Goal: Task Accomplishment & Management: Complete application form

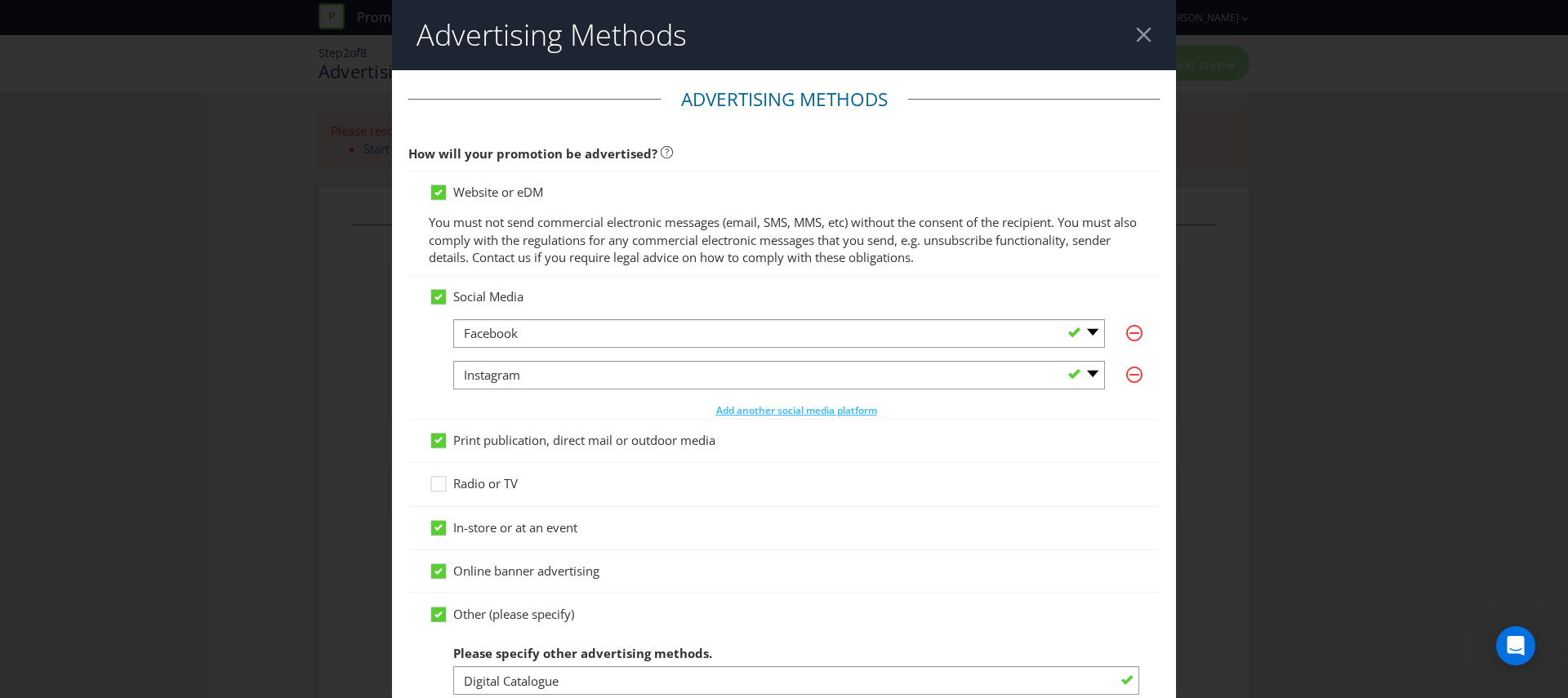
scroll to position [436, 0]
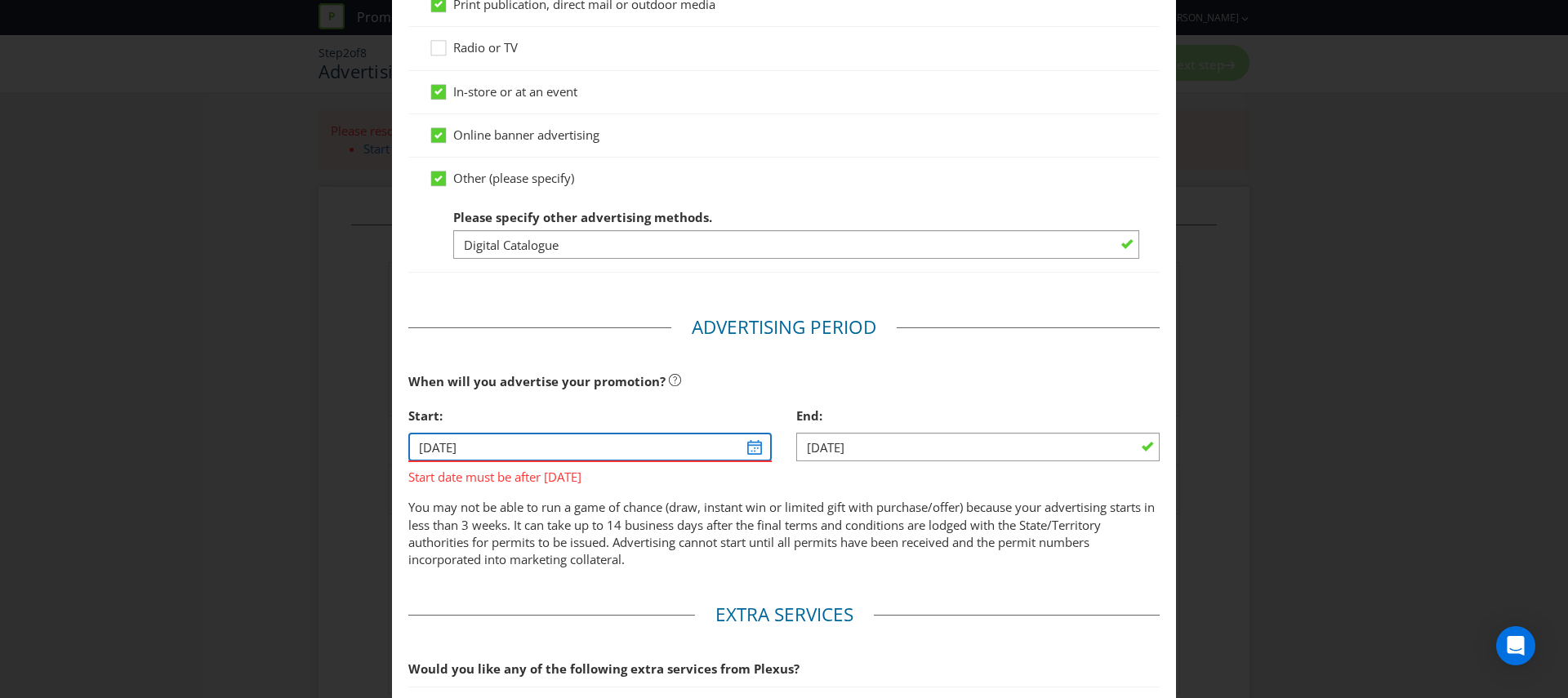
click at [755, 452] on input "[DATE]" at bounding box center [590, 447] width 364 height 28
click at [752, 438] on input "[DATE]" at bounding box center [590, 447] width 364 height 28
click at [562, 441] on input "[DATE]" at bounding box center [590, 447] width 364 height 28
click at [550, 503] on p "You may not be able to run a game of chance (draw, instant win or limited gift …" at bounding box center [783, 534] width 751 height 71
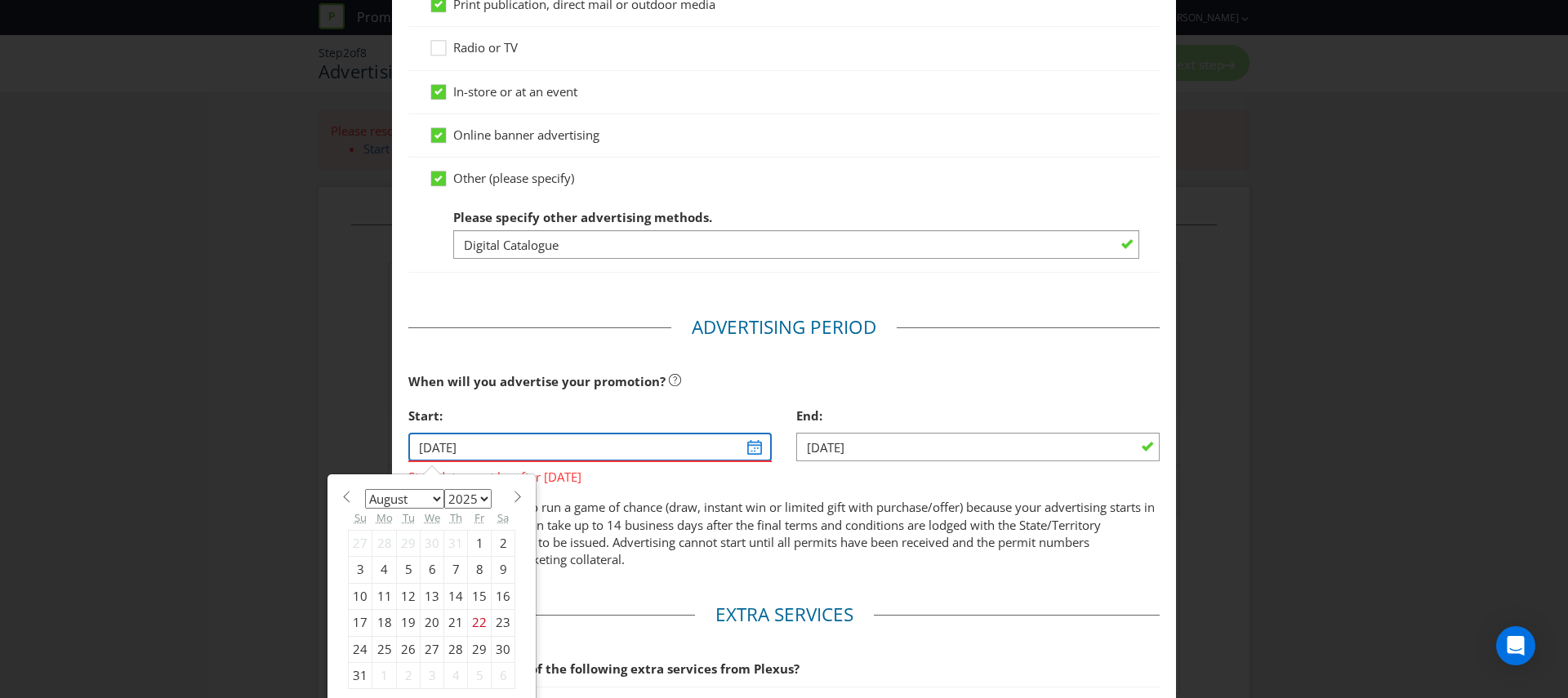
click at [464, 452] on input "[DATE]" at bounding box center [590, 447] width 364 height 28
click at [439, 498] on select "January February March April May June July August September October November De…" at bounding box center [404, 499] width 79 height 19
select select "9"
click at [365, 489] on select "January February March April May June July August September October November De…" at bounding box center [404, 499] width 79 height 19
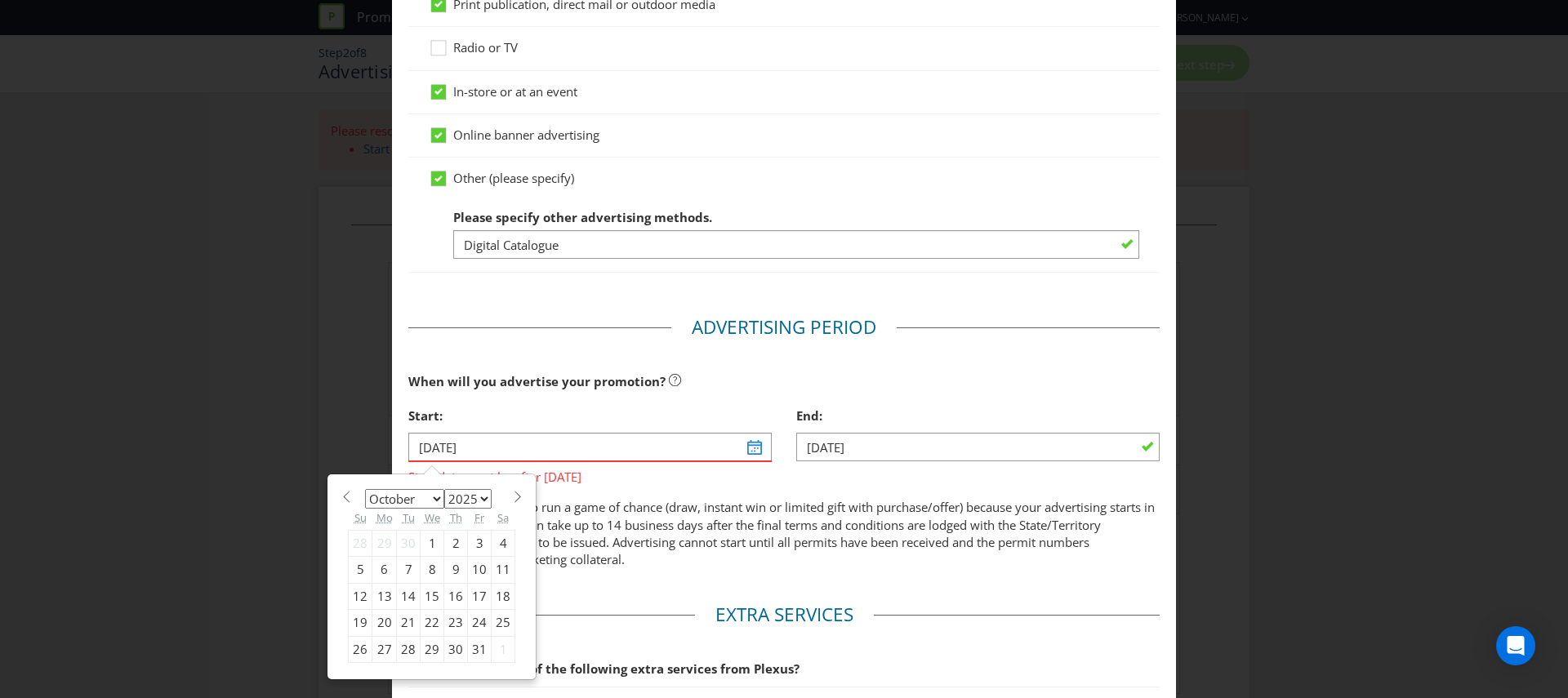
click at [429, 541] on div "1" at bounding box center [432, 543] width 24 height 26
type input "[DATE]"
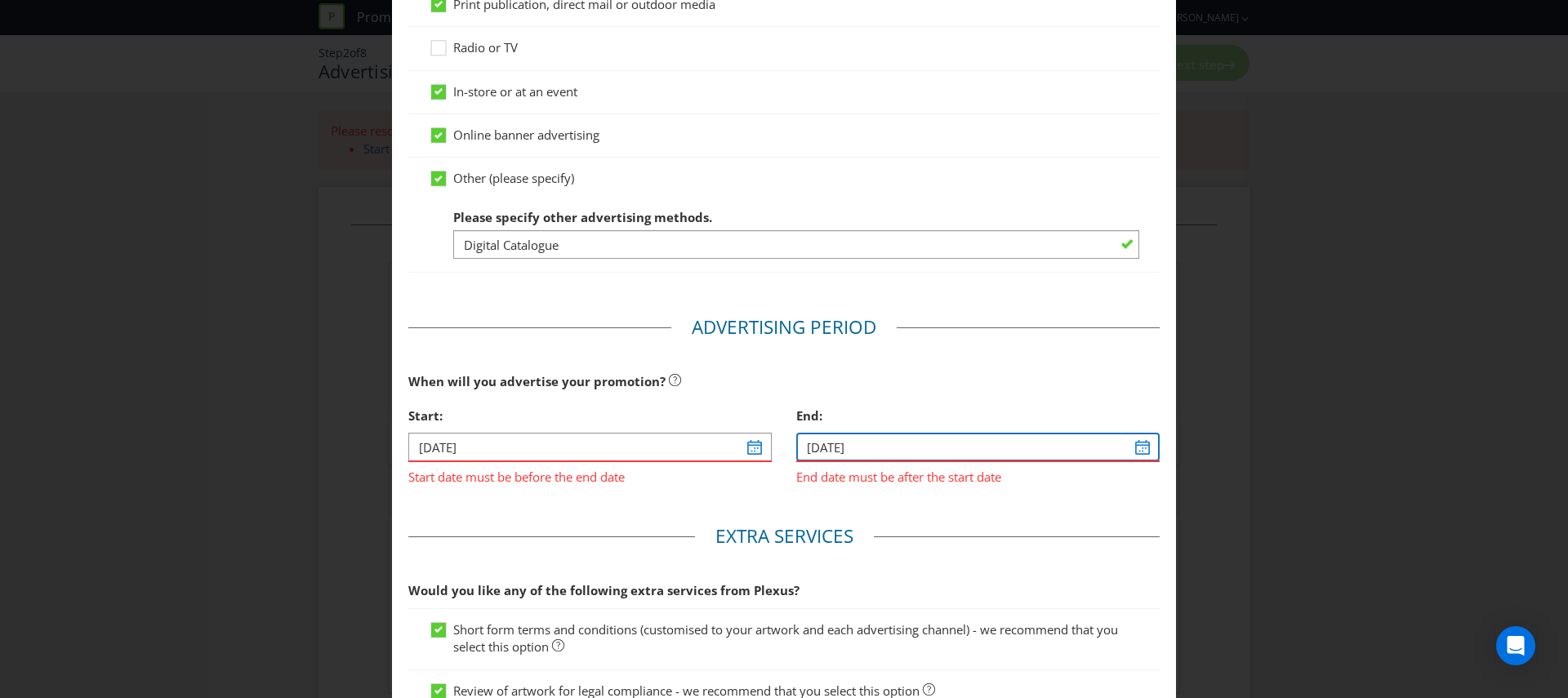
click at [1130, 452] on input "[DATE]" at bounding box center [978, 447] width 364 height 28
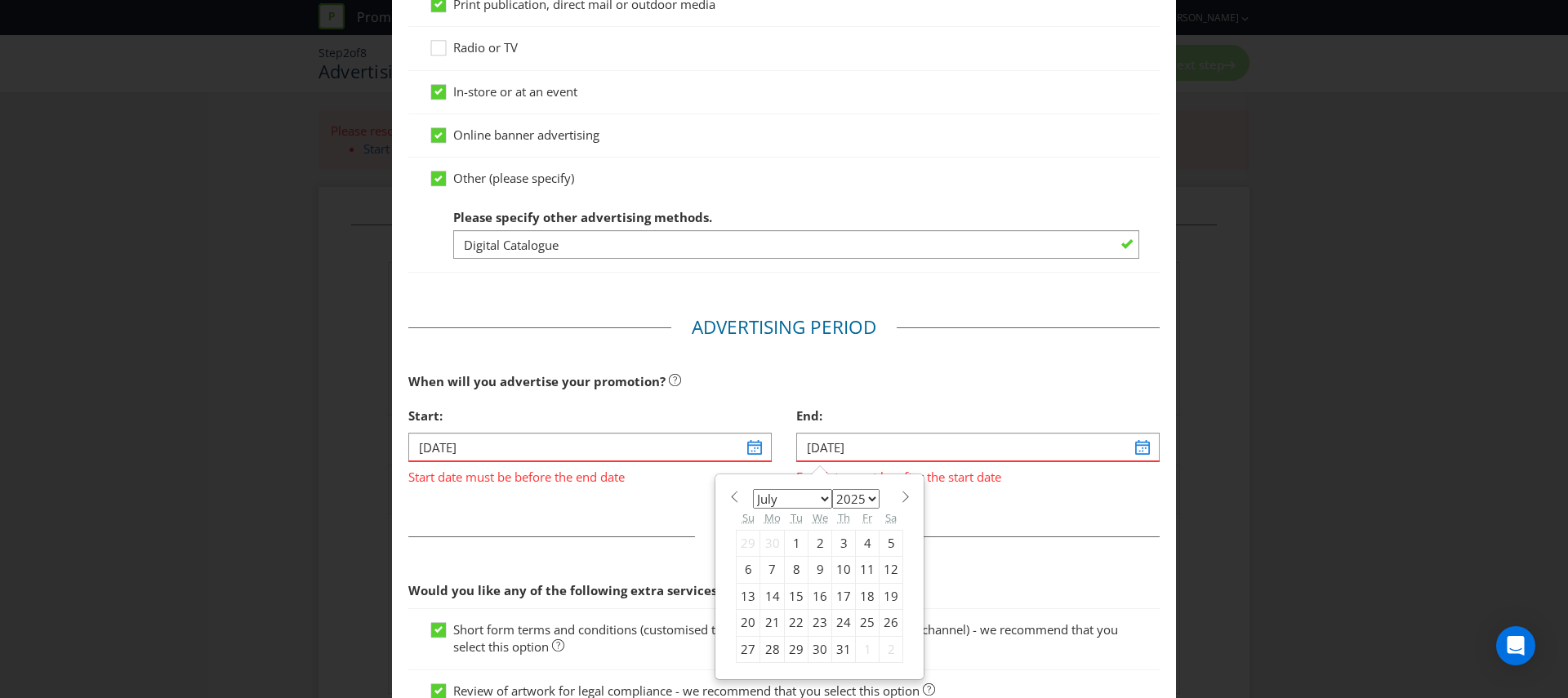
click at [817, 499] on select "January February March April May June July August September October November De…" at bounding box center [793, 499] width 79 height 19
select select "9"
click at [753, 489] on select "January February March April May June July August September October November De…" at bounding box center [793, 499] width 79 height 19
click at [793, 654] on div "28" at bounding box center [796, 649] width 24 height 26
type input "[DATE]"
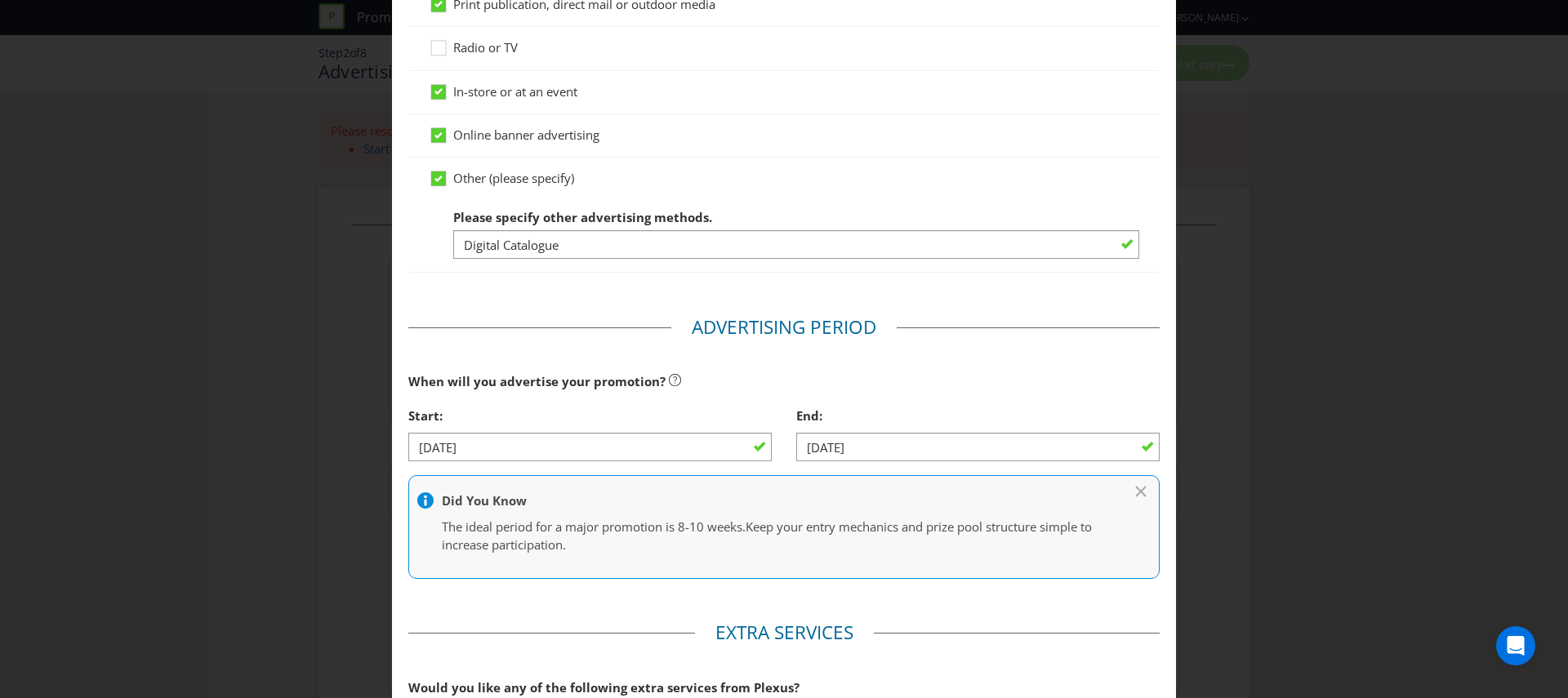
scroll to position [439, 0]
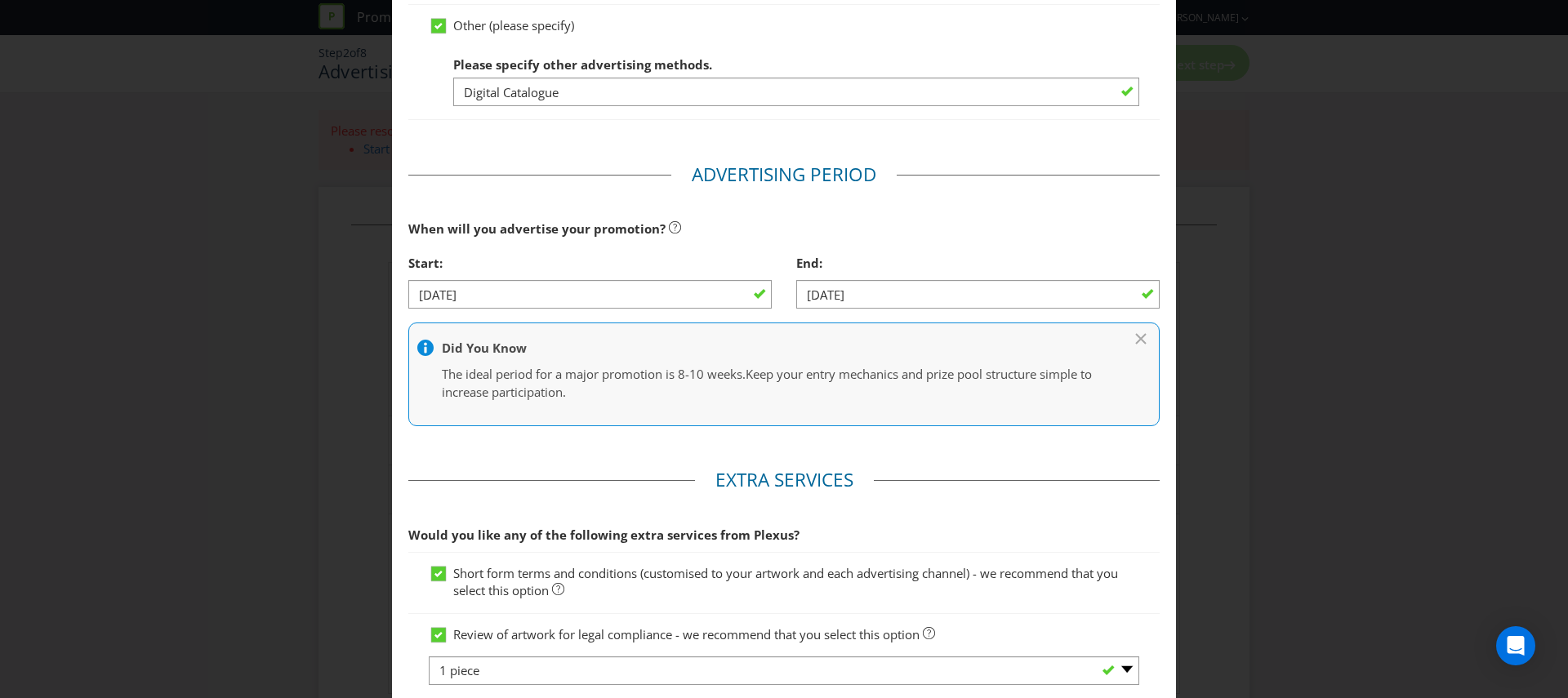
scroll to position [765, 0]
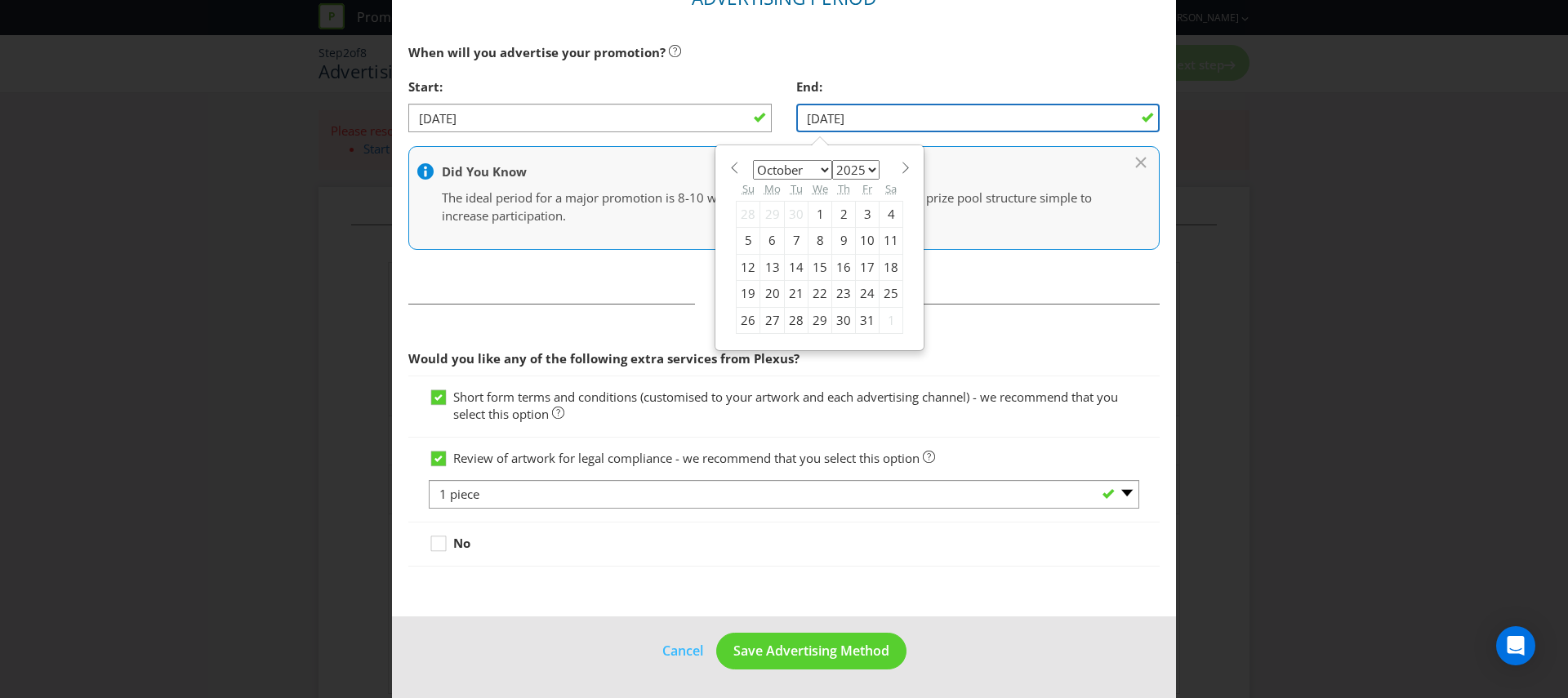
click at [1115, 114] on input "[DATE]" at bounding box center [978, 117] width 364 height 28
click at [816, 169] on select "January February March April May June July August September October November De…" at bounding box center [793, 169] width 79 height 19
select select "10"
click at [753, 160] on select "January February March April May June July August September October November De…" at bounding box center [793, 169] width 79 height 19
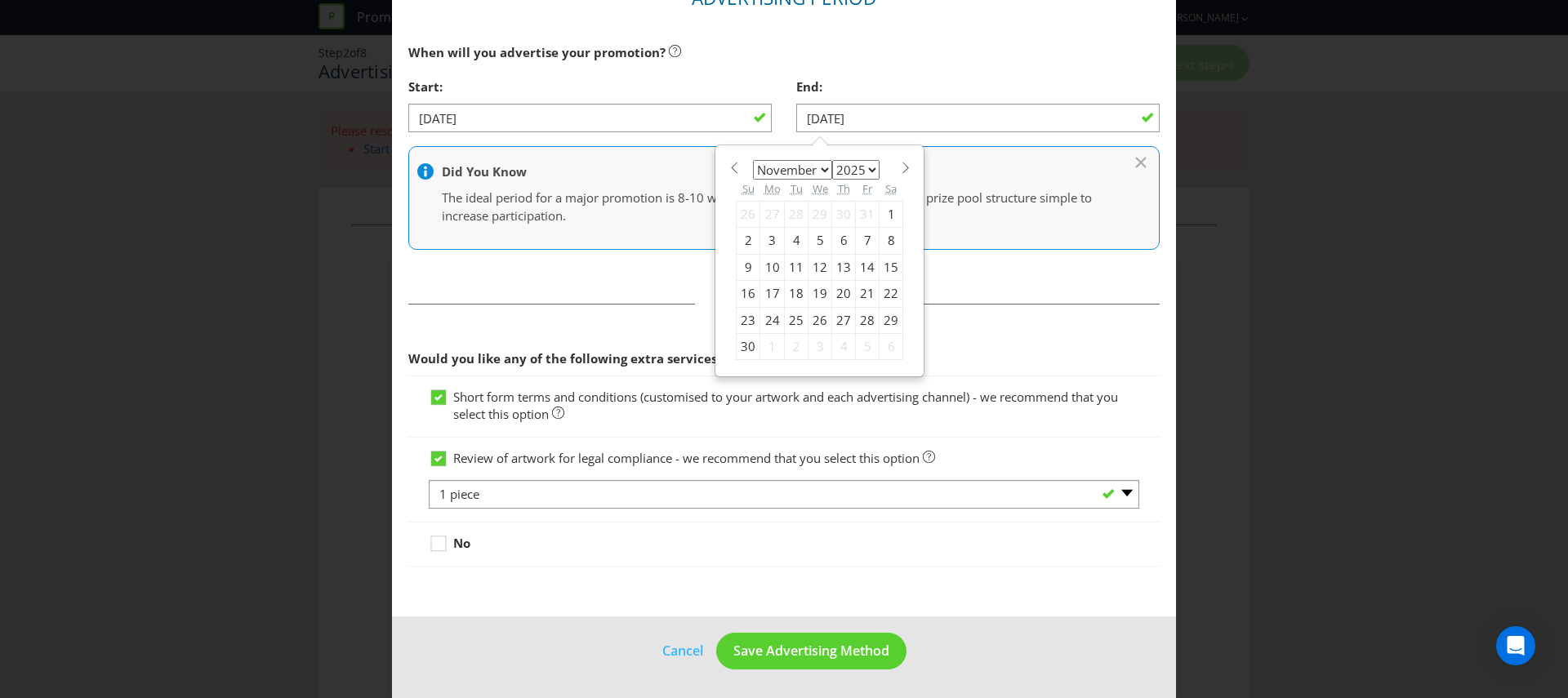
click at [789, 273] on div "11" at bounding box center [796, 267] width 24 height 26
type input "[DATE]"
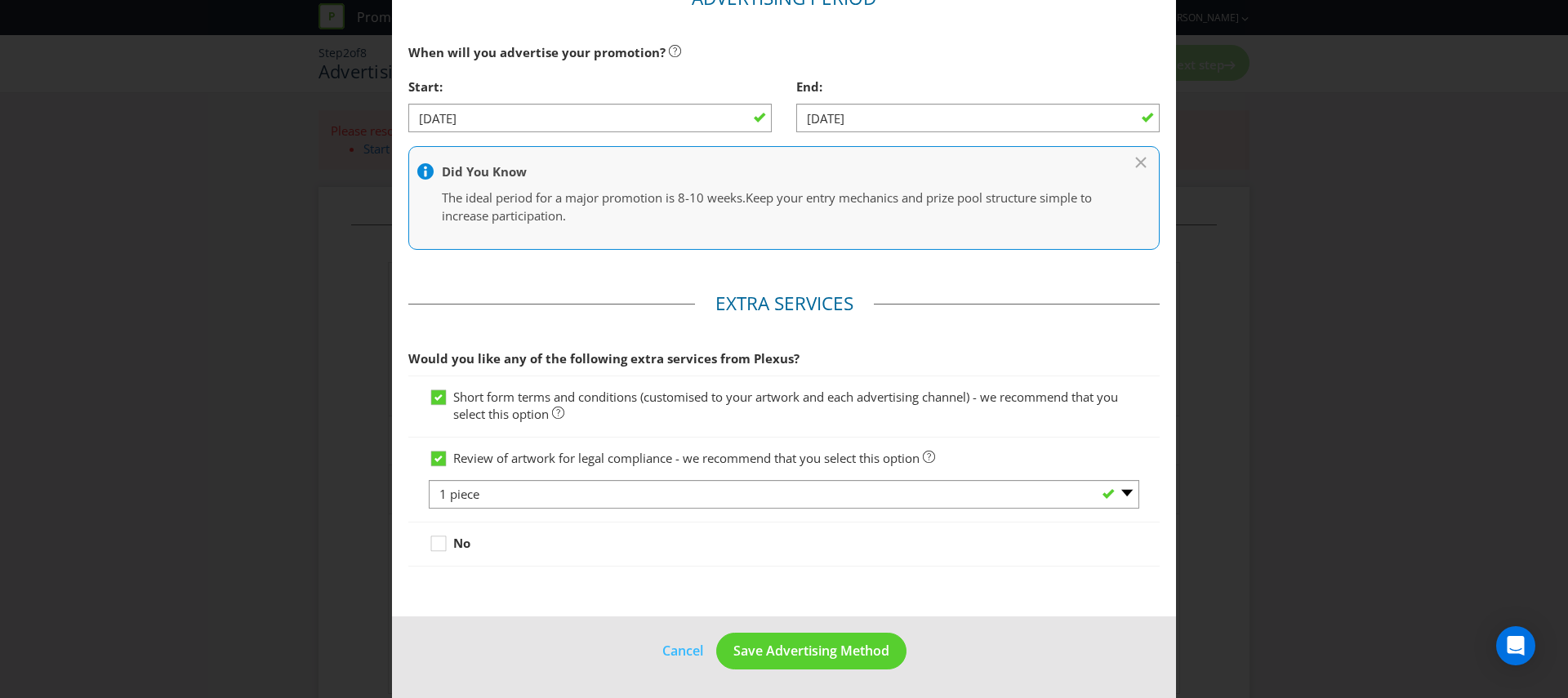
click at [434, 455] on icon at bounding box center [438, 458] width 8 height 6
click at [0, 0] on input "Review of artwork for legal compliance - we recommend that you select this opti…" at bounding box center [0, 0] width 0 height 0
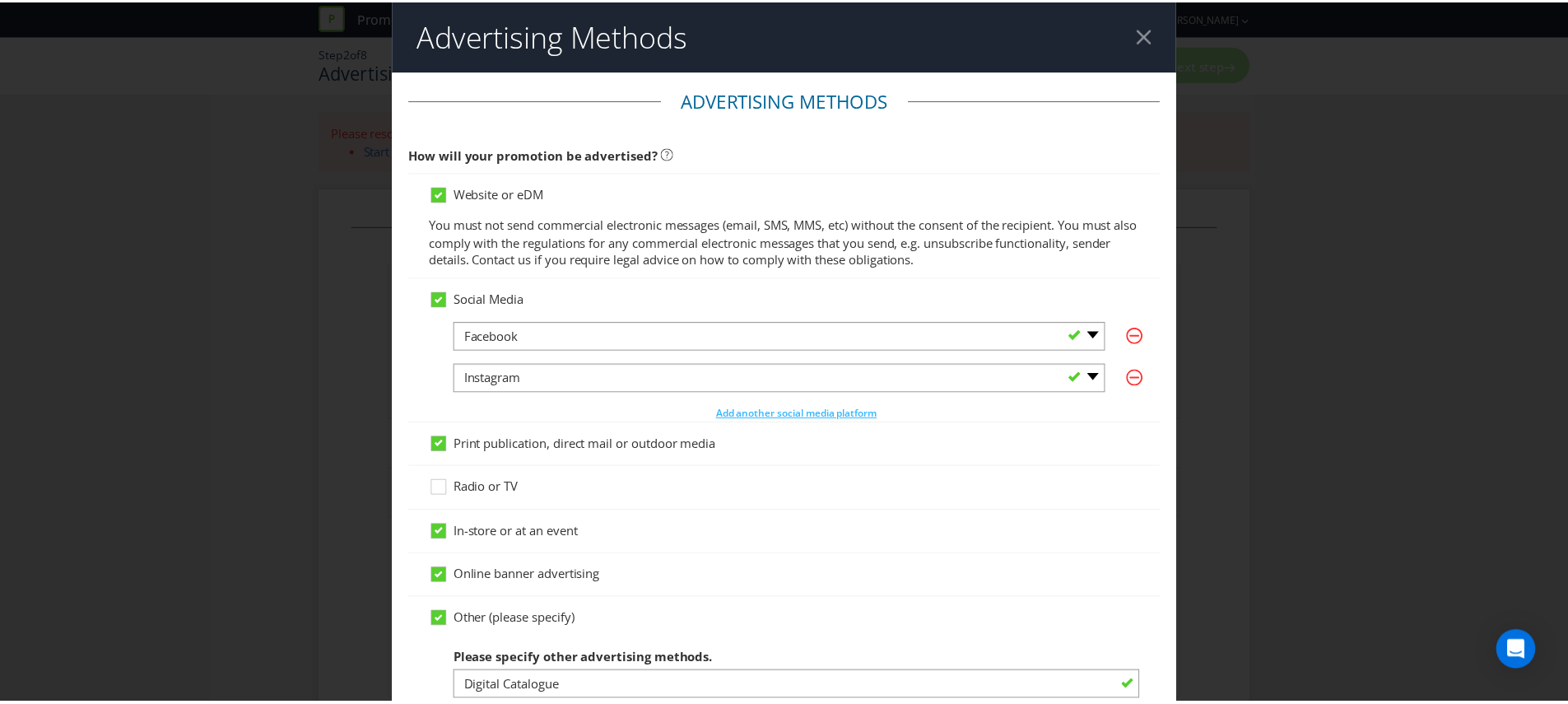
scroll to position [730, 0]
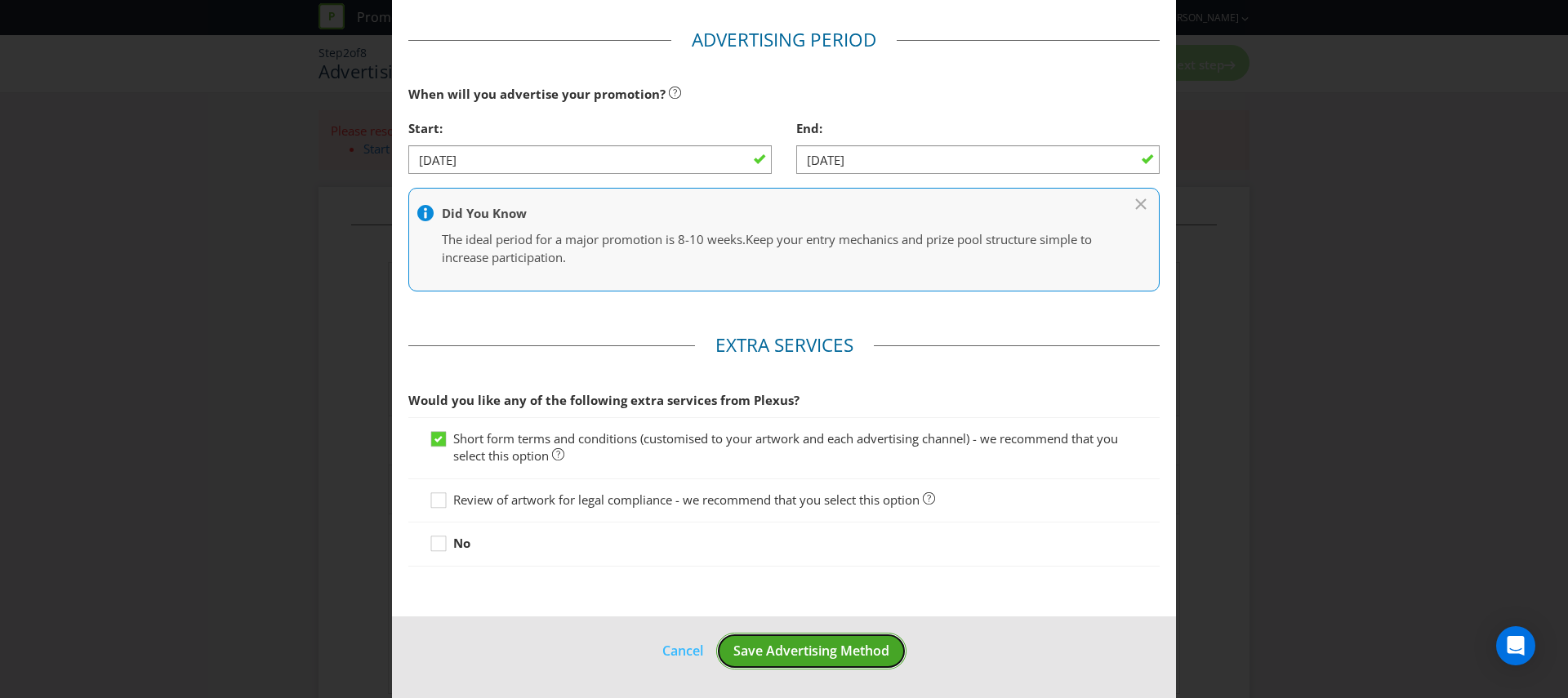
click at [808, 645] on span "Save Advertising Method" at bounding box center [811, 650] width 156 height 18
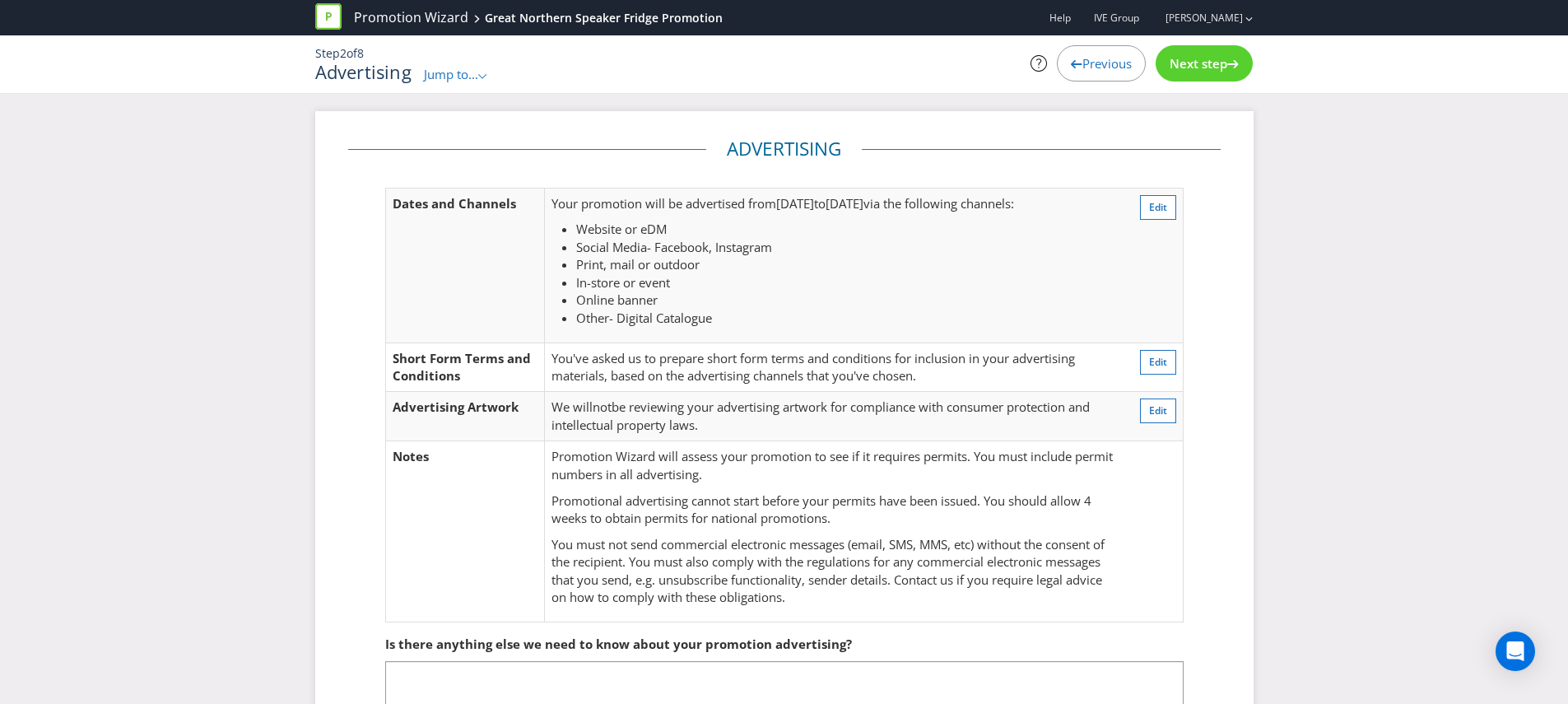
click at [1200, 61] on span "Next step" at bounding box center [1198, 63] width 58 height 16
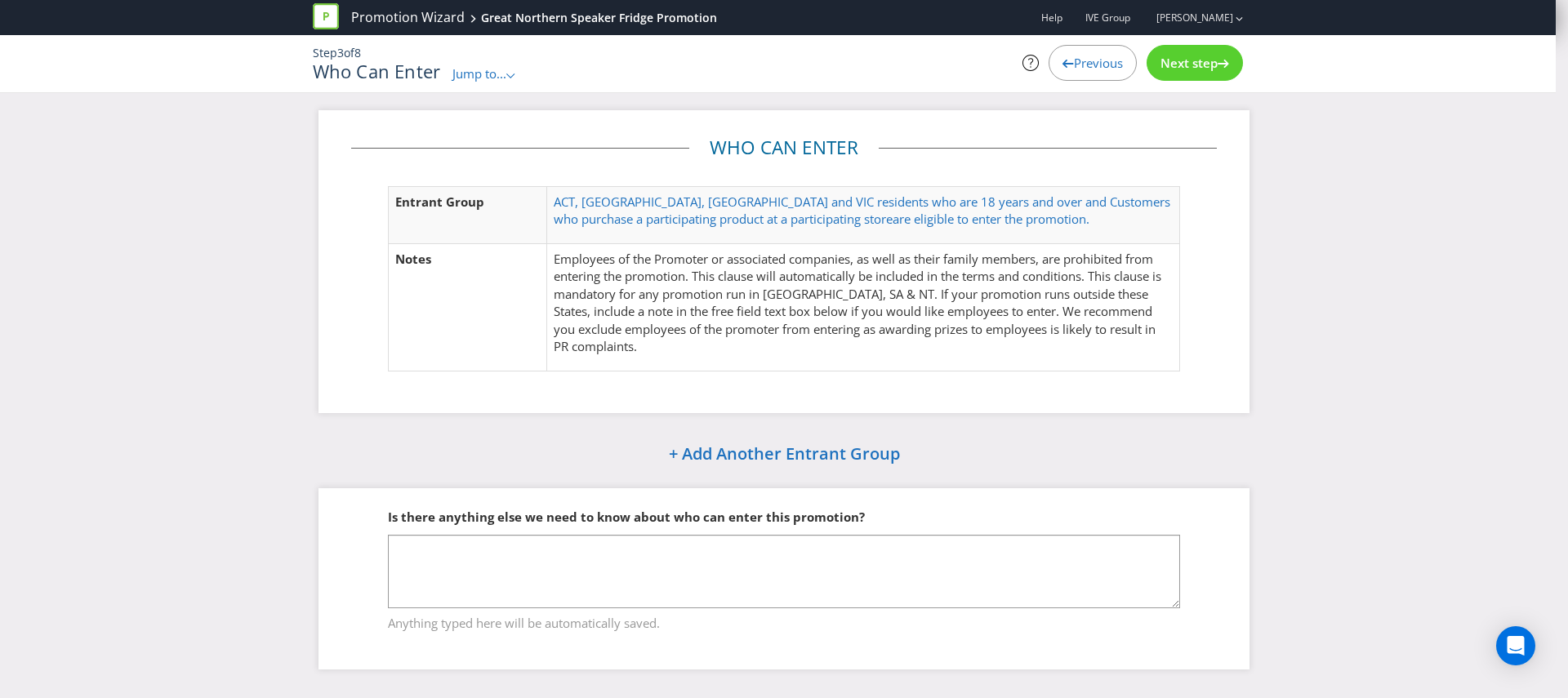
click at [951, 328] on p "Employees of the Promoter or associated companies, as well as their family memb…" at bounding box center [863, 303] width 619 height 105
click at [1200, 60] on span "Next step" at bounding box center [1188, 63] width 57 height 16
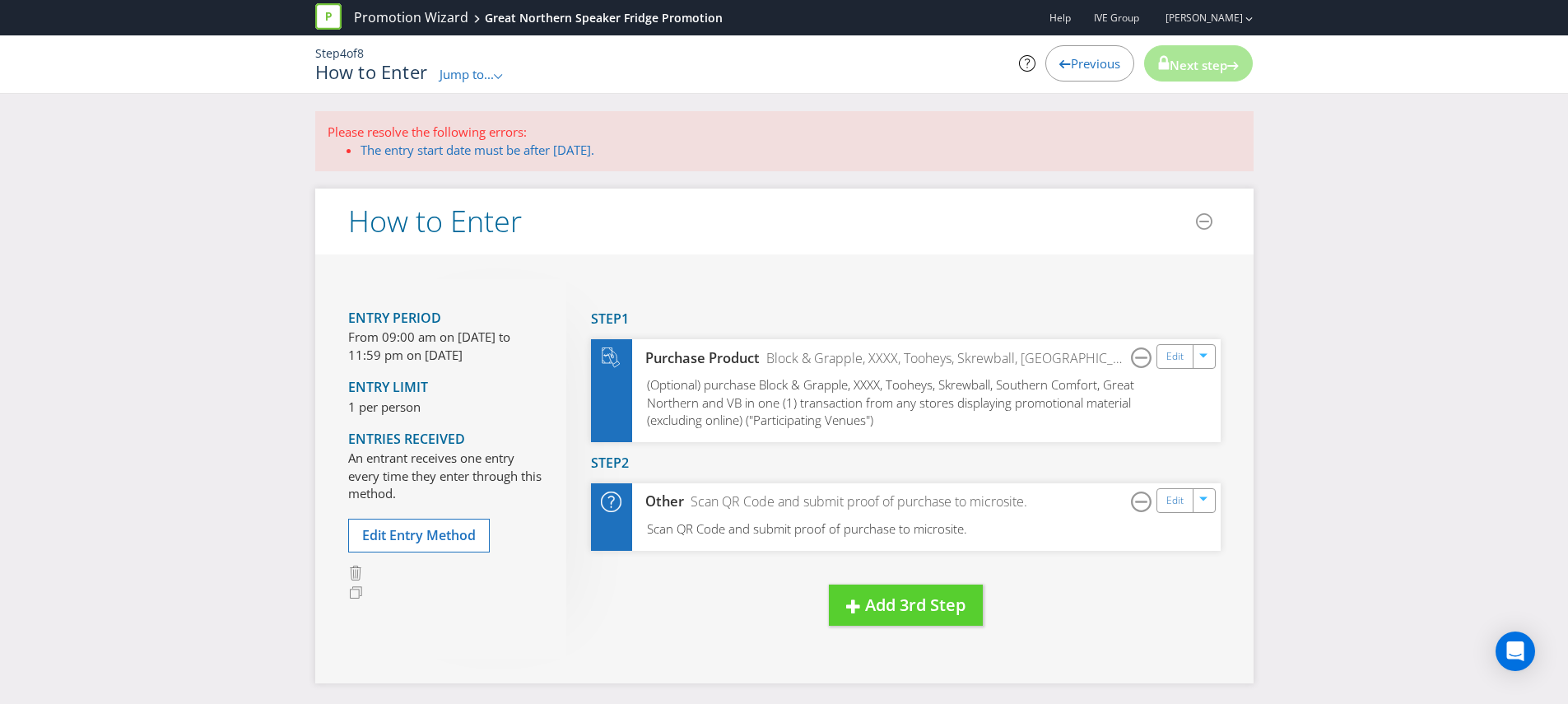
click at [406, 324] on span "Entry Period" at bounding box center [394, 318] width 93 height 18
click at [362, 529] on span "Edit Entry Method" at bounding box center [419, 535] width 114 height 18
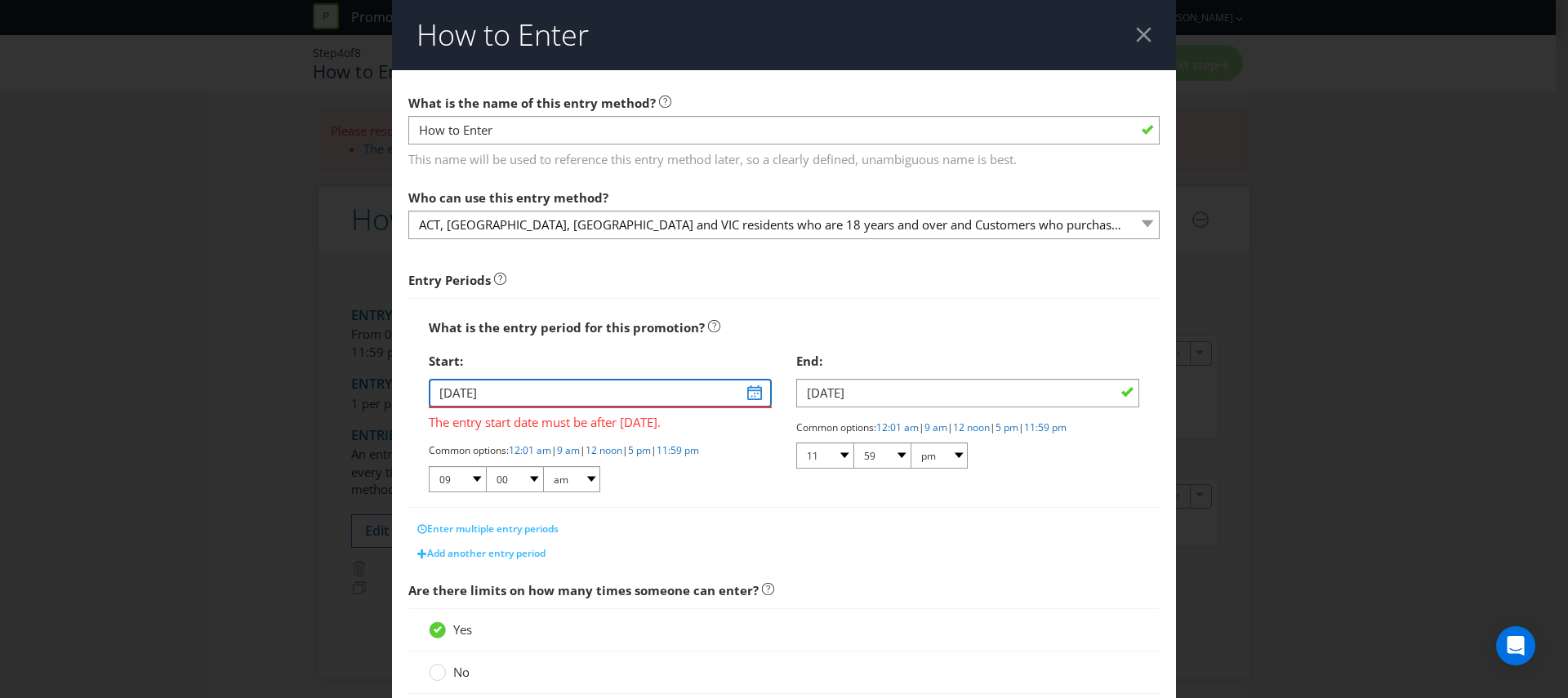
click at [750, 392] on input "[DATE]" at bounding box center [600, 393] width 343 height 28
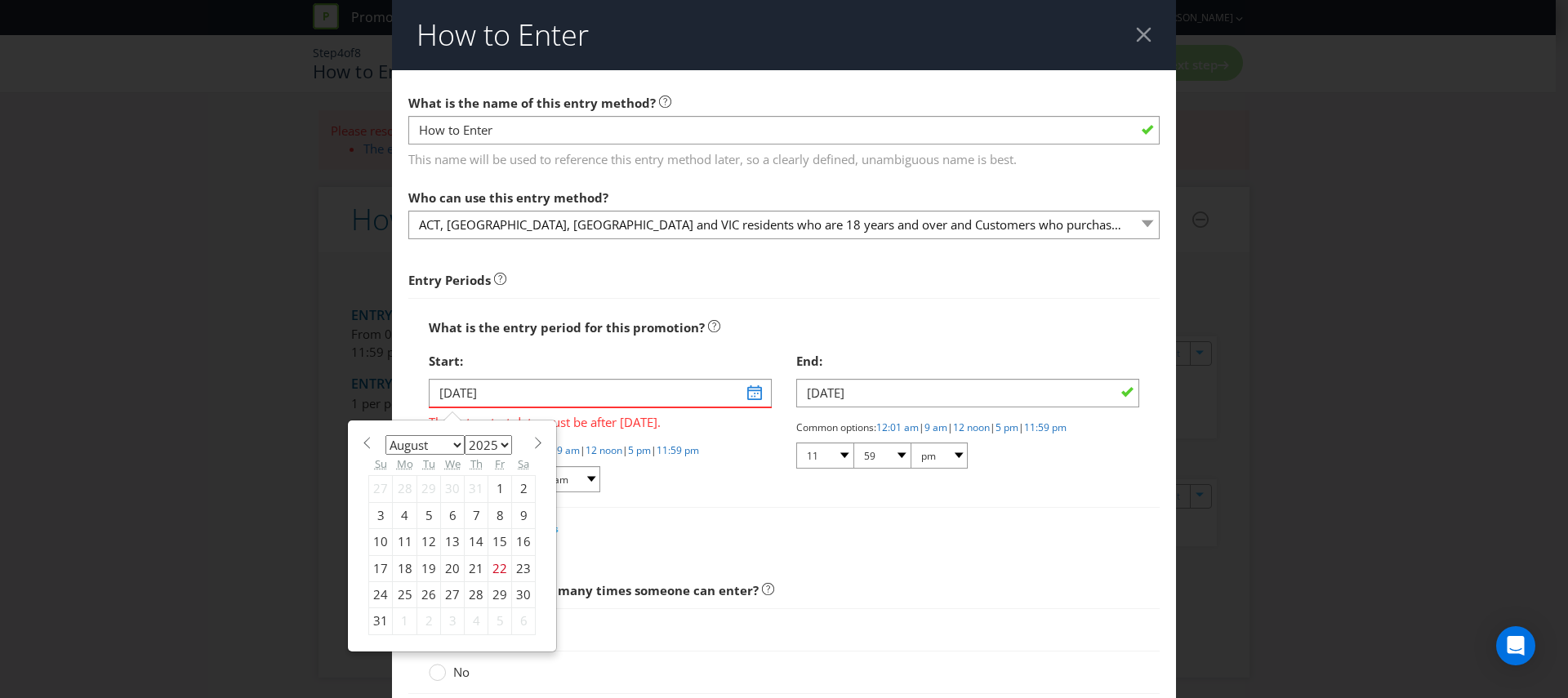
click at [456, 441] on select "January February March April May June July August September October November De…" at bounding box center [426, 445] width 79 height 19
select select "9"
click at [386, 435] on select "January February March April May June July August September October November De…" at bounding box center [426, 445] width 79 height 19
click at [441, 489] on div "1" at bounding box center [452, 489] width 24 height 26
type input "[DATE]"
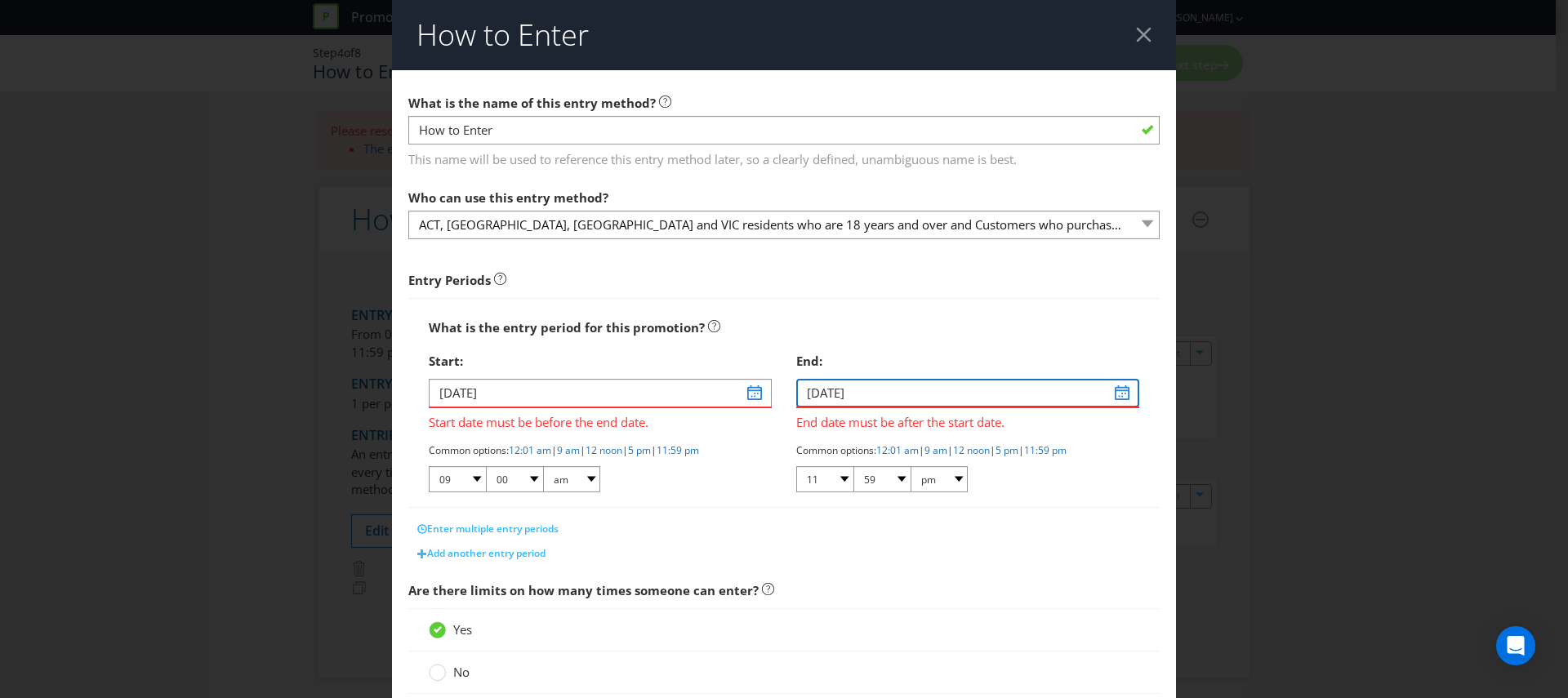
click at [1117, 392] on input "[DATE]" at bounding box center [968, 393] width 343 height 28
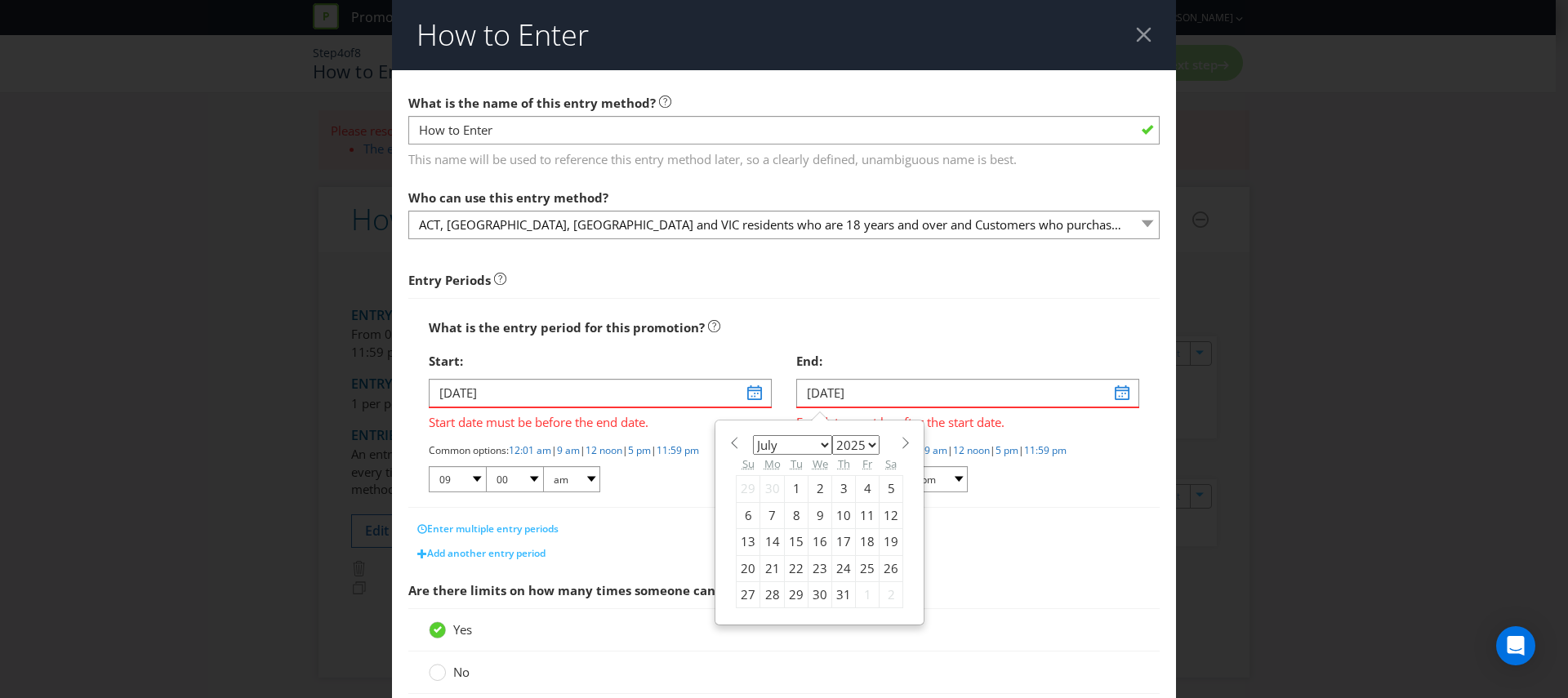
click at [813, 440] on select "January February March April May June July August September October November De…" at bounding box center [793, 445] width 79 height 19
select select "10"
click at [753, 435] on select "January February March April May June July August September October November De…" at bounding box center [793, 445] width 79 height 19
click at [785, 537] on div "11" at bounding box center [796, 542] width 24 height 26
type input "[DATE]"
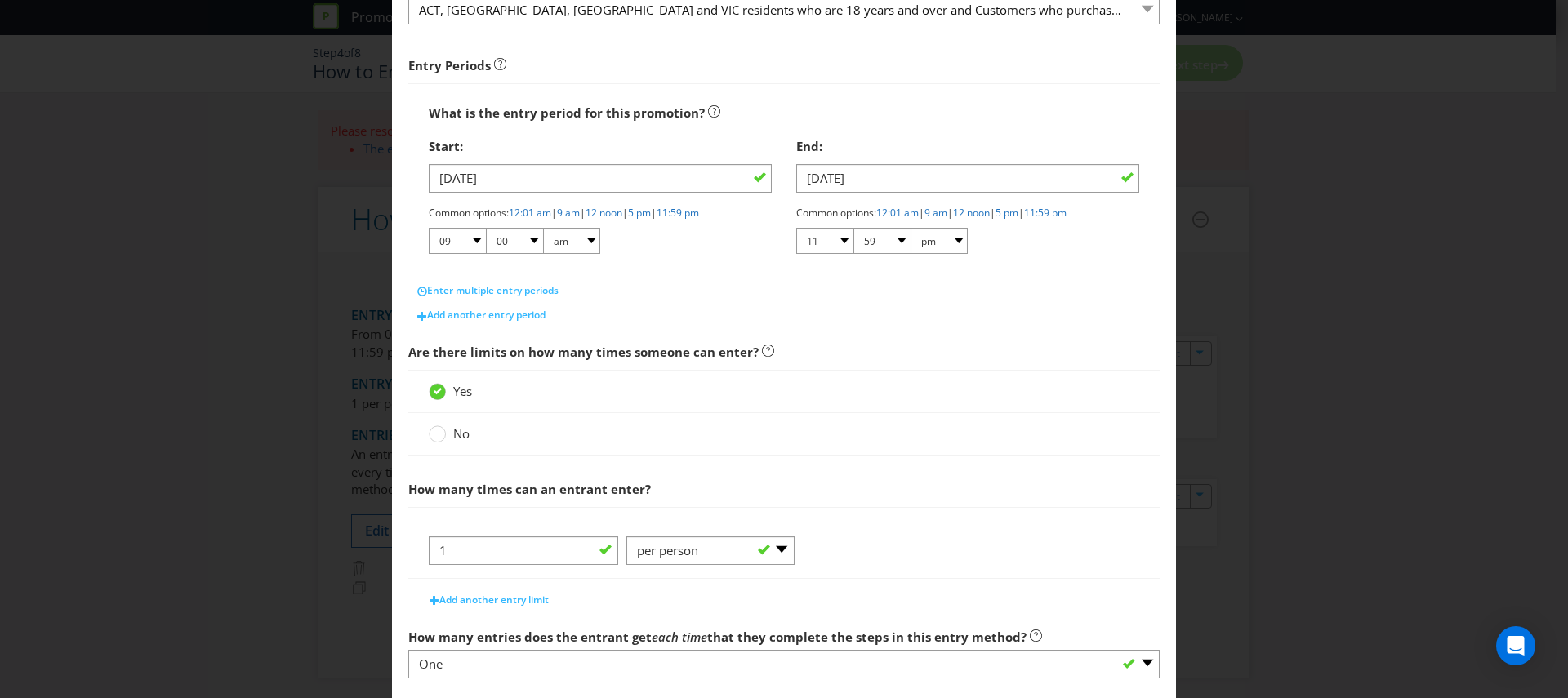
scroll to position [278, 0]
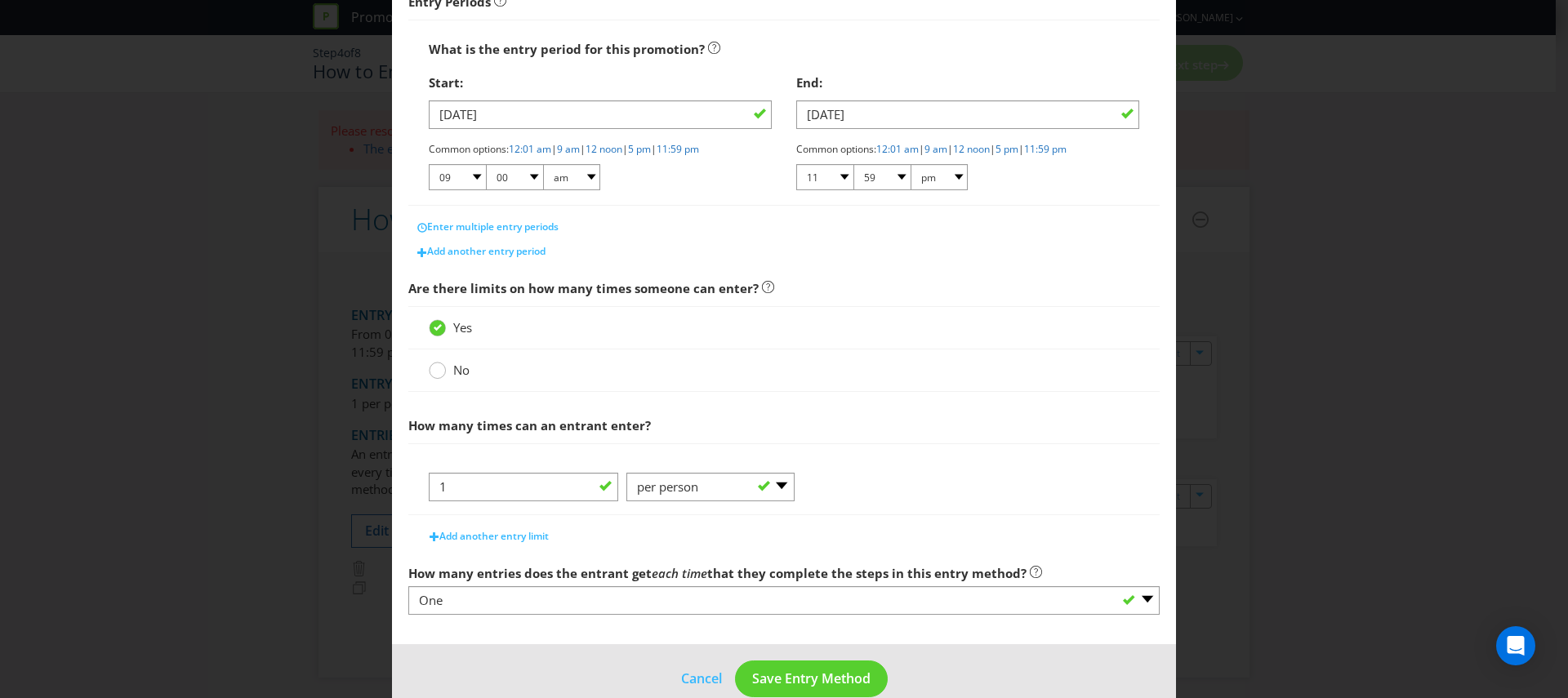
click at [440, 371] on circle at bounding box center [438, 371] width 16 height 16
click at [0, 0] on input "No" at bounding box center [0, 0] width 0 height 0
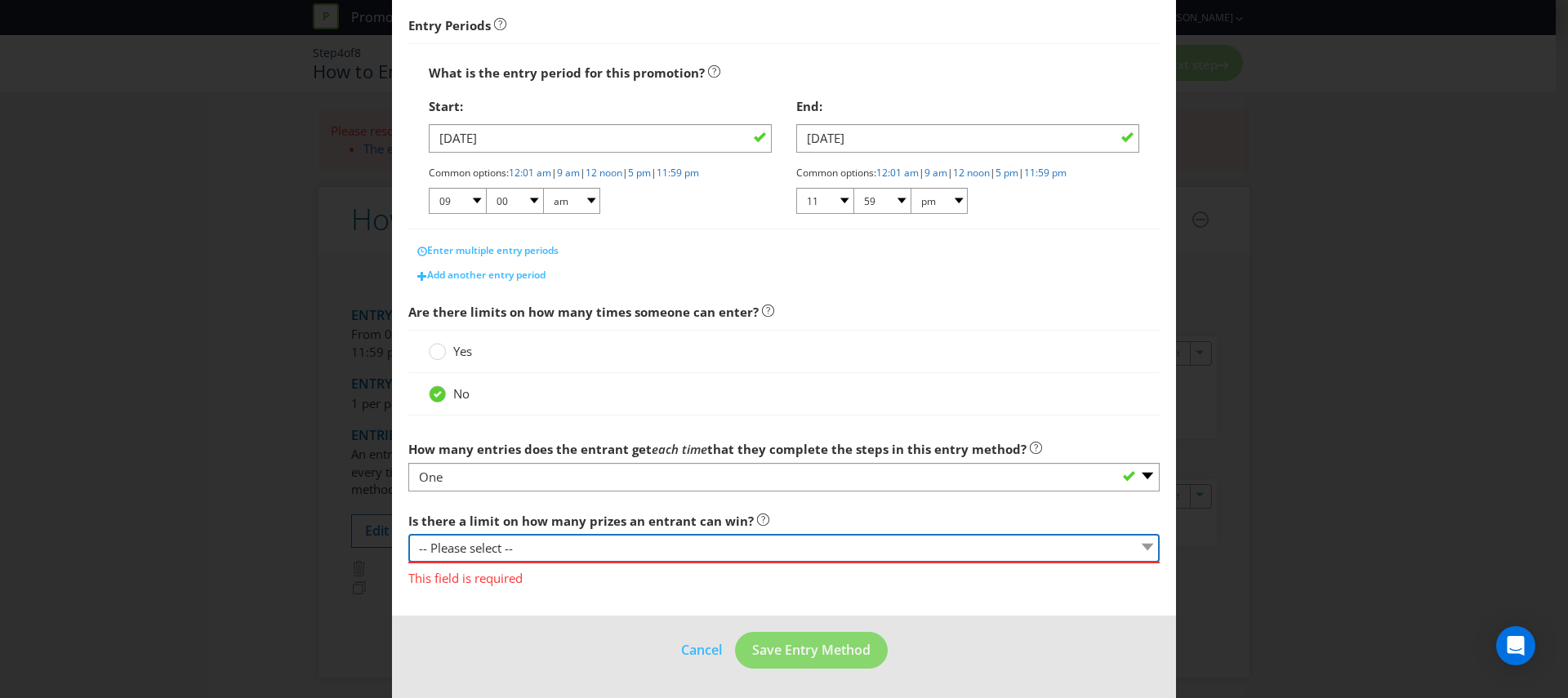
click at [493, 547] on select "-- Please select -- Yes, there is a maximum number of prizes that one entrant c…" at bounding box center [783, 548] width 751 height 28
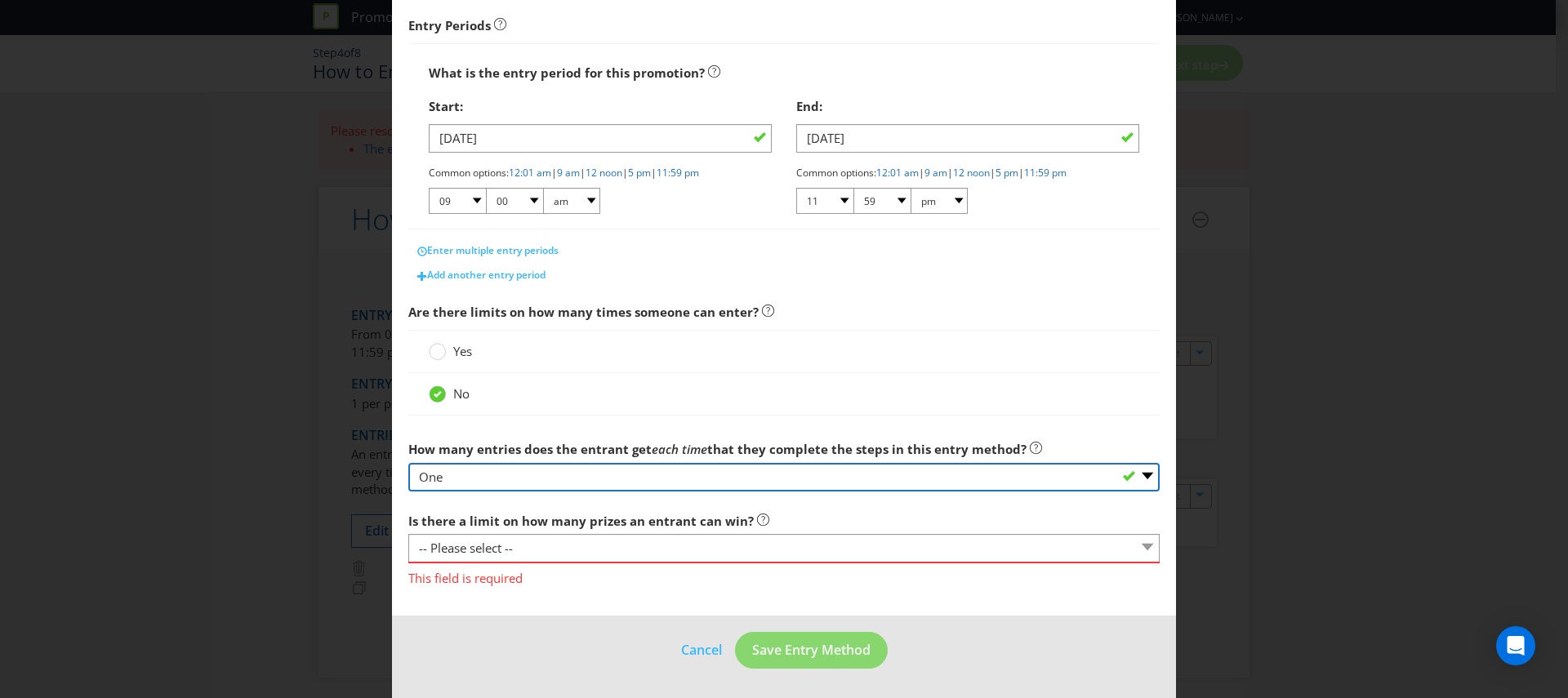
click at [522, 469] on select "-- Please select -- One More than one Other (please specify) Not applicable - g…" at bounding box center [783, 477] width 751 height 28
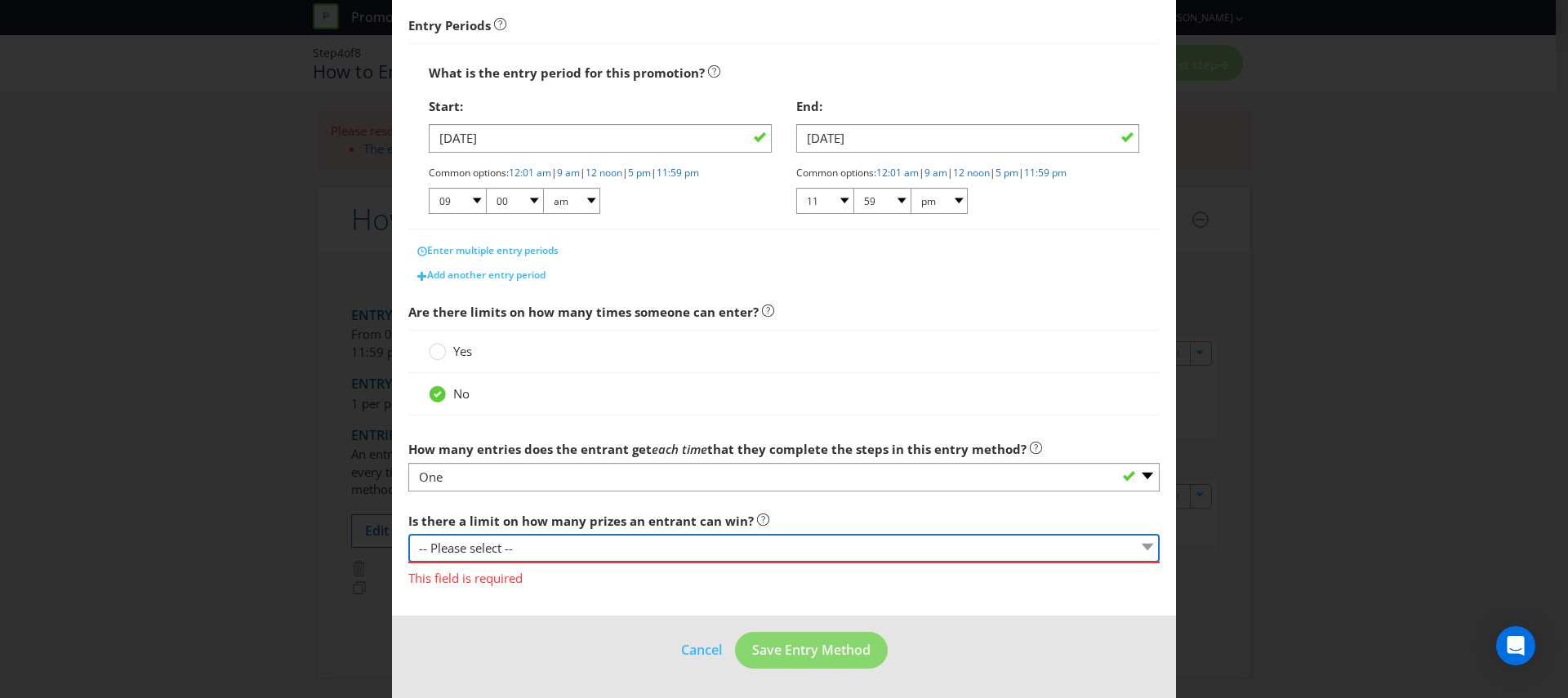
click at [664, 538] on select "-- Please select -- Yes, there is a maximum number of prizes that one entrant c…" at bounding box center [783, 548] width 751 height 28
select select "LIMITED"
click at [408, 534] on select "-- Please select -- Yes, there is a maximum number of prizes that one entrant c…" at bounding box center [783, 548] width 751 height 28
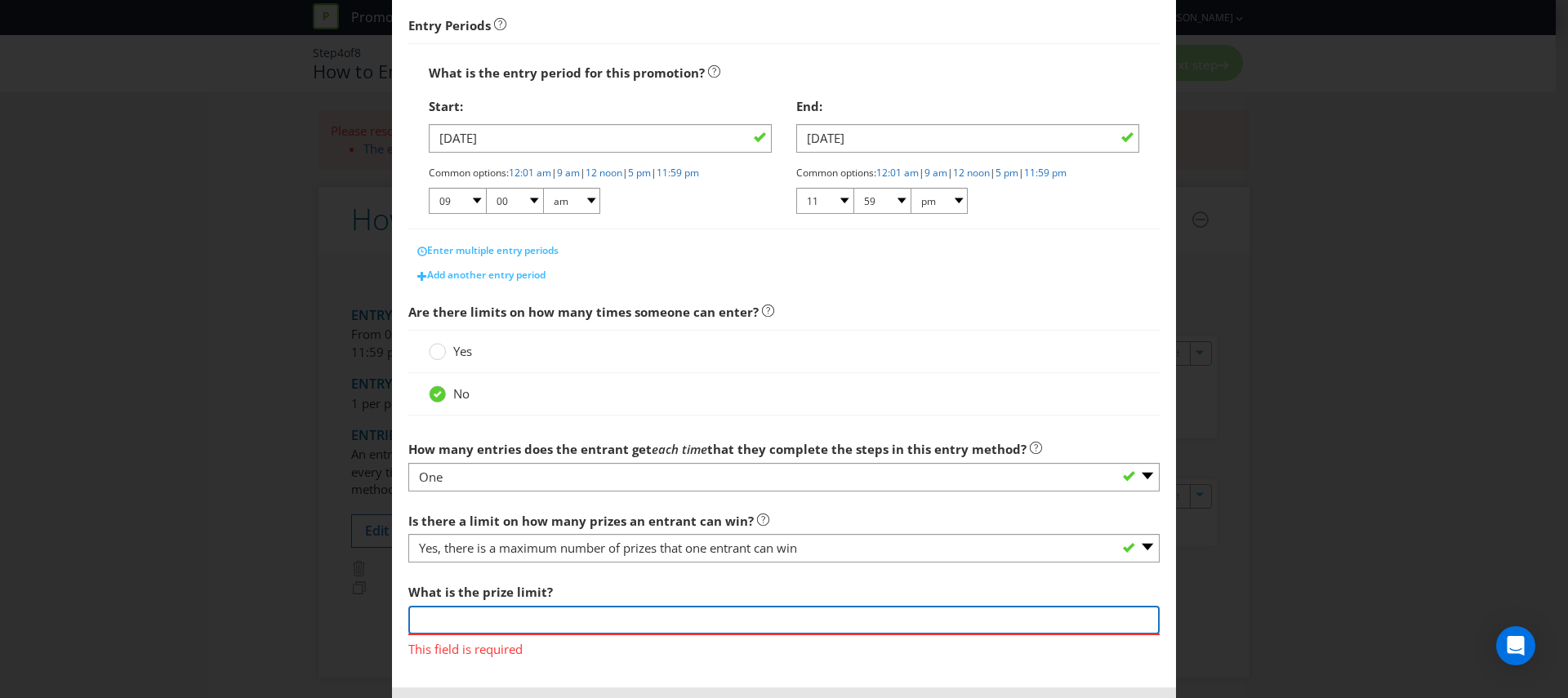
click at [474, 618] on input "number" at bounding box center [783, 619] width 751 height 28
type input "1"
click at [558, 567] on span "Is there a limit on how many prizes an entrant can win? -- Please select -- Yes…" at bounding box center [783, 582] width 751 height 154
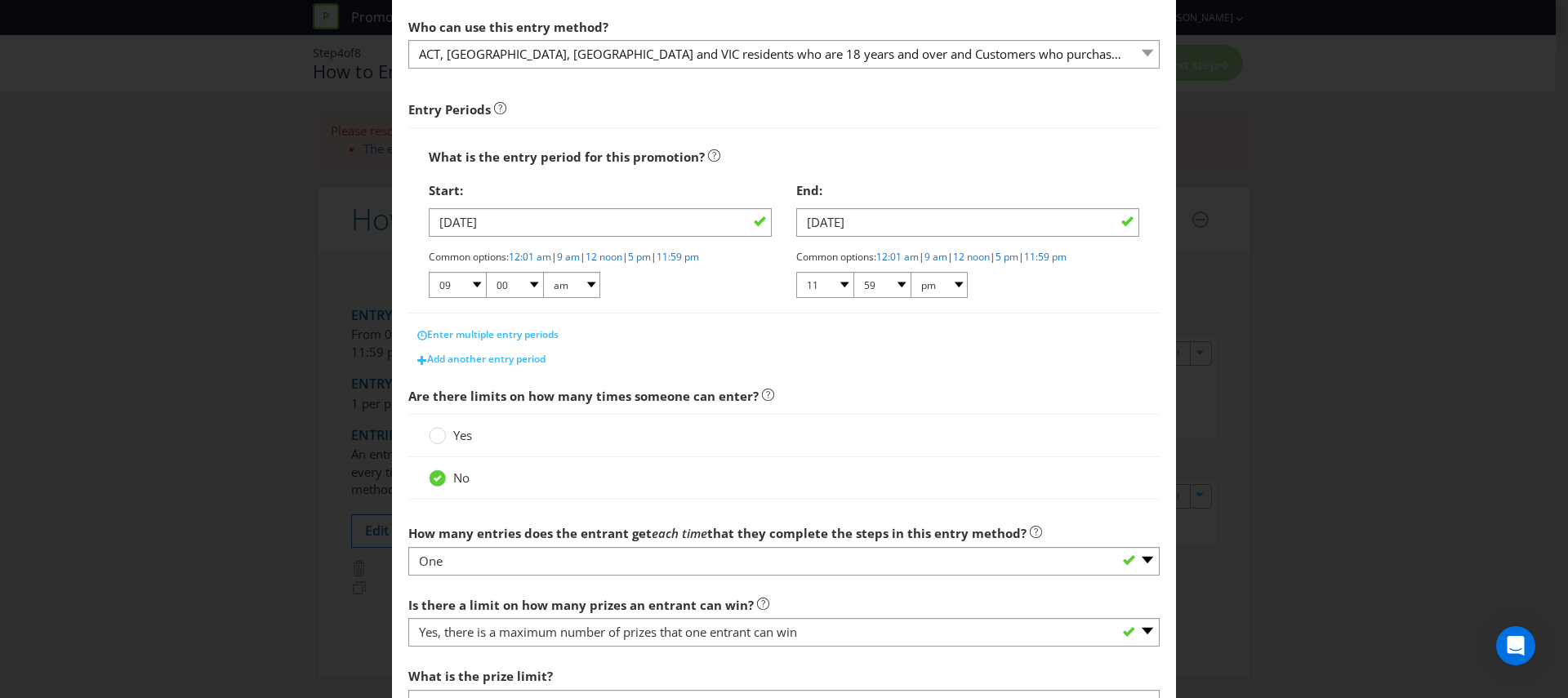
scroll to position [302, 0]
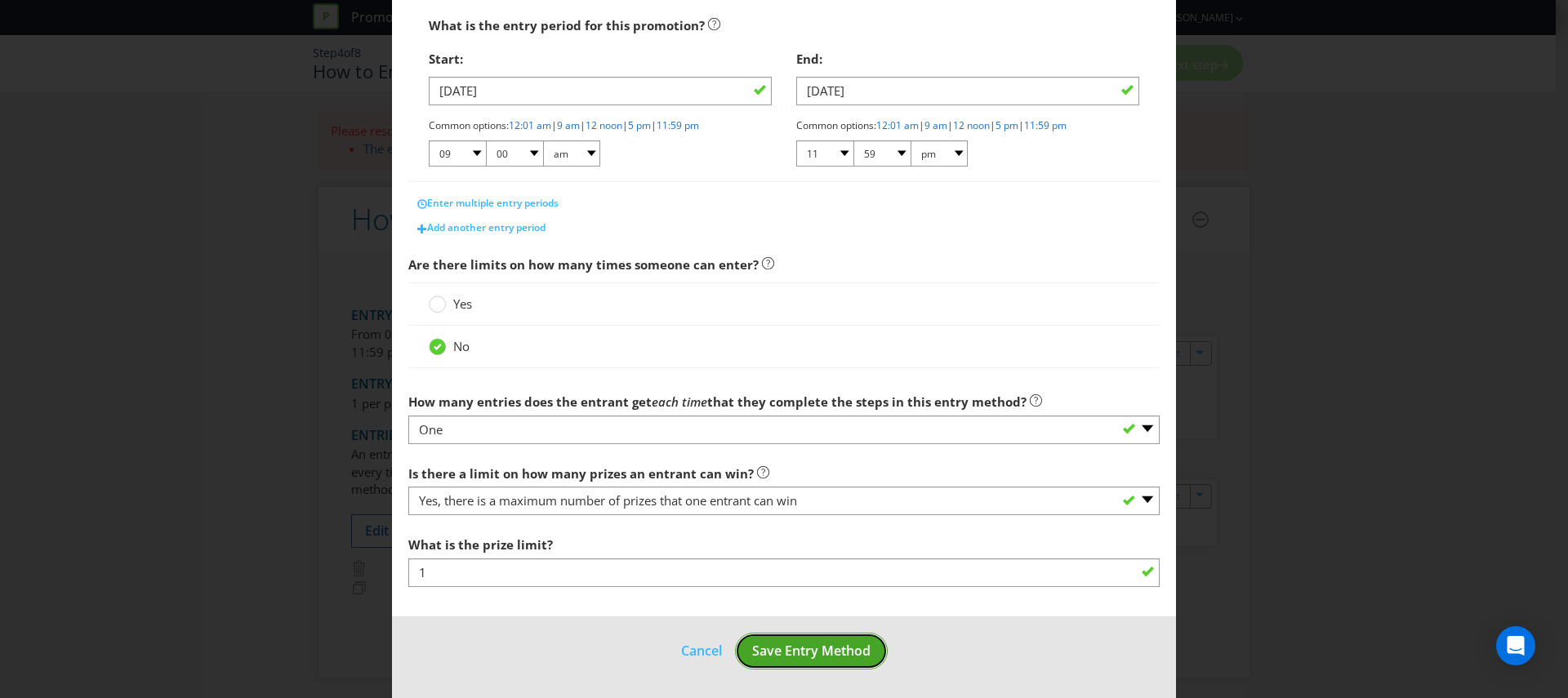
click at [825, 648] on span "Save Entry Method" at bounding box center [811, 650] width 118 height 18
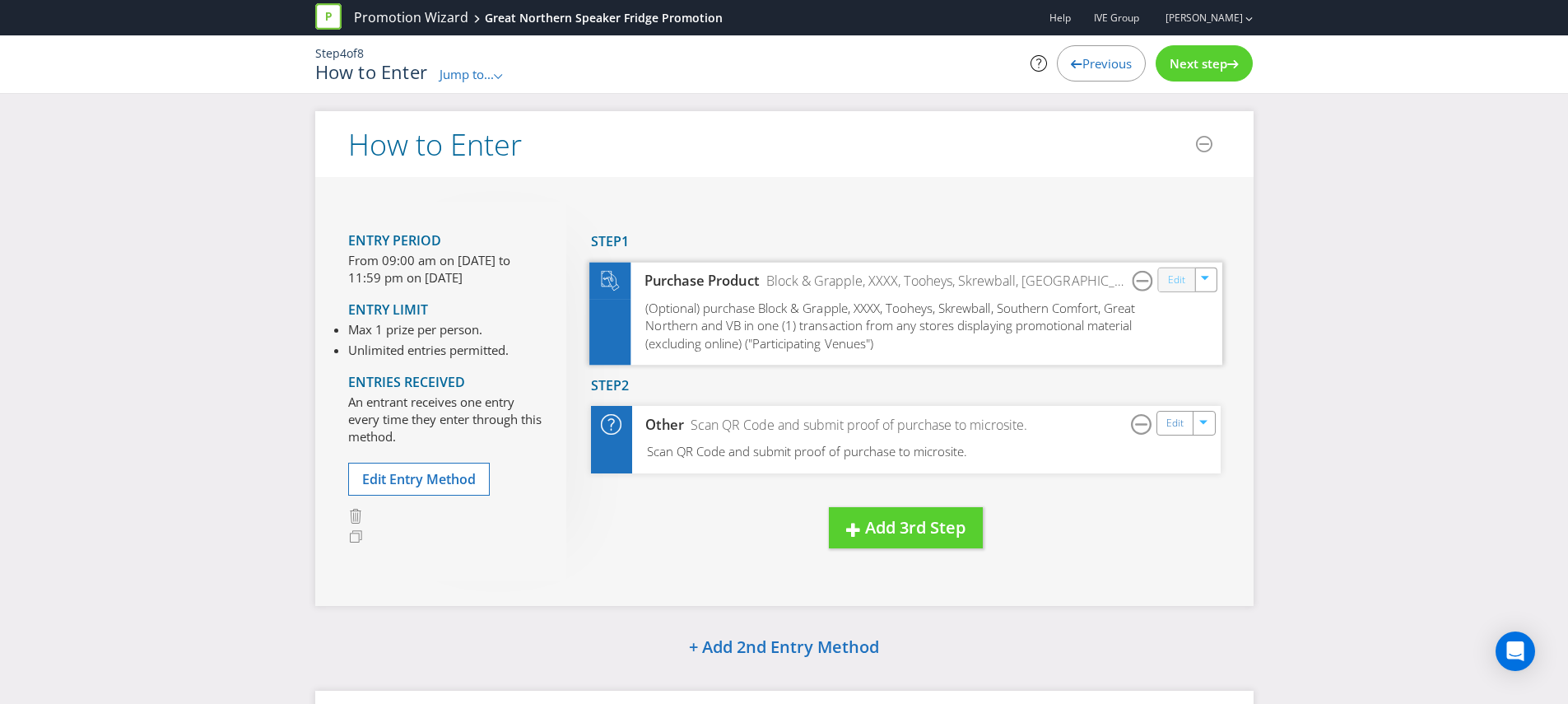
click at [1169, 279] on link "Edit" at bounding box center [1176, 279] width 17 height 19
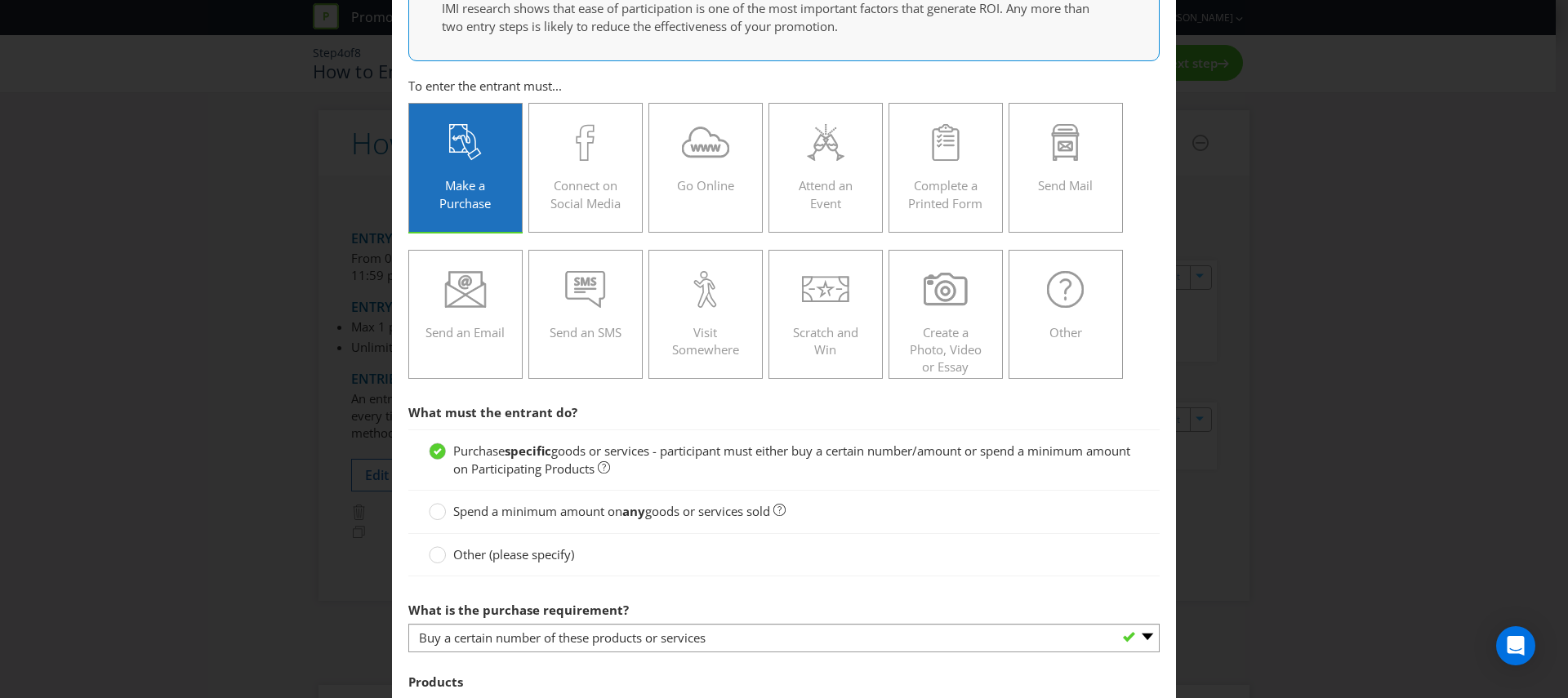
scroll to position [473, 0]
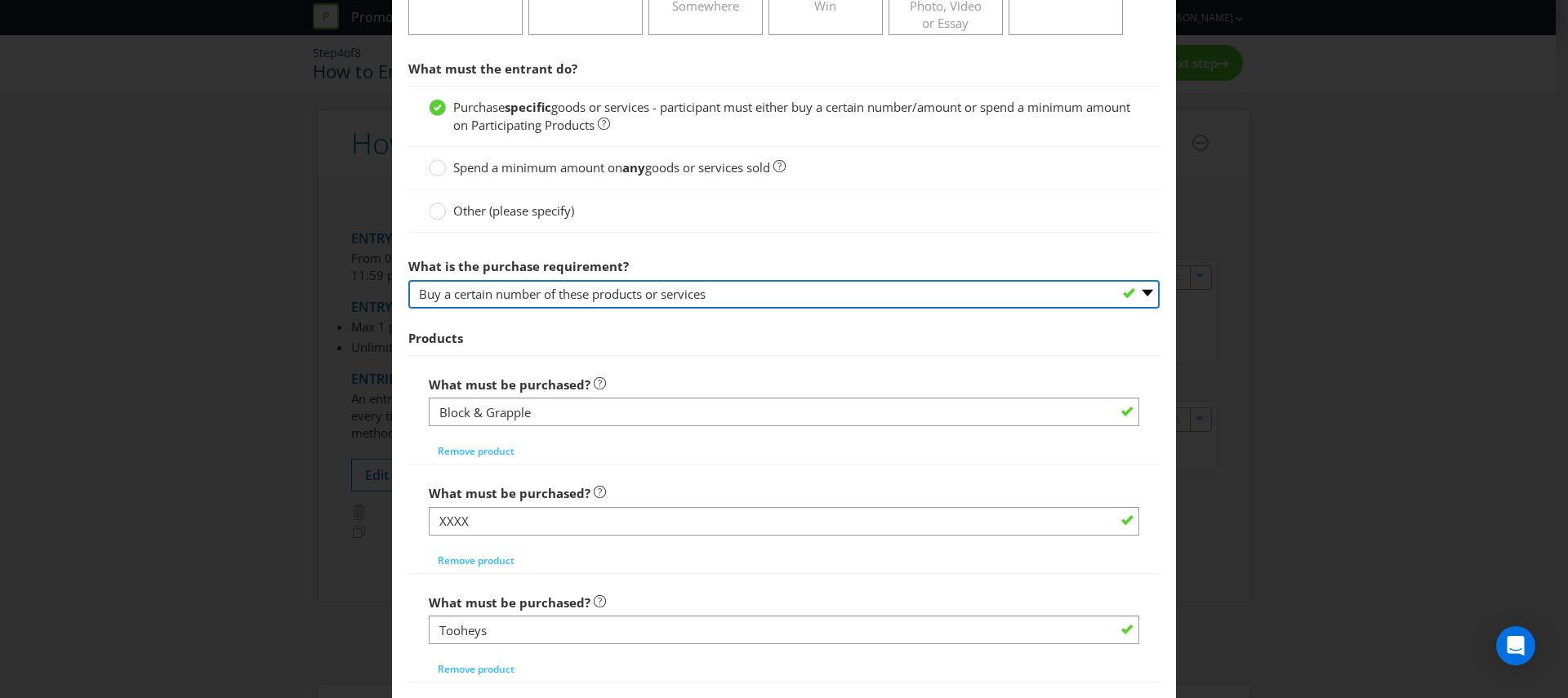
click at [605, 291] on select "-- Please select -- Buy a certain number of these products or services Spend a …" at bounding box center [783, 294] width 751 height 28
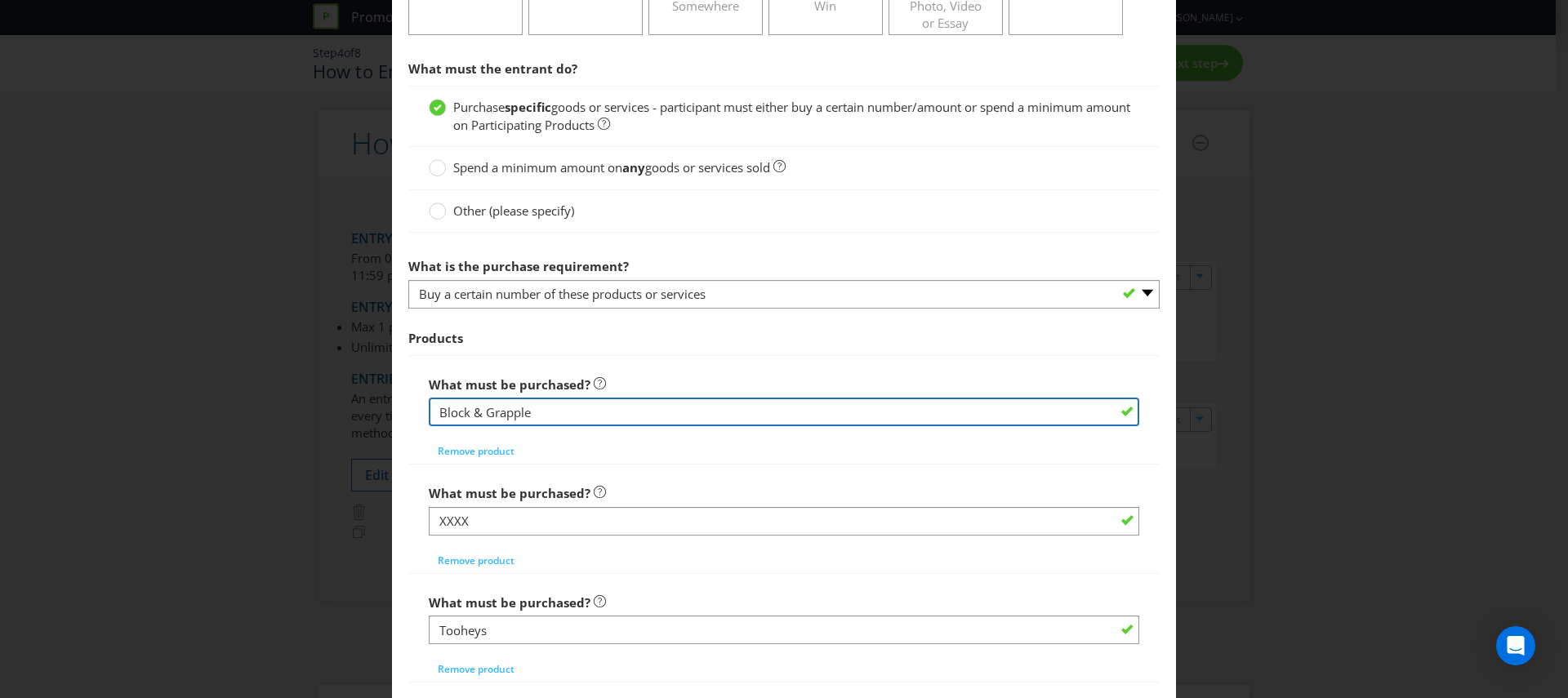
drag, startPoint x: 580, startPoint y: 409, endPoint x: 237, endPoint y: 399, distance: 343.1
click at [352, 405] on div "How to Enter Did You Know IMI research shows that ease of participation is one …" at bounding box center [784, 349] width 1568 height 698
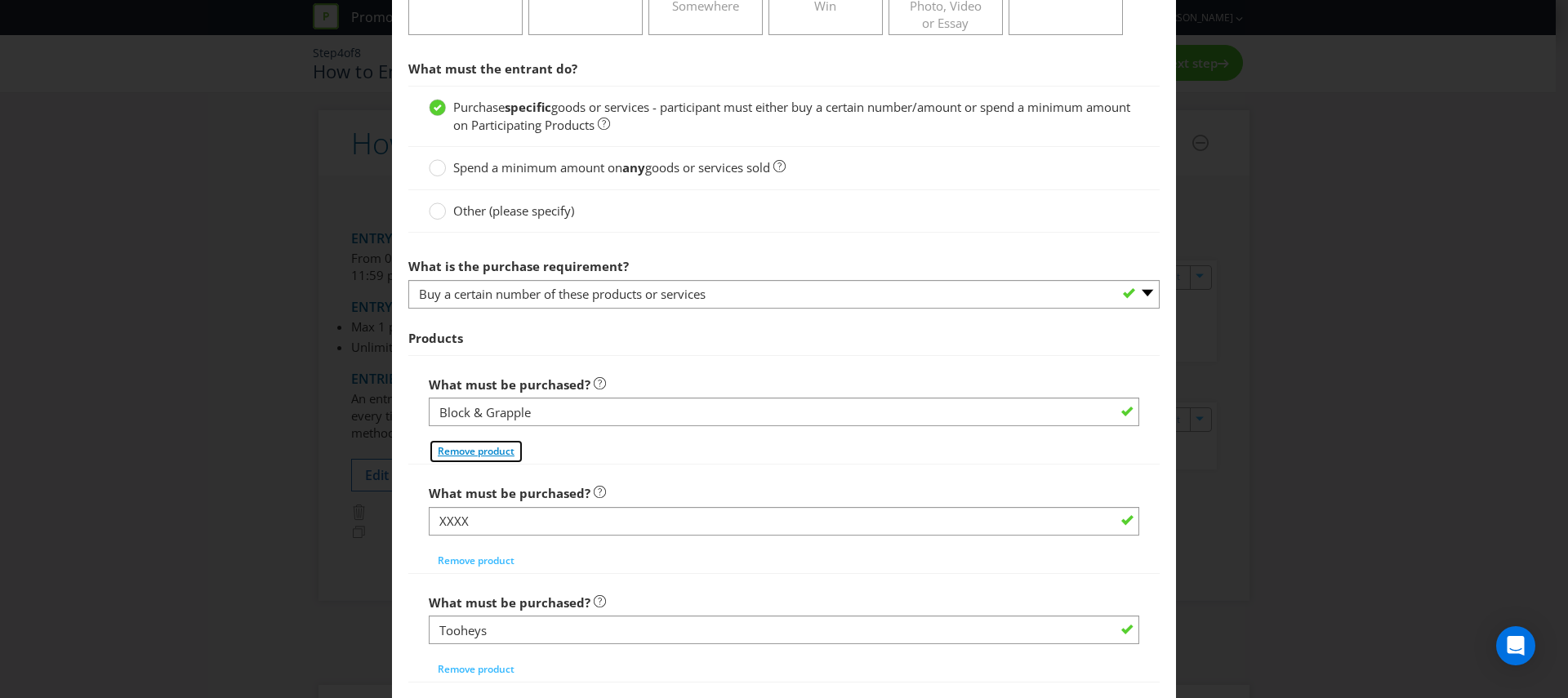
click at [445, 454] on span "Remove product" at bounding box center [476, 451] width 77 height 14
type input "XXXX"
type input "Tooheys"
type input "Skrewball"
type input "Southern Comfort"
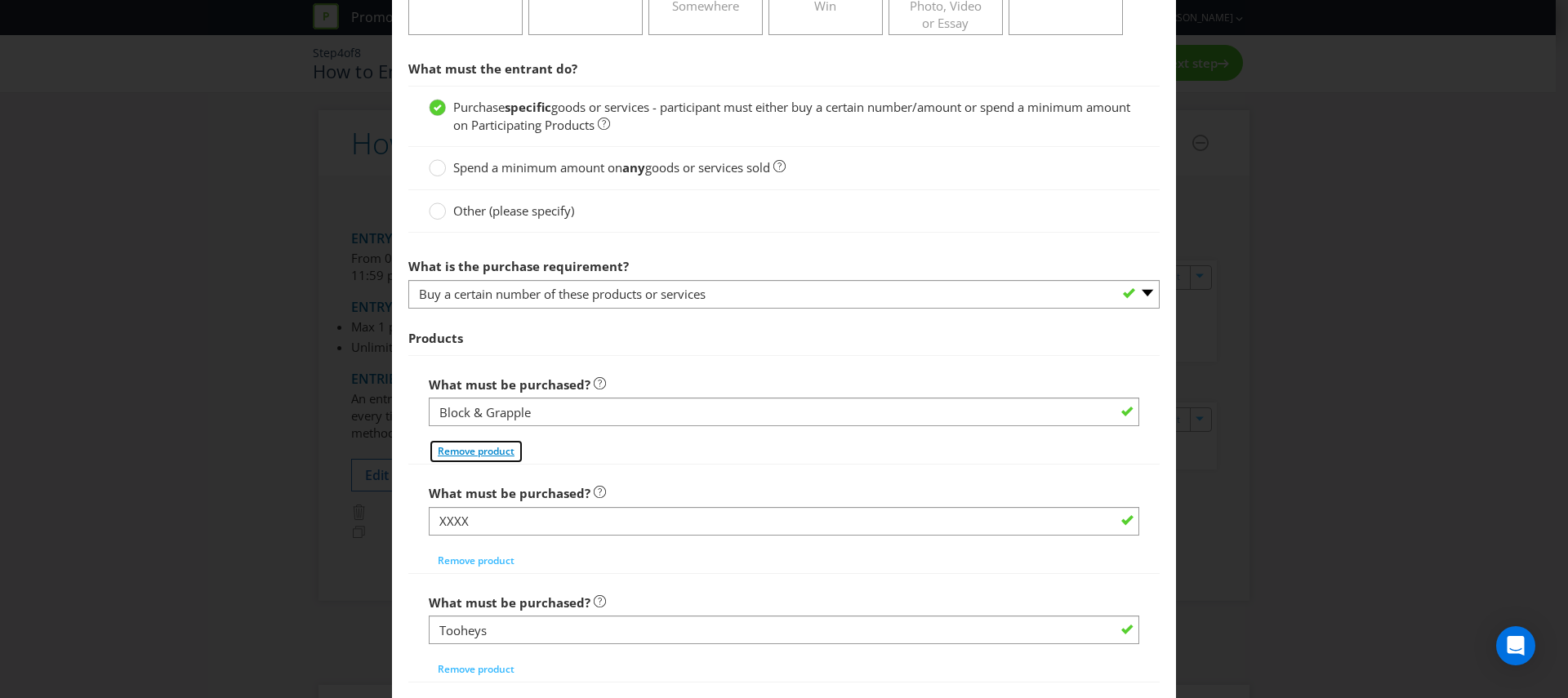
type input "Great Northern"
type input "VB"
click at [445, 454] on span "Remove product" at bounding box center [476, 451] width 77 height 14
type input "Tooheys"
type input "Skrewball"
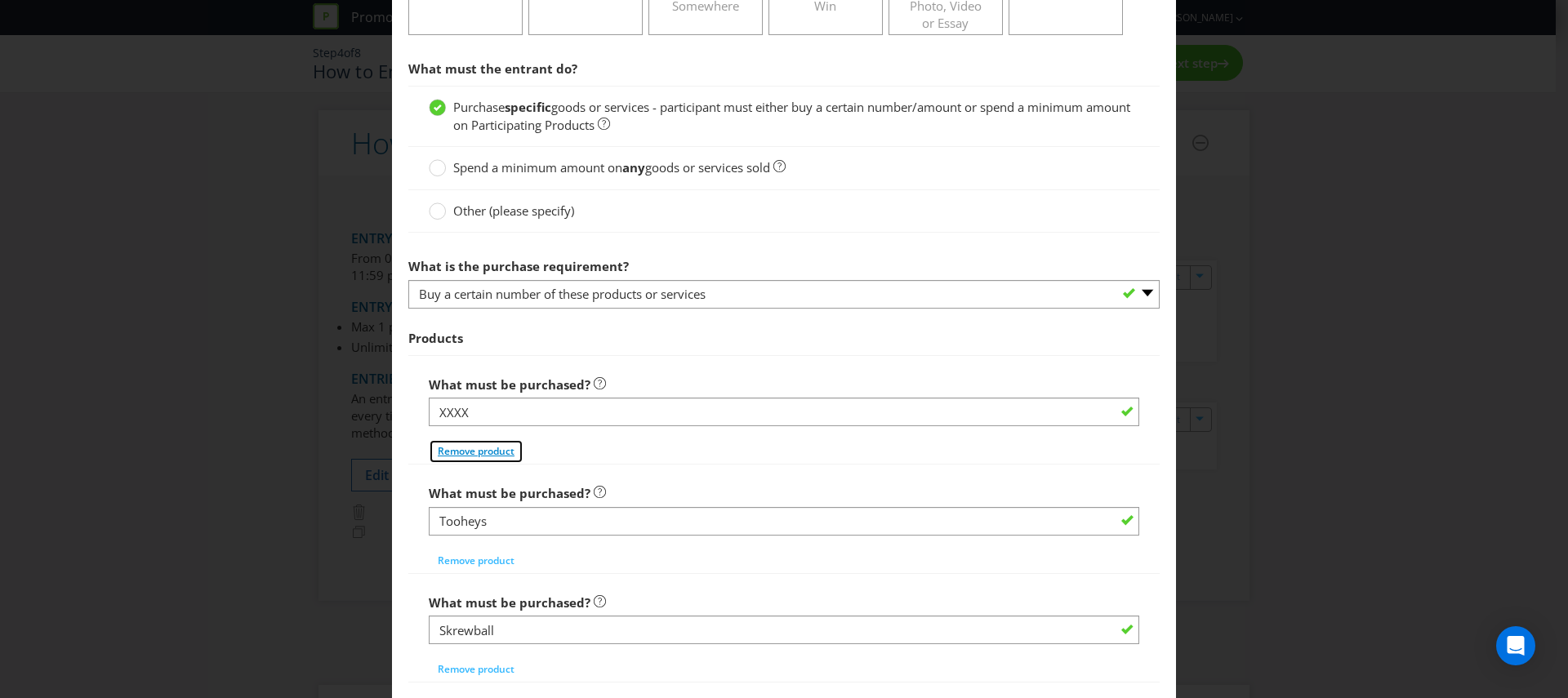
type input "Southern Comfort"
type input "Great Northern"
type input "VB"
click at [445, 454] on span "Remove product" at bounding box center [476, 451] width 77 height 14
type input "Skrewball"
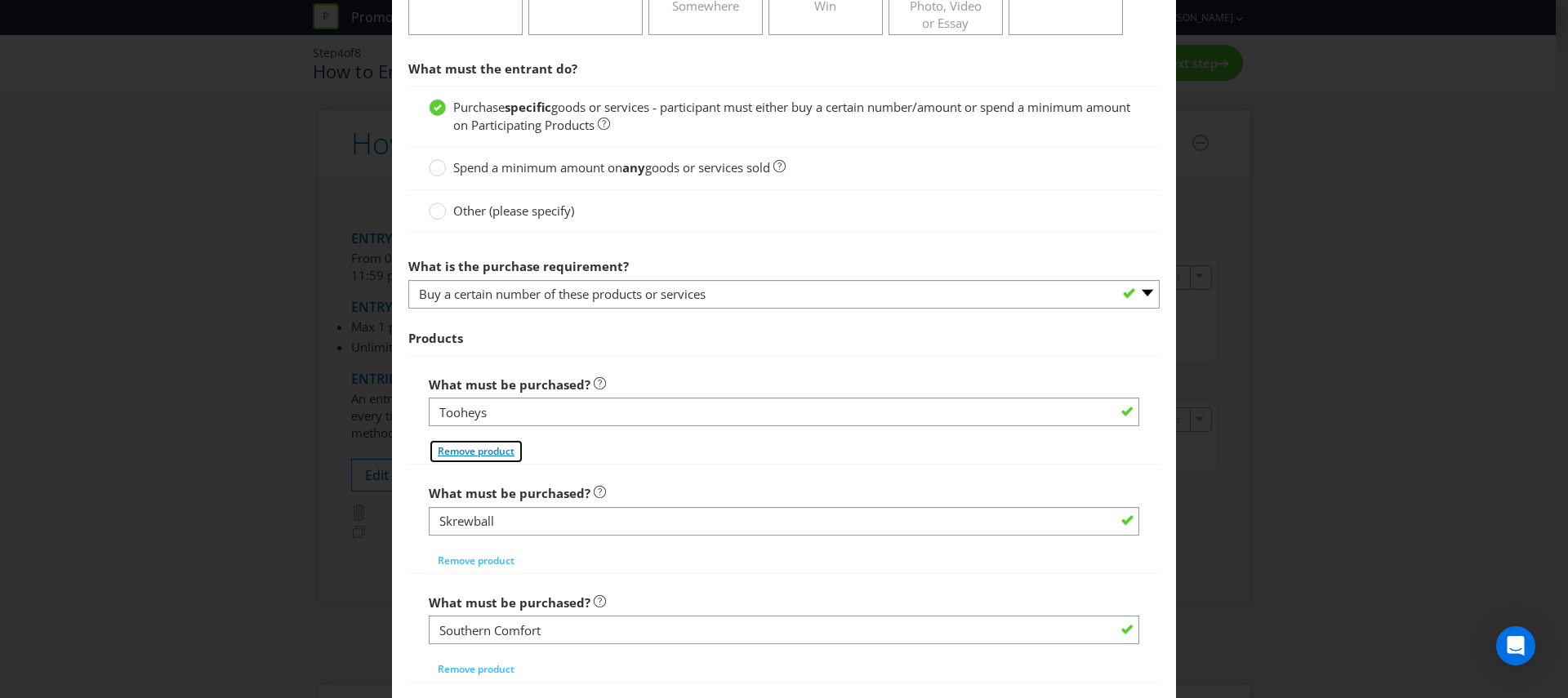
type input "Southern Comfort"
type input "Great Northern"
type input "VB"
click at [445, 454] on span "Remove product" at bounding box center [476, 451] width 77 height 14
type input "Southern Comfort"
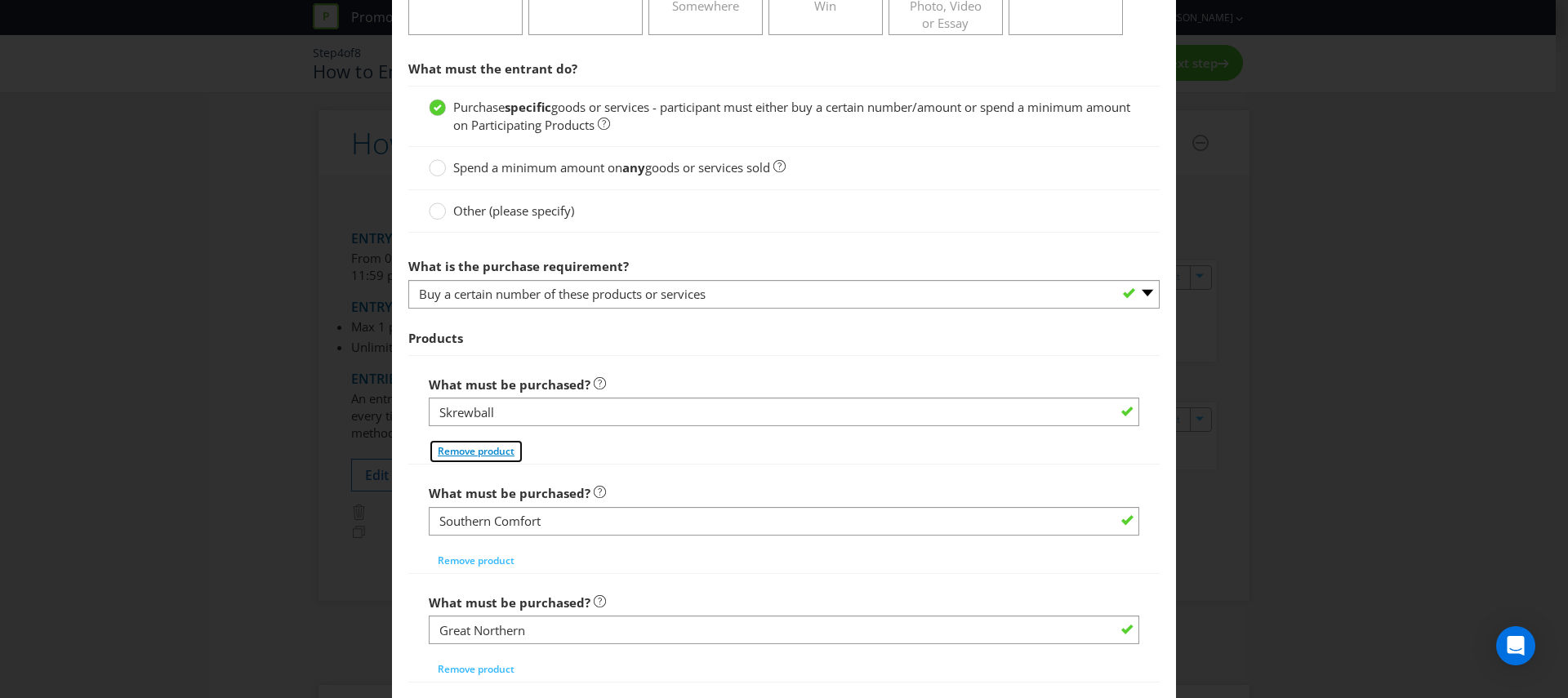
type input "Great Northern"
type input "VB"
click at [445, 454] on span "Remove product" at bounding box center [476, 451] width 77 height 14
type input "Great Northern"
type input "VB"
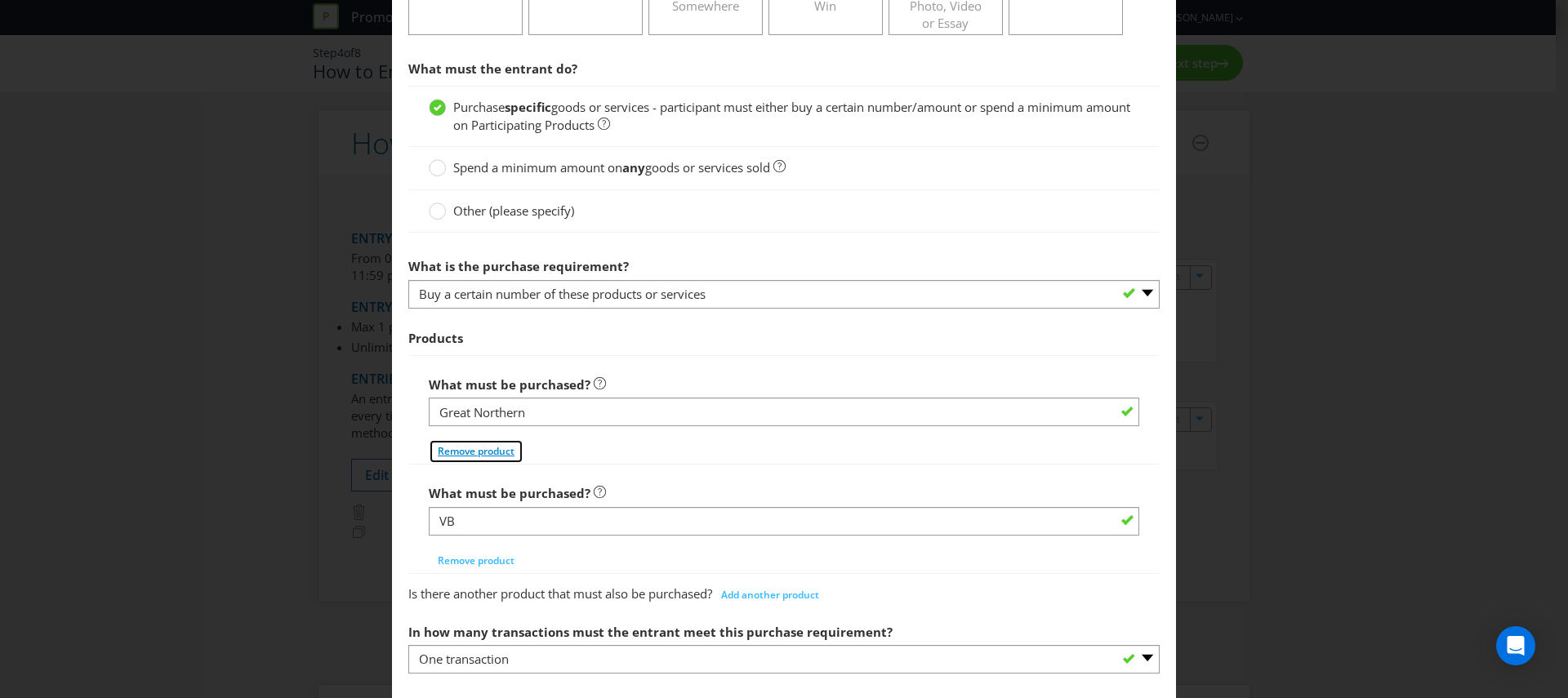
click at [445, 454] on span "Remove product" at bounding box center [476, 451] width 77 height 14
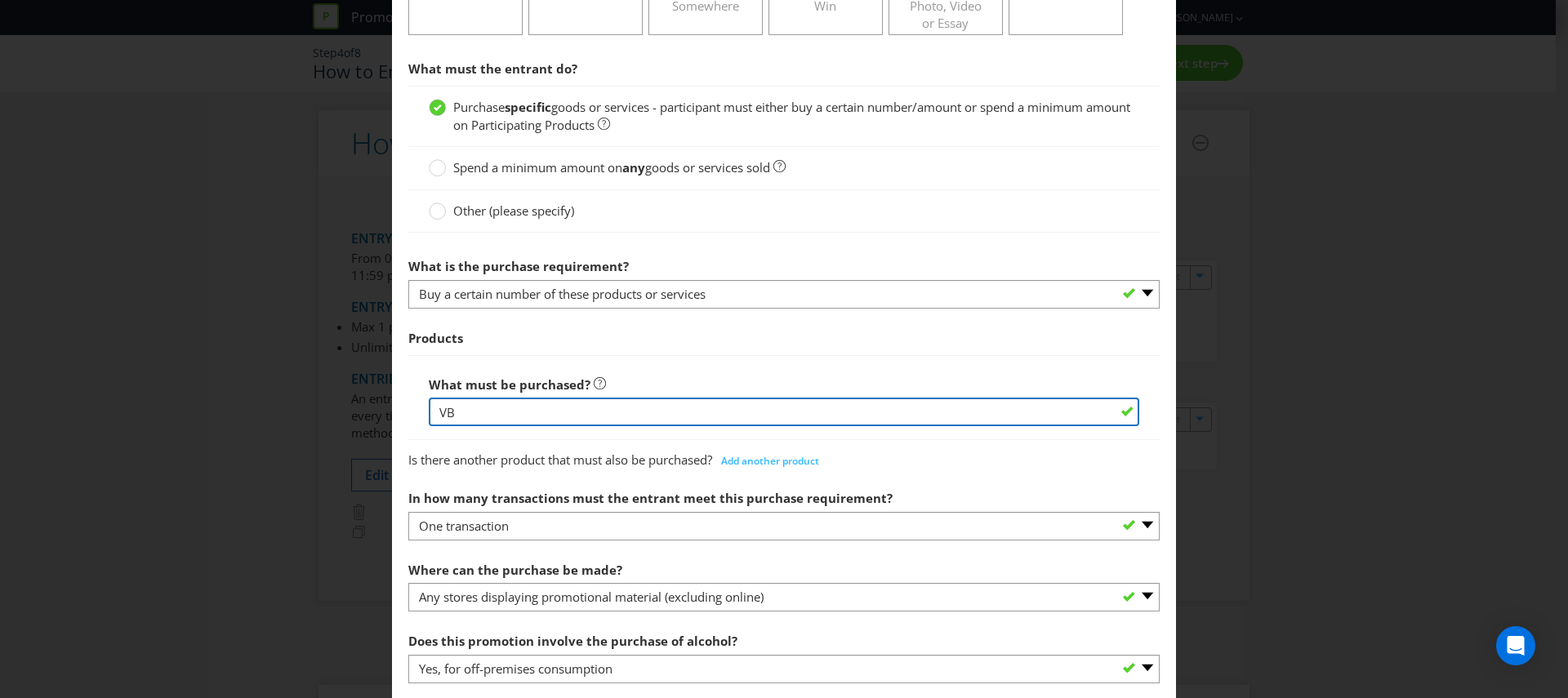
drag, startPoint x: 472, startPoint y: 412, endPoint x: 412, endPoint y: 404, distance: 60.5
click at [412, 404] on div "What must be purchased? VB" at bounding box center [783, 397] width 751 height 85
paste input "Great Northern"
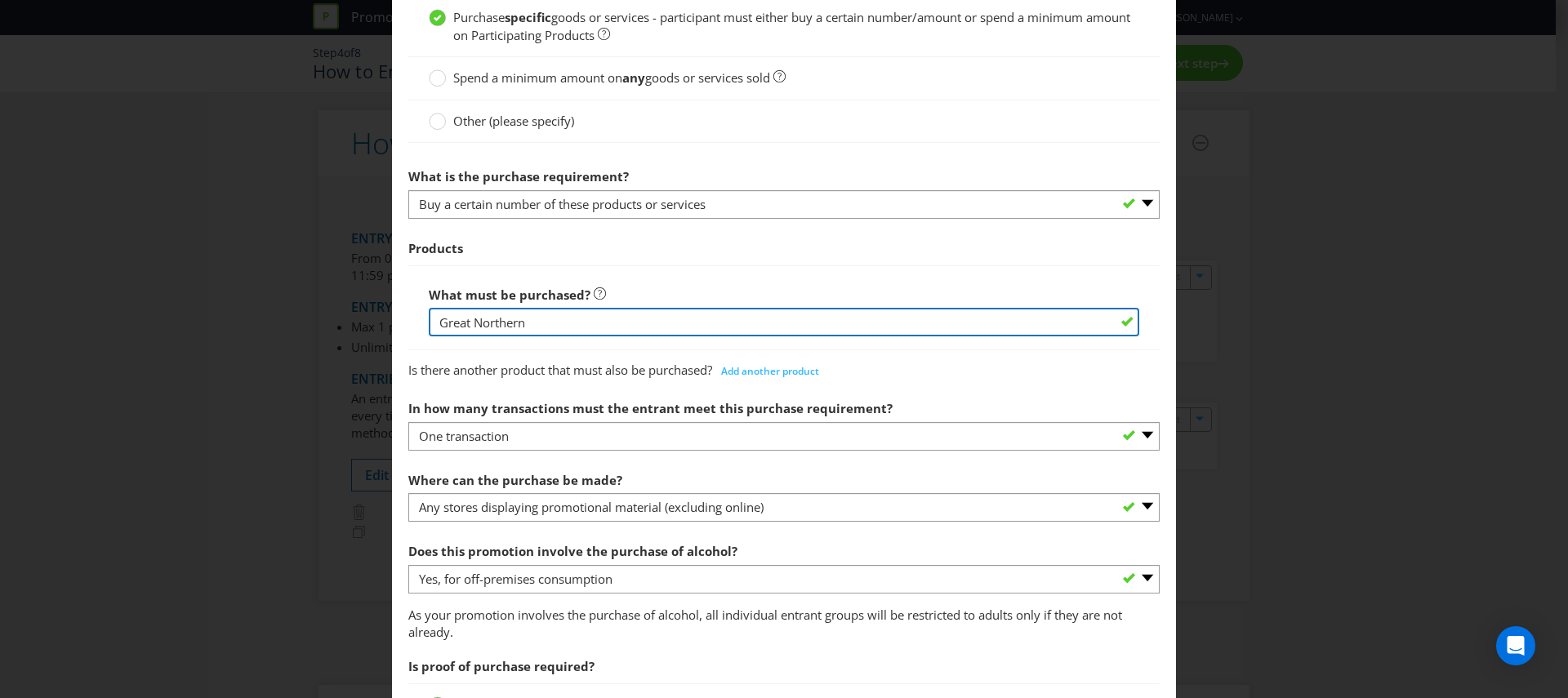
scroll to position [568, 0]
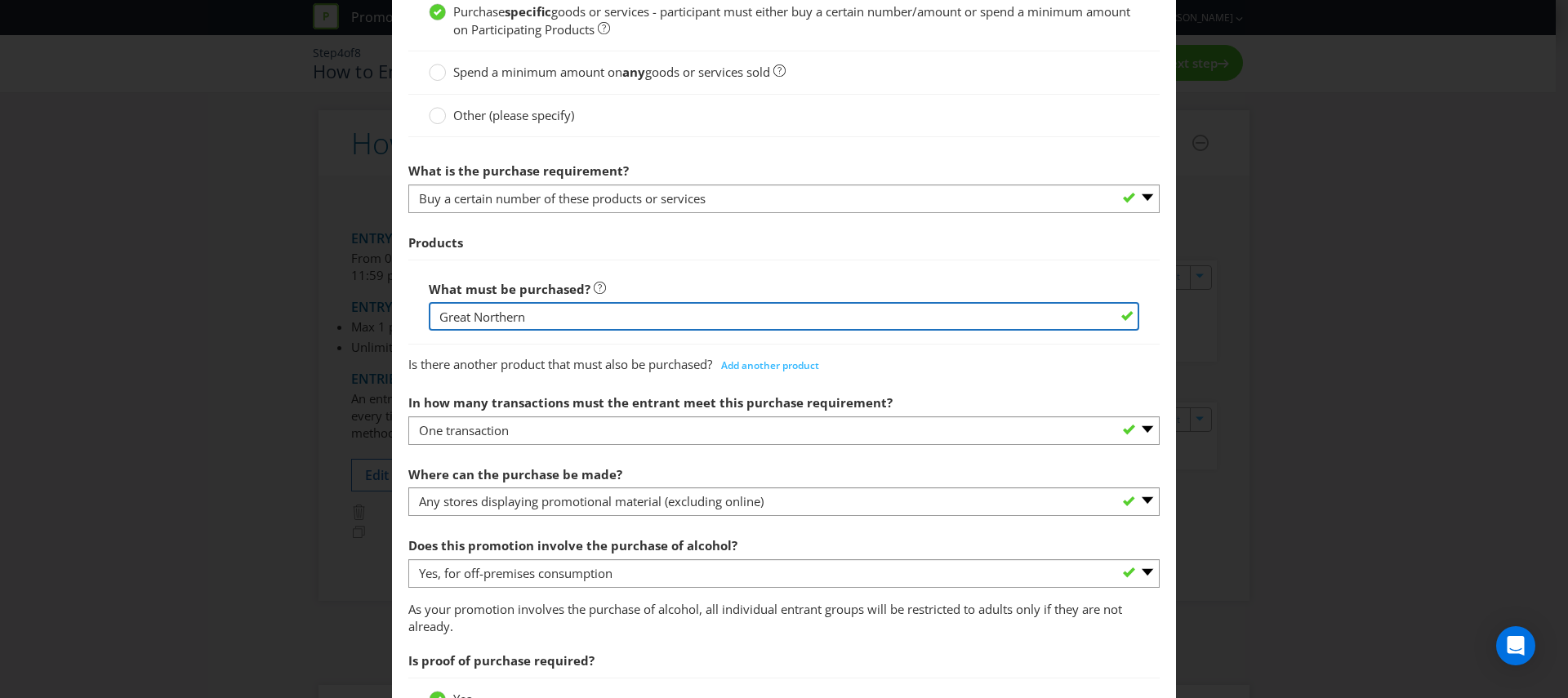
type input "Great Northern"
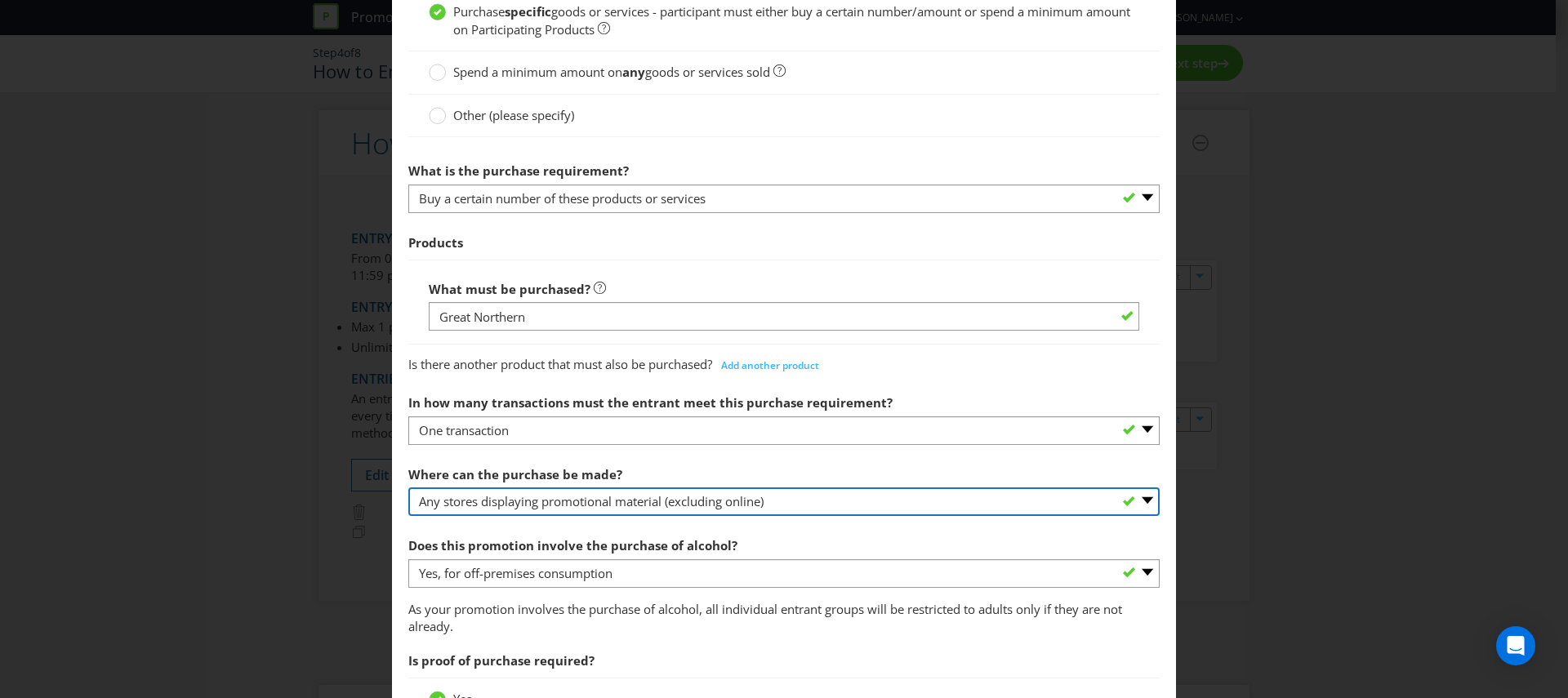
click at [507, 502] on select "-- Please select -- Any stores displaying promotional material (including onlin…" at bounding box center [783, 501] width 751 height 28
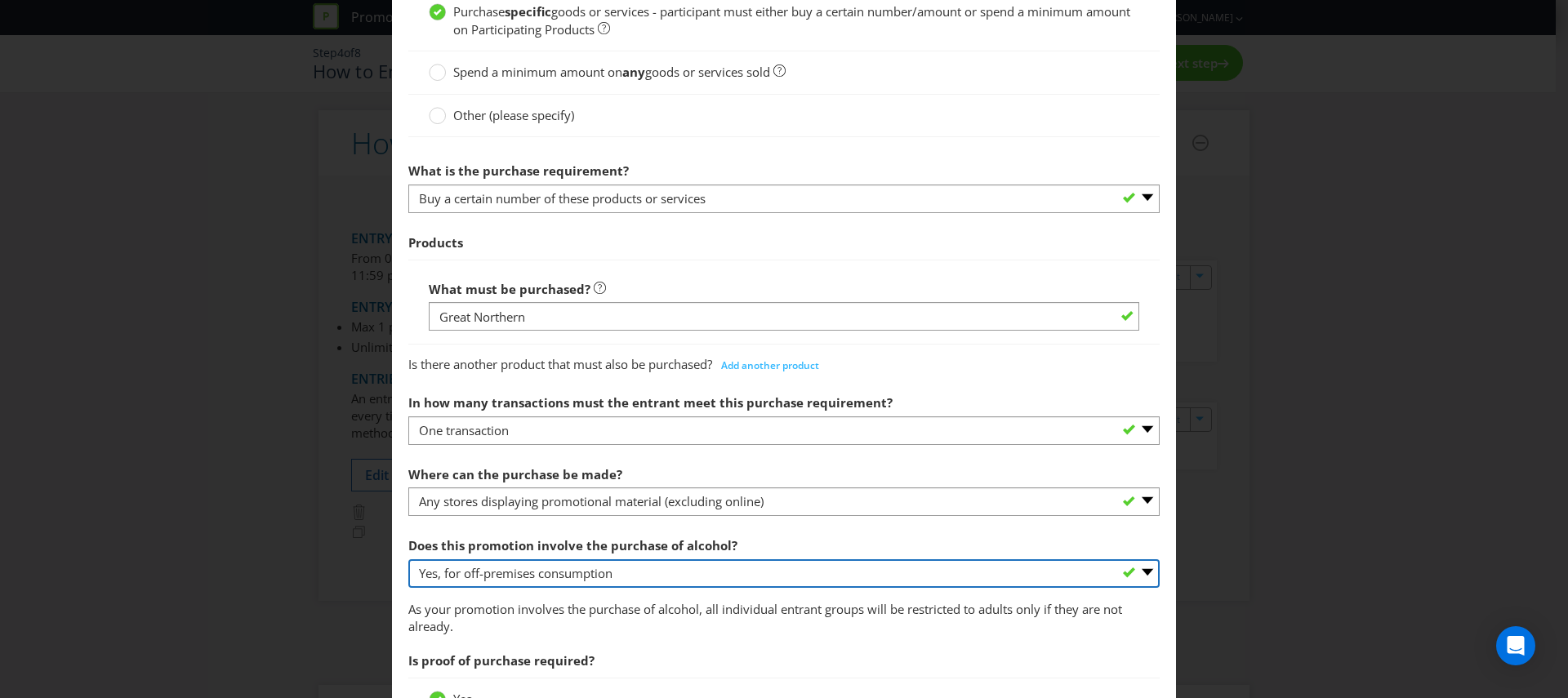
click at [471, 571] on select "-- Please select -- Yes, for on-premises consumption Yes, for off-premises cons…" at bounding box center [783, 574] width 751 height 28
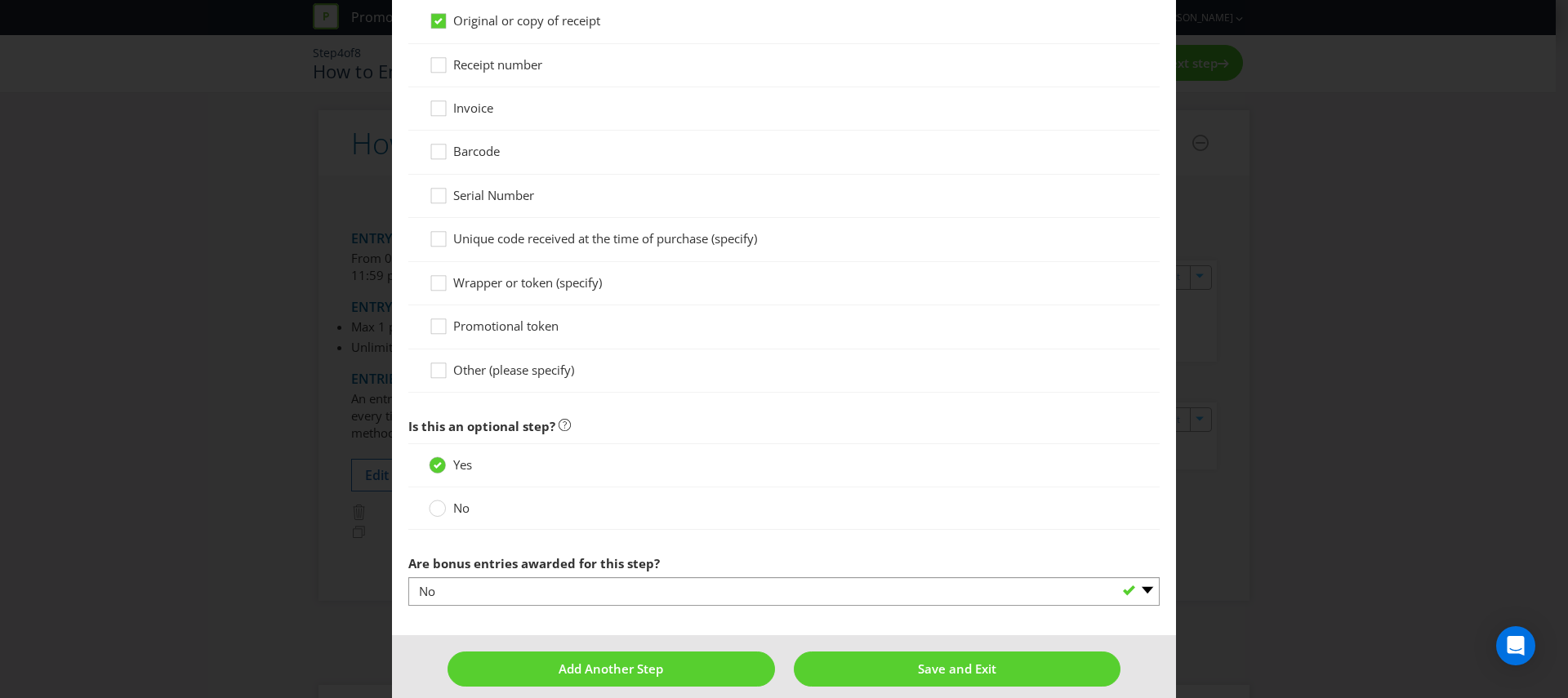
scroll to position [1445, 0]
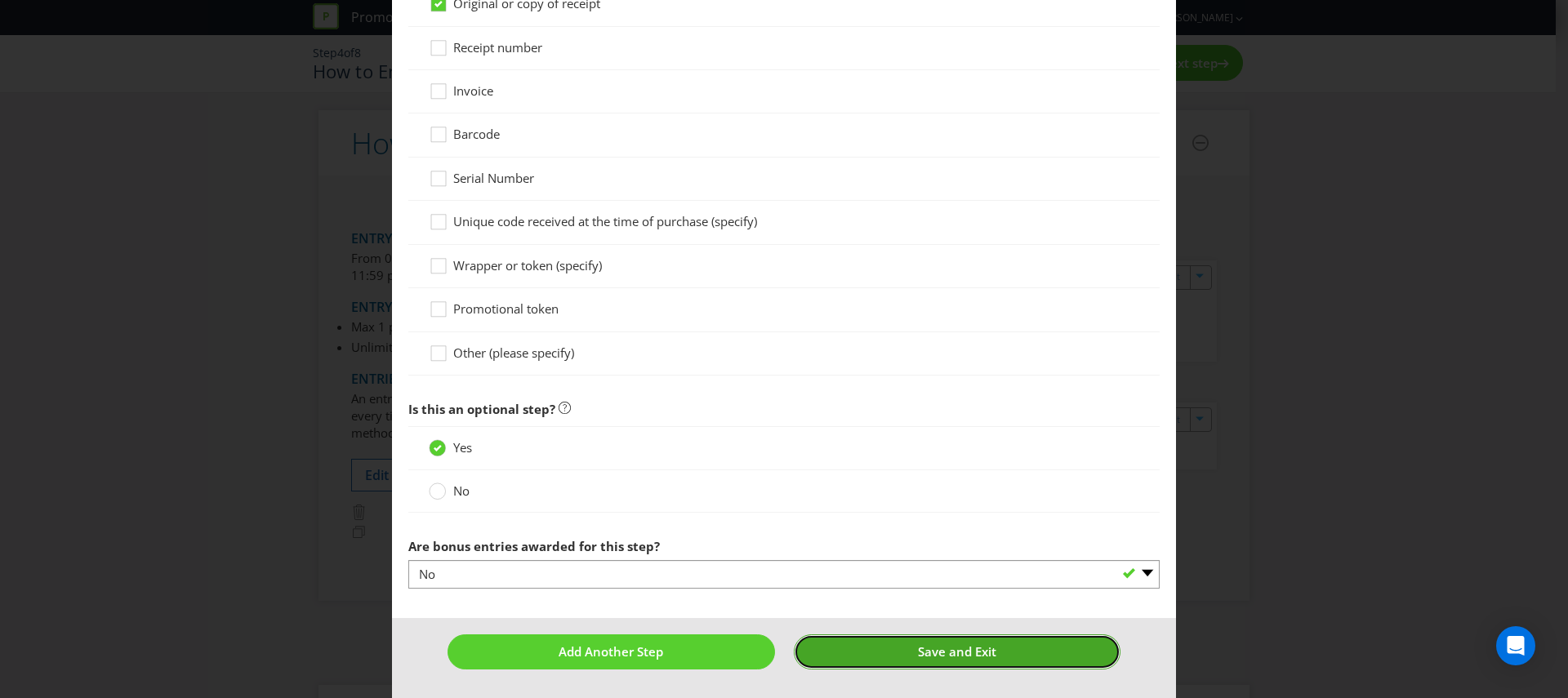
click at [931, 658] on span "Save and Exit" at bounding box center [957, 651] width 79 height 16
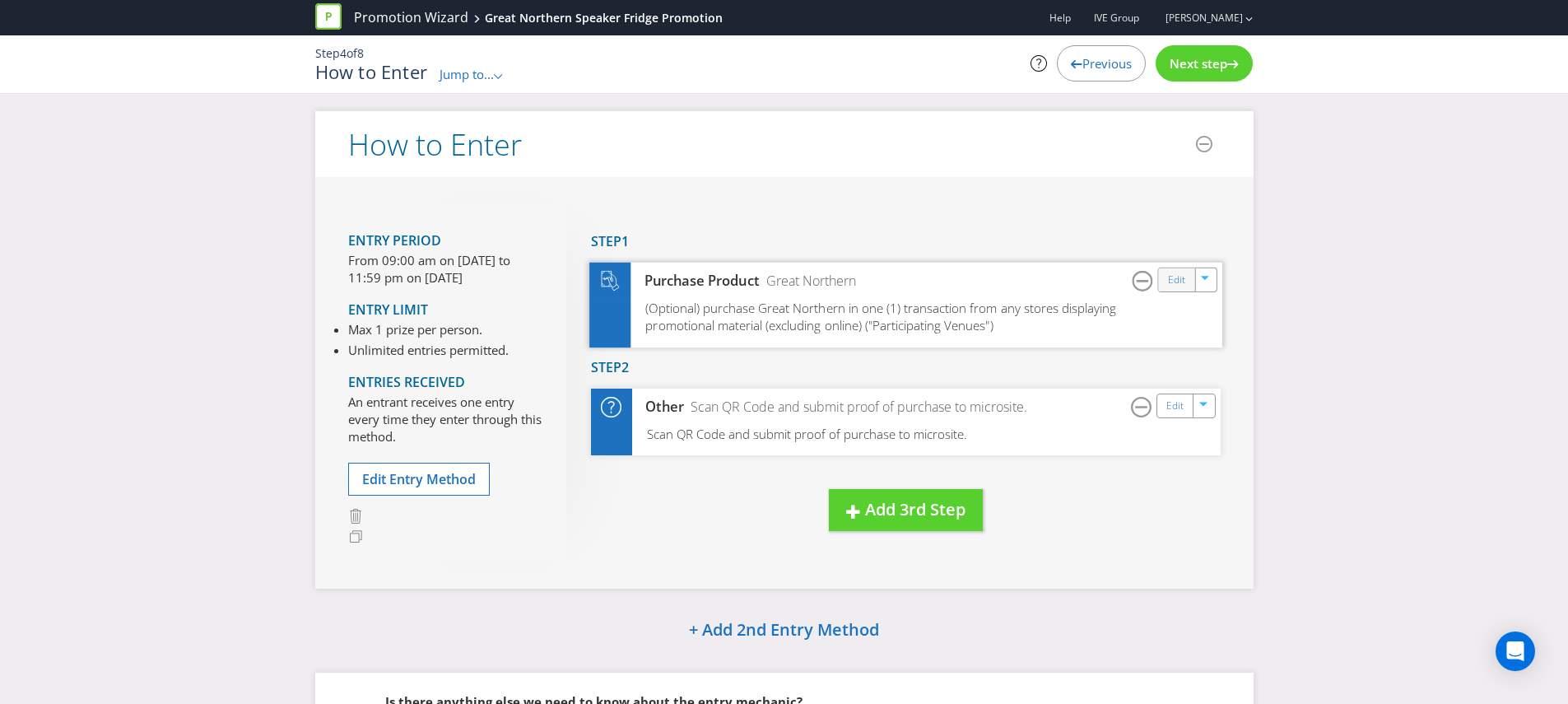
click at [1166, 286] on div "Edit" at bounding box center [1176, 279] width 37 height 23
click at [1173, 279] on link "Edit" at bounding box center [1176, 279] width 17 height 19
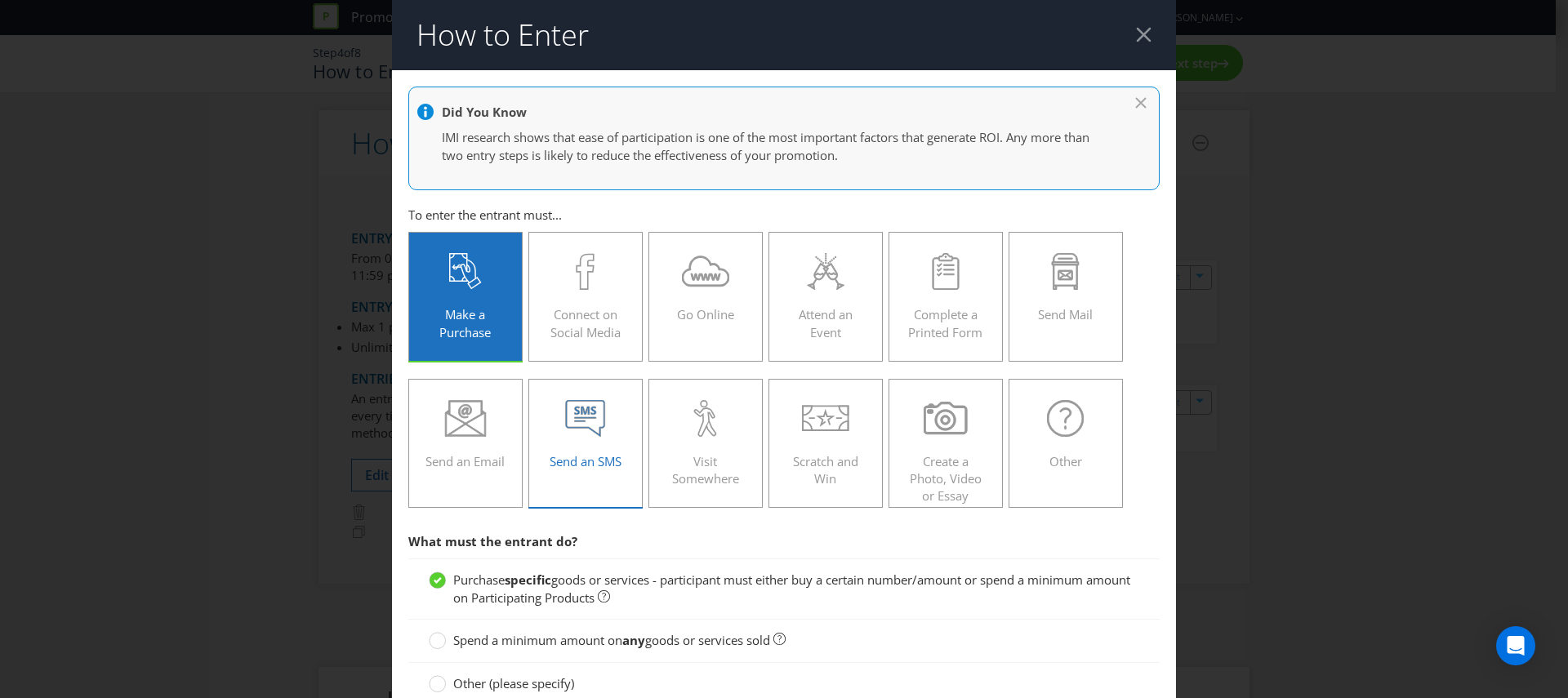
scroll to position [522, 0]
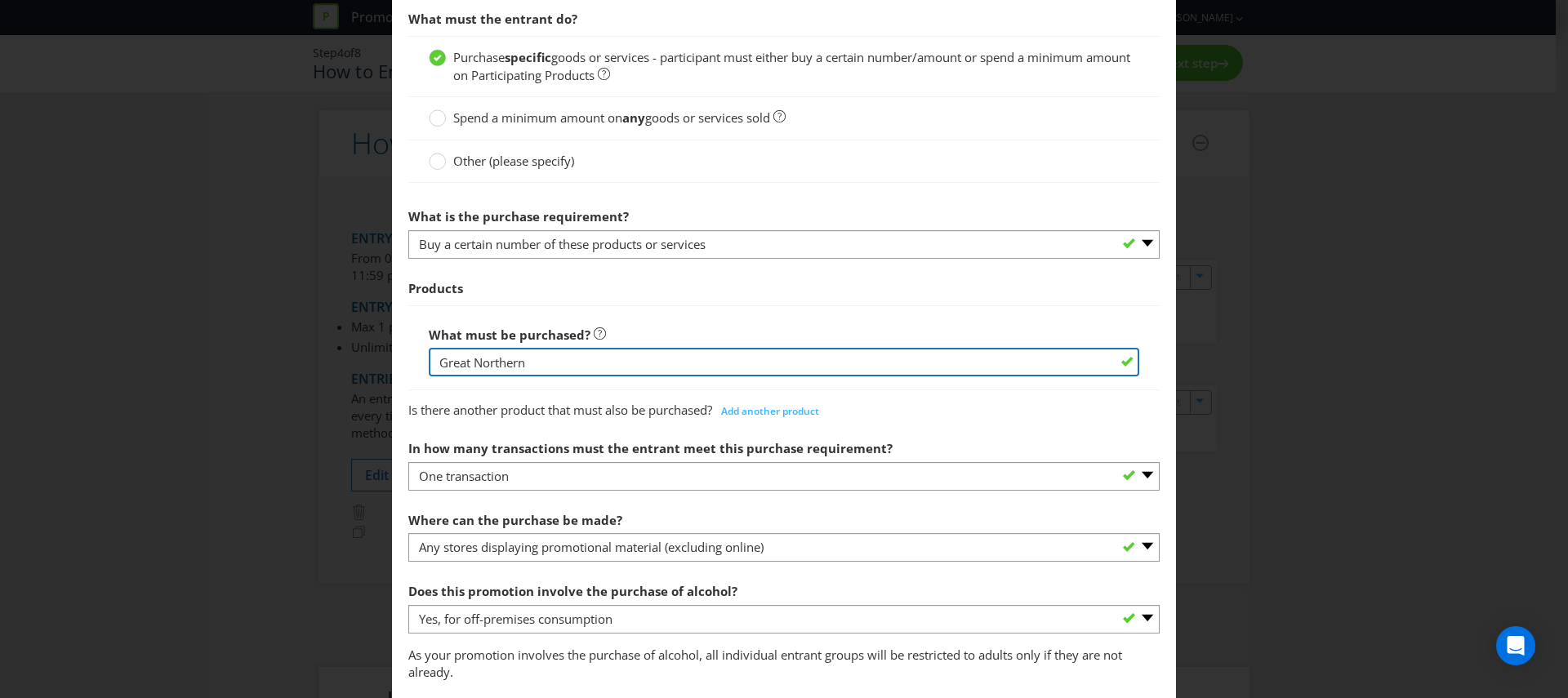
click at [433, 360] on input "Great Northern" at bounding box center [784, 362] width 711 height 28
click at [671, 369] on input "Any case of Great Northern" at bounding box center [784, 362] width 711 height 28
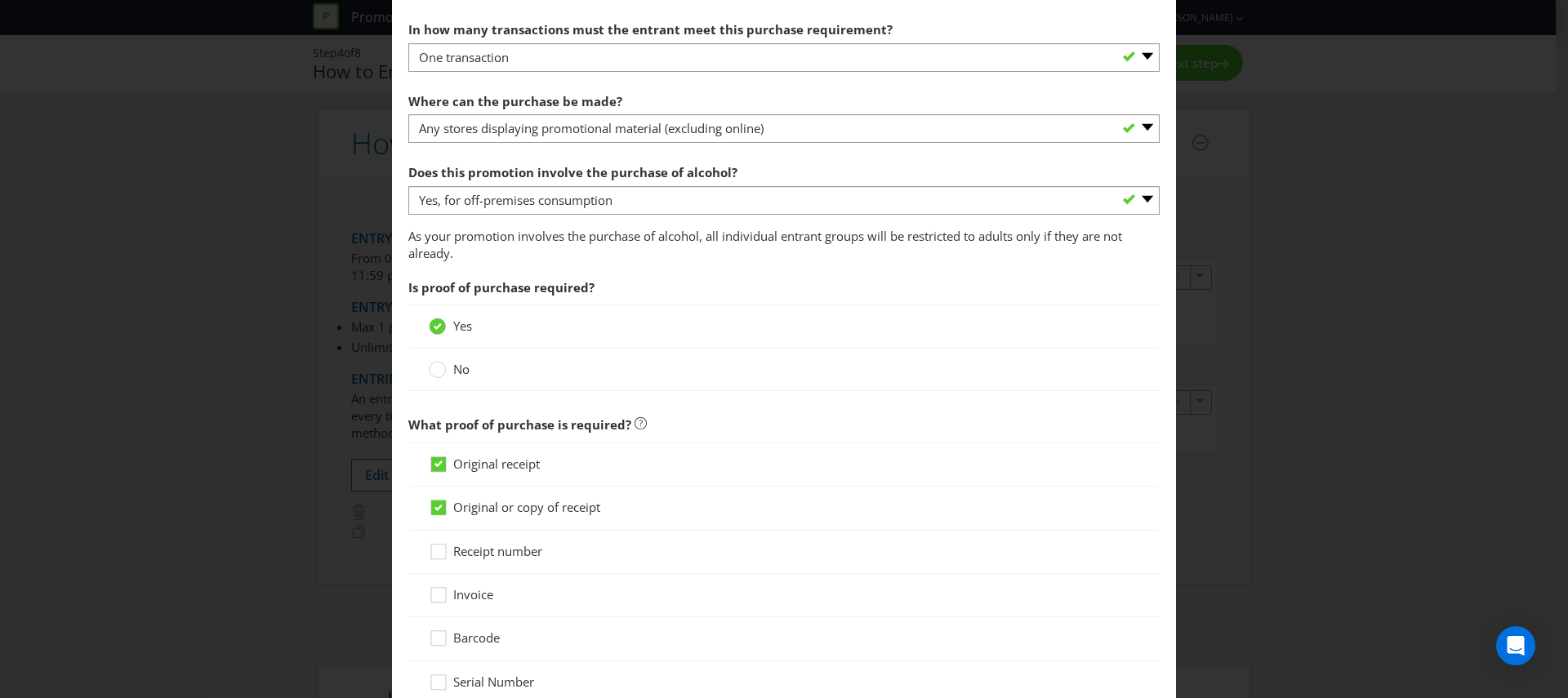
scroll to position [1445, 0]
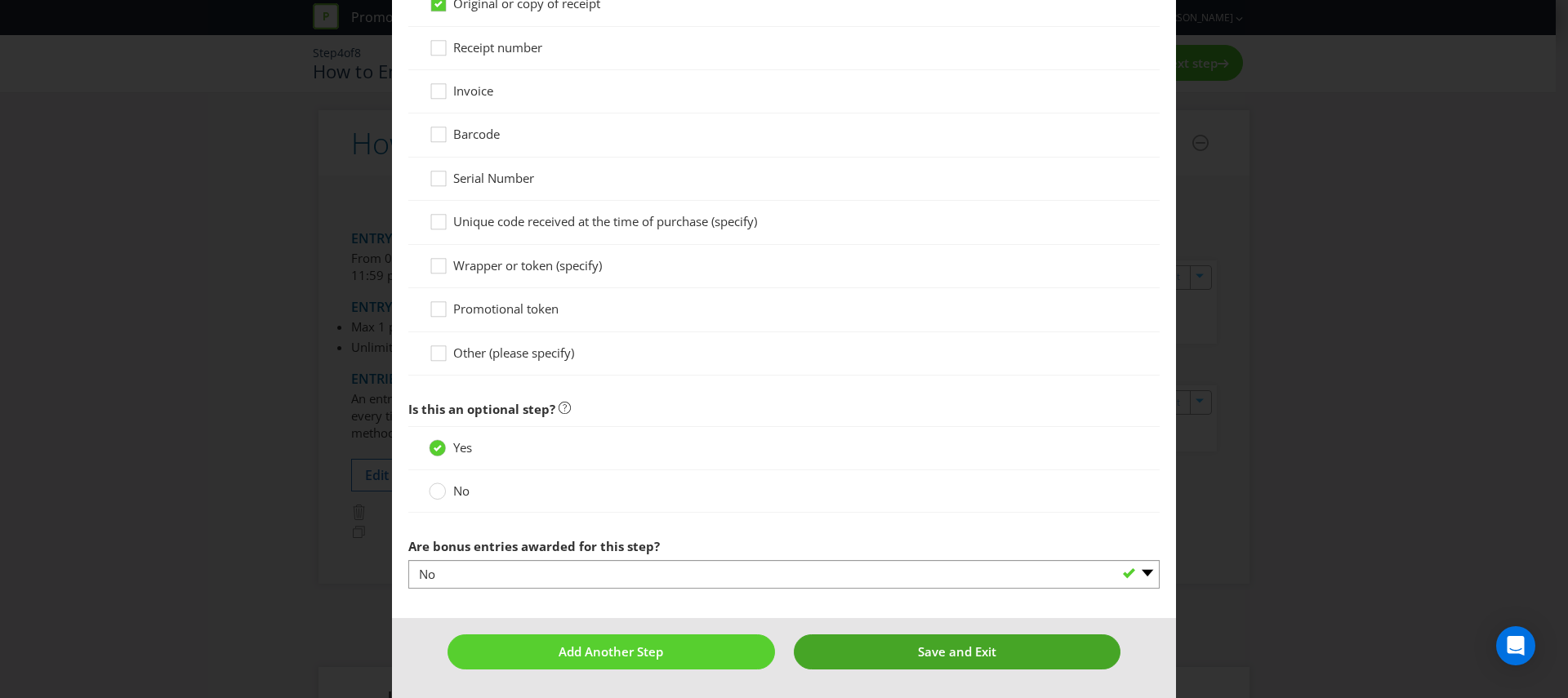
type input "Any case of Great Northern"
click at [928, 645] on span "Save and Exit" at bounding box center [957, 651] width 79 height 16
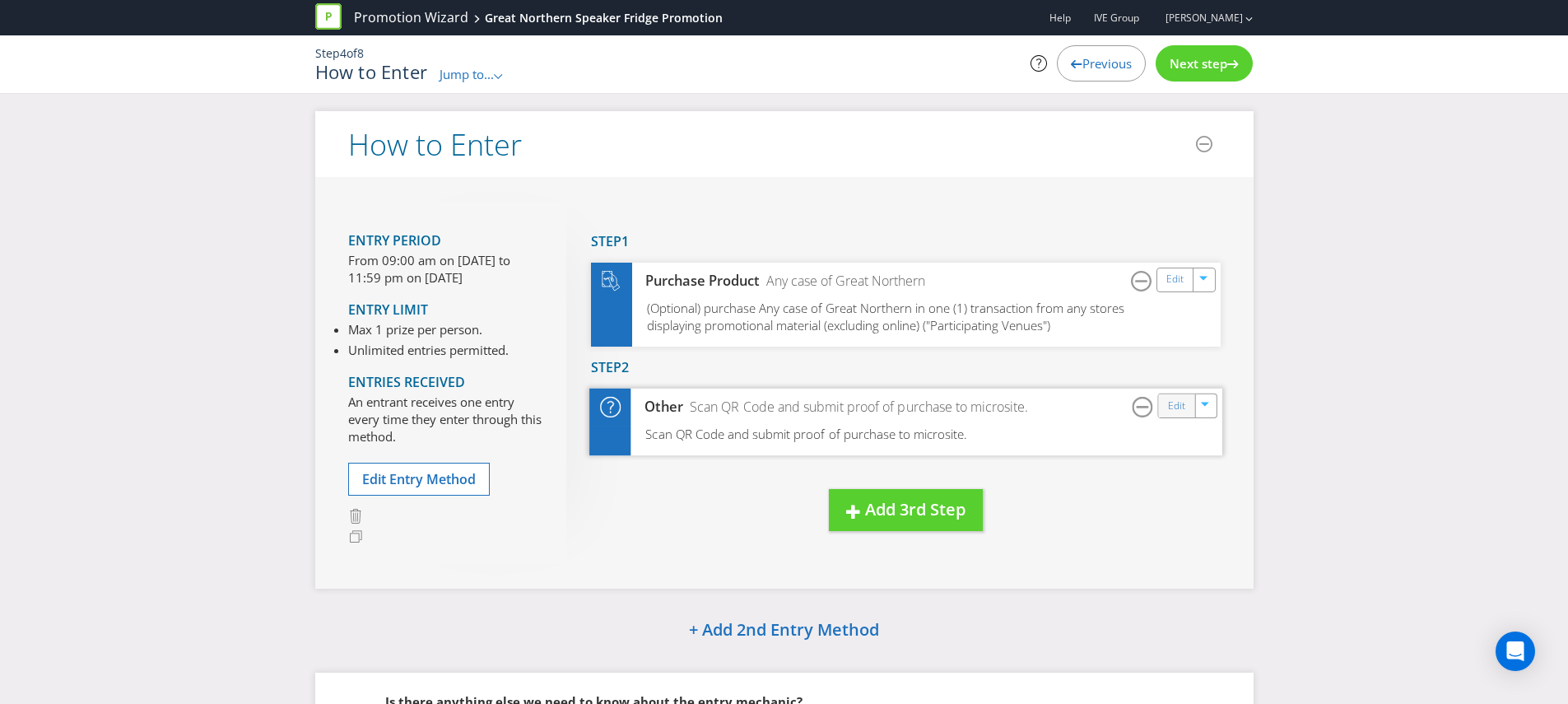
click at [1163, 407] on div "Edit" at bounding box center [1176, 406] width 37 height 23
click at [1174, 409] on link "Edit" at bounding box center [1176, 406] width 17 height 19
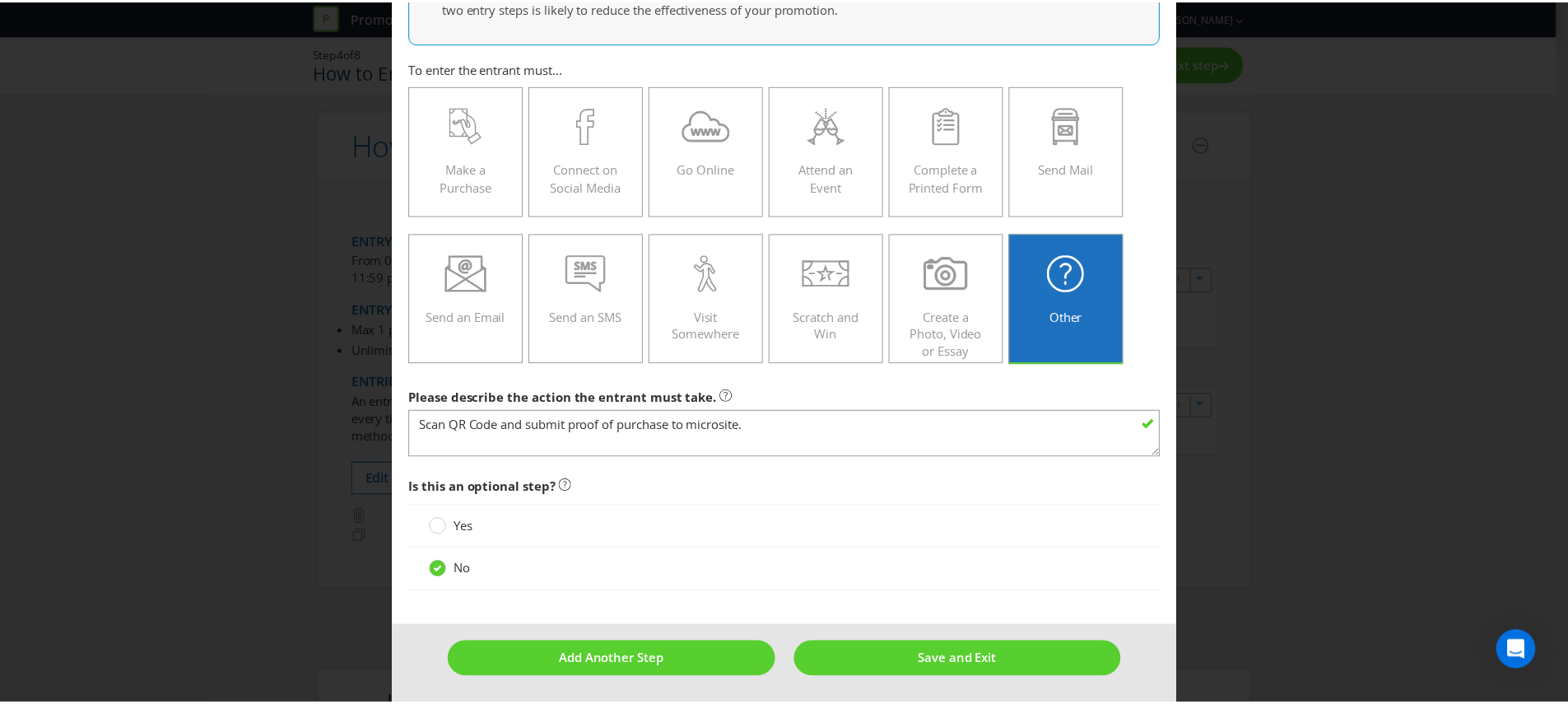
scroll to position [151, 0]
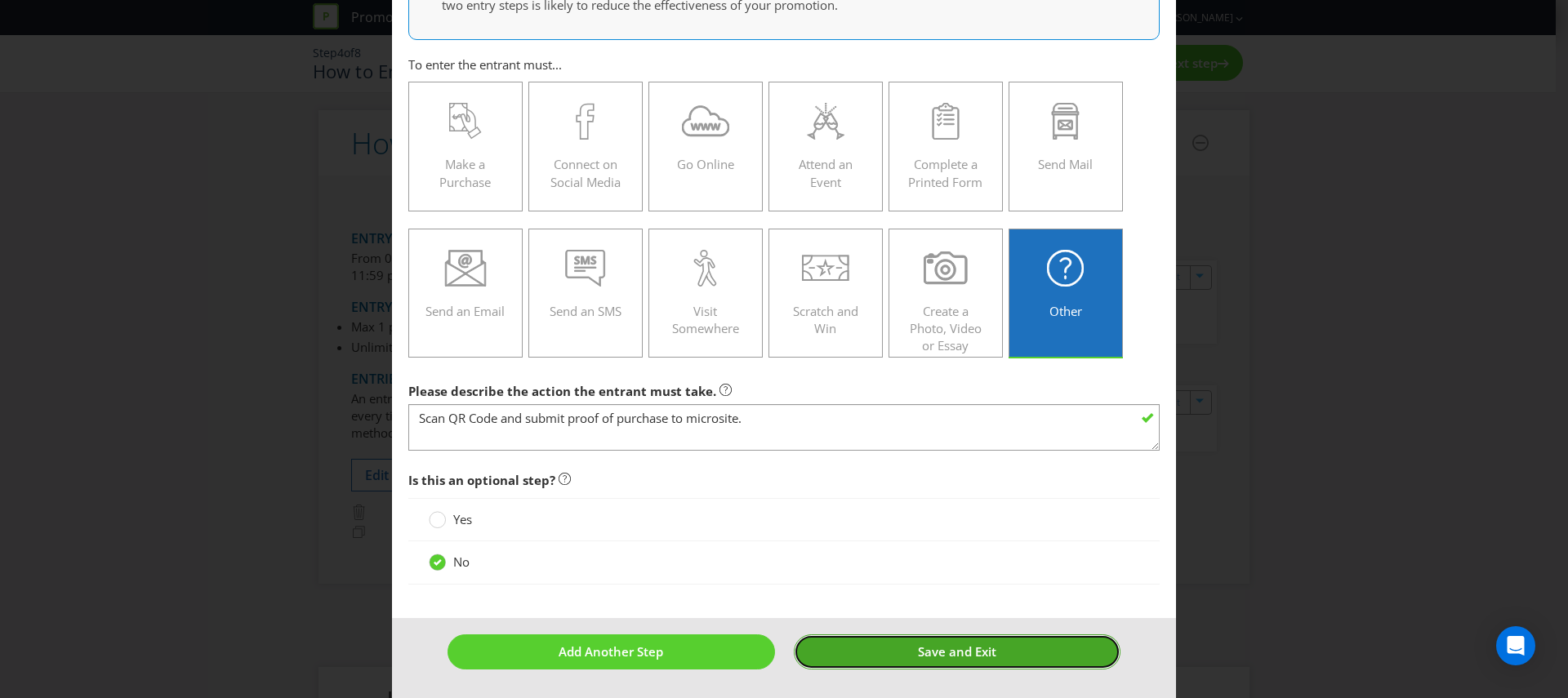
click at [933, 659] on button "Save and Exit" at bounding box center [957, 652] width 328 height 35
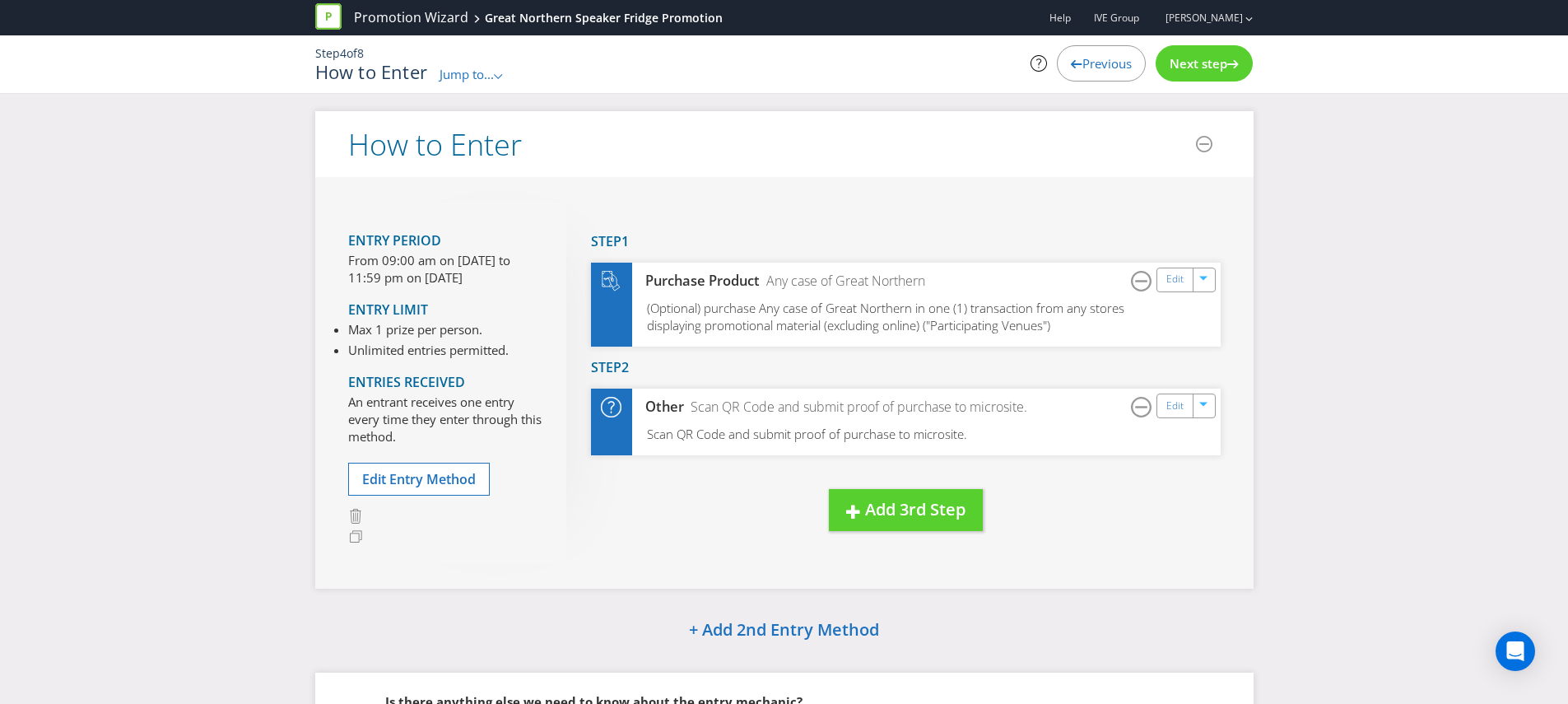
click at [1212, 50] on div "Next step" at bounding box center [1204, 63] width 97 height 36
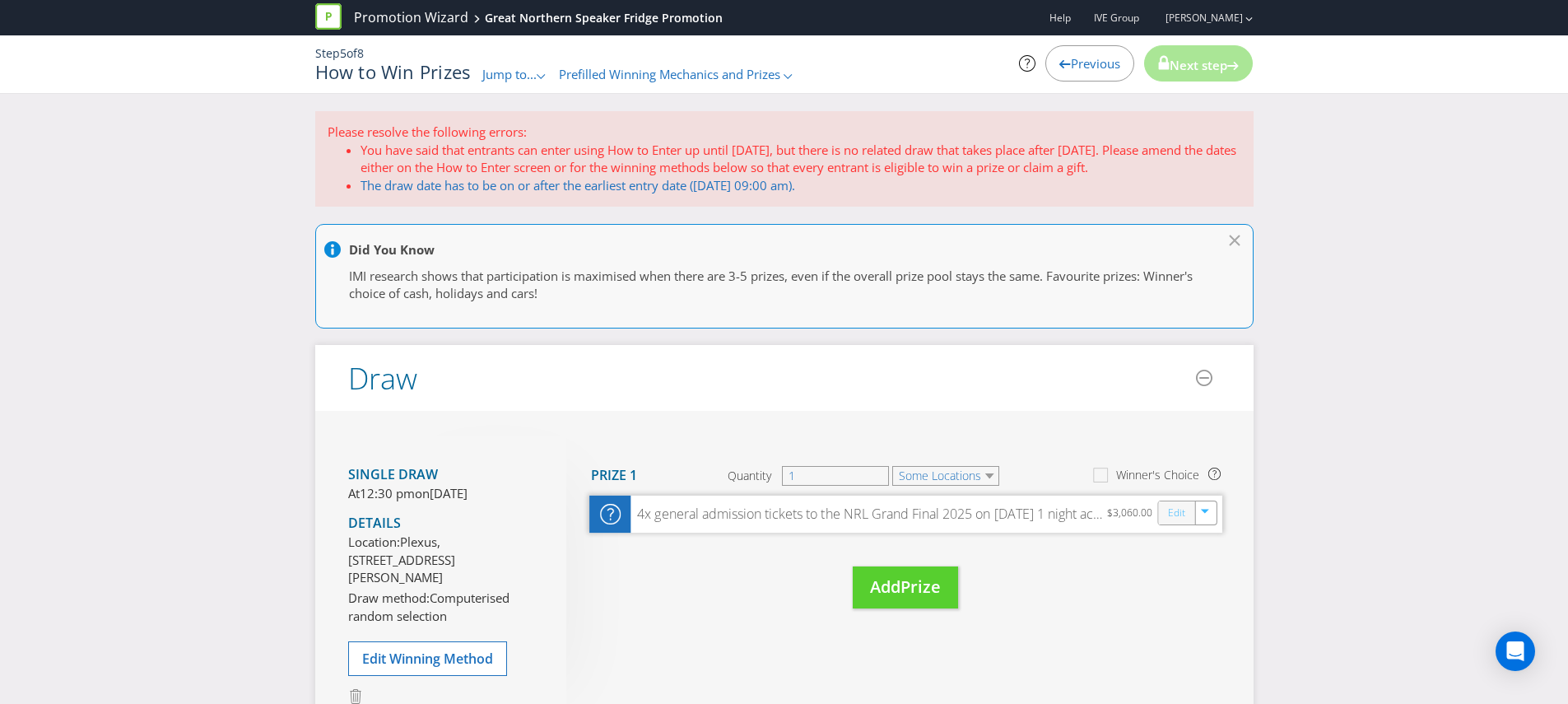
click at [1176, 520] on link "Edit" at bounding box center [1176, 513] width 17 height 19
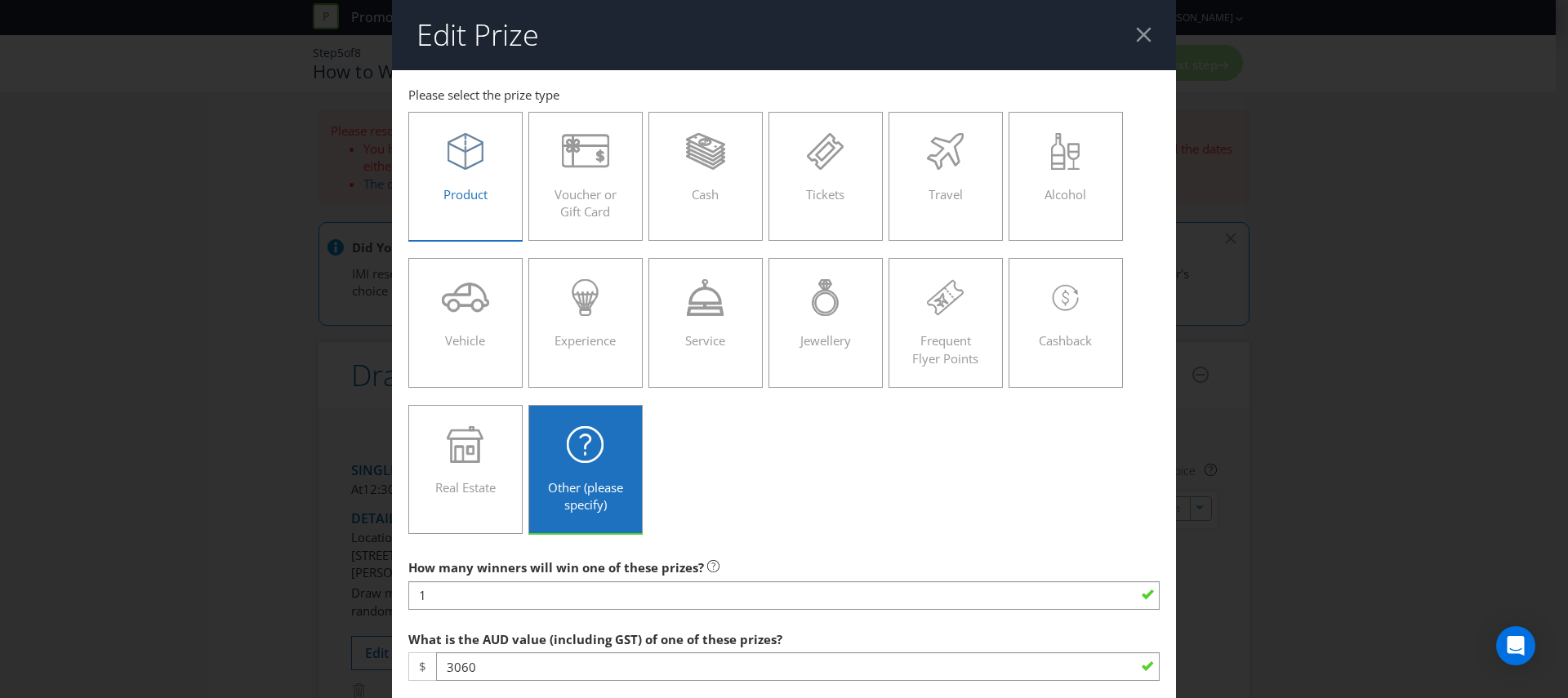
click at [466, 181] on div "Product" at bounding box center [465, 169] width 80 height 73
click at [0, 0] on input "Product" at bounding box center [0, 0] width 0 height 0
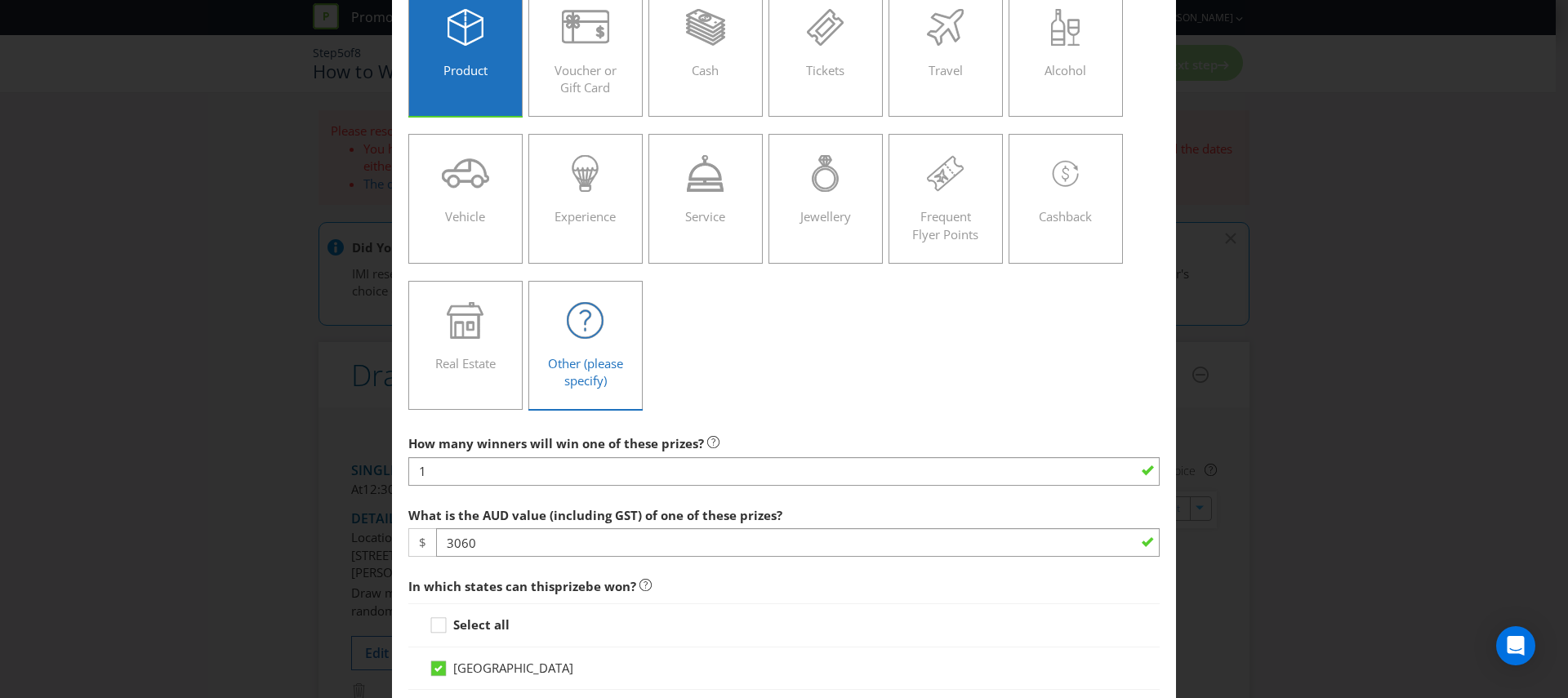
scroll to position [146, 0]
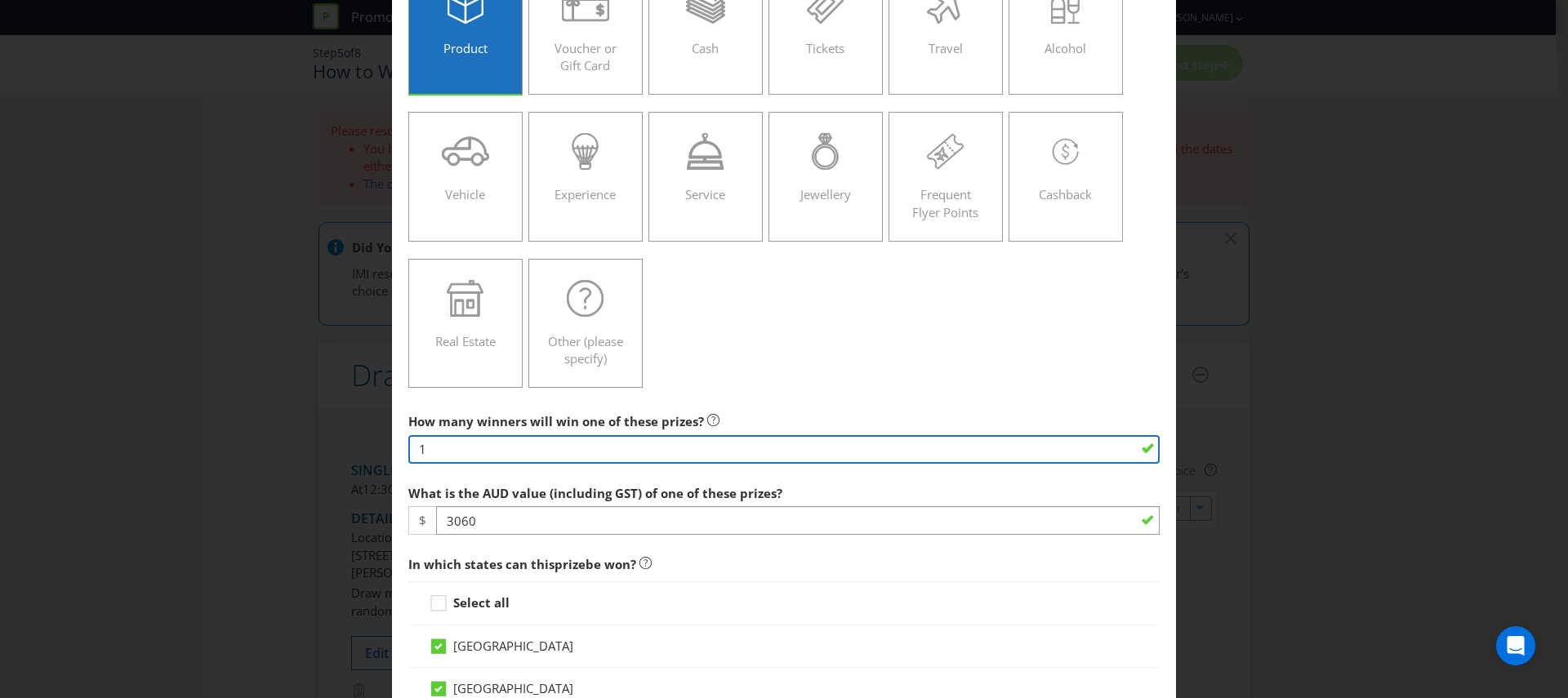
click at [497, 449] on input "1" at bounding box center [783, 449] width 751 height 28
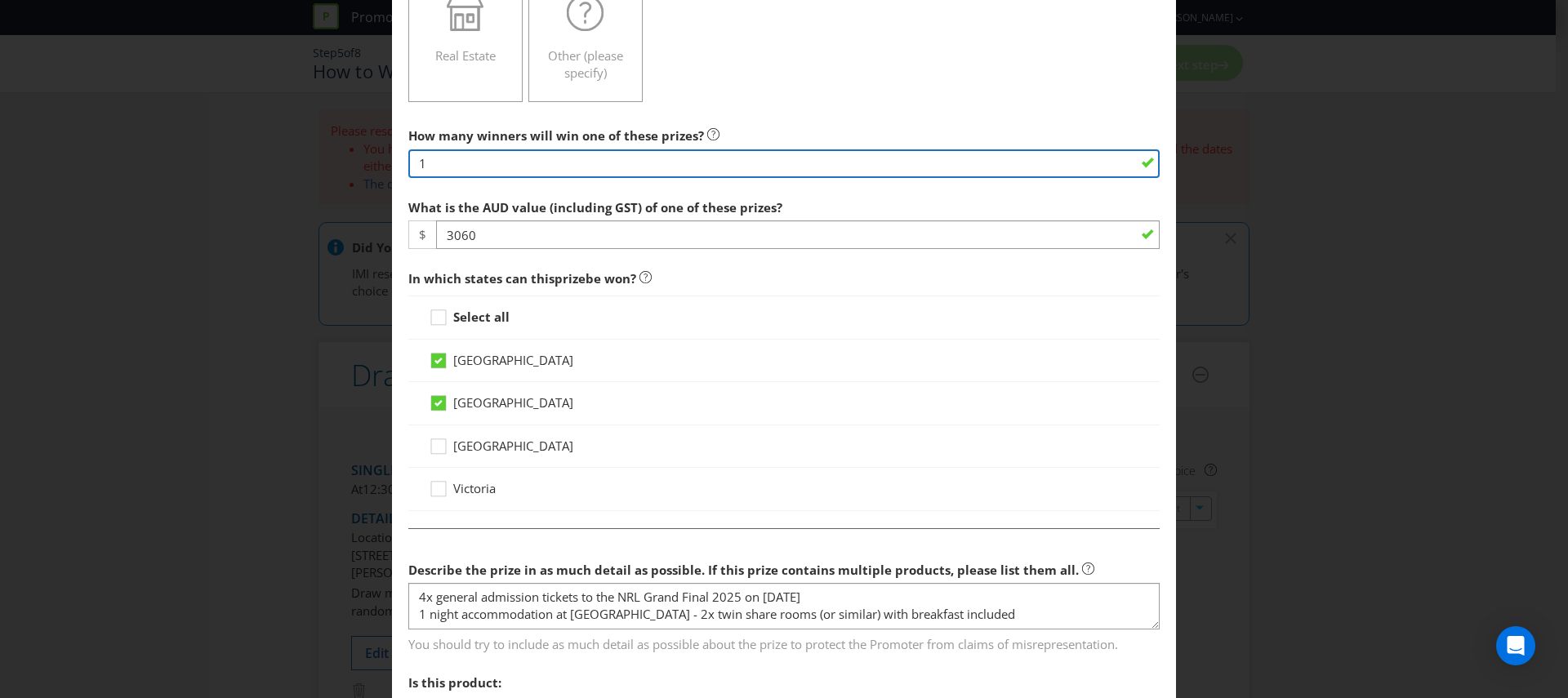
scroll to position [496, 0]
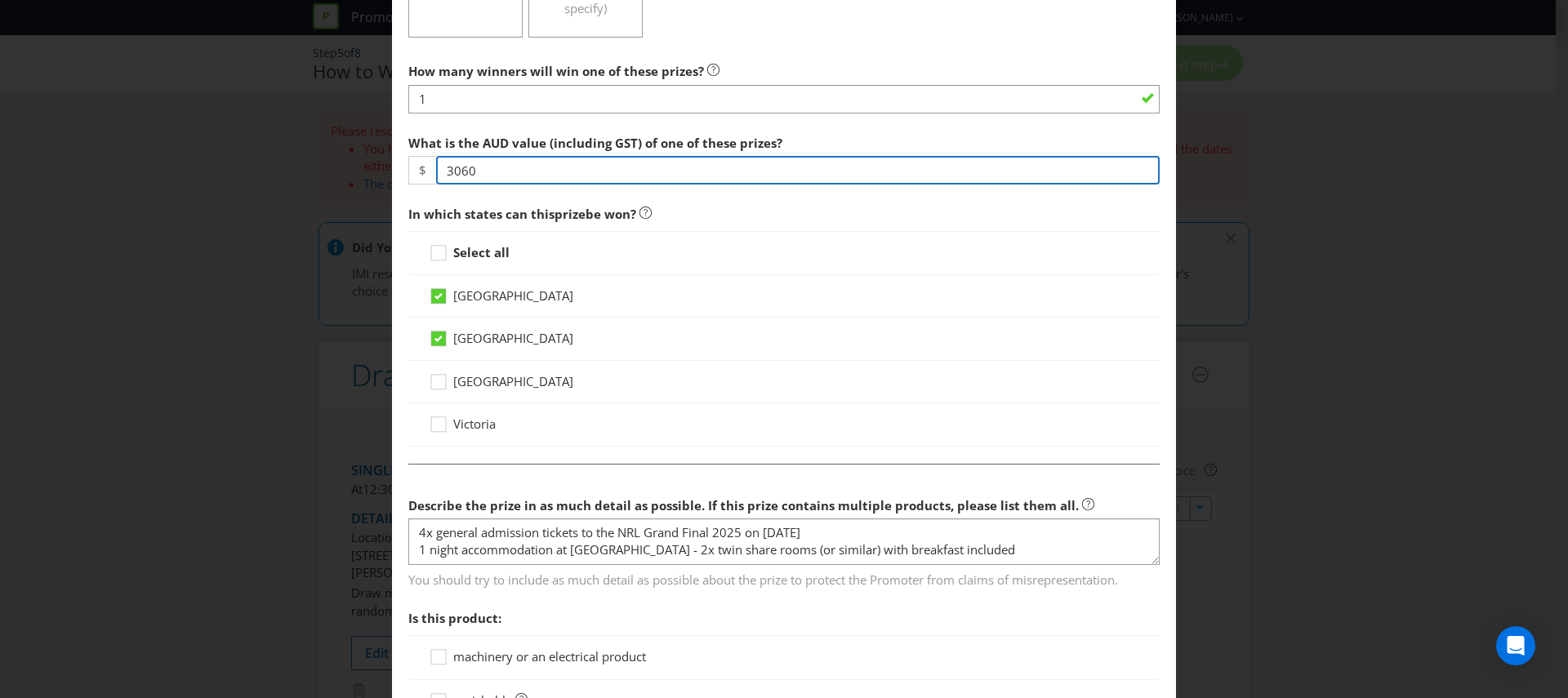
drag, startPoint x: 491, startPoint y: 169, endPoint x: 390, endPoint y: 165, distance: 101.1
click at [392, 165] on main "[GEOGRAPHIC_DATA] [GEOGRAPHIC_DATA] [GEOGRAPHIC_DATA] [GEOGRAPHIC_DATA] Please …" at bounding box center [784, 286] width 784 height 1424
type input "599"
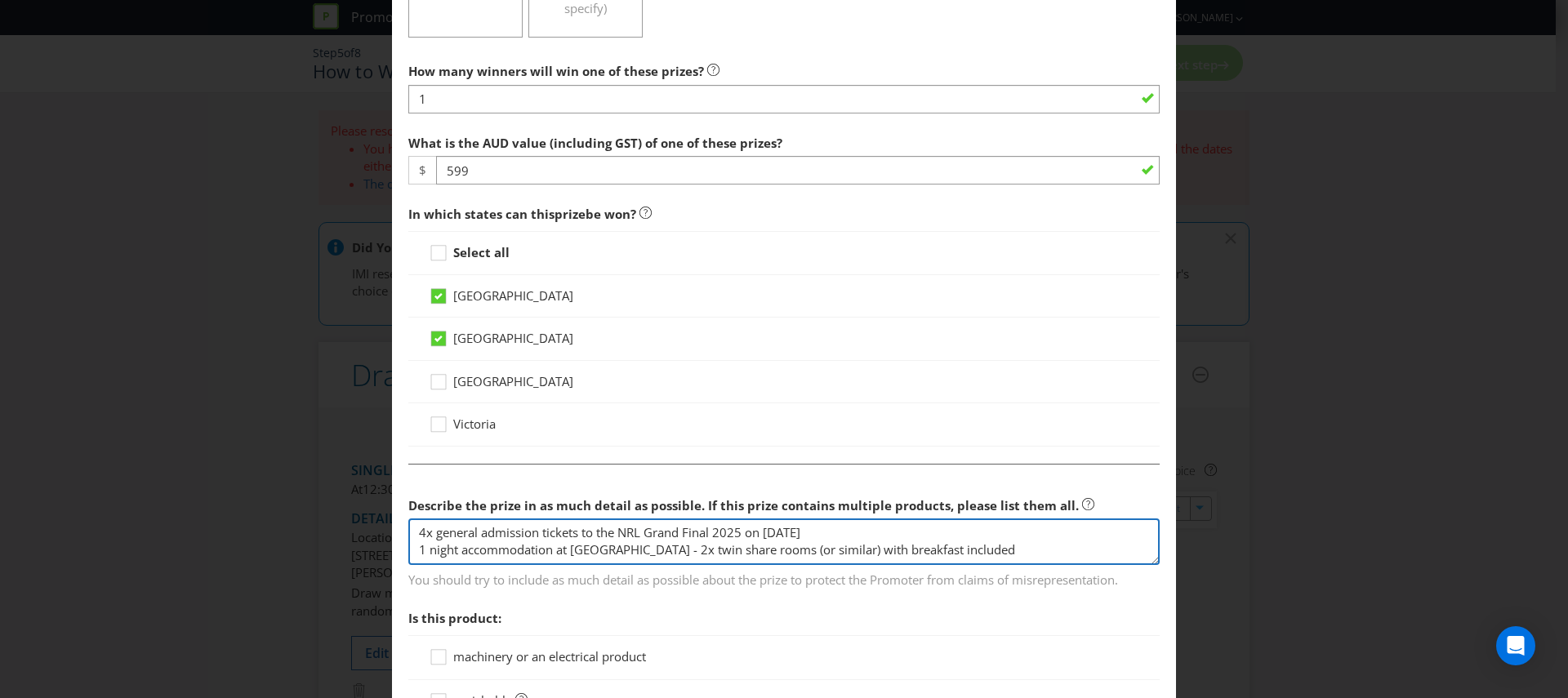
click at [448, 538] on textarea "4x general admission tickets to the NRL Grand Final 2025 on [DATE] 1 night acco…" at bounding box center [783, 541] width 751 height 47
drag, startPoint x: 1045, startPoint y: 550, endPoint x: 276, endPoint y: 525, distance: 769.4
click at [276, 525] on div "Edit Prize [GEOGRAPHIC_DATA] [GEOGRAPHIC_DATA] [GEOGRAPHIC_DATA] [GEOGRAPHIC_DA…" at bounding box center [784, 349] width 1568 height 698
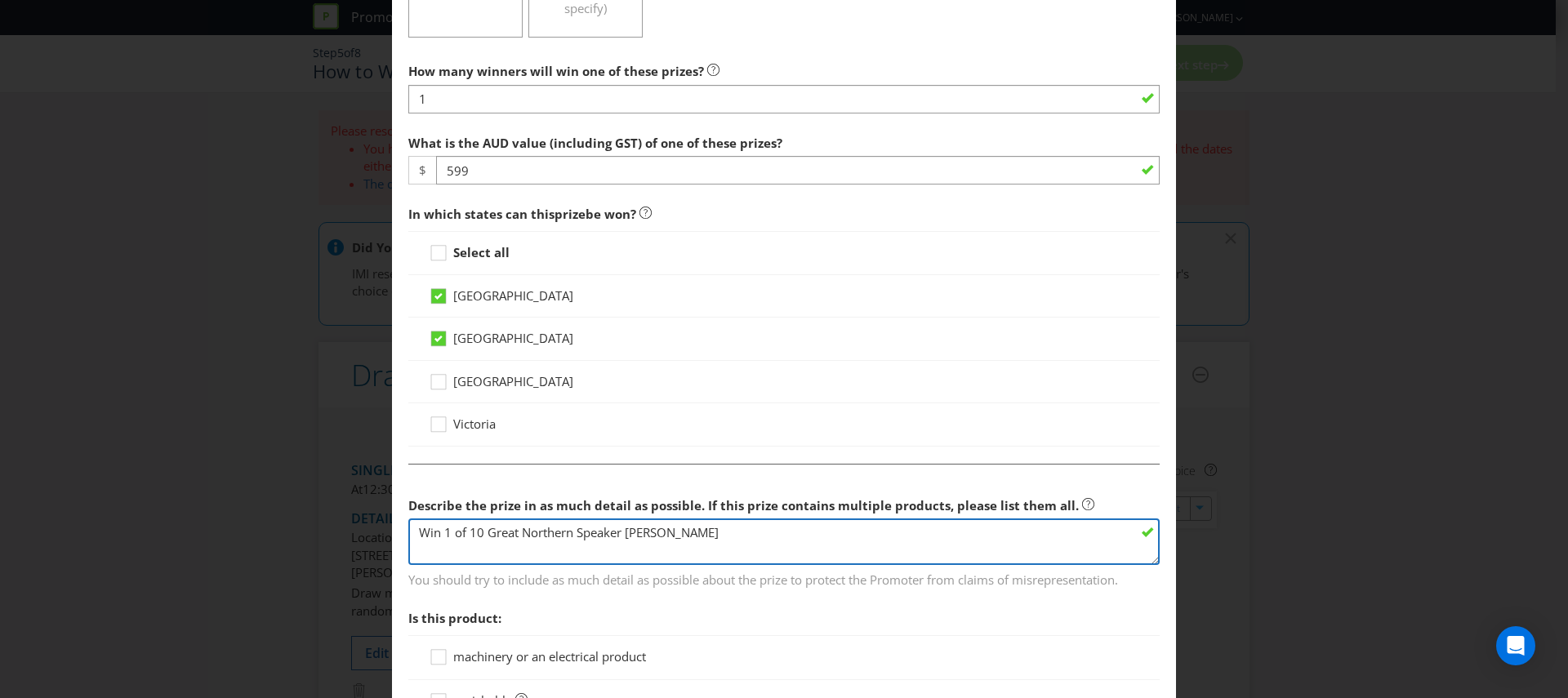
type textarea "Win 1 of 10 Great Northern Speaker [PERSON_NAME]"
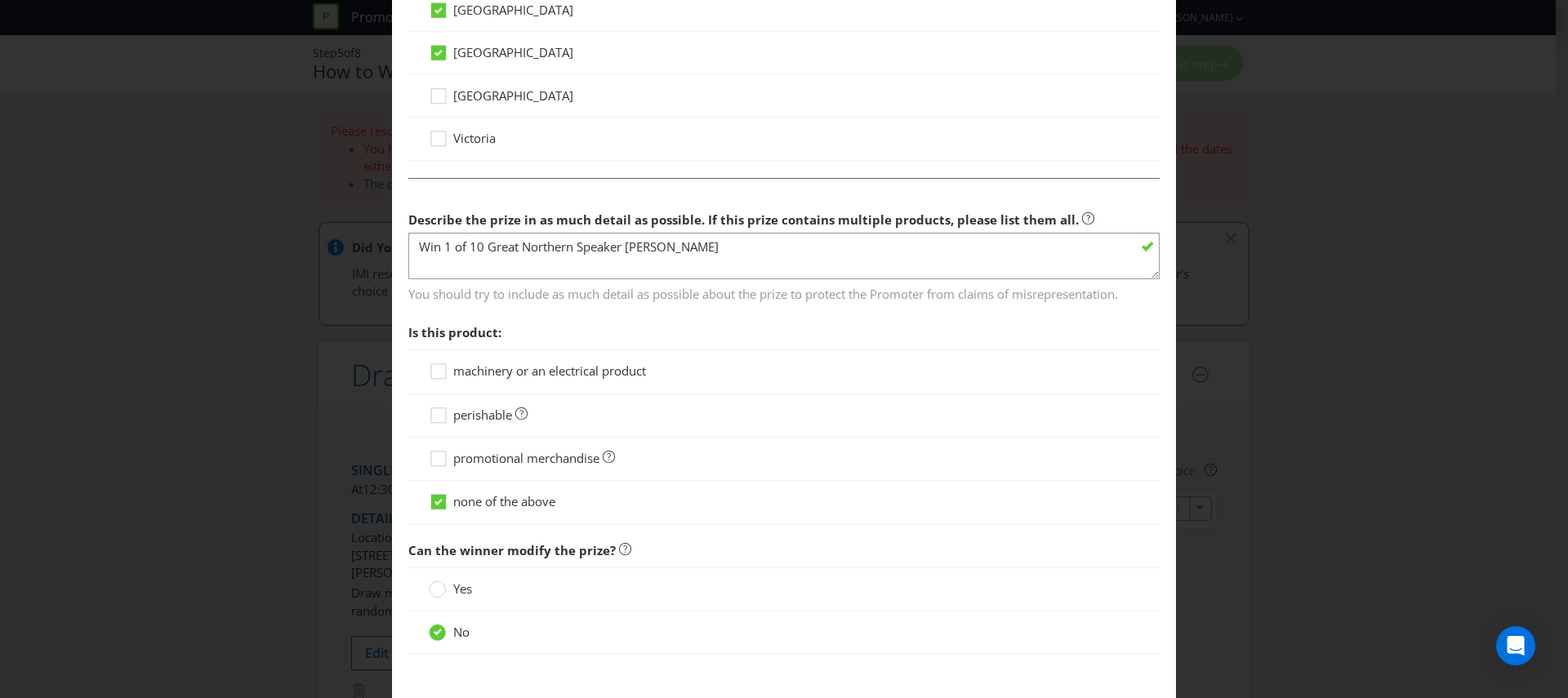
scroll to position [876, 0]
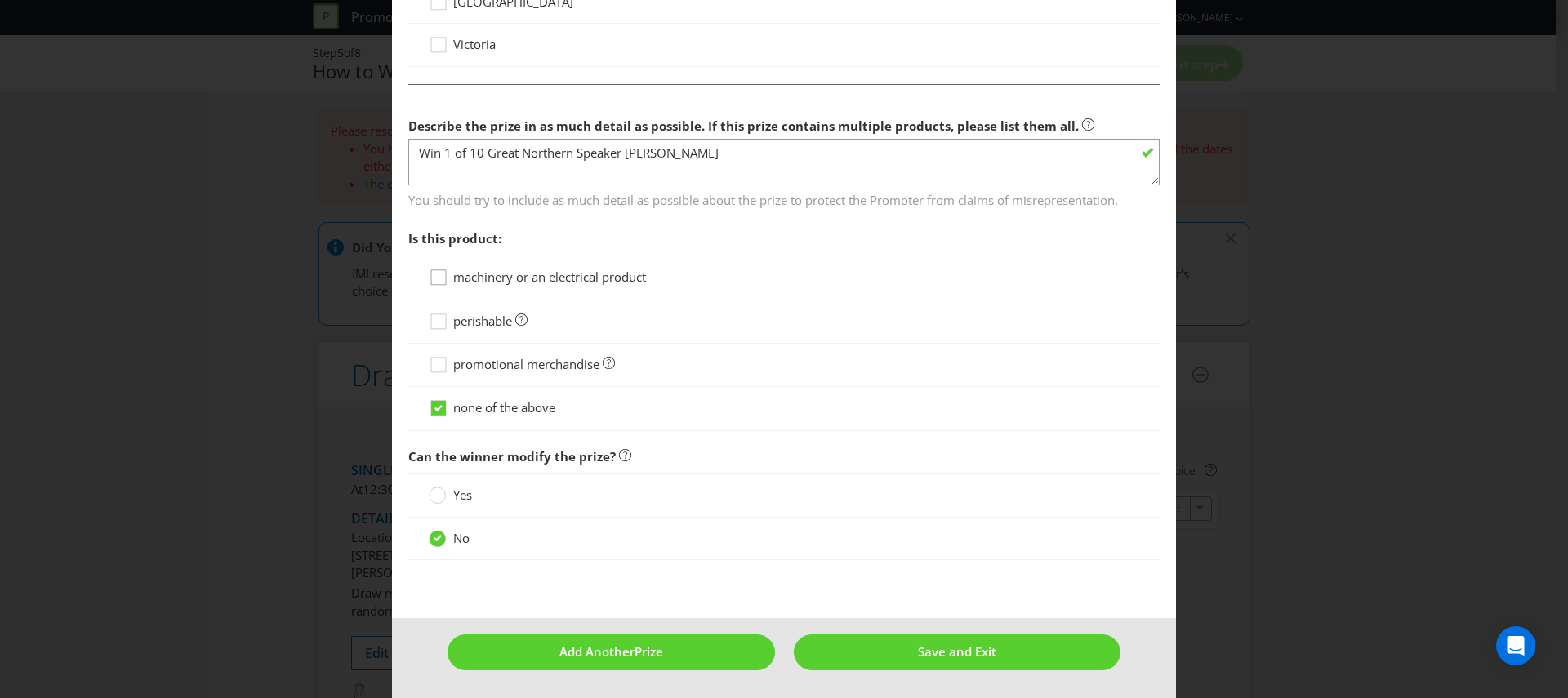
click at [435, 276] on icon at bounding box center [441, 281] width 25 height 25
click at [0, 0] on input "machinery or an electrical product" at bounding box center [0, 0] width 0 height 0
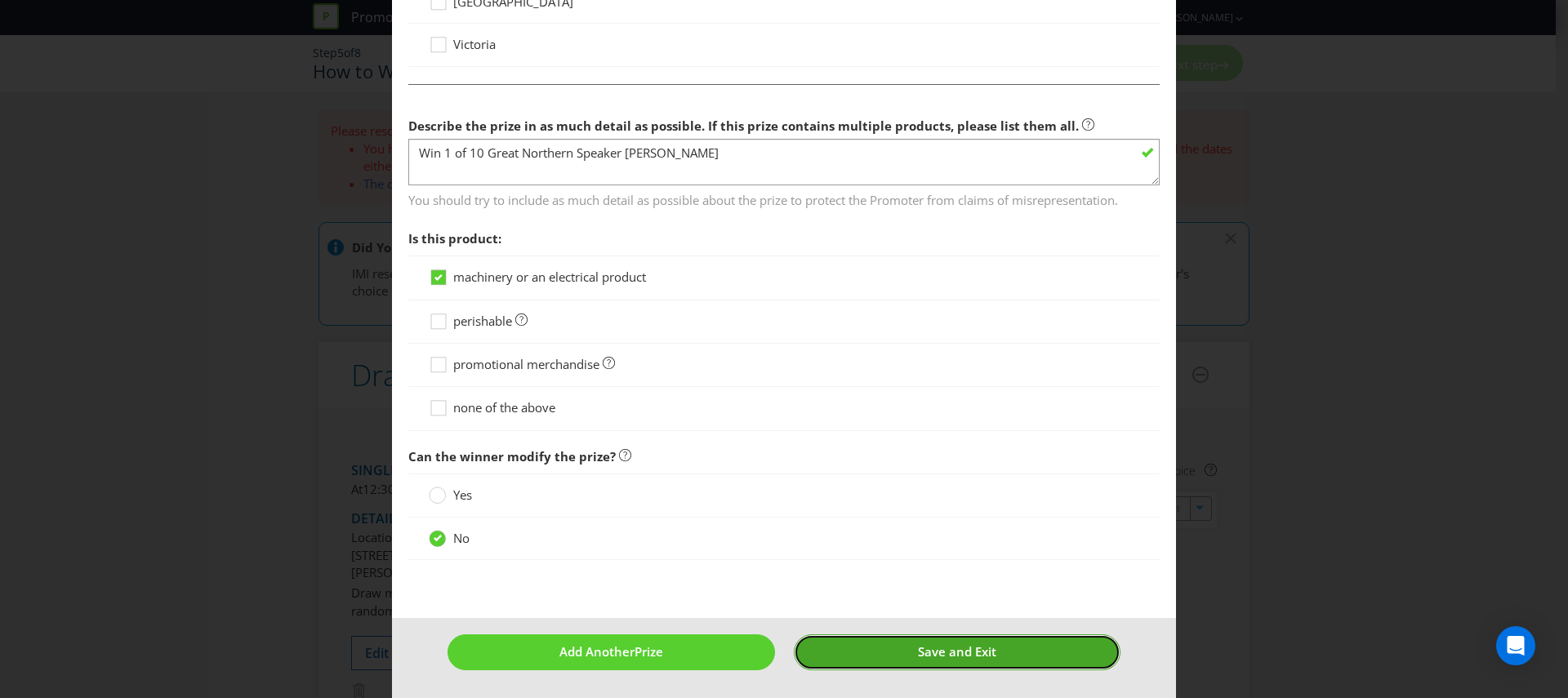
click at [931, 658] on span "Save and Exit" at bounding box center [957, 651] width 79 height 16
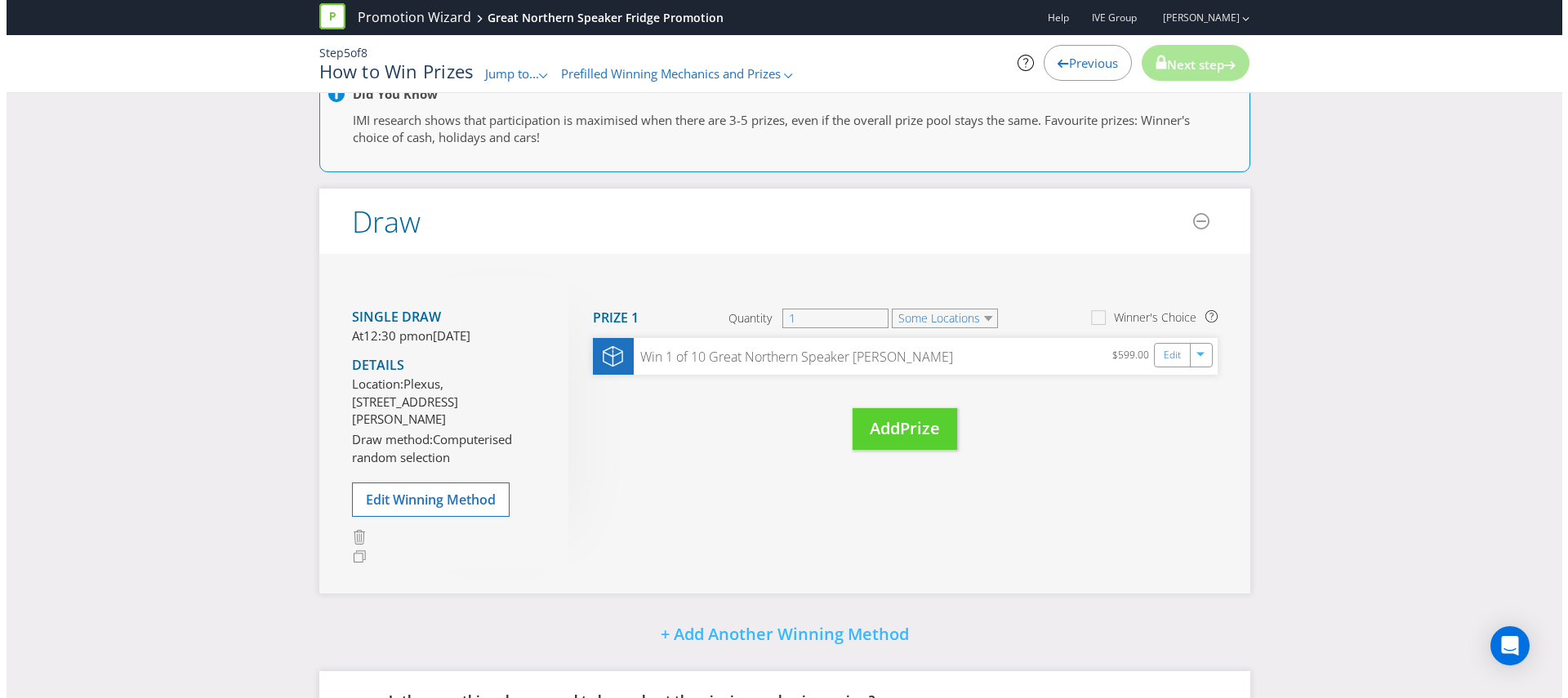
scroll to position [339, 0]
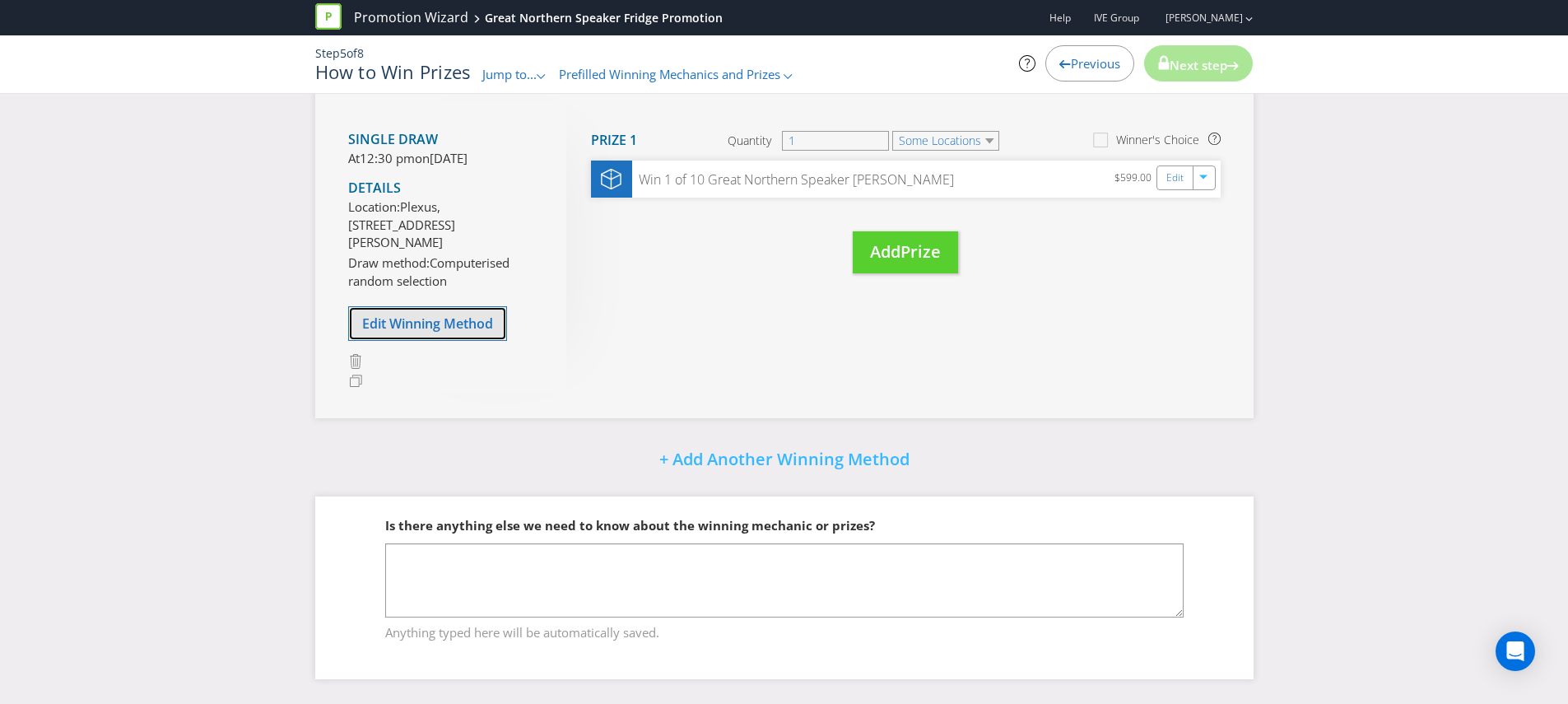
click at [445, 325] on span "Edit Winning Method" at bounding box center [427, 323] width 131 height 18
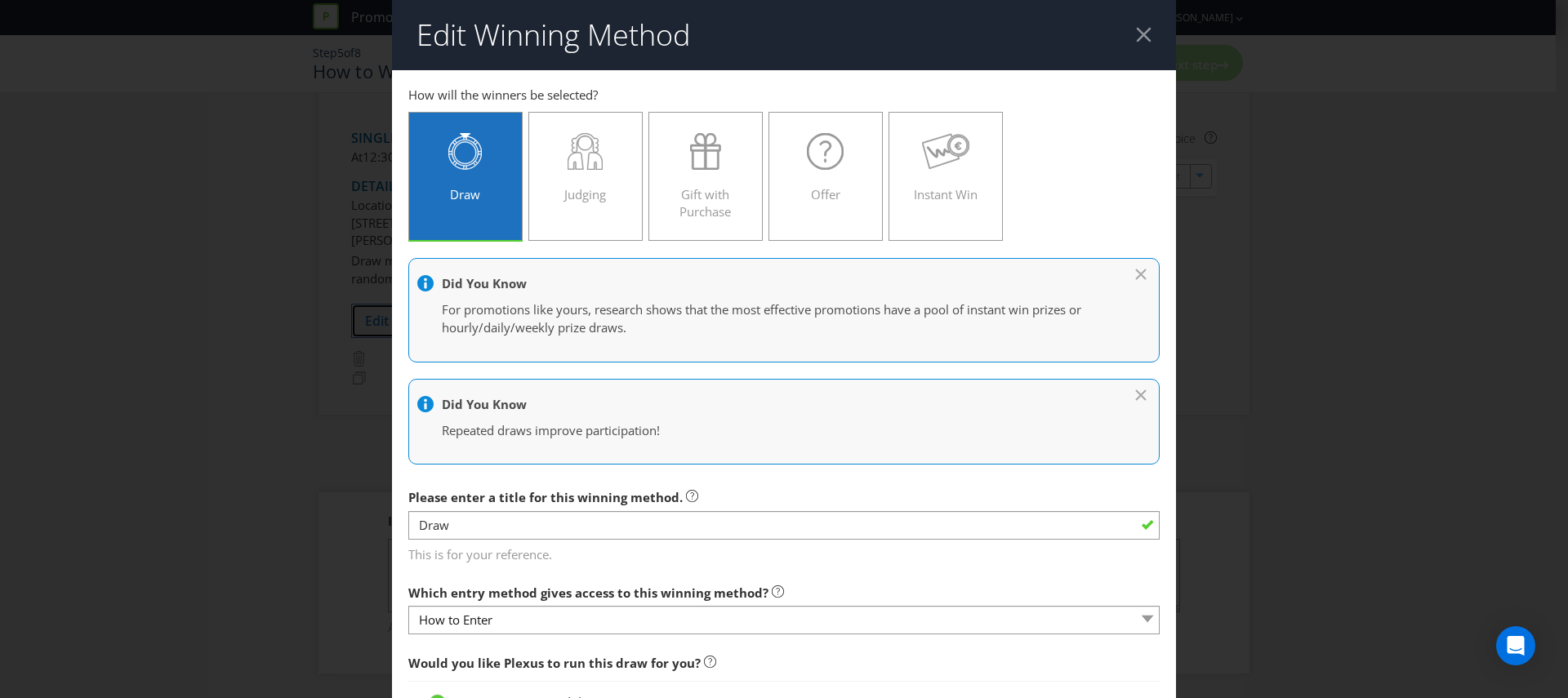
scroll to position [704, 0]
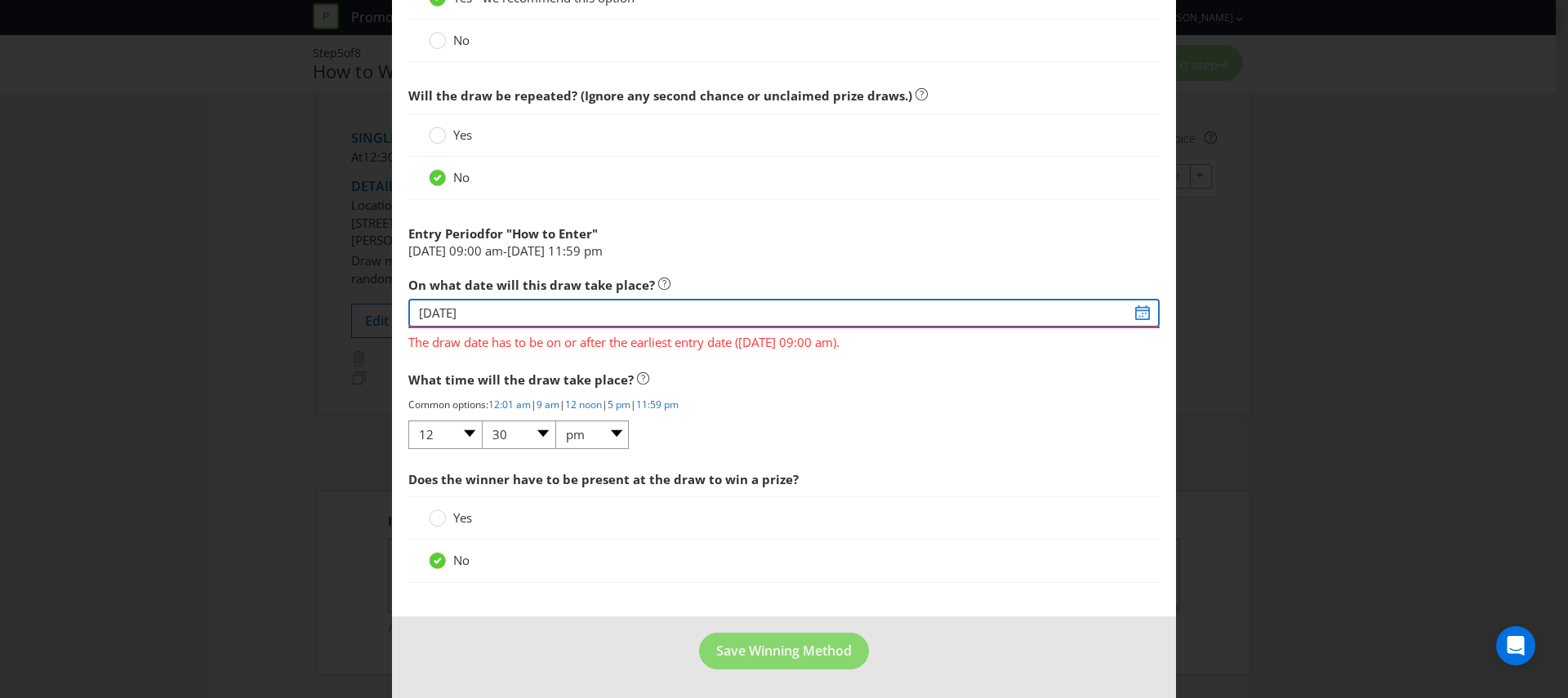
click at [1135, 313] on input "[DATE]" at bounding box center [783, 313] width 751 height 28
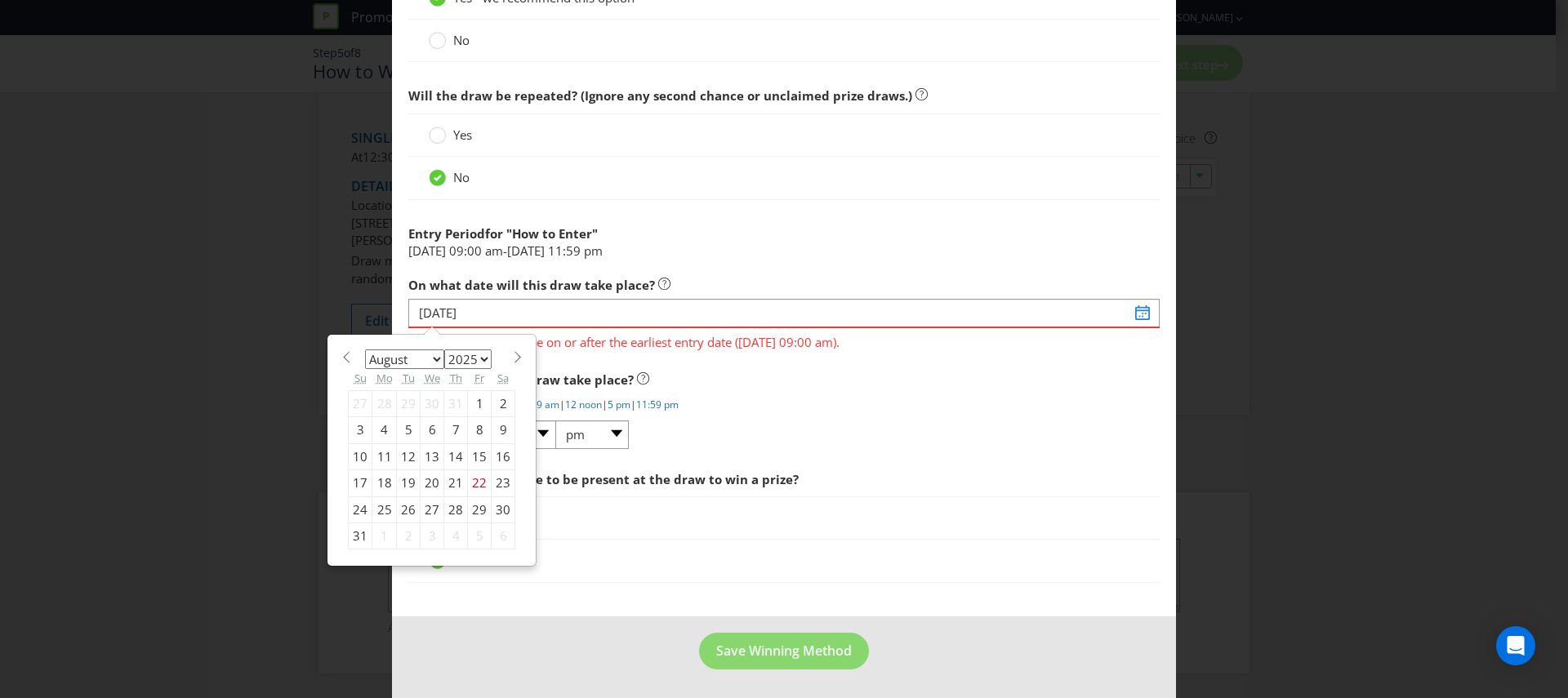
click at [426, 358] on select "January February March April May June July August September October November De…" at bounding box center [404, 359] width 79 height 19
select select "10"
click at [365, 349] on select "January February March April May June July August September October November De…" at bounding box center [404, 359] width 79 height 19
click at [479, 454] on div "14" at bounding box center [479, 456] width 24 height 26
type input "[DATE]"
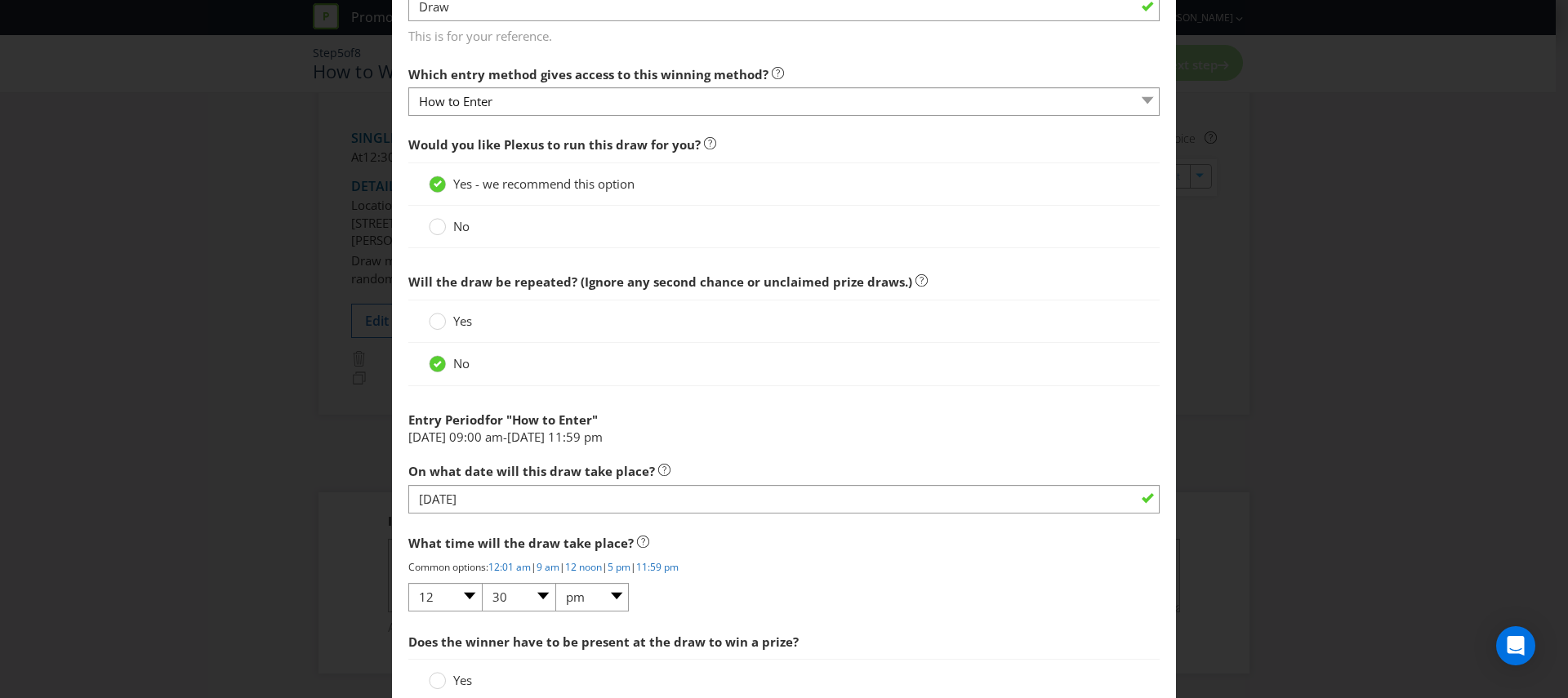
scroll to position [680, 0]
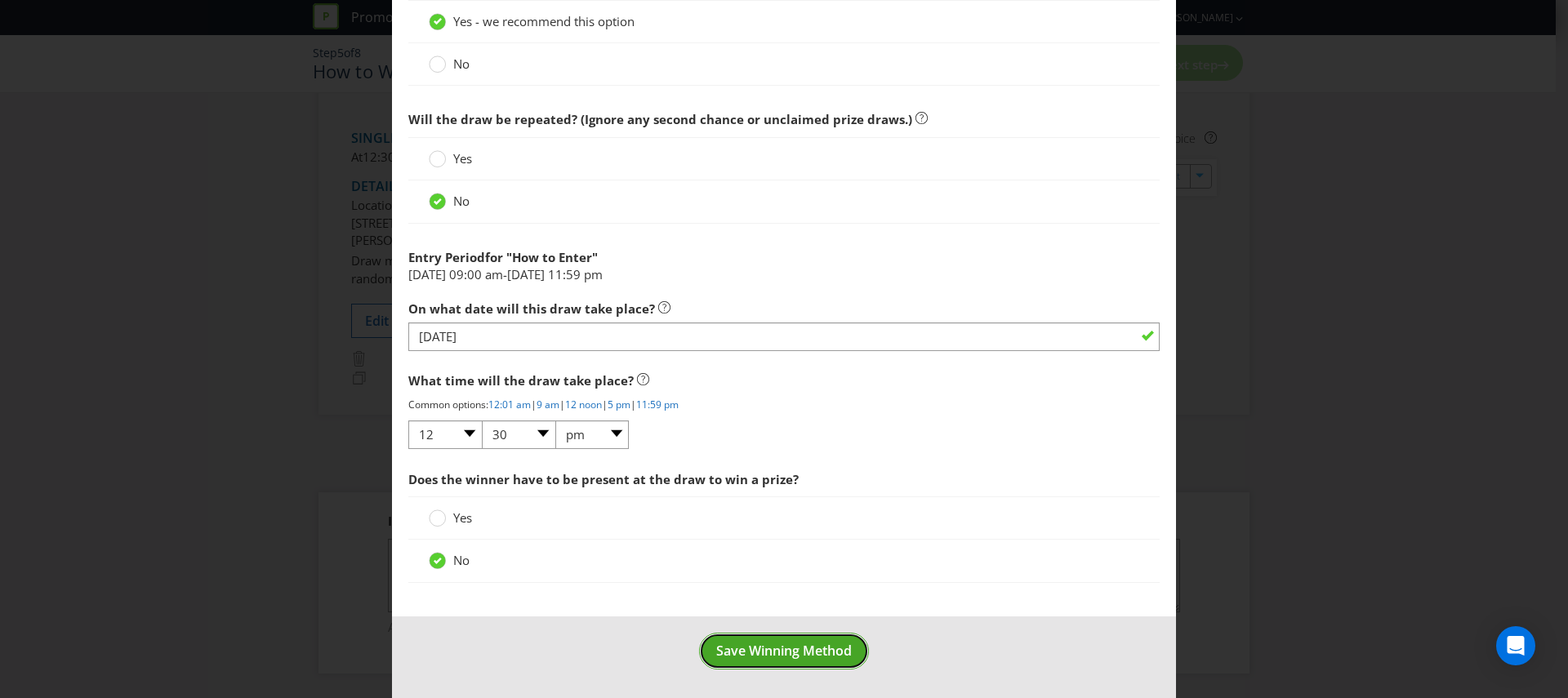
click at [741, 643] on span "Save Winning Method" at bounding box center [784, 650] width 136 height 18
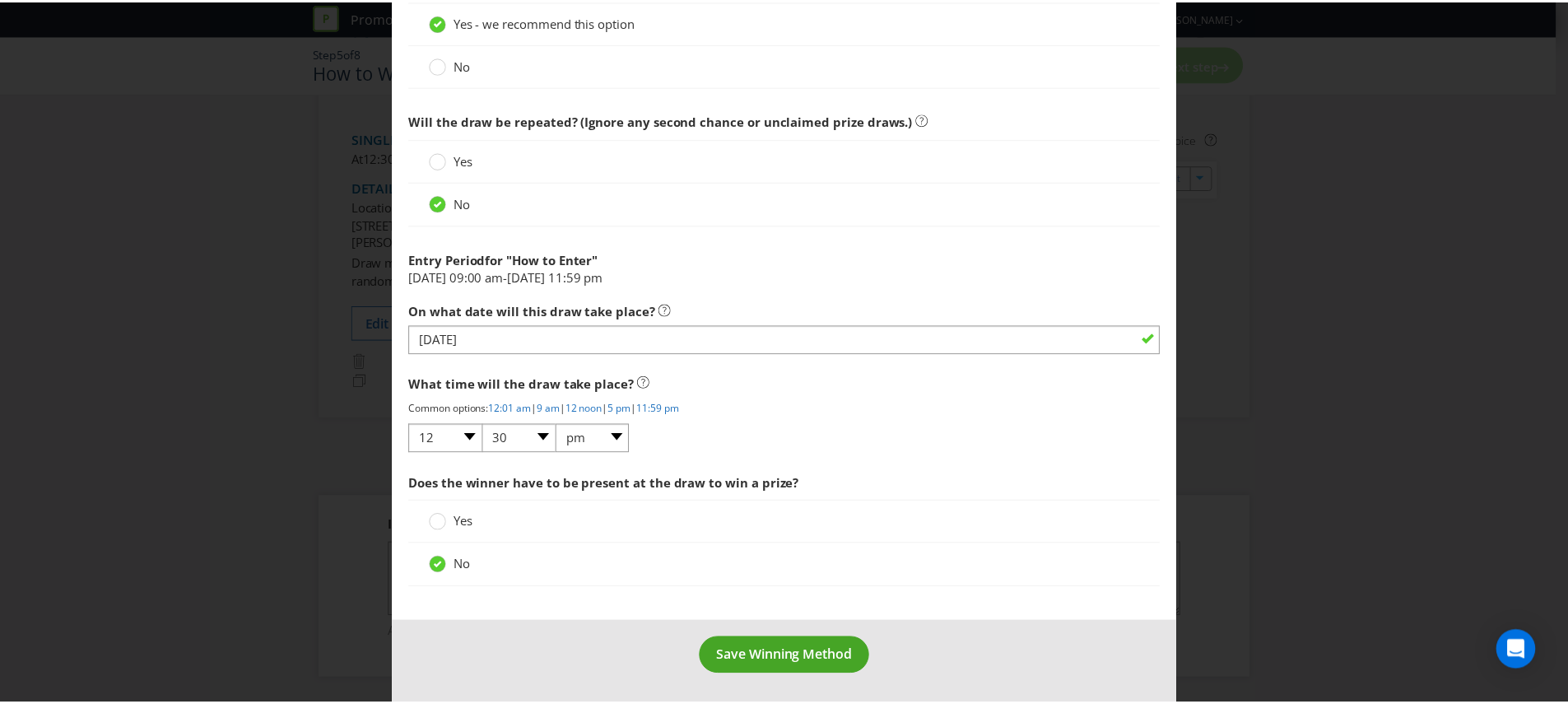
scroll to position [229, 0]
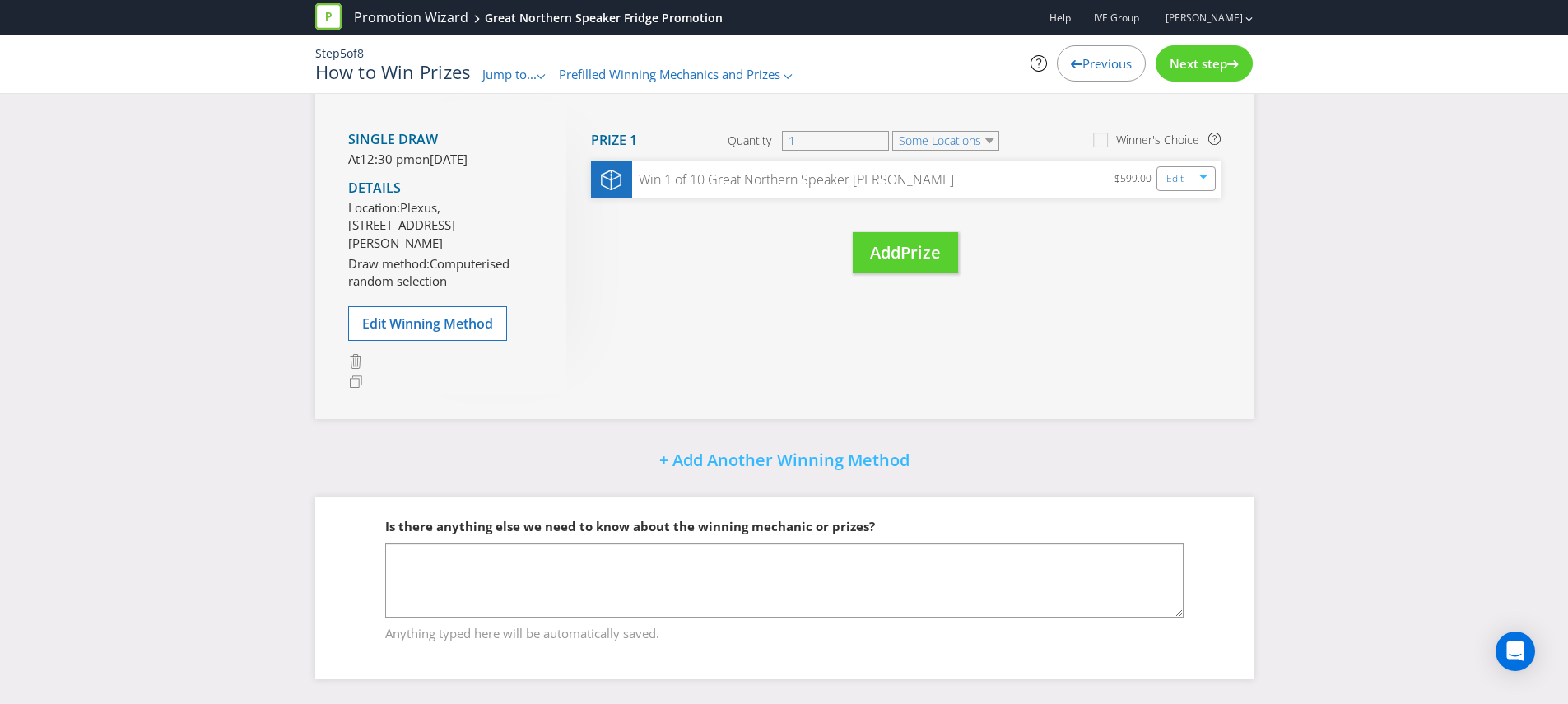
click at [1194, 58] on span "Next step" at bounding box center [1198, 63] width 58 height 16
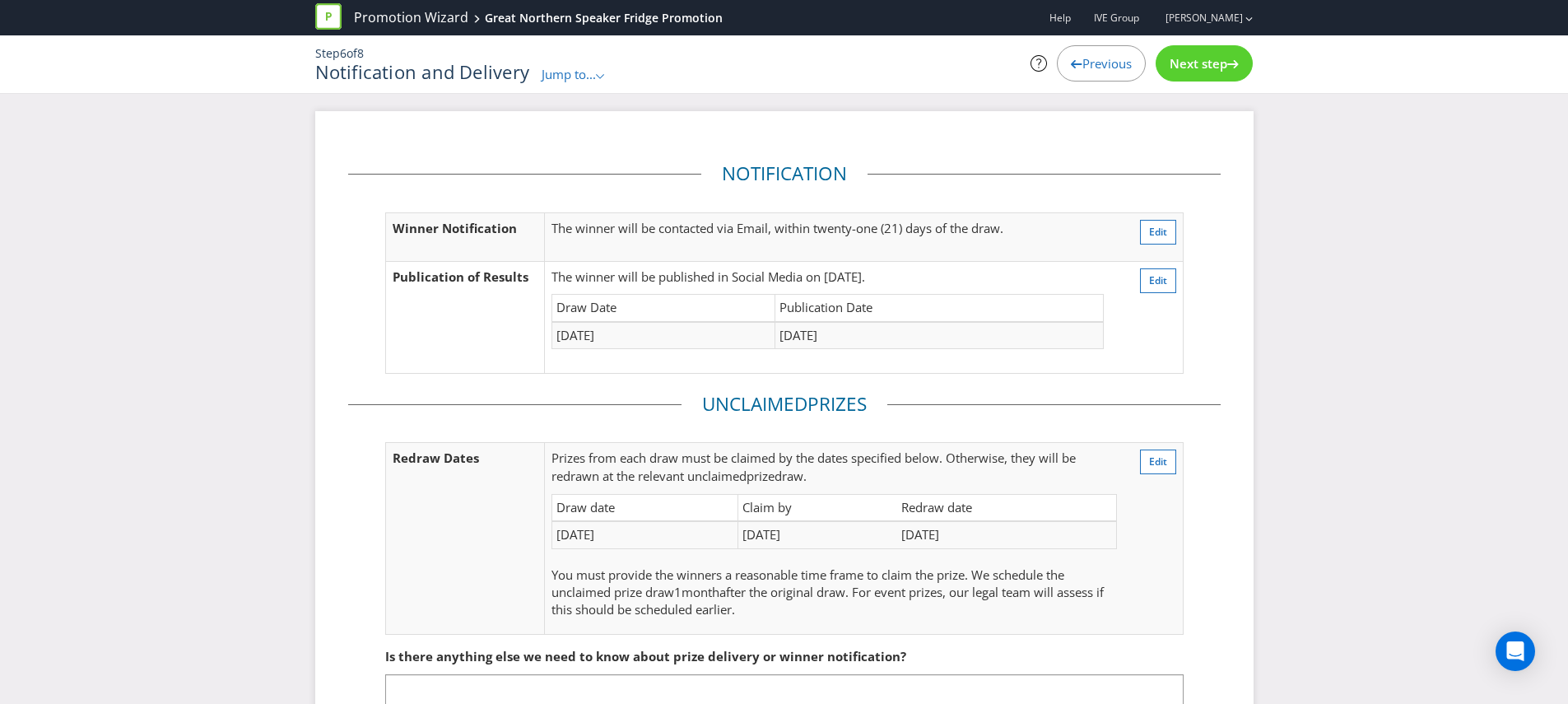
click at [1208, 53] on div "Next step" at bounding box center [1204, 63] width 97 height 36
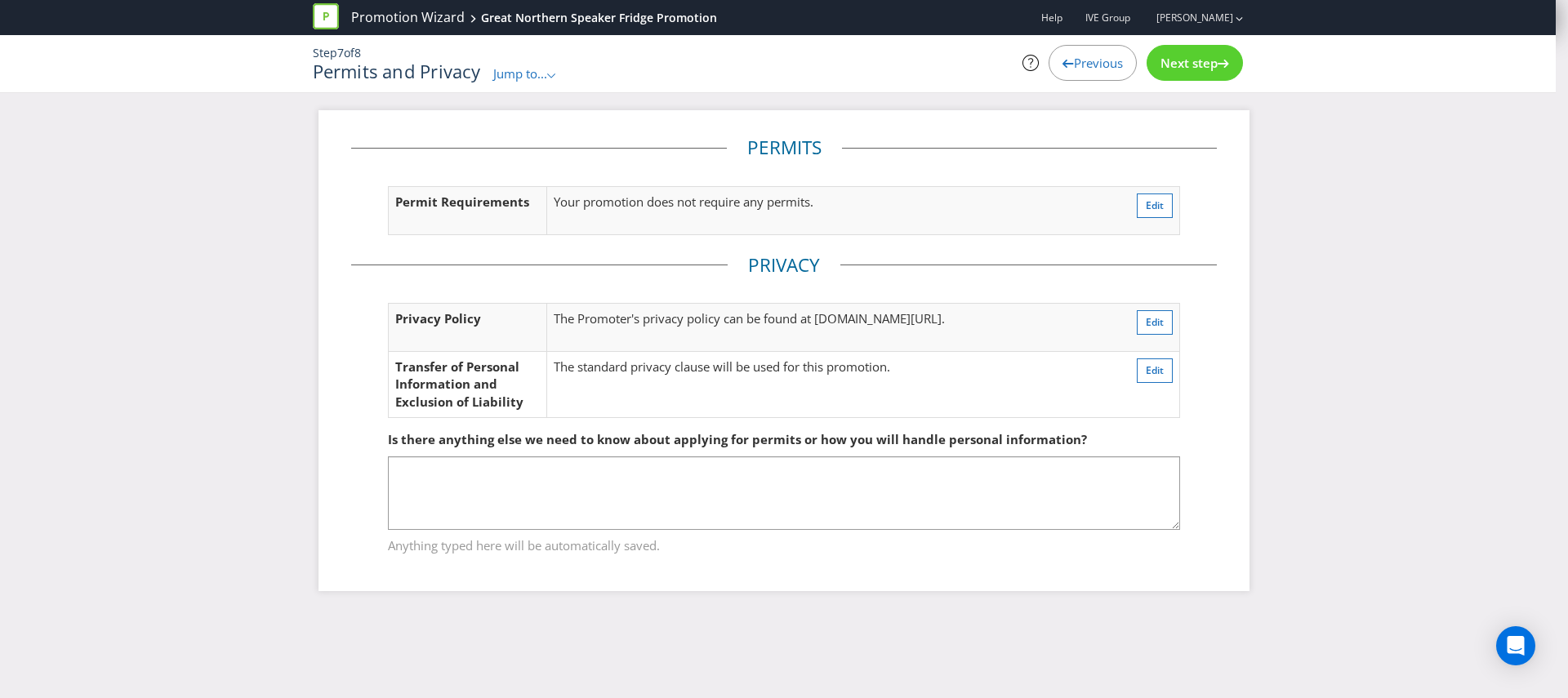
click at [1199, 71] on div "Next step" at bounding box center [1195, 63] width 96 height 36
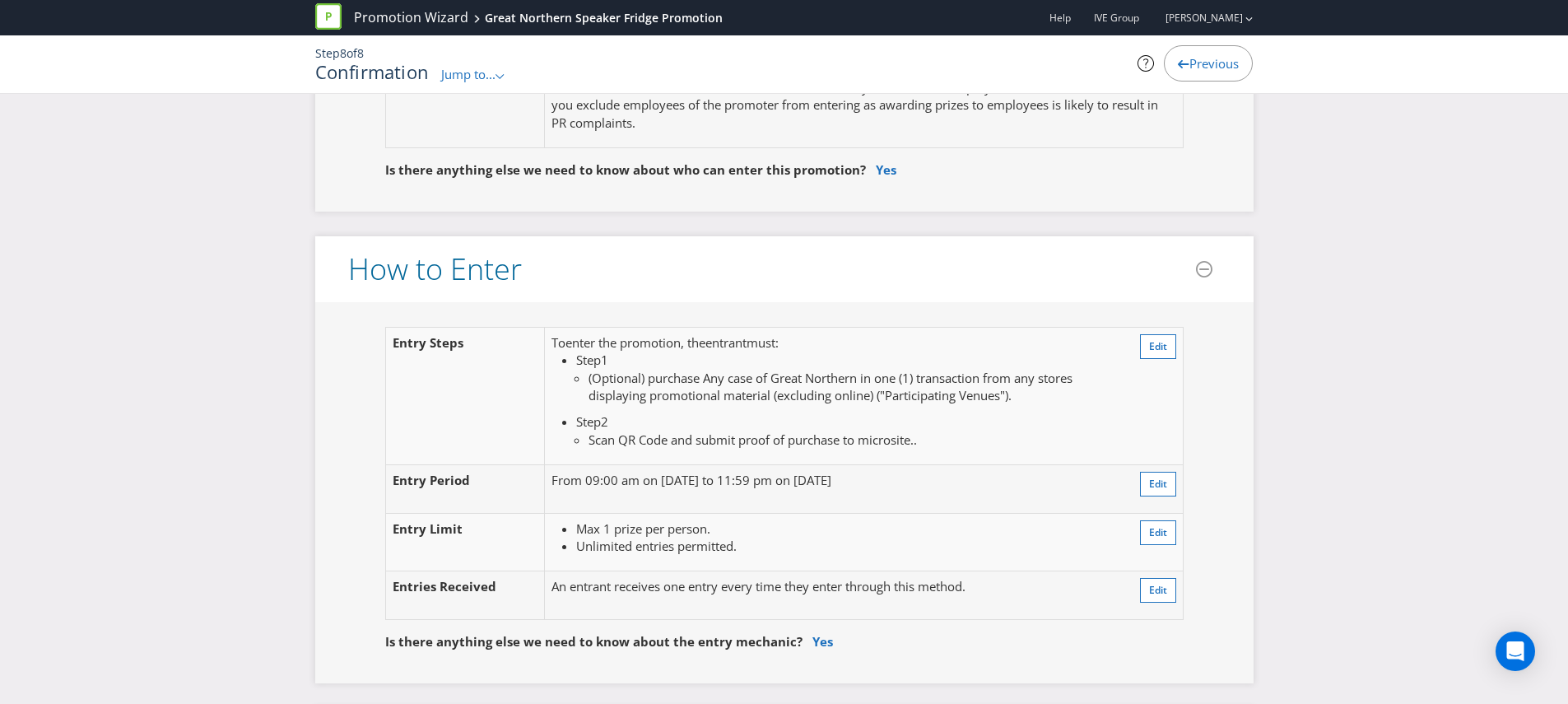
scroll to position [1274, 0]
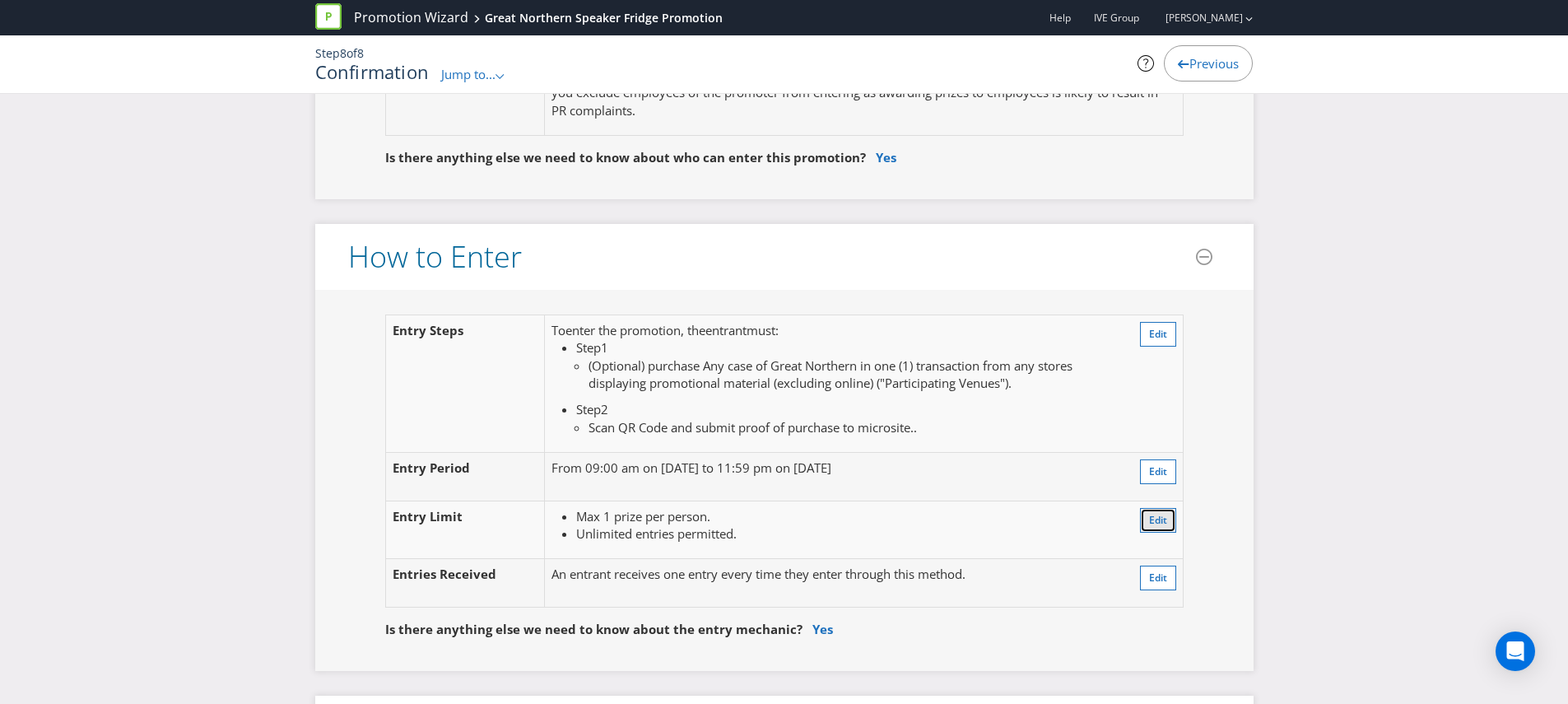
click at [1160, 513] on span "Edit" at bounding box center [1158, 520] width 18 height 14
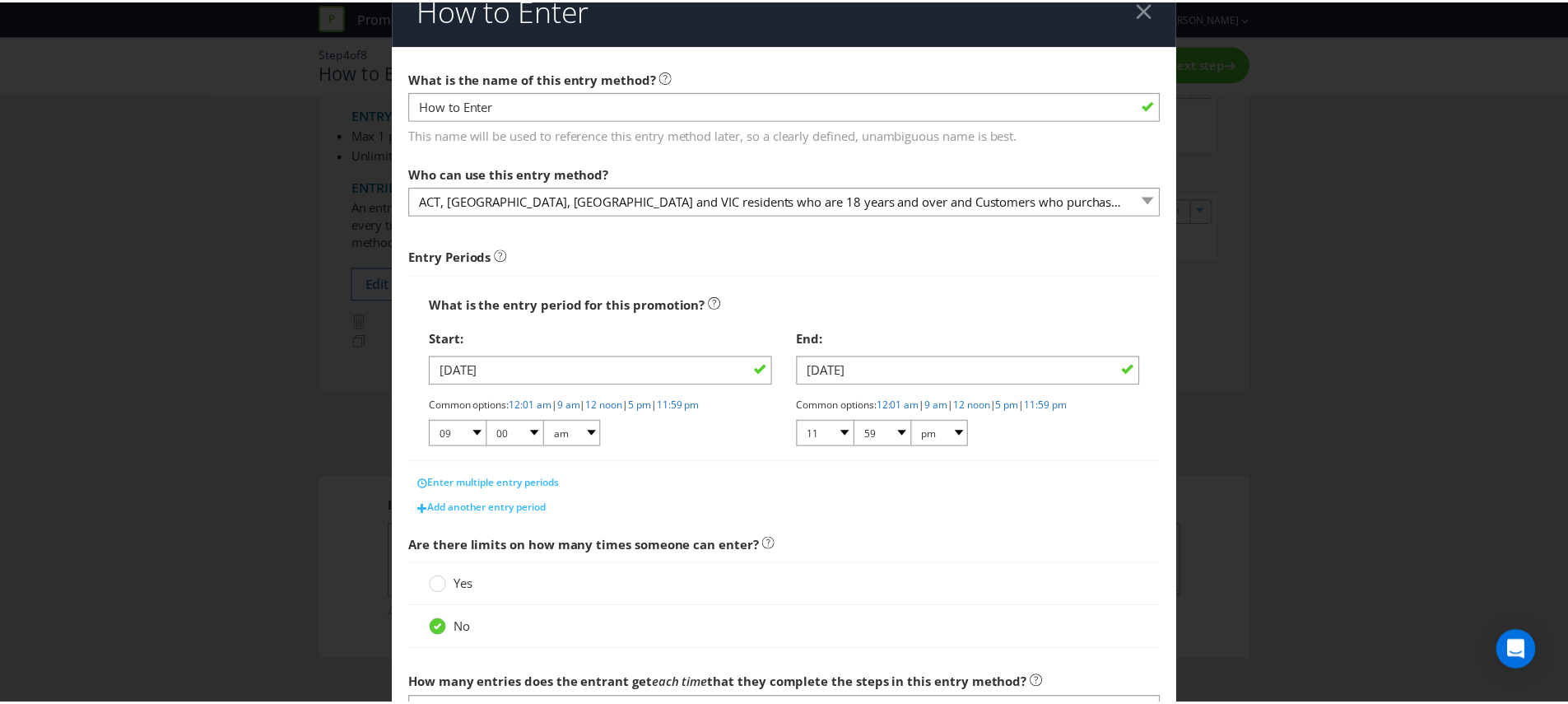
scroll to position [304, 0]
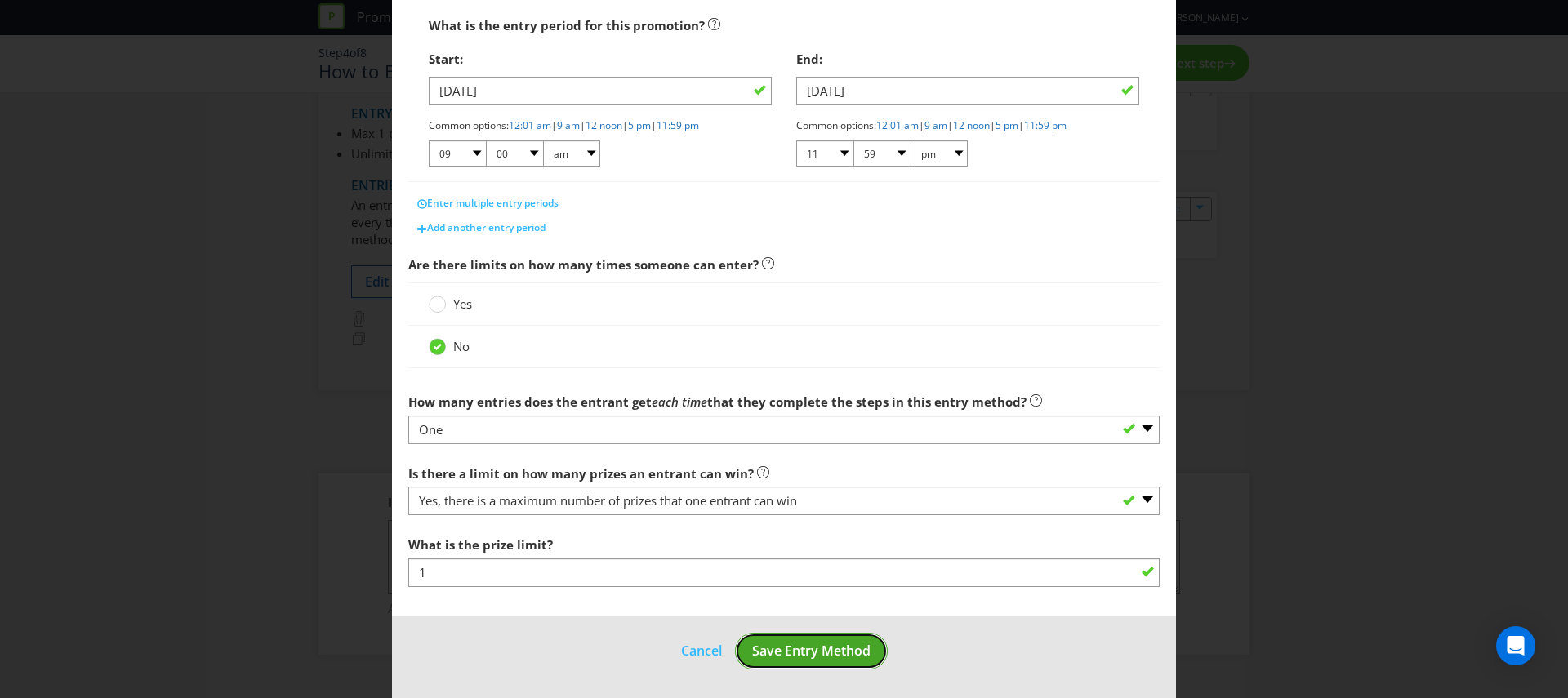
click at [767, 635] on button "Save Entry Method" at bounding box center [810, 651] width 153 height 37
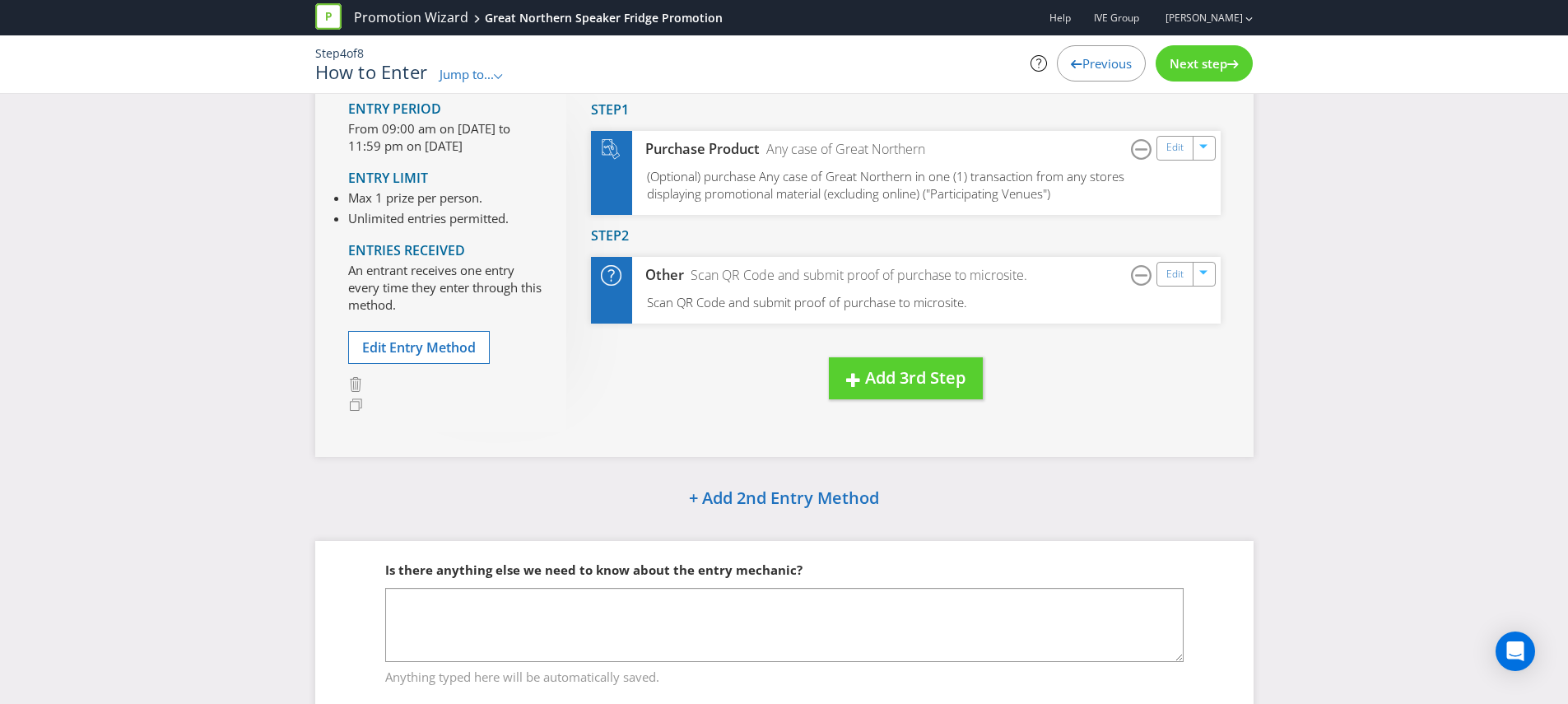
scroll to position [12, 0]
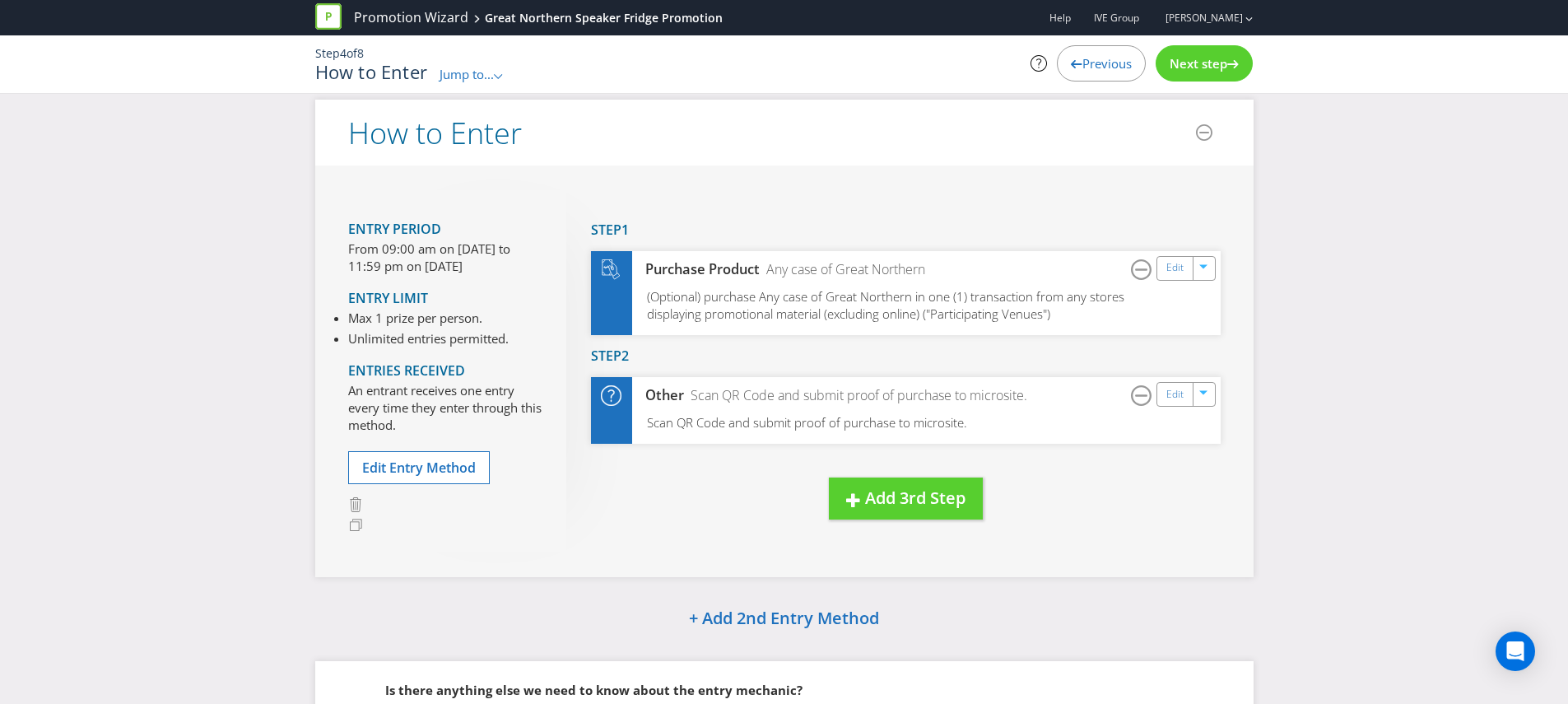
click at [1178, 57] on span "Next step" at bounding box center [1198, 63] width 58 height 16
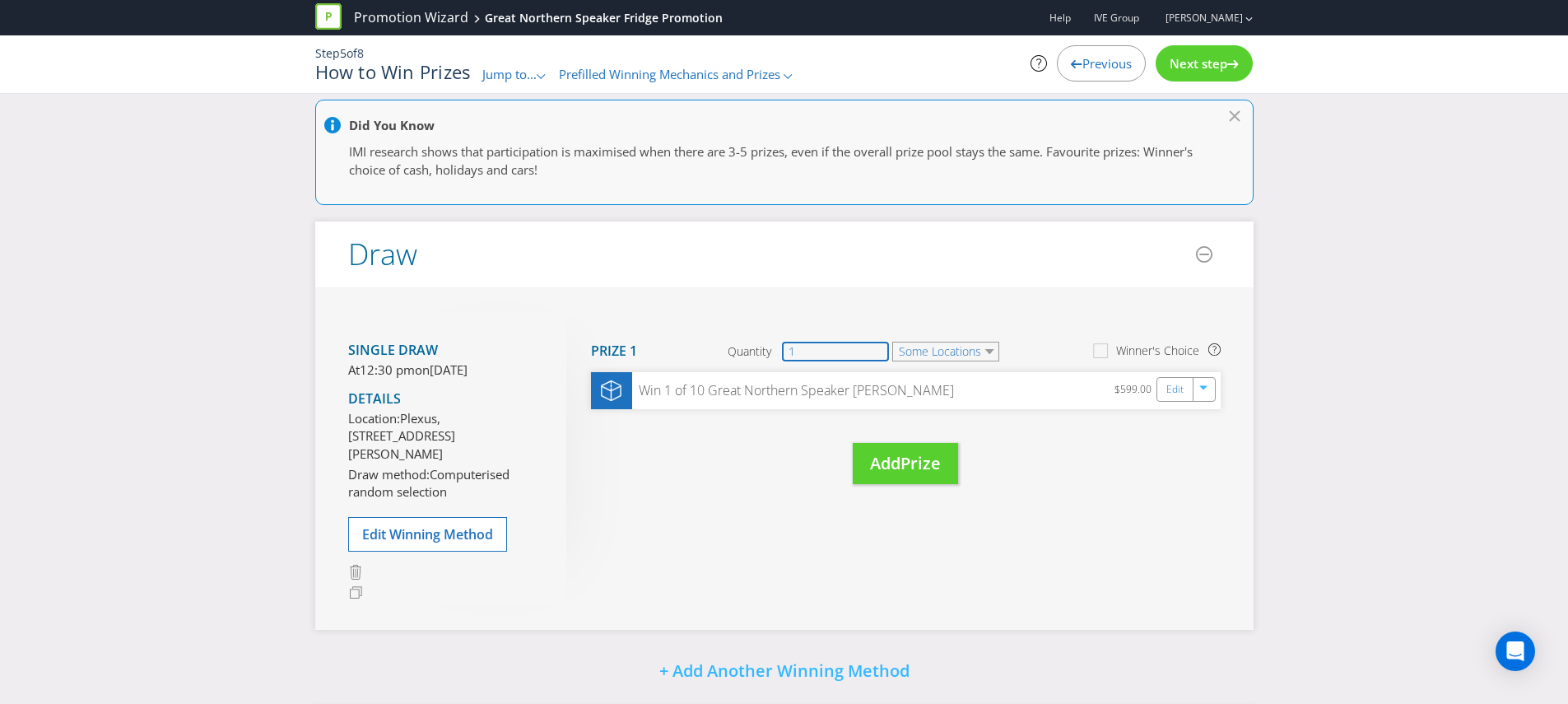
click at [871, 346] on input "1" at bounding box center [836, 352] width 107 height 20
drag, startPoint x: 836, startPoint y: 348, endPoint x: 757, endPoint y: 347, distance: 79.0
click at [757, 347] on div "Quantity 1" at bounding box center [809, 352] width 163 height 20
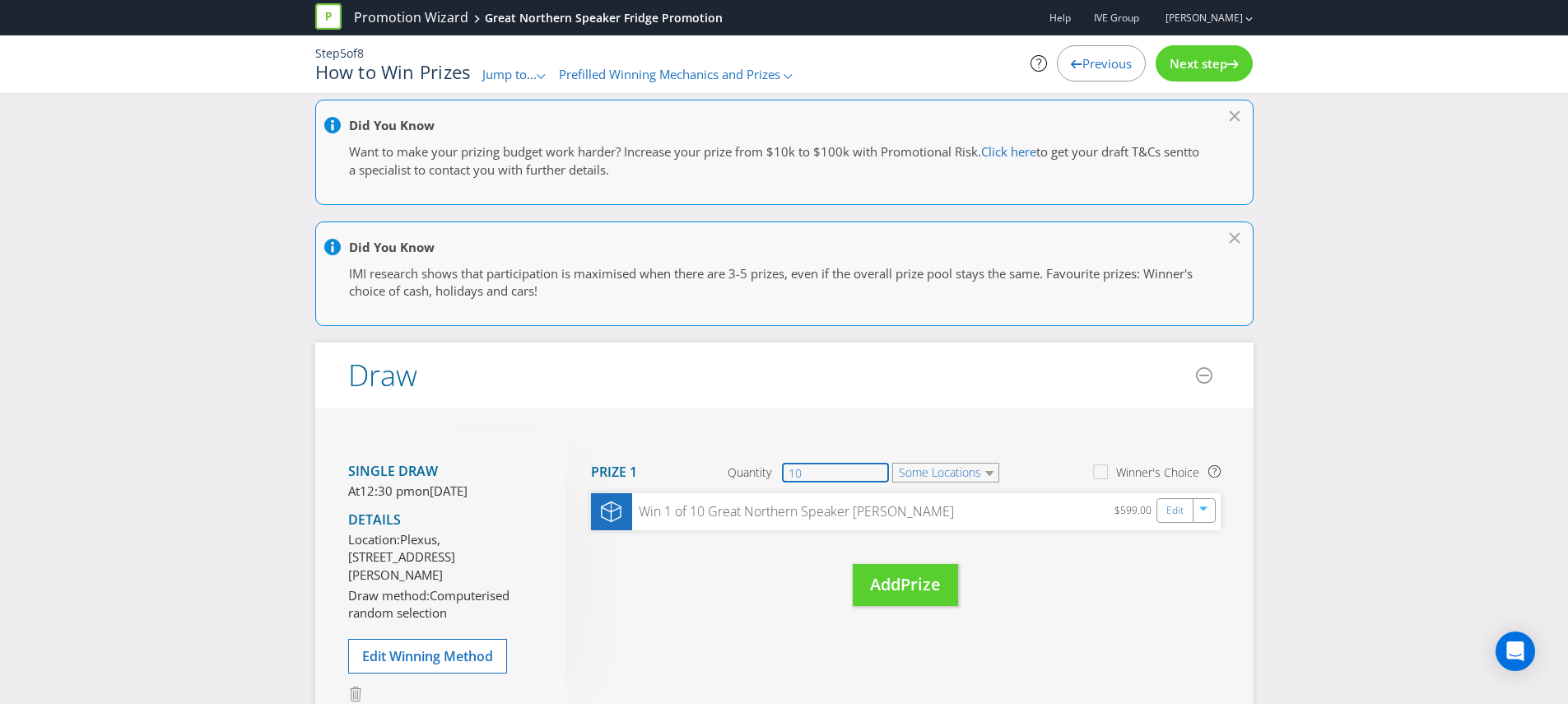
type input "10"
click at [688, 628] on div "Move Here Drag here to move prize Prize 1 Quantity 10 Some Locations Winner's C…" at bounding box center [893, 536] width 654 height 206
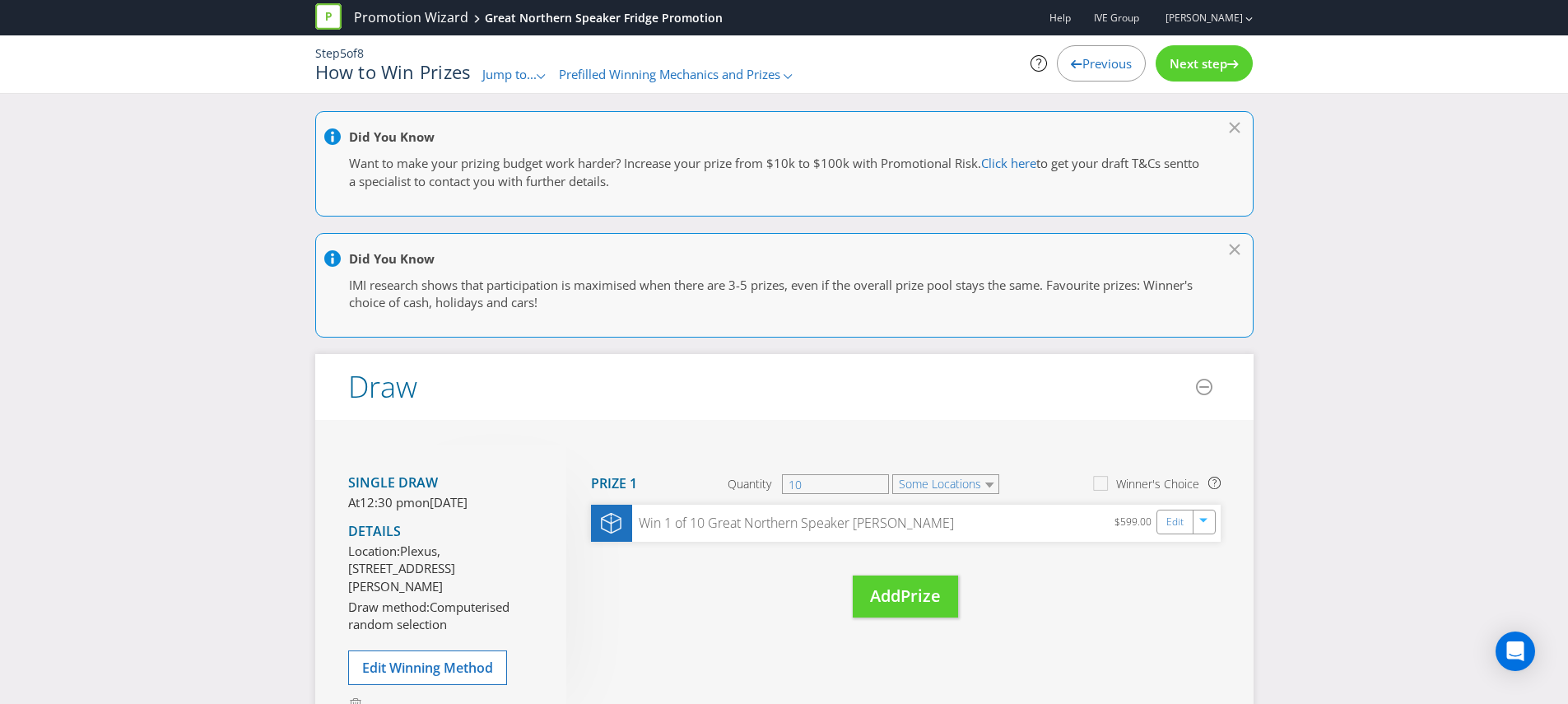
click at [747, 573] on div "Move Here Drag here to move prize Prize 1 Quantity 10 Some Locations Winner's C…" at bounding box center [893, 546] width 654 height 206
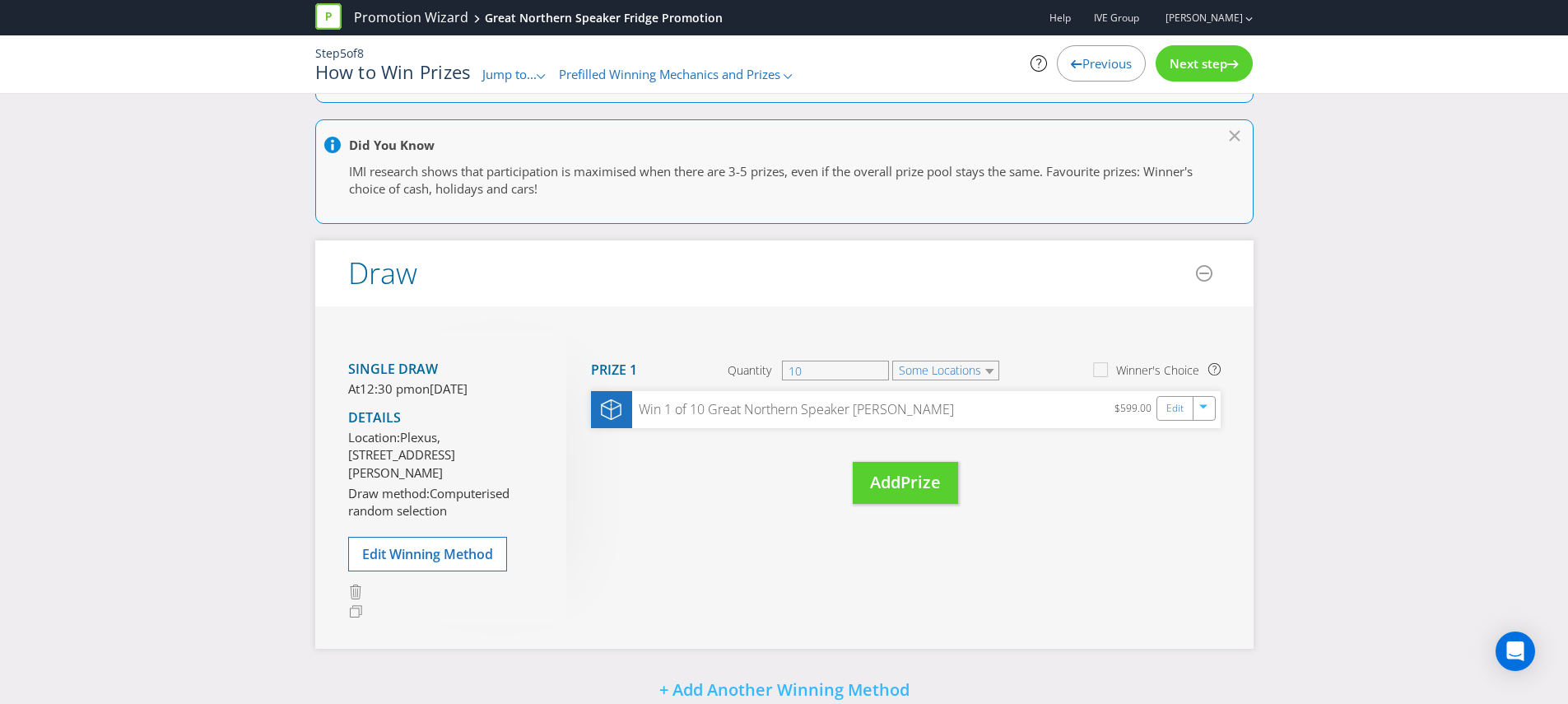
click at [796, 566] on div "Single draw At 12:30 pm [DATE][DATE] Details Location: Plexus, Level 4, [STREET…" at bounding box center [784, 477] width 938 height 343
click at [740, 402] on div "Win 1 of 10 Great Northern Speaker [PERSON_NAME]" at bounding box center [793, 409] width 324 height 19
click at [1177, 406] on link "Edit" at bounding box center [1176, 409] width 17 height 19
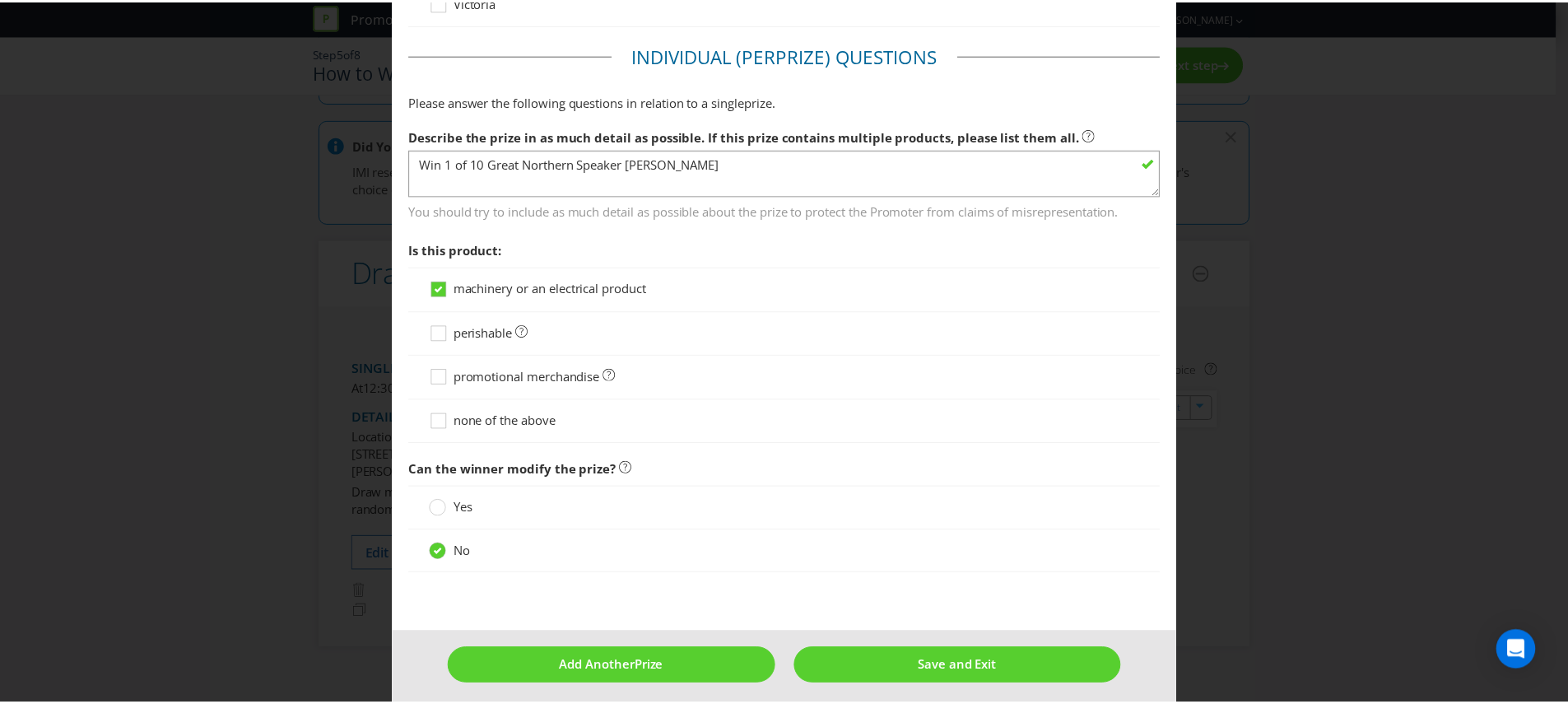
scroll to position [935, 0]
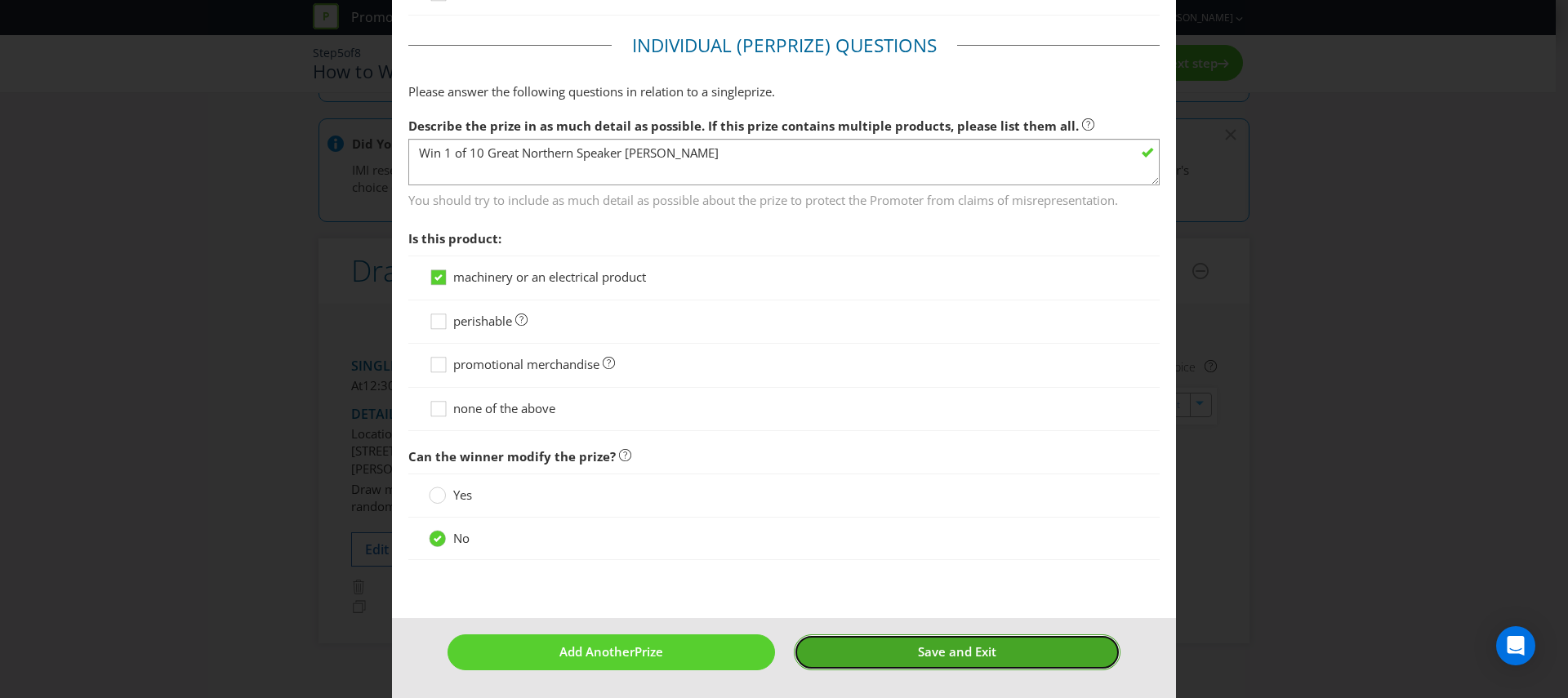
click at [918, 643] on span "Save and Exit" at bounding box center [957, 651] width 79 height 16
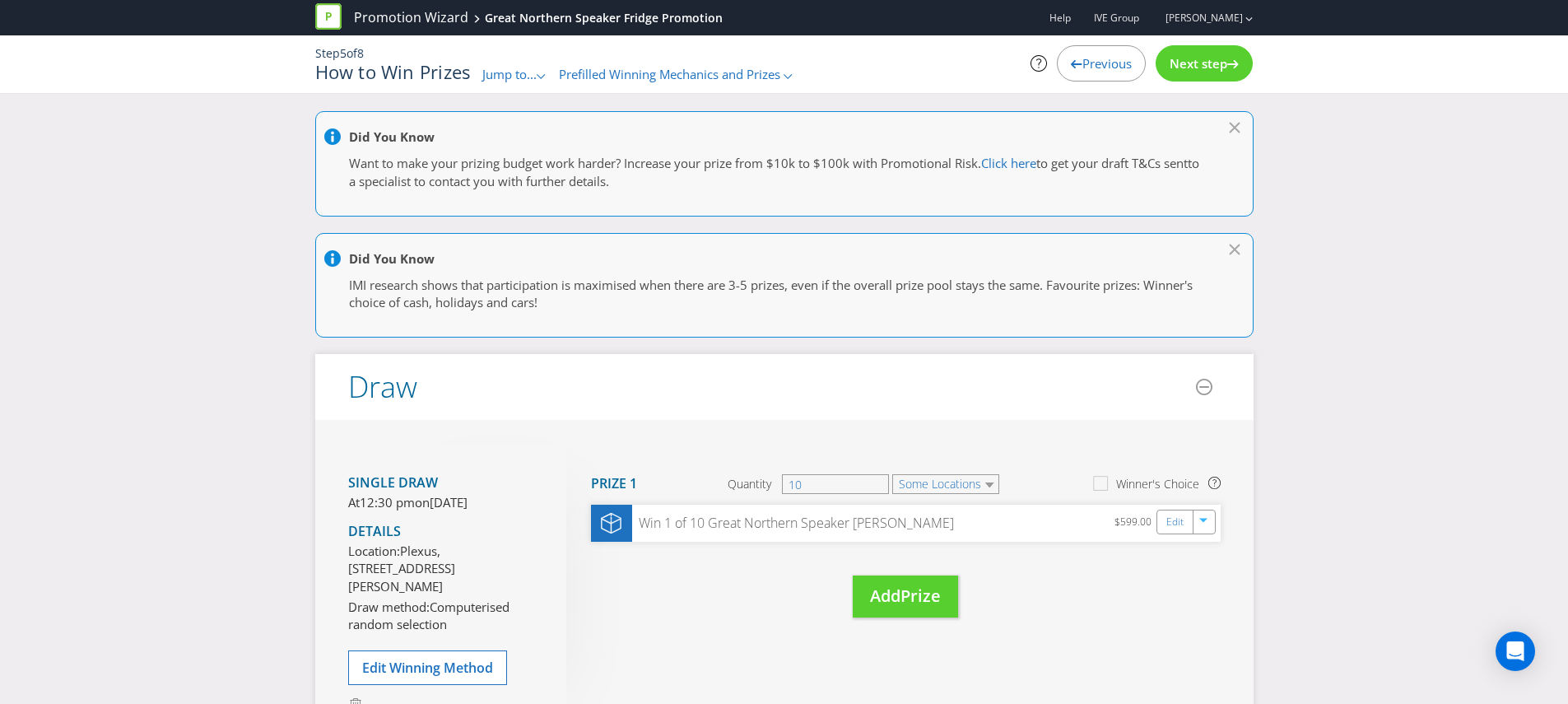
click at [1184, 71] on span "Next step" at bounding box center [1198, 63] width 58 height 16
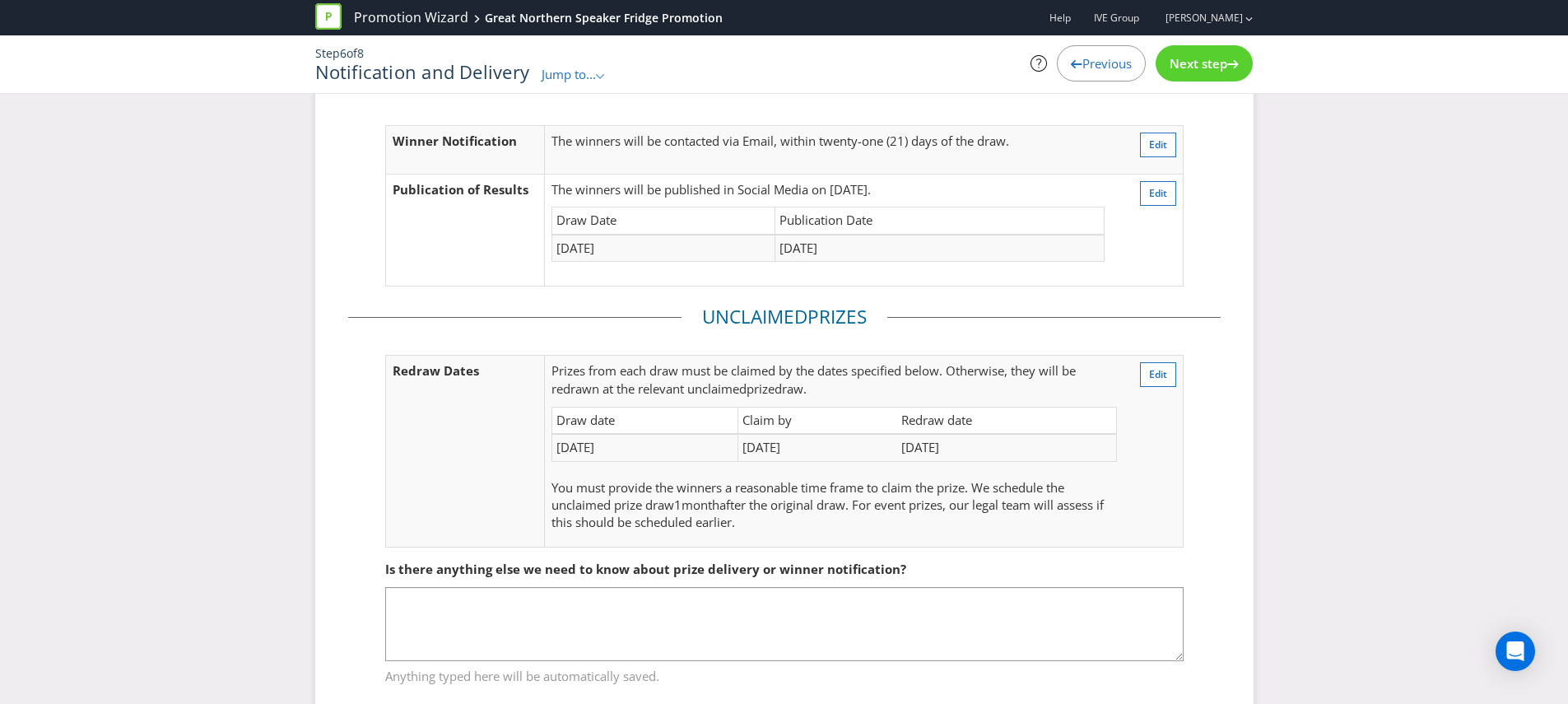
scroll to position [130, 0]
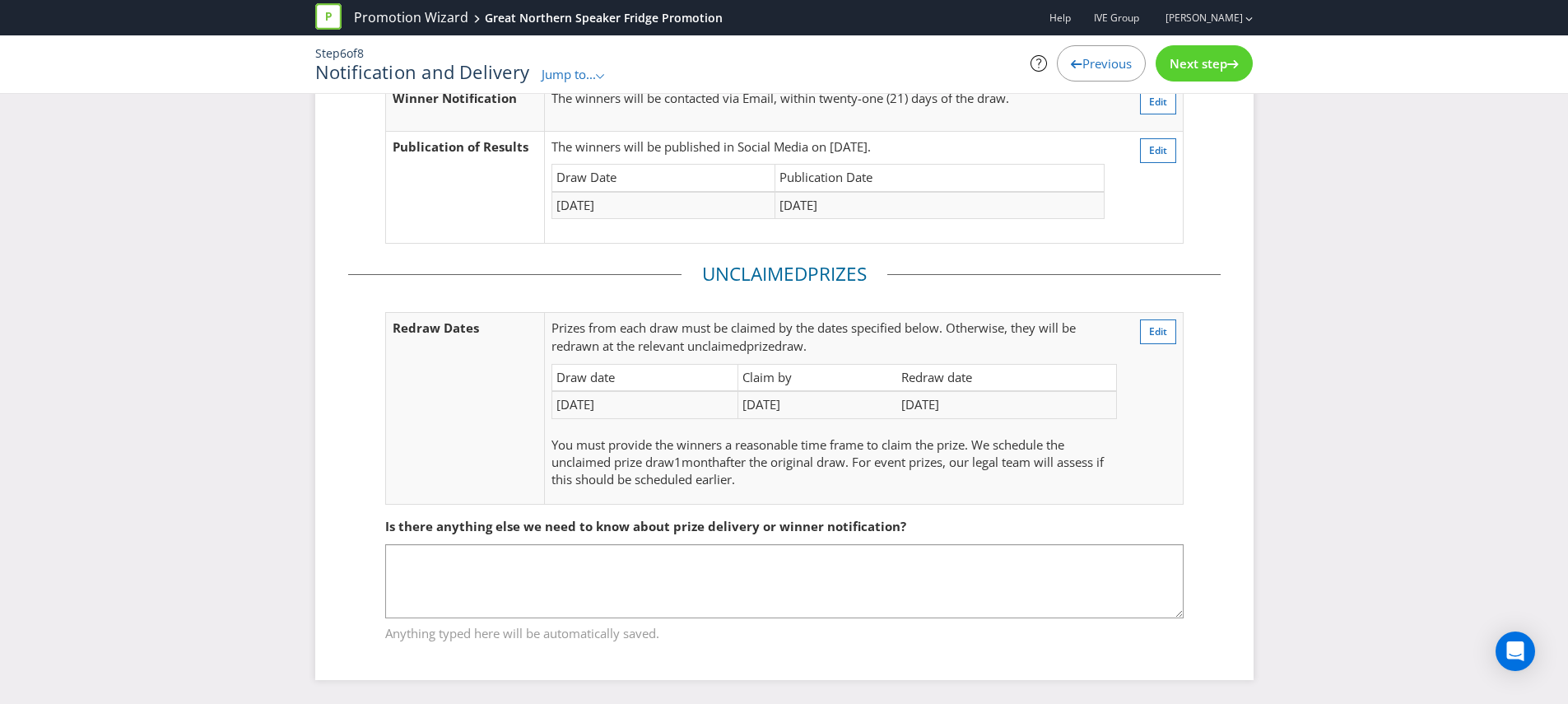
click at [1211, 64] on span "Next step" at bounding box center [1198, 63] width 58 height 16
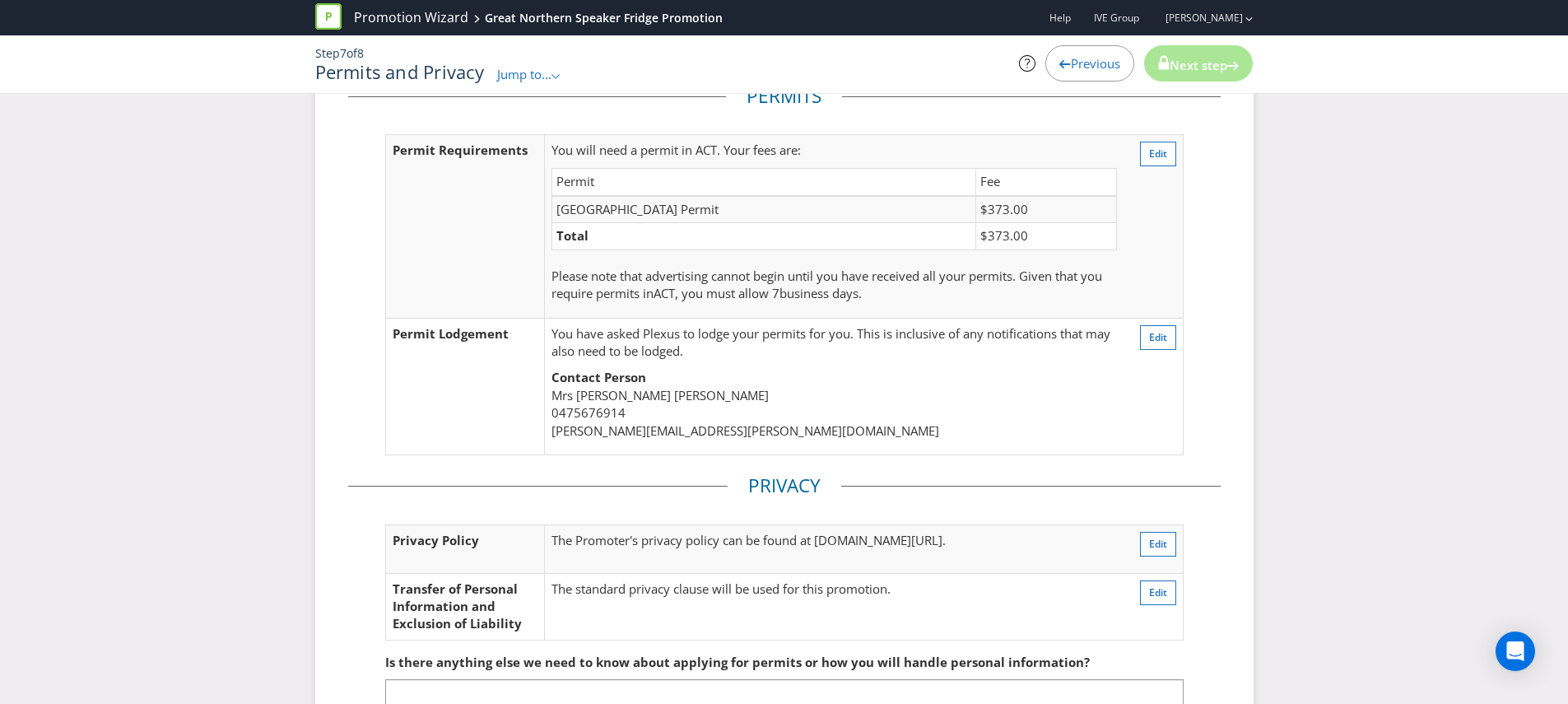
click at [1211, 64] on span "Next step" at bounding box center [1198, 65] width 58 height 16
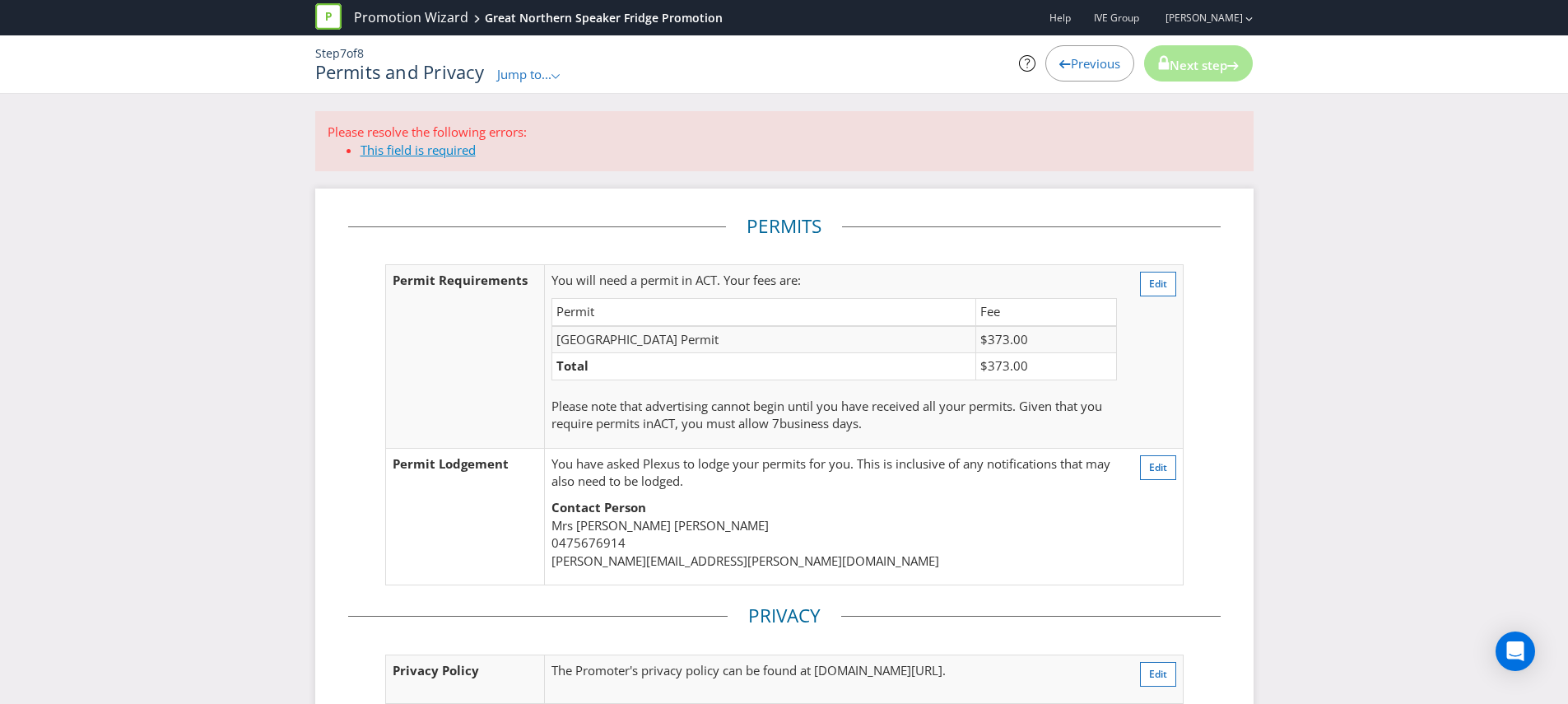
click at [423, 150] on link "This field is required" at bounding box center [417, 150] width 115 height 16
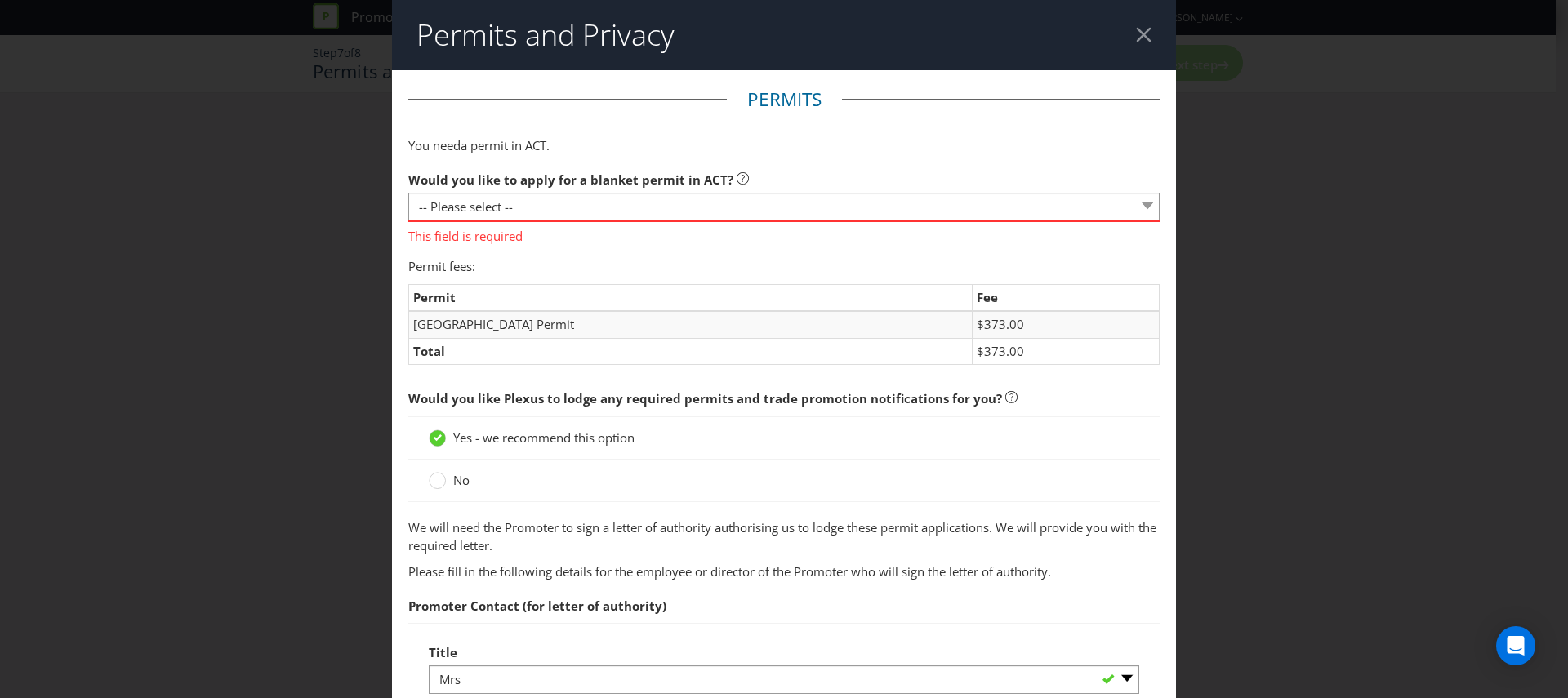
scroll to position [30, 0]
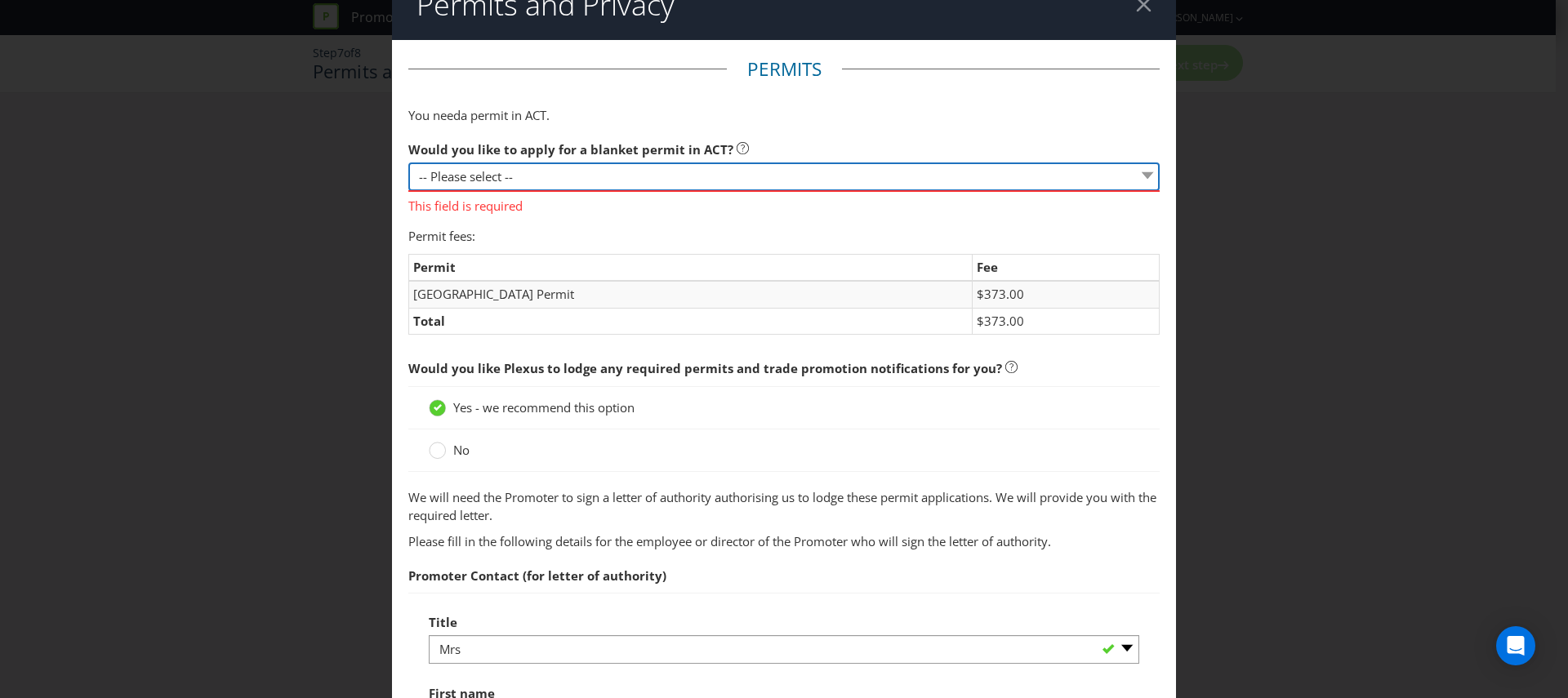
click at [517, 166] on select "-- Please select -- Yes, please apply for a new blanket permit No, this promoti…" at bounding box center [783, 176] width 751 height 28
click at [408, 162] on select "-- Please select -- Yes, please apply for a new blanket permit No, this promoti…" at bounding box center [783, 176] width 751 height 28
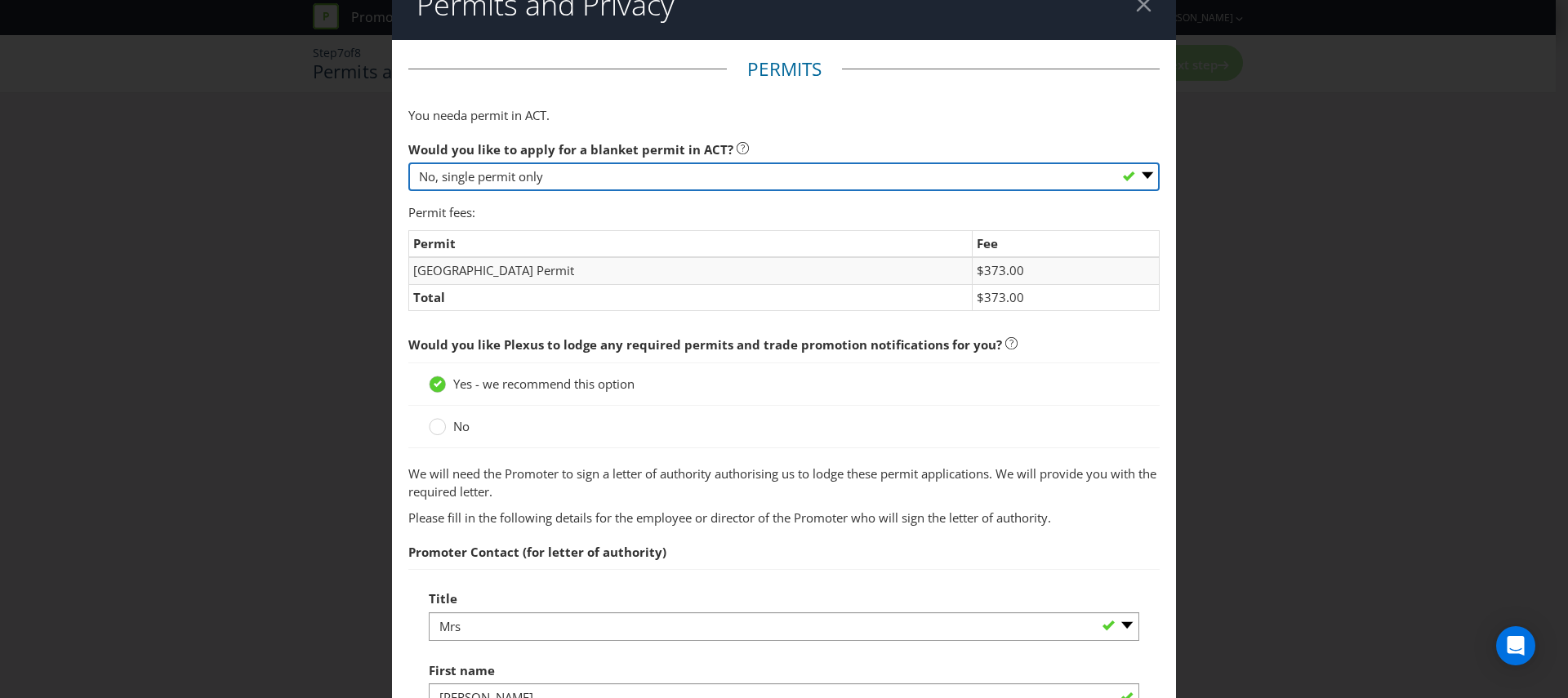
click at [546, 183] on select "-- Please select -- Yes, please apply for a new blanket permit No, this promoti…" at bounding box center [783, 176] width 751 height 28
click at [408, 162] on select "-- Please select -- Yes, please apply for a new blanket permit No, this promoti…" at bounding box center [783, 176] width 751 height 28
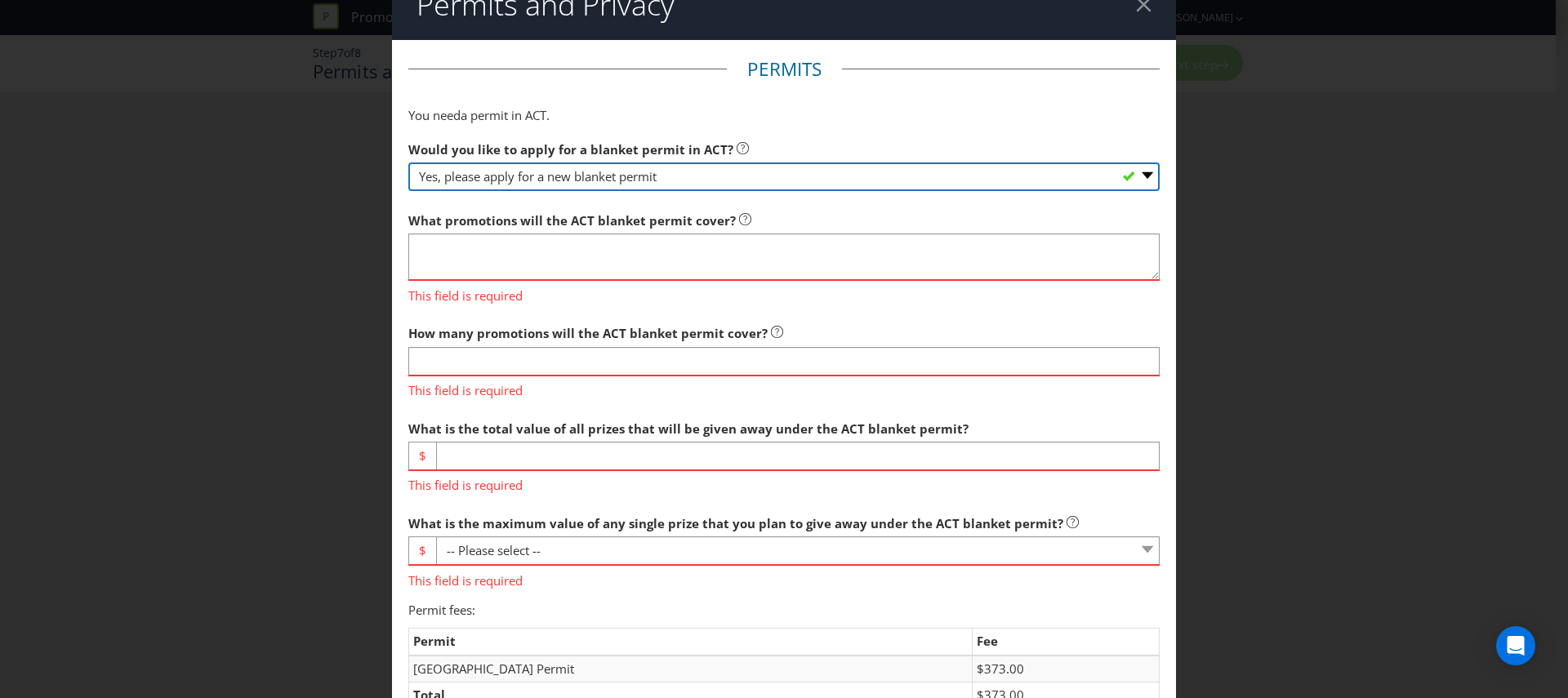
click at [521, 167] on select "-- Please select -- Yes, please apply for a new blanket permit No, this promoti…" at bounding box center [783, 176] width 751 height 28
select select "NO_NONE"
click at [408, 162] on select "-- Please select -- Yes, please apply for a new blanket permit No, this promoti…" at bounding box center [783, 176] width 751 height 28
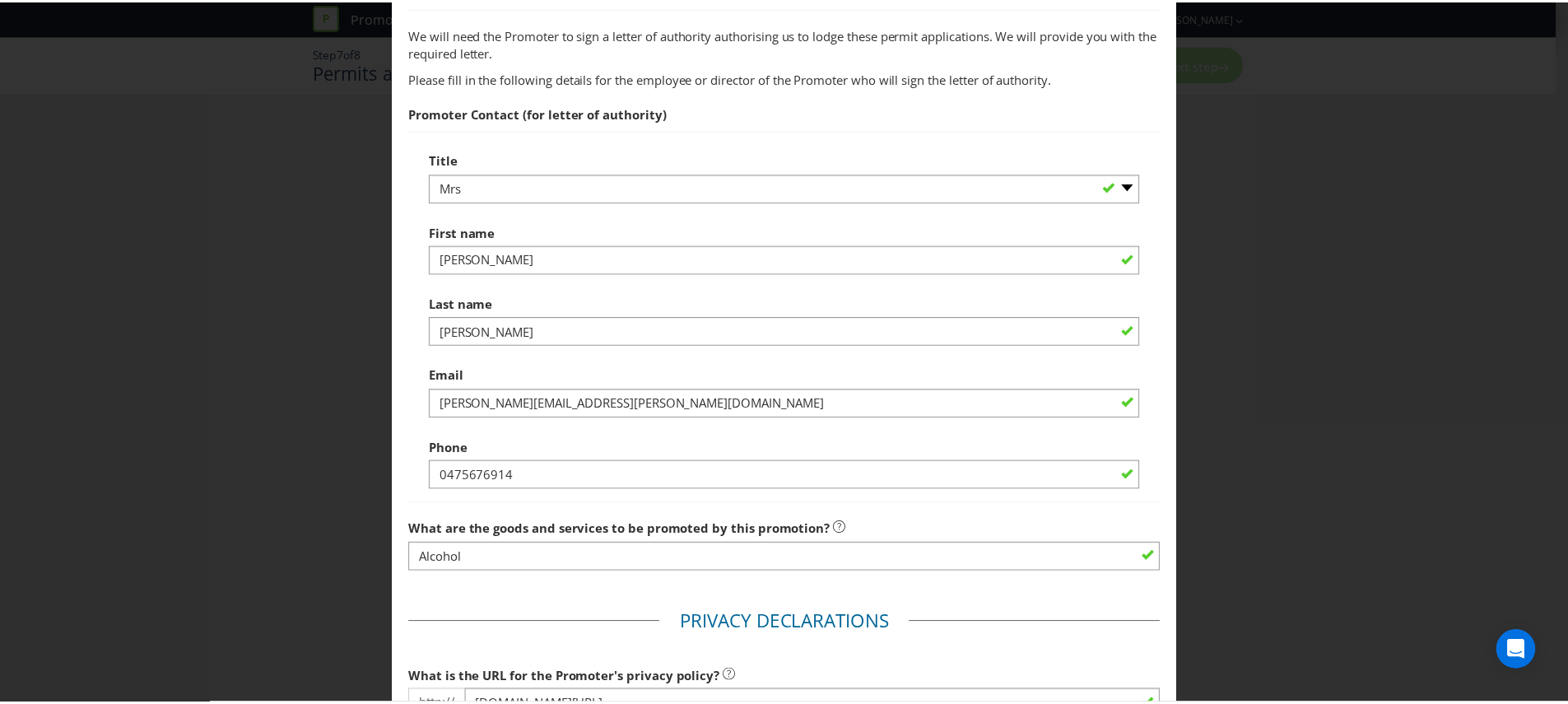
scroll to position [871, 0]
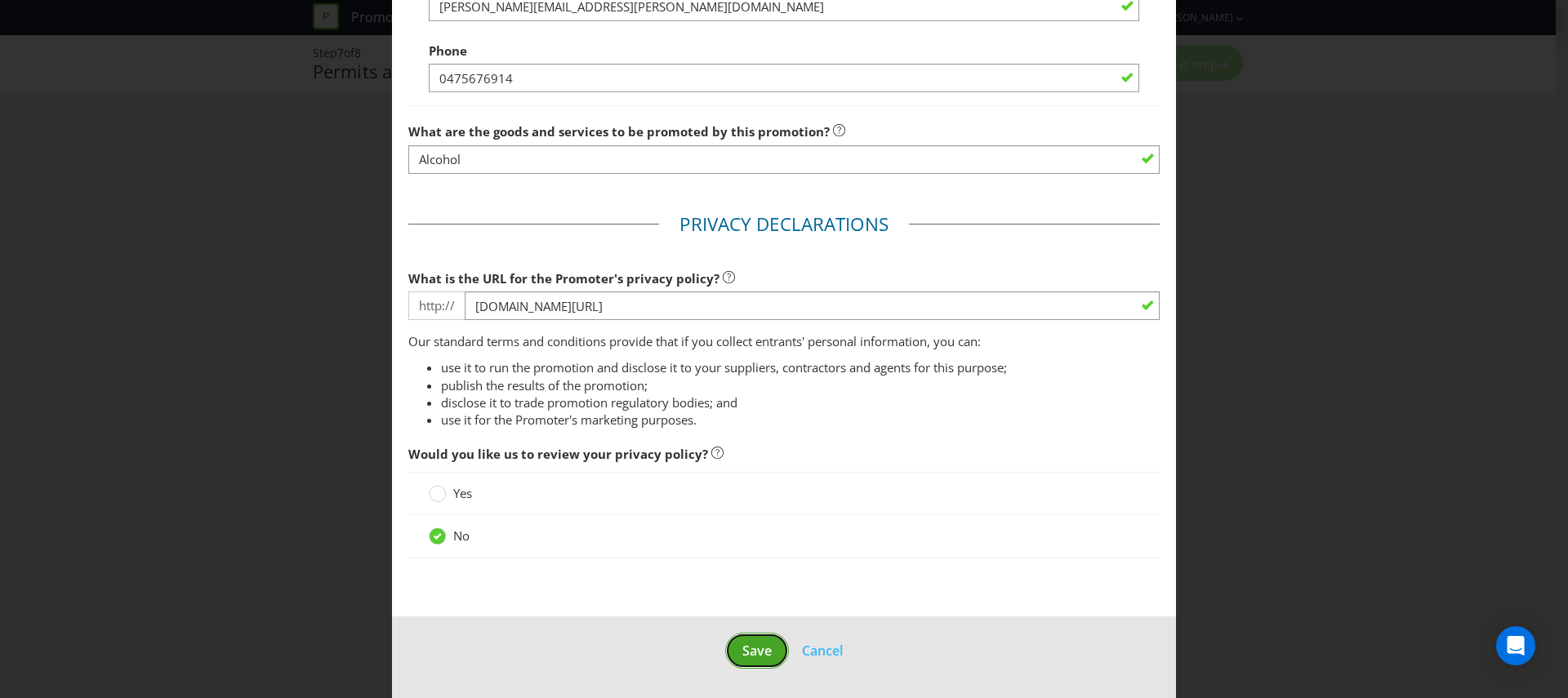
click at [735, 661] on button "Save" at bounding box center [757, 651] width 64 height 37
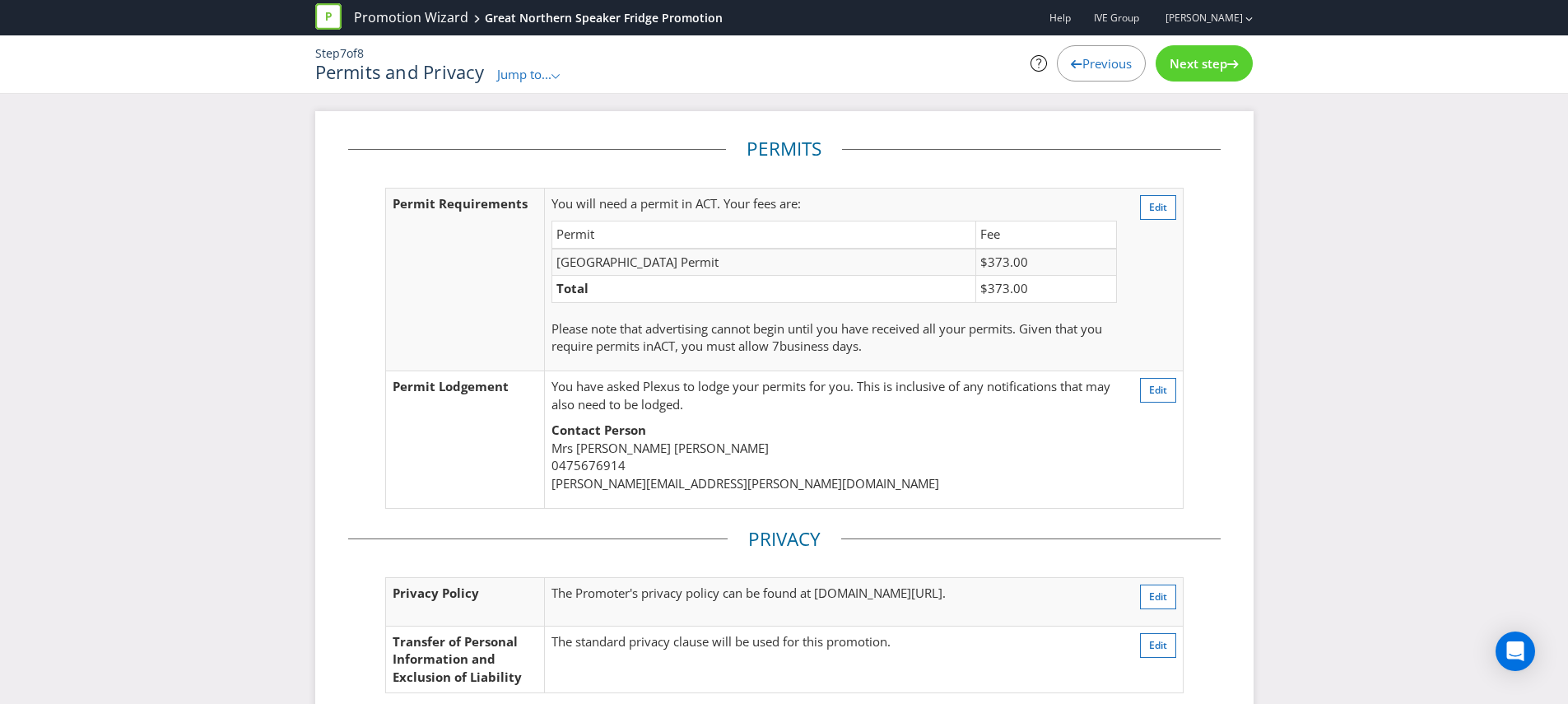
click at [1176, 61] on span "Next step" at bounding box center [1198, 63] width 58 height 16
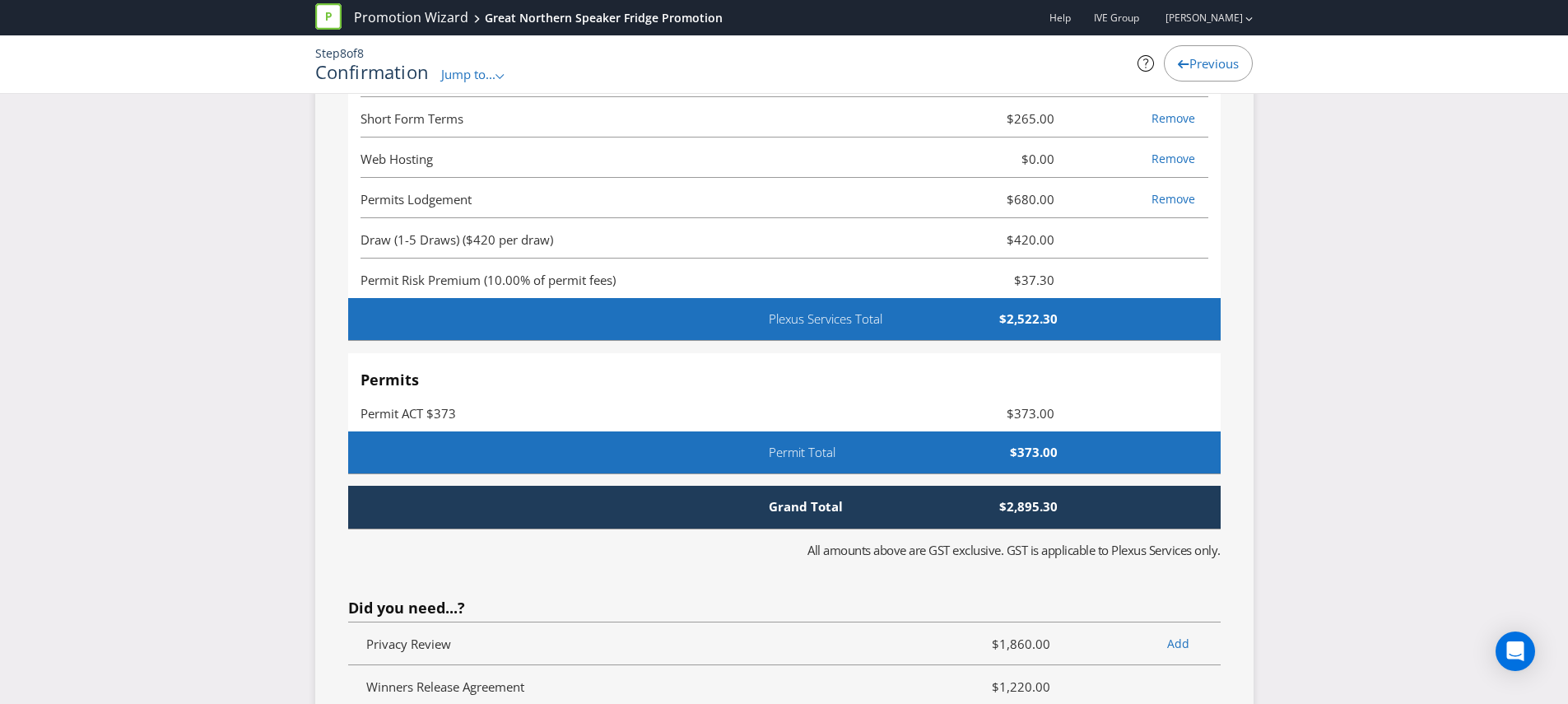
scroll to position [4007, 0]
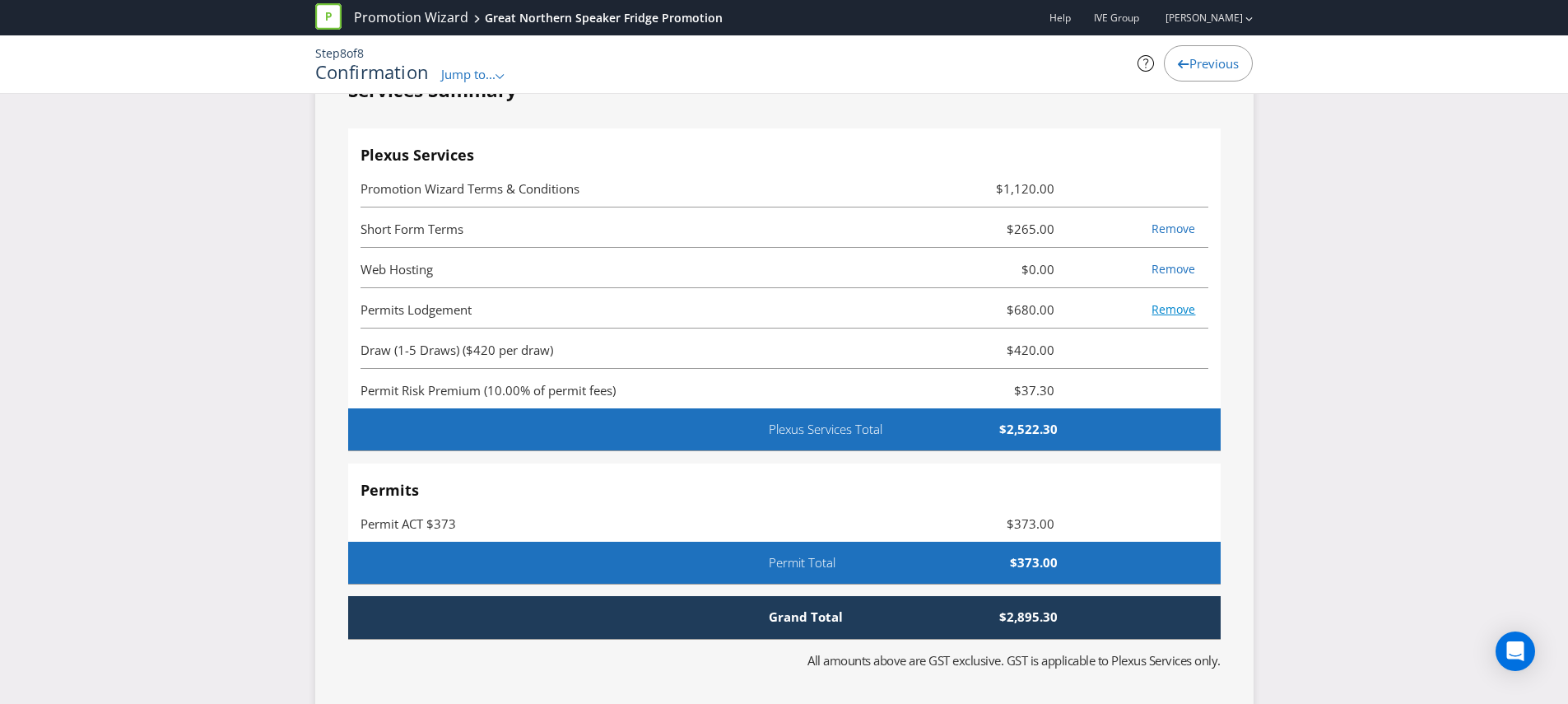
click at [1168, 307] on link "Remove" at bounding box center [1173, 310] width 44 height 16
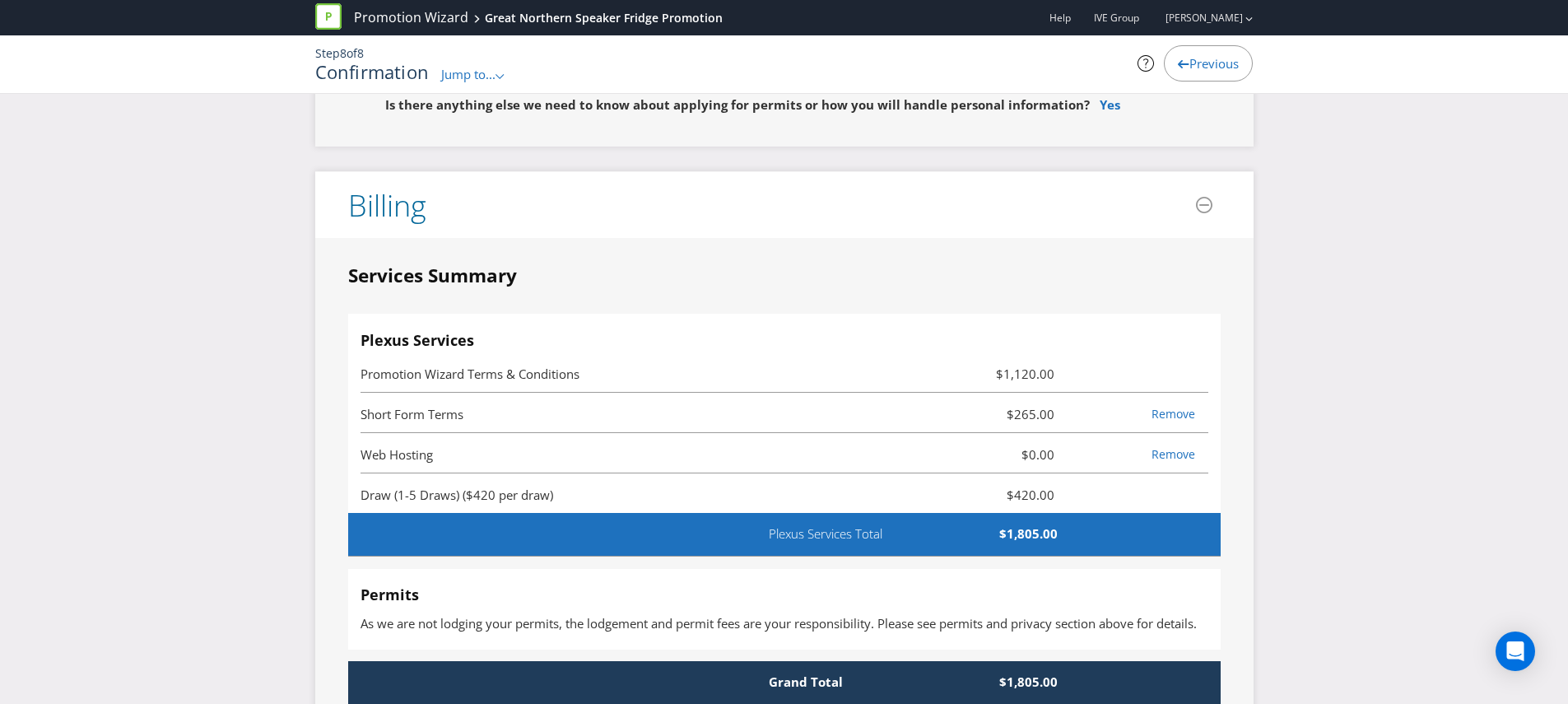
scroll to position [3861, 0]
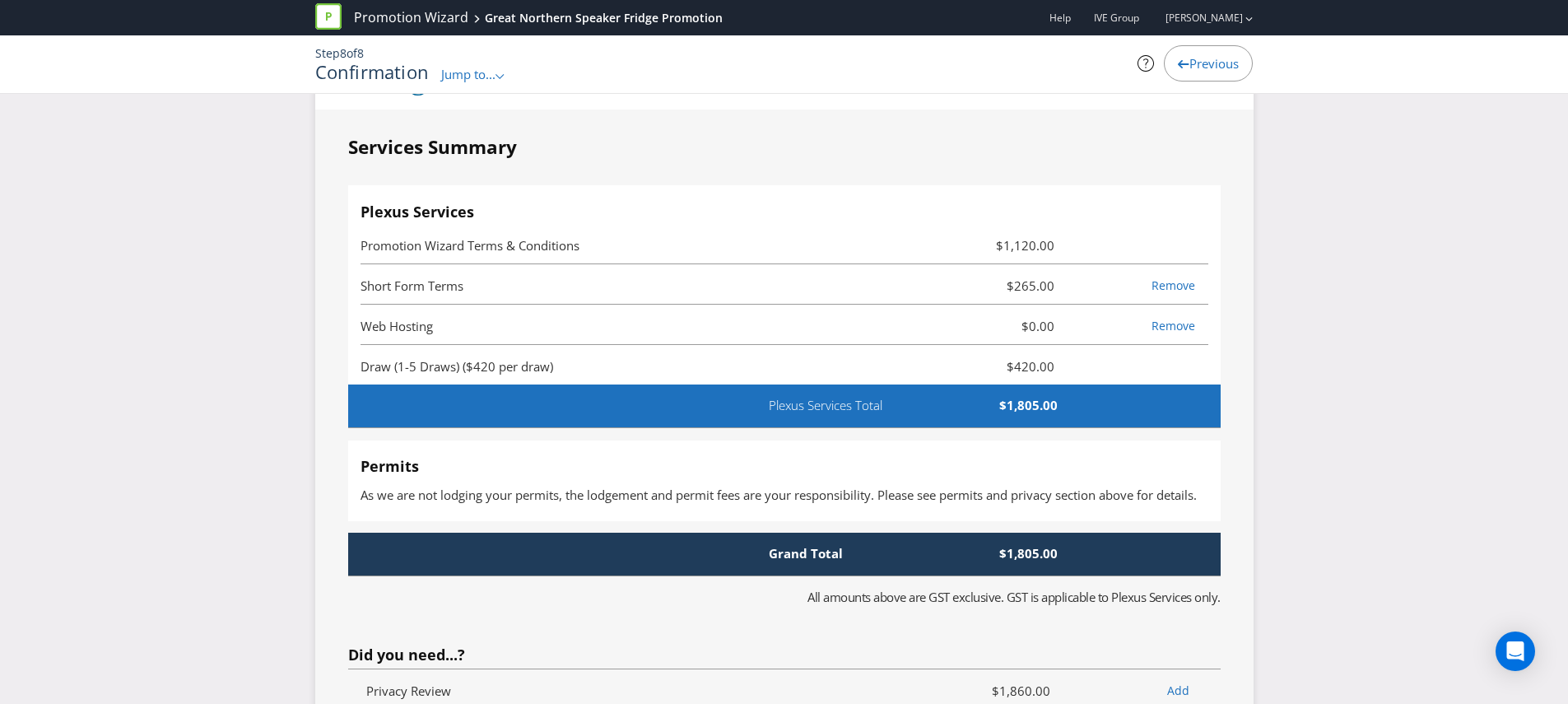
click at [476, 369] on span "Draw (1-5 Draws) ($420 per draw)" at bounding box center [457, 366] width 192 height 16
click at [1019, 376] on li "Draw (1-5 Draws) ($420 per draw) $420.00" at bounding box center [784, 365] width 848 height 40
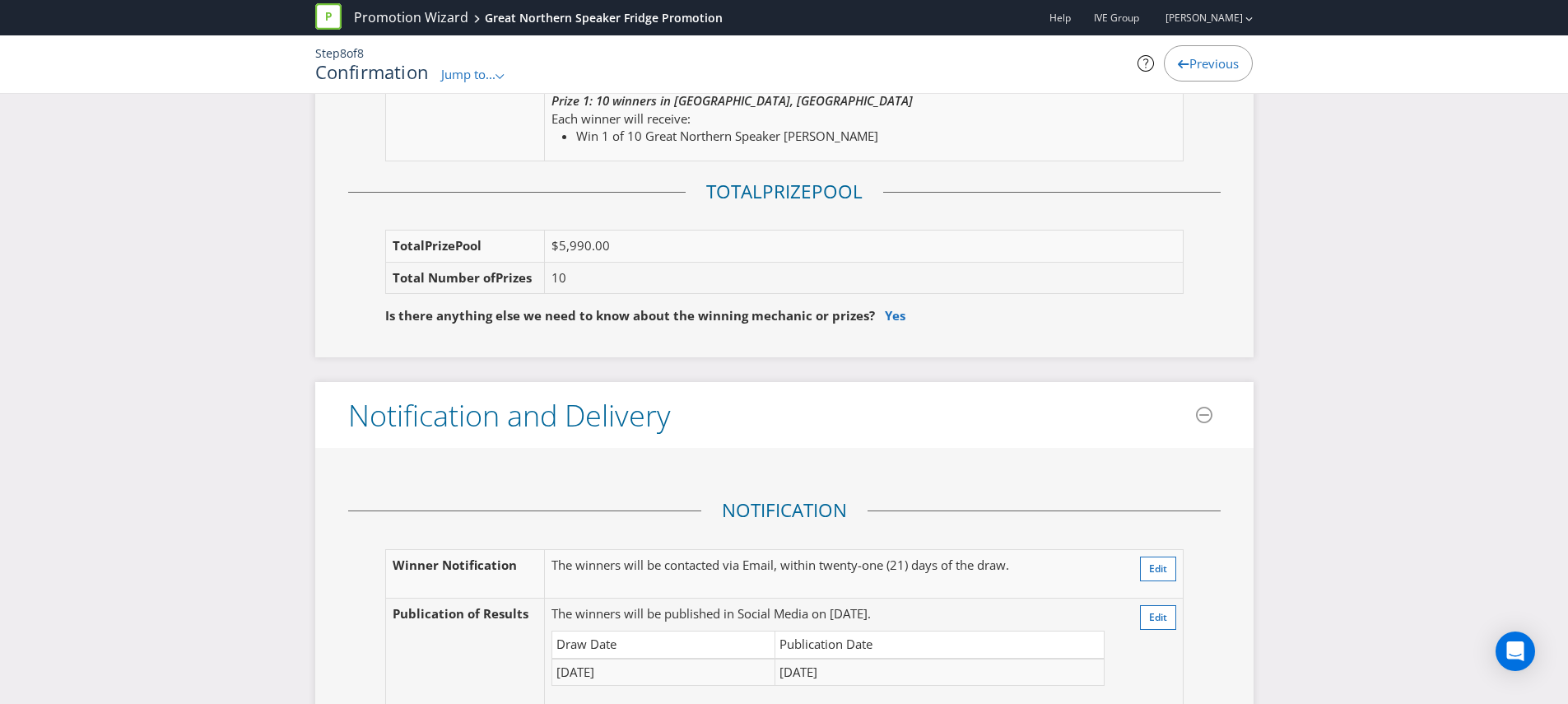
scroll to position [0, 0]
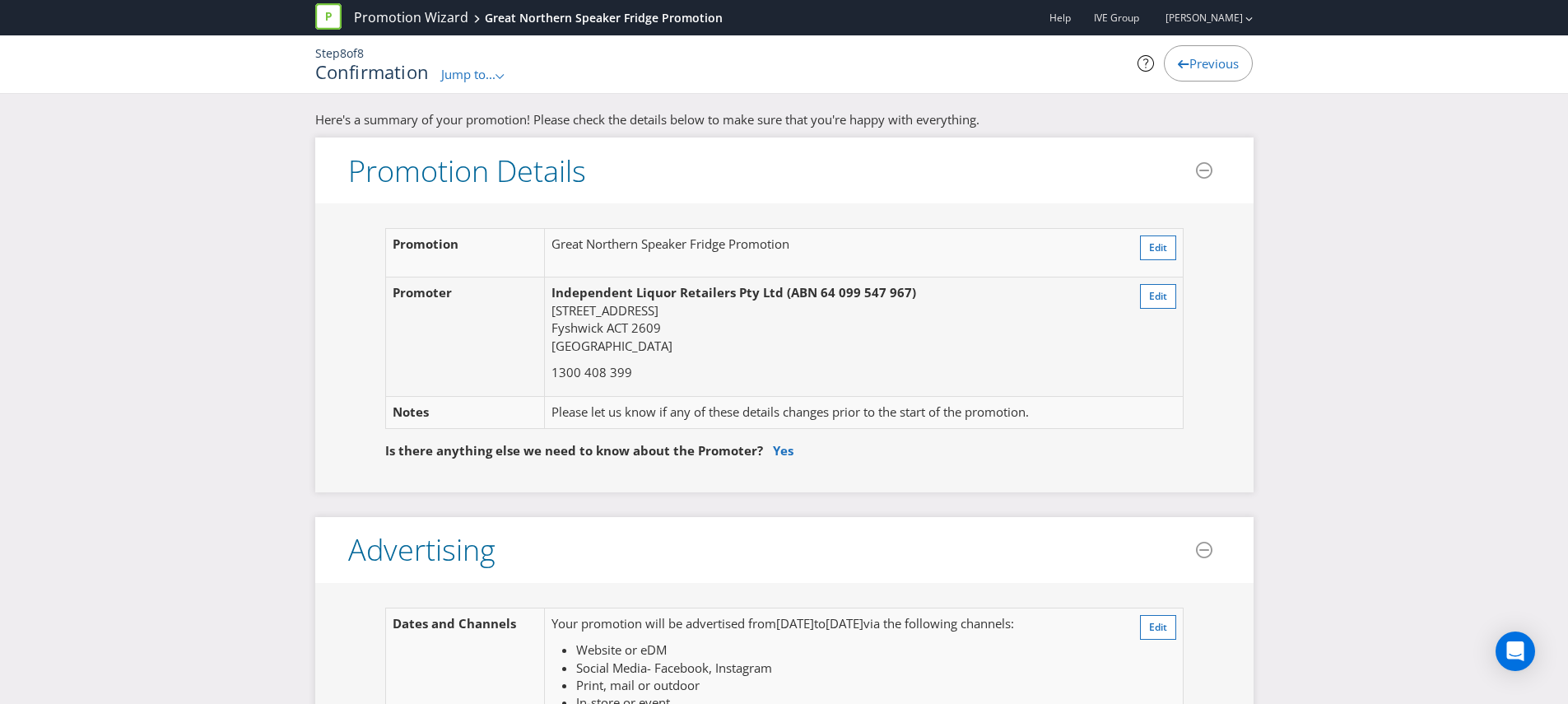
click at [1234, 56] on span "Previous" at bounding box center [1214, 63] width 49 height 16
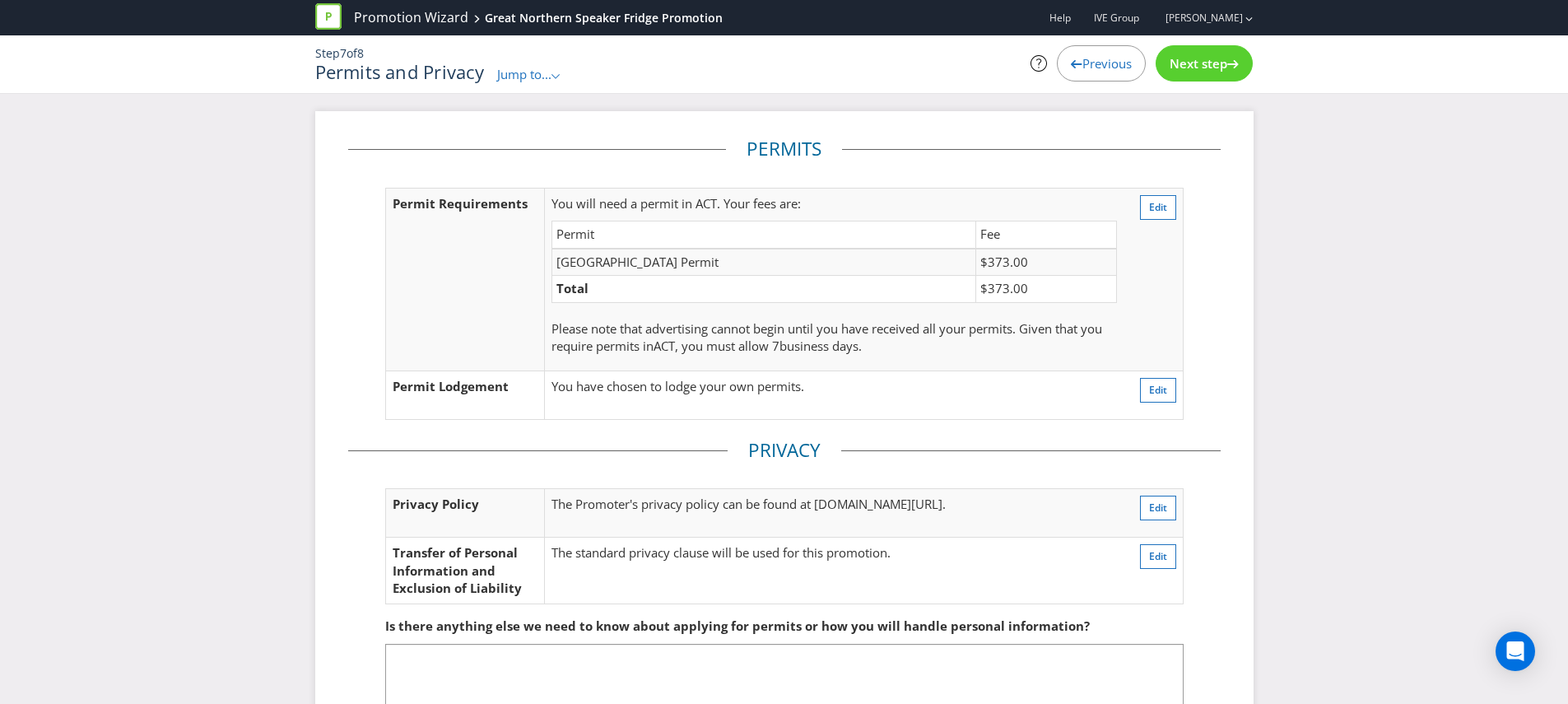
click at [1073, 76] on div "Previous" at bounding box center [1102, 63] width 89 height 36
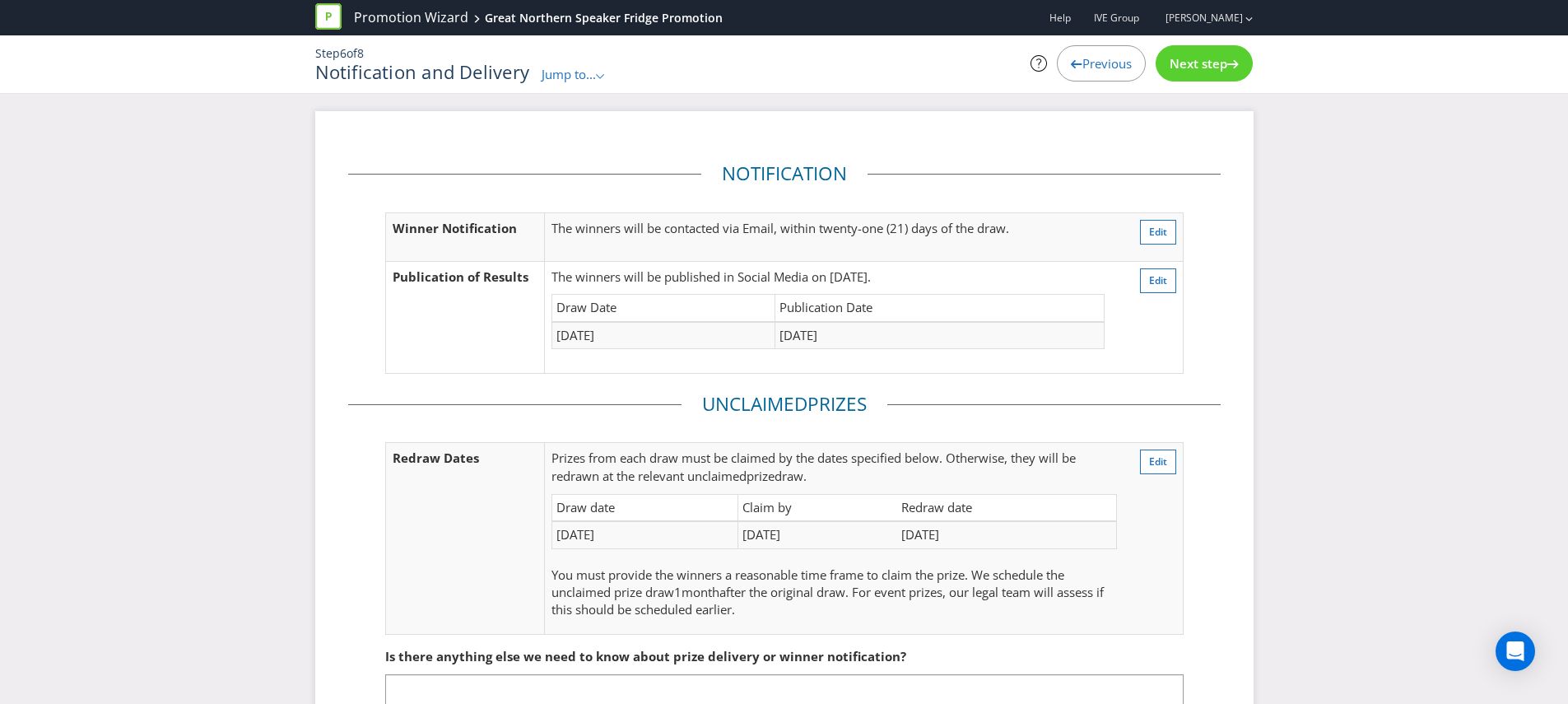
click at [1073, 76] on div "Previous" at bounding box center [1102, 63] width 89 height 36
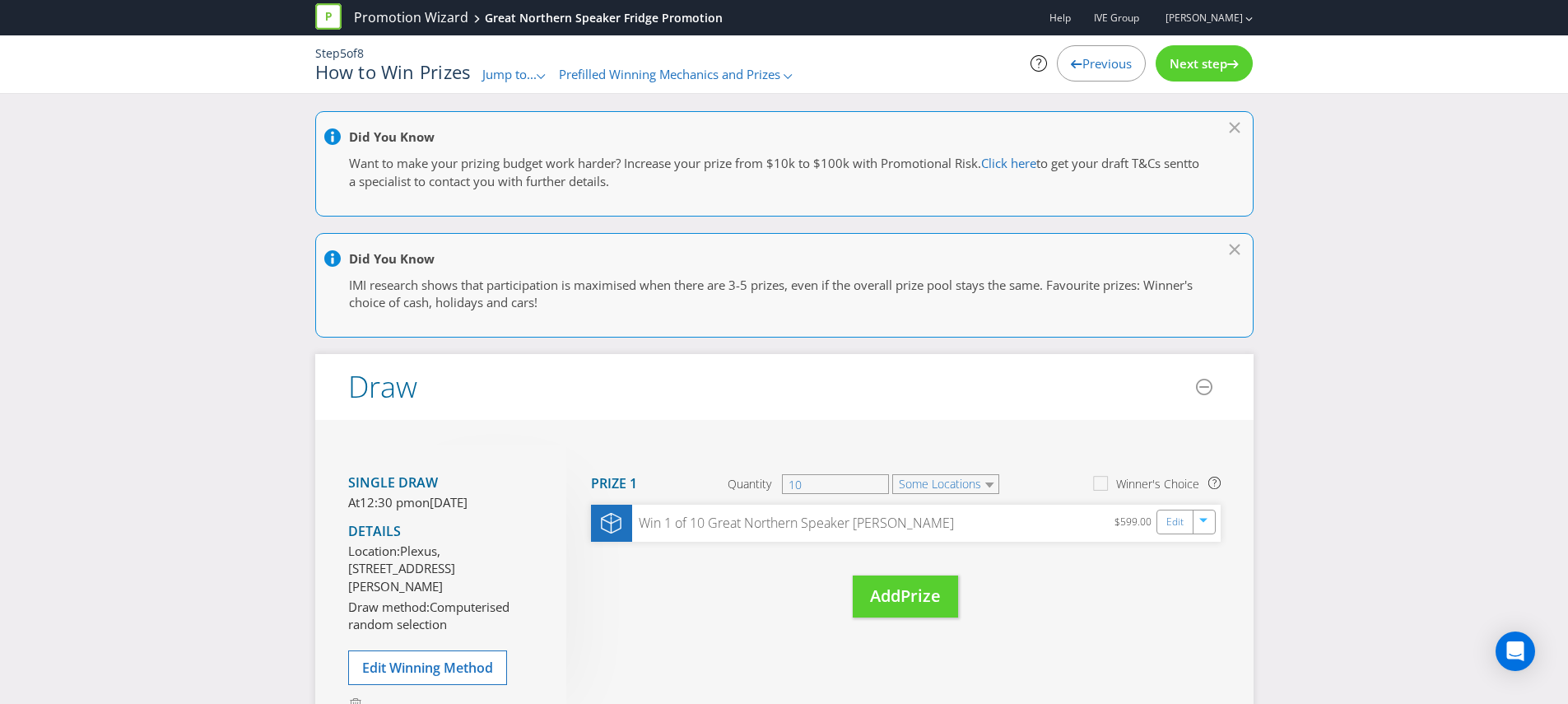
click at [1097, 61] on span "Previous" at bounding box center [1106, 63] width 49 height 16
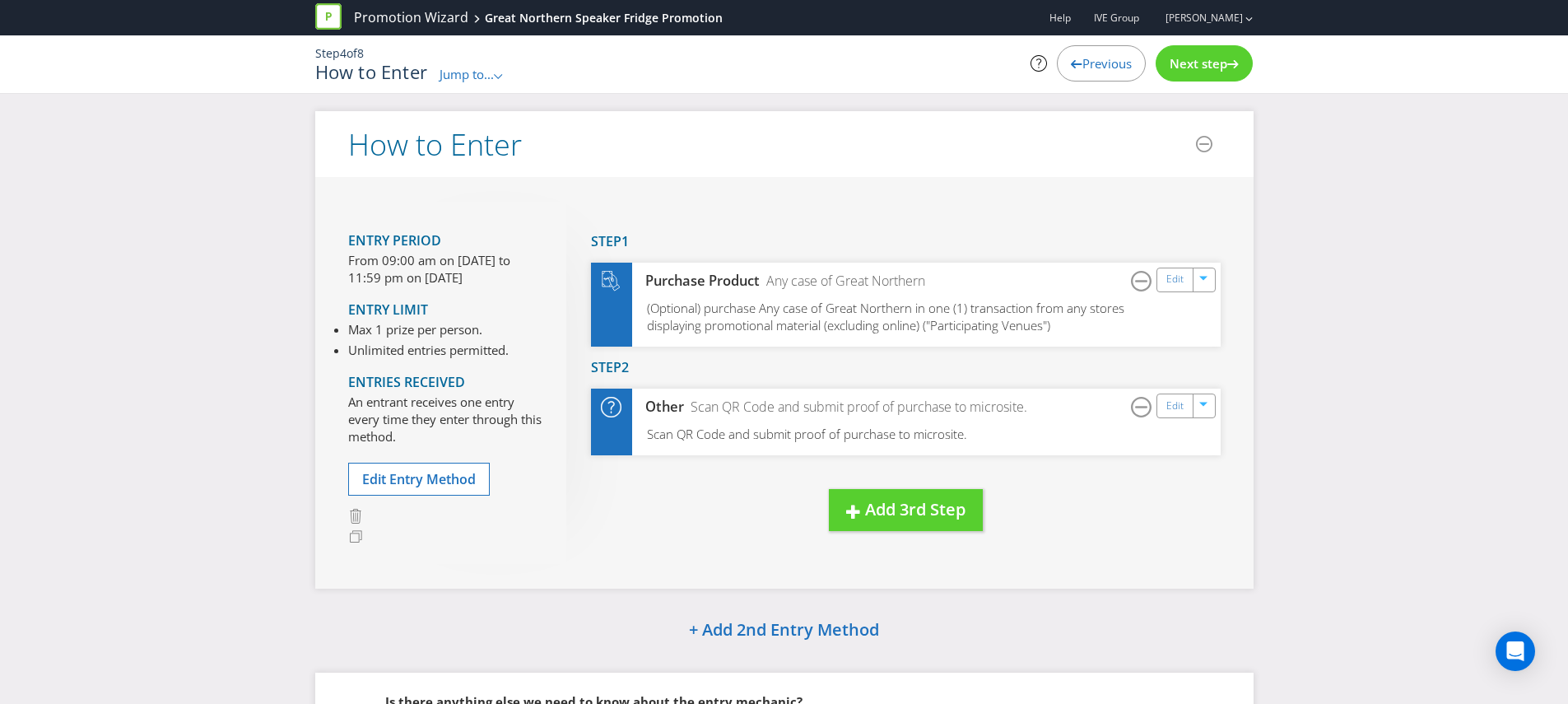
click at [1208, 61] on span "Next step" at bounding box center [1198, 63] width 58 height 16
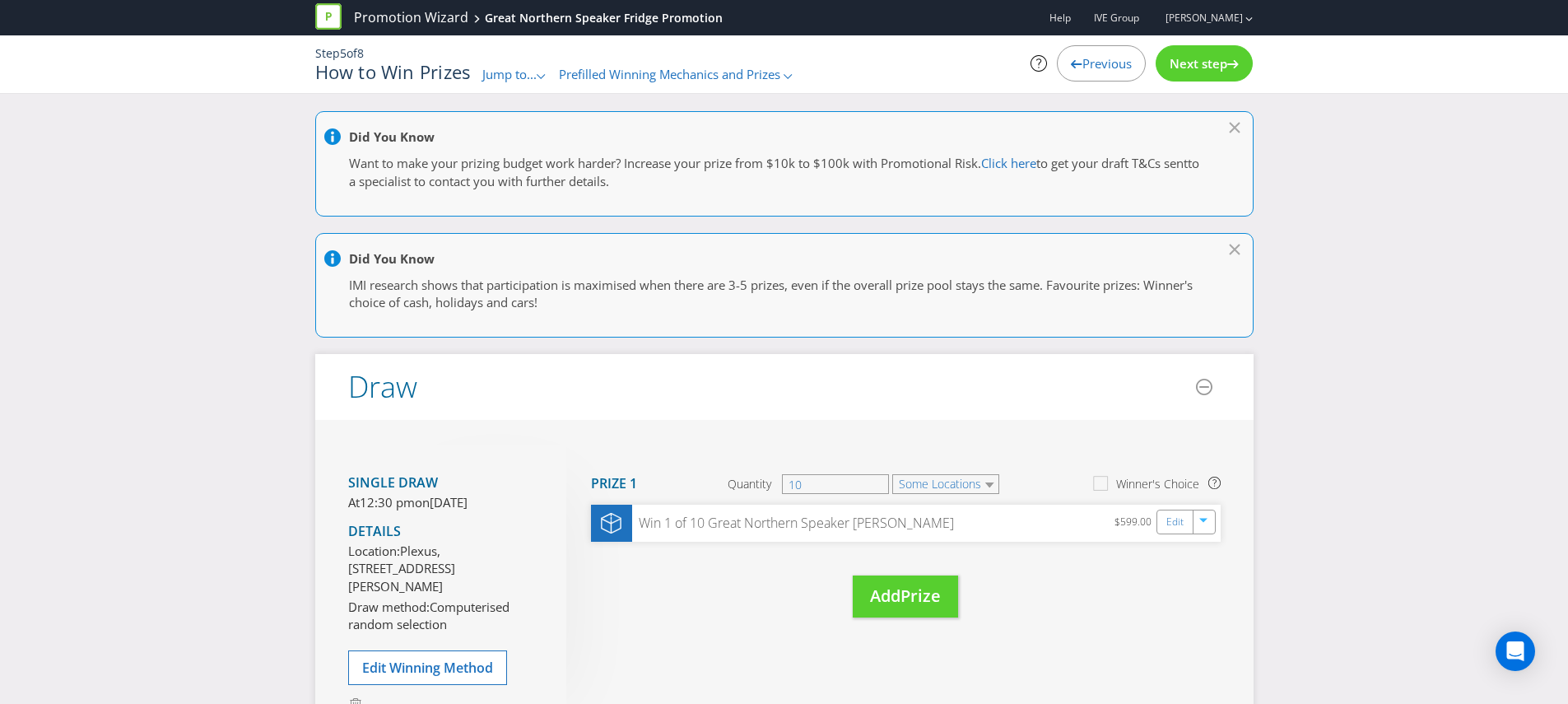
click at [1208, 61] on span "Next step" at bounding box center [1198, 63] width 58 height 16
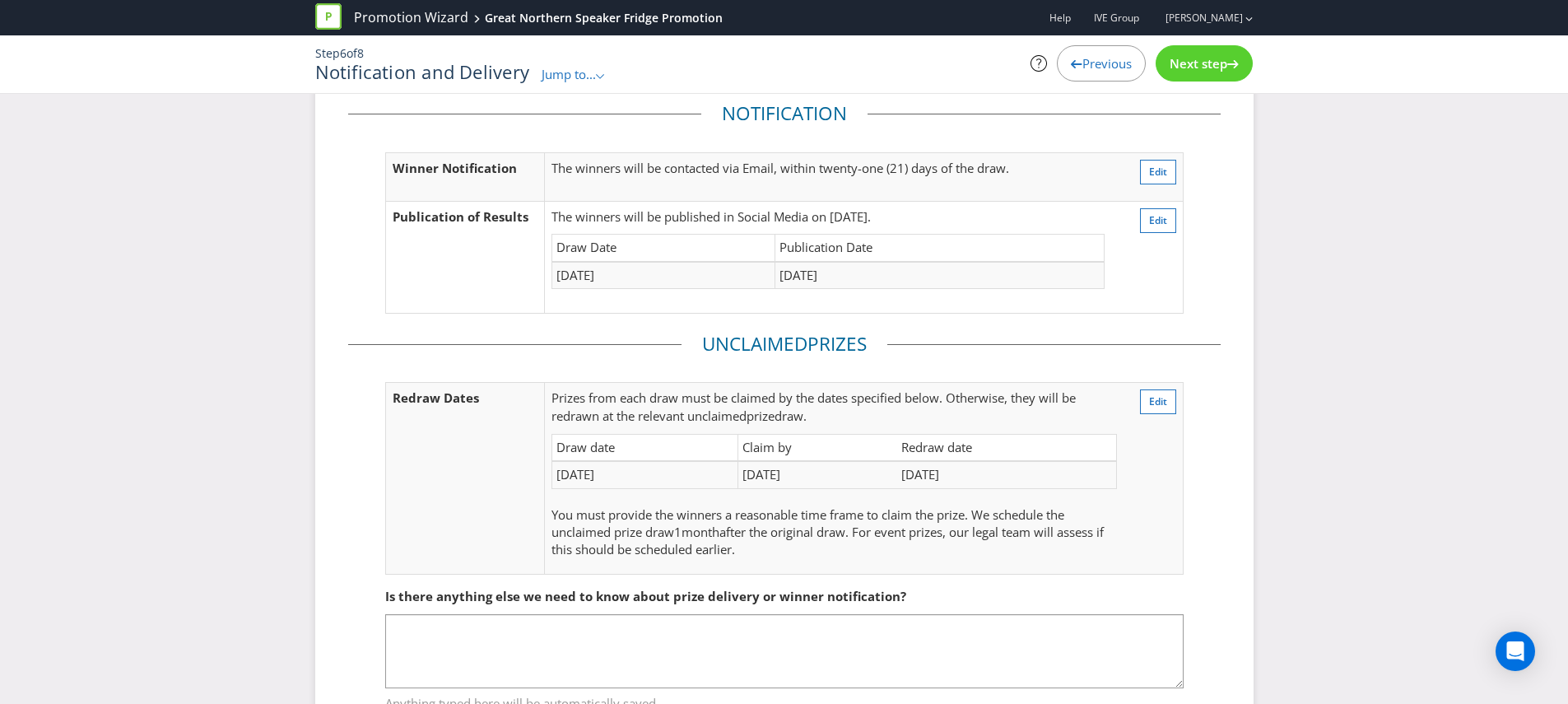
scroll to position [130, 0]
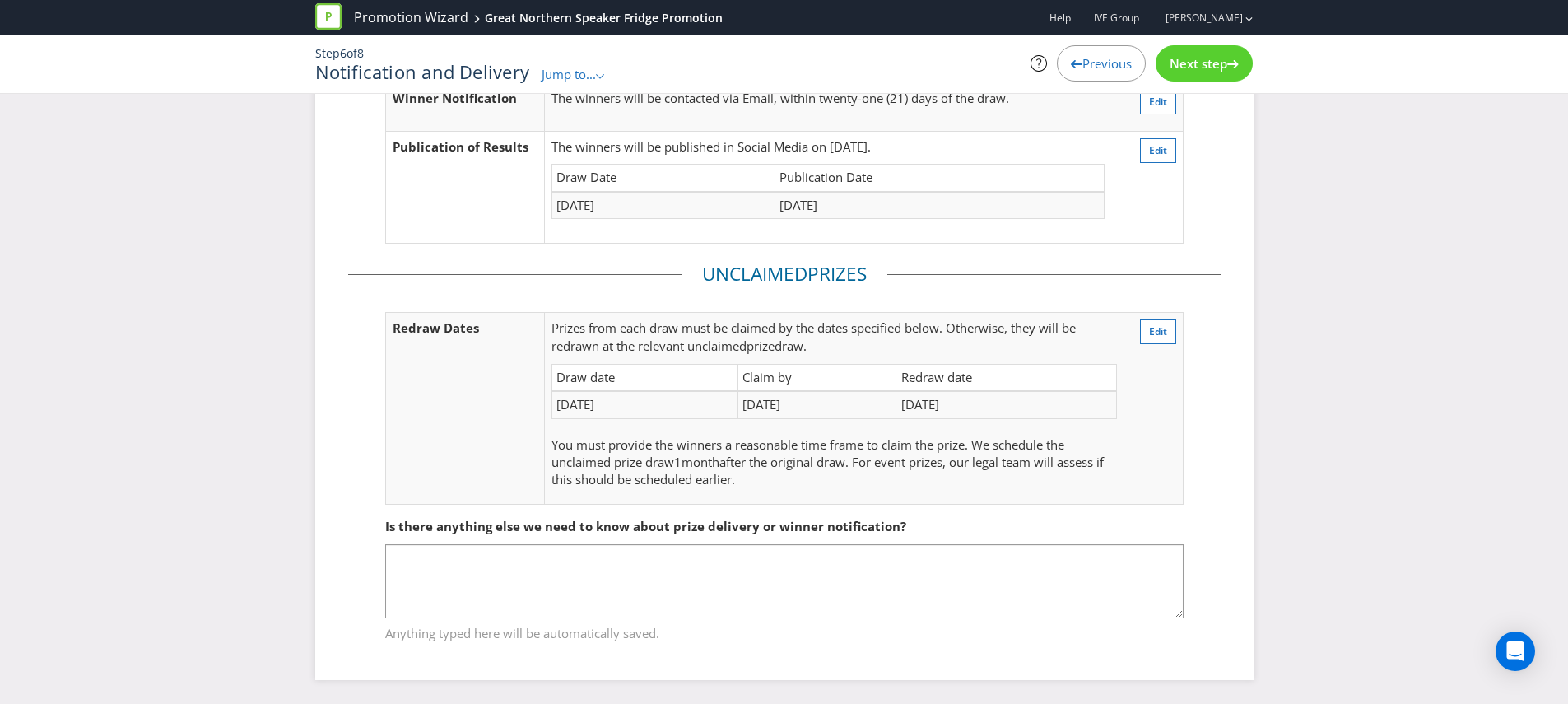
click at [1184, 85] on div "Step 6 of 8 Notification and Delivery Jump to... .st0{fill-rule:evenodd;clip-ru…" at bounding box center [784, 64] width 963 height 58
click at [1192, 69] on span "Next step" at bounding box center [1198, 63] width 58 height 16
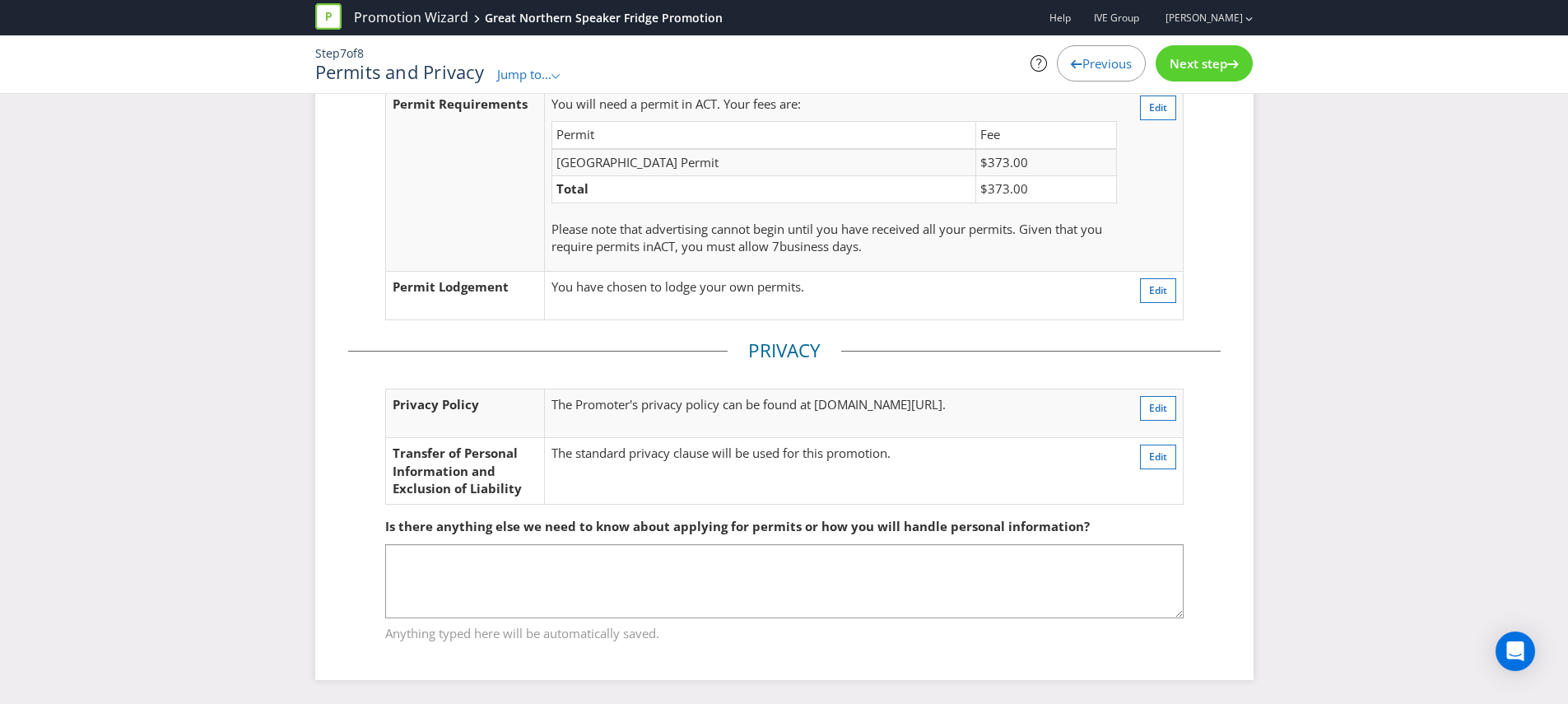
click at [1192, 69] on span "Next step" at bounding box center [1198, 63] width 58 height 16
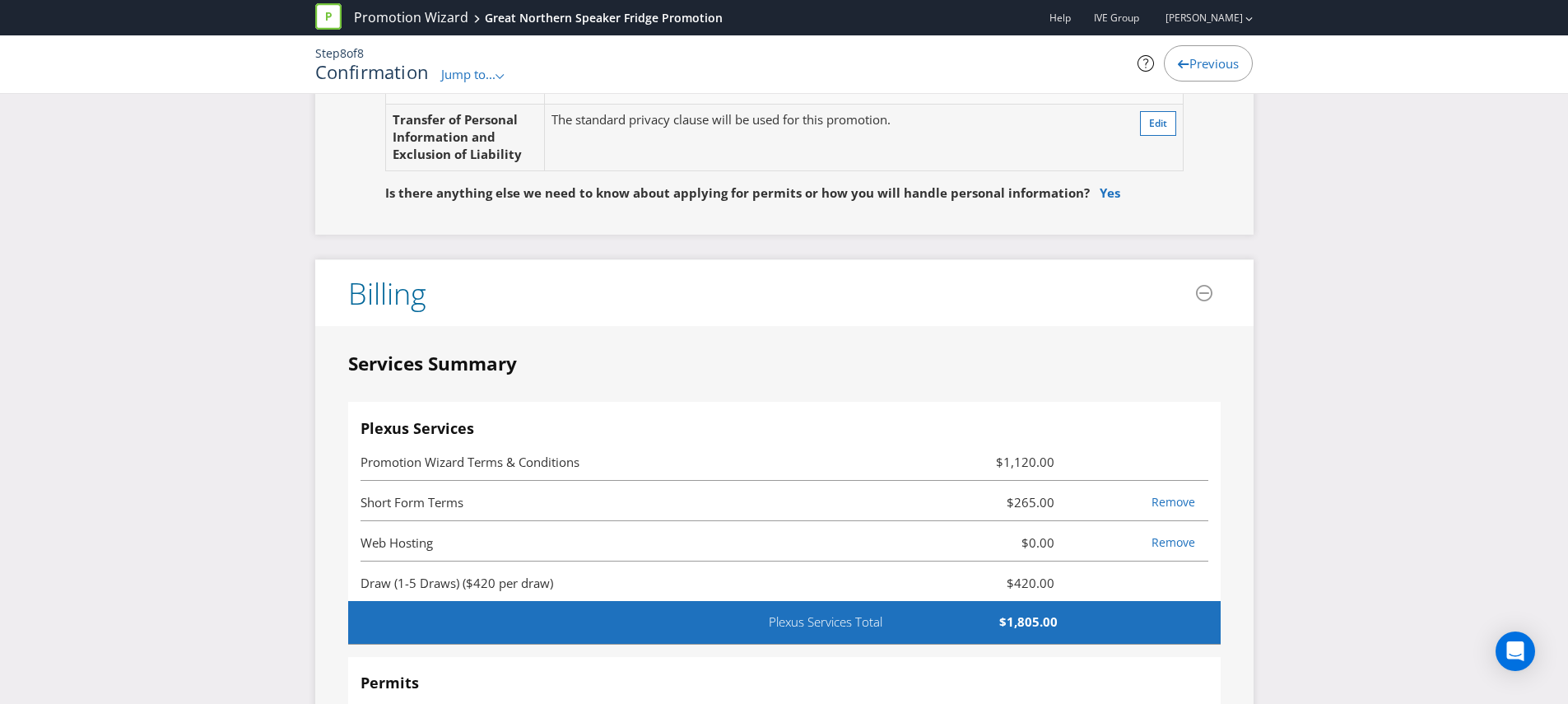
scroll to position [3686, 0]
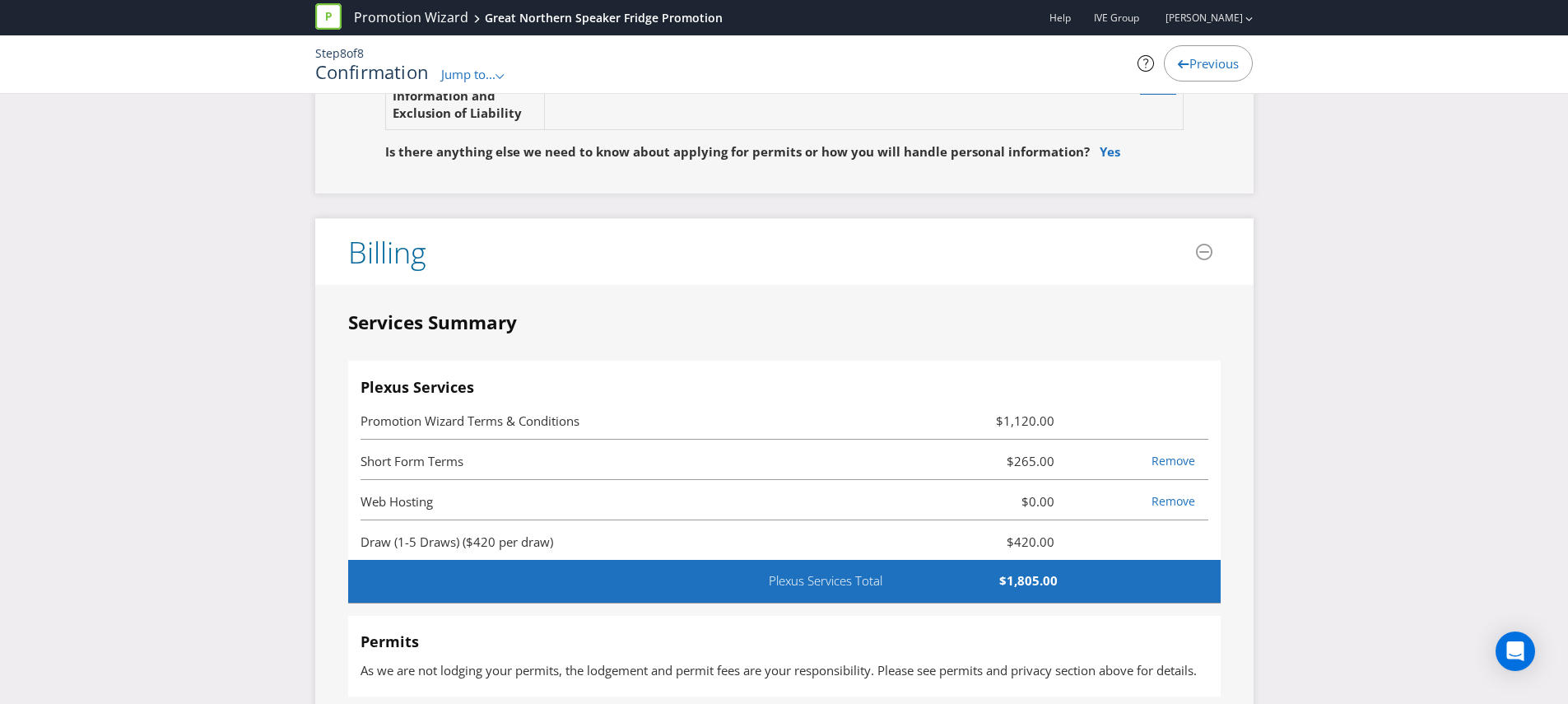
click at [482, 544] on span "Draw (1-5 Draws) ($420 per draw)" at bounding box center [457, 541] width 192 height 16
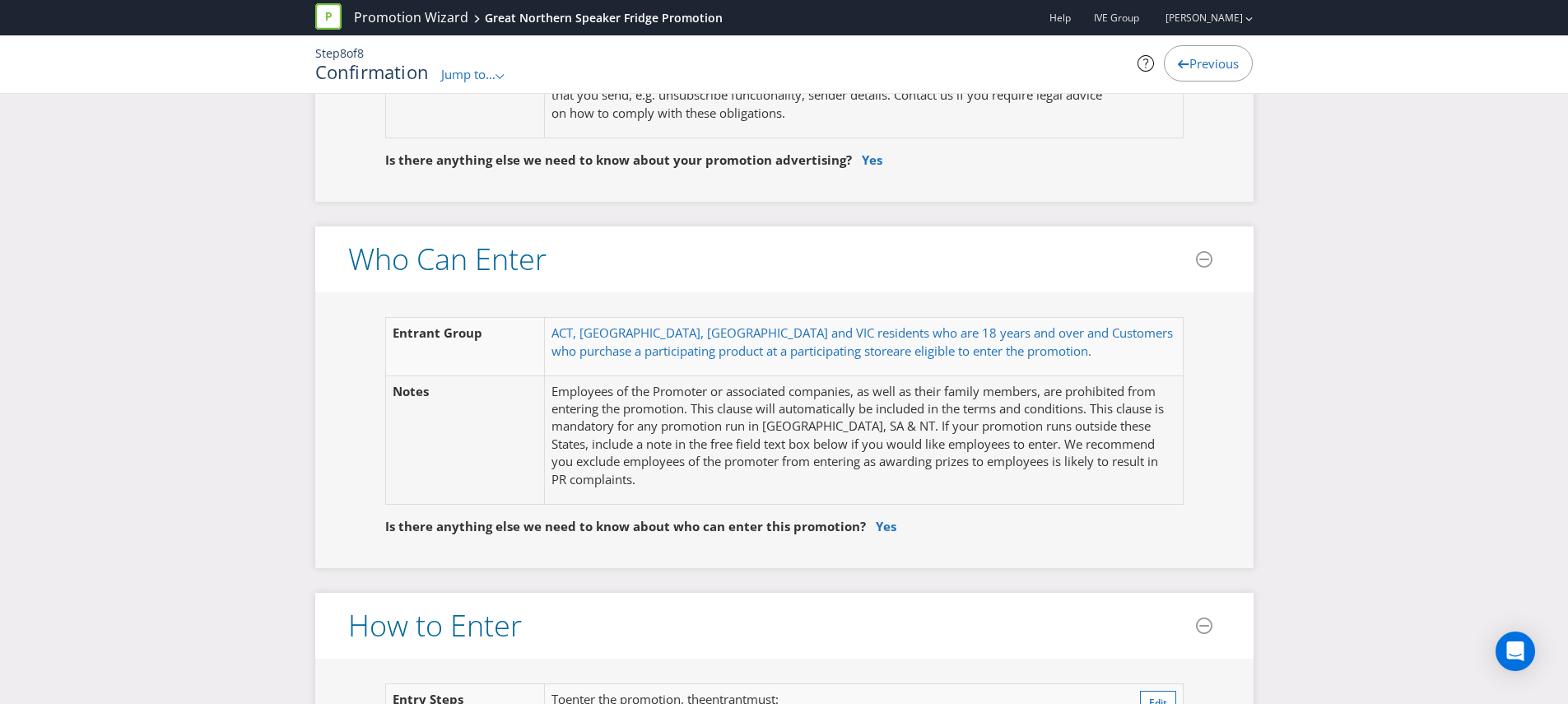
scroll to position [0, 0]
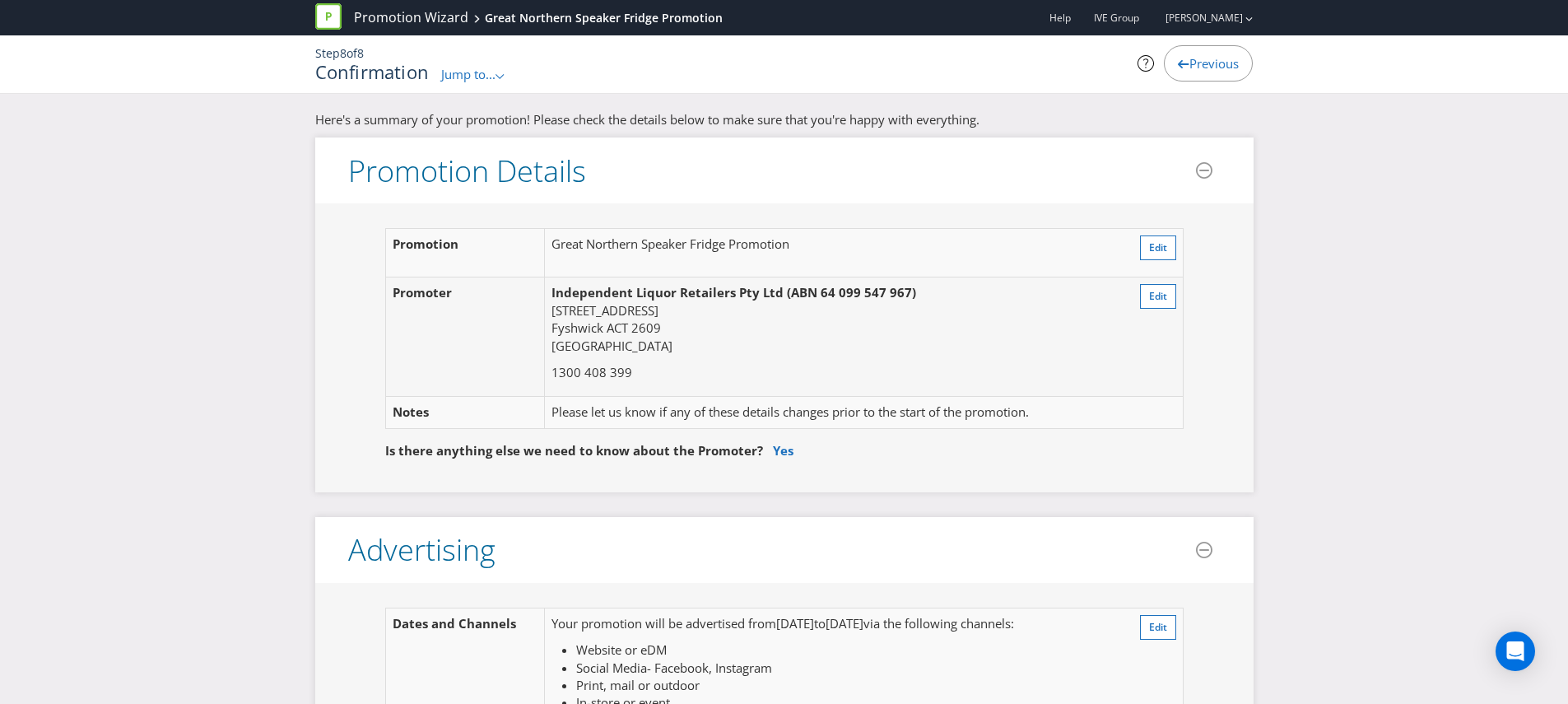
click at [482, 64] on div "Confirmation Jump to... .st0{fill-rule:evenodd;clip-rule:evenodd;} Promotion Su…" at bounding box center [624, 72] width 618 height 21
click at [481, 75] on span "Jump to..." at bounding box center [468, 74] width 54 height 16
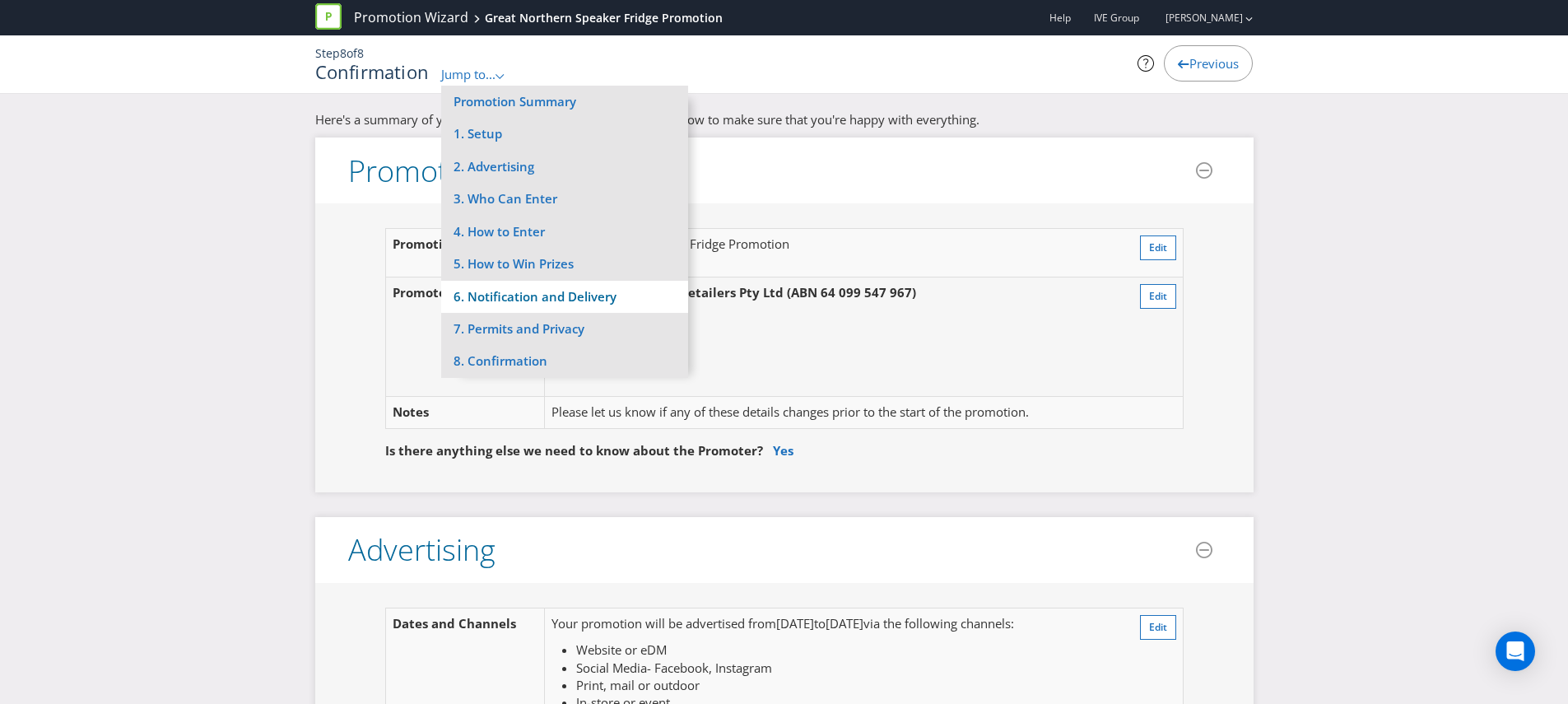
click at [509, 284] on li "6. Notification and Delivery" at bounding box center [564, 296] width 247 height 32
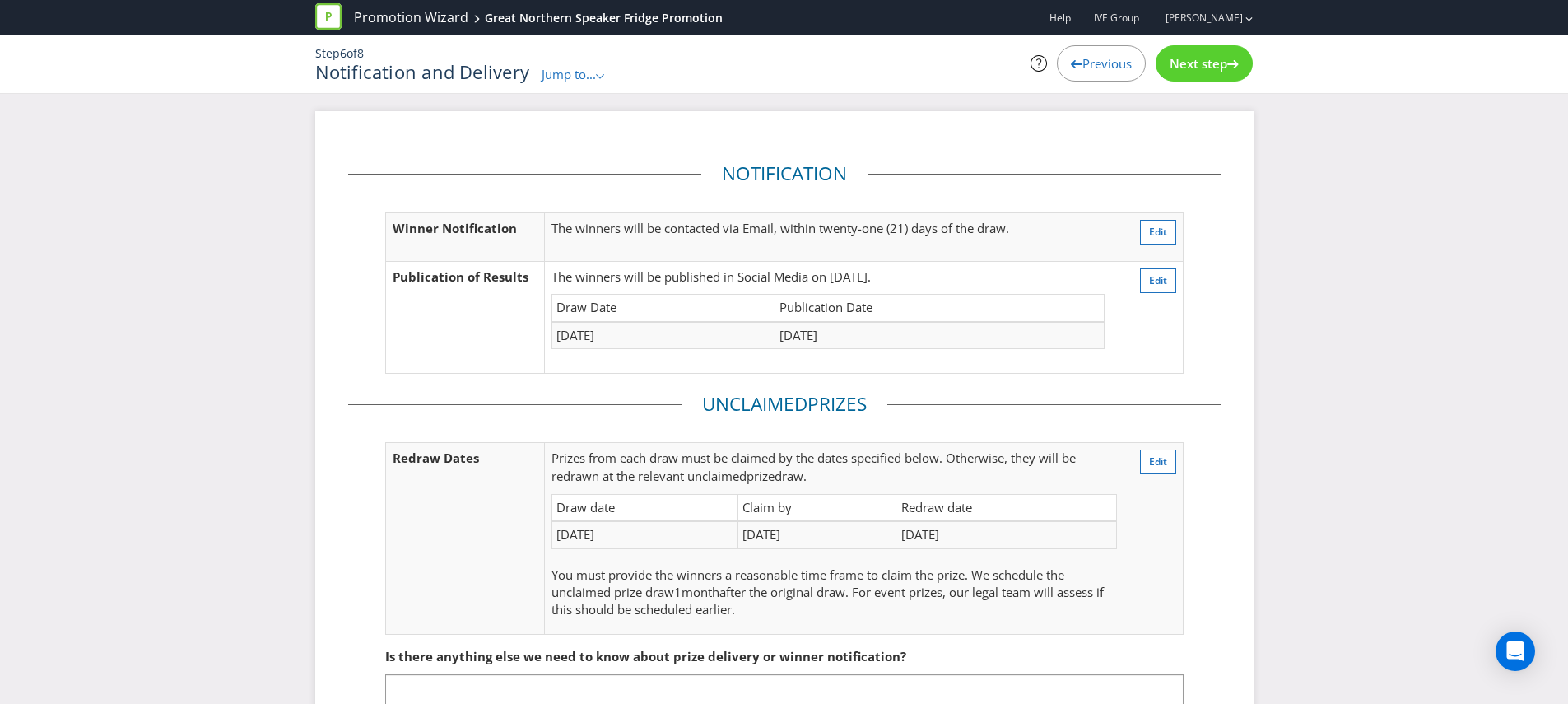
click at [576, 82] on span "Jump to..." at bounding box center [569, 74] width 54 height 16
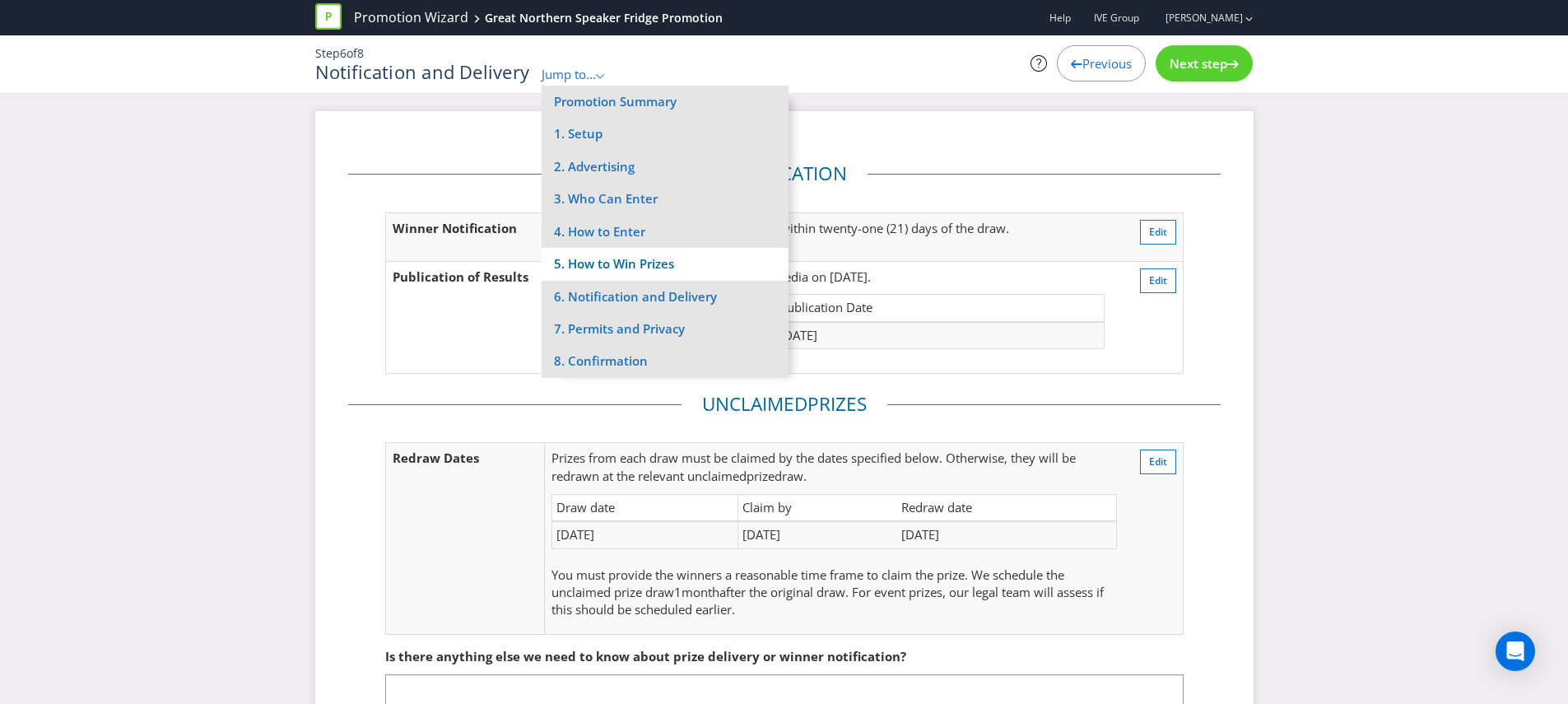
click at [579, 253] on li "5. How to Win Prizes" at bounding box center [665, 263] width 247 height 32
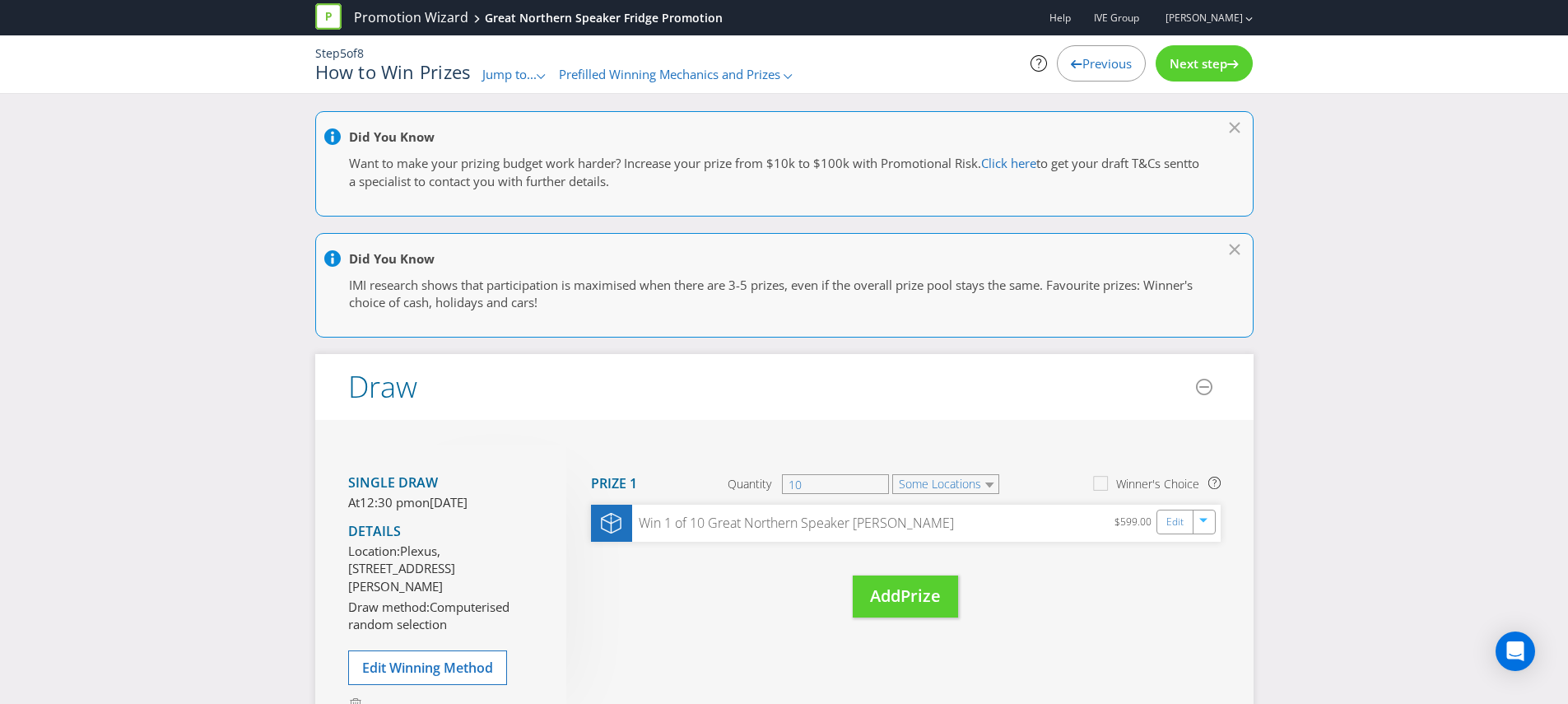
click at [527, 76] on span "Jump to..." at bounding box center [509, 74] width 54 height 16
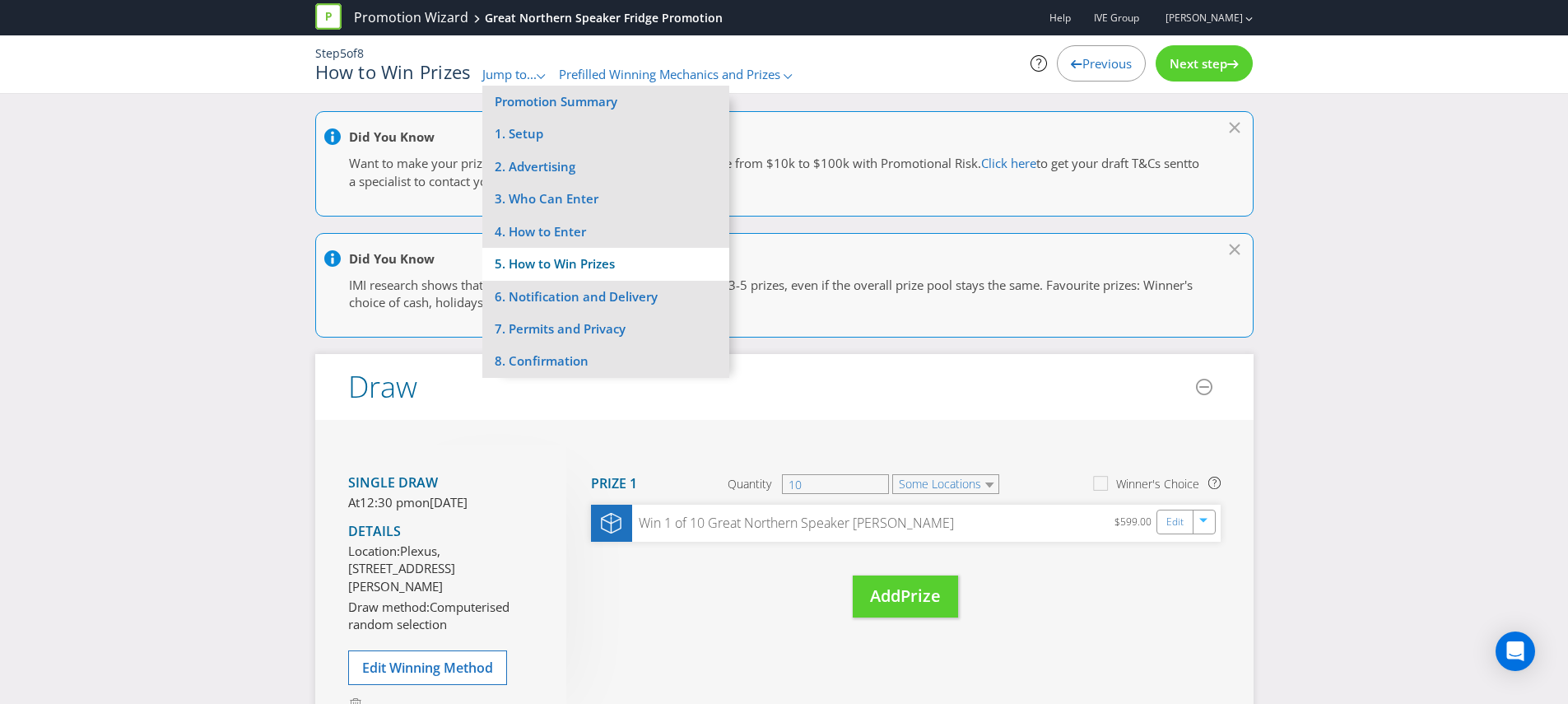
click at [539, 269] on li "5. How to Win Prizes" at bounding box center [605, 263] width 247 height 32
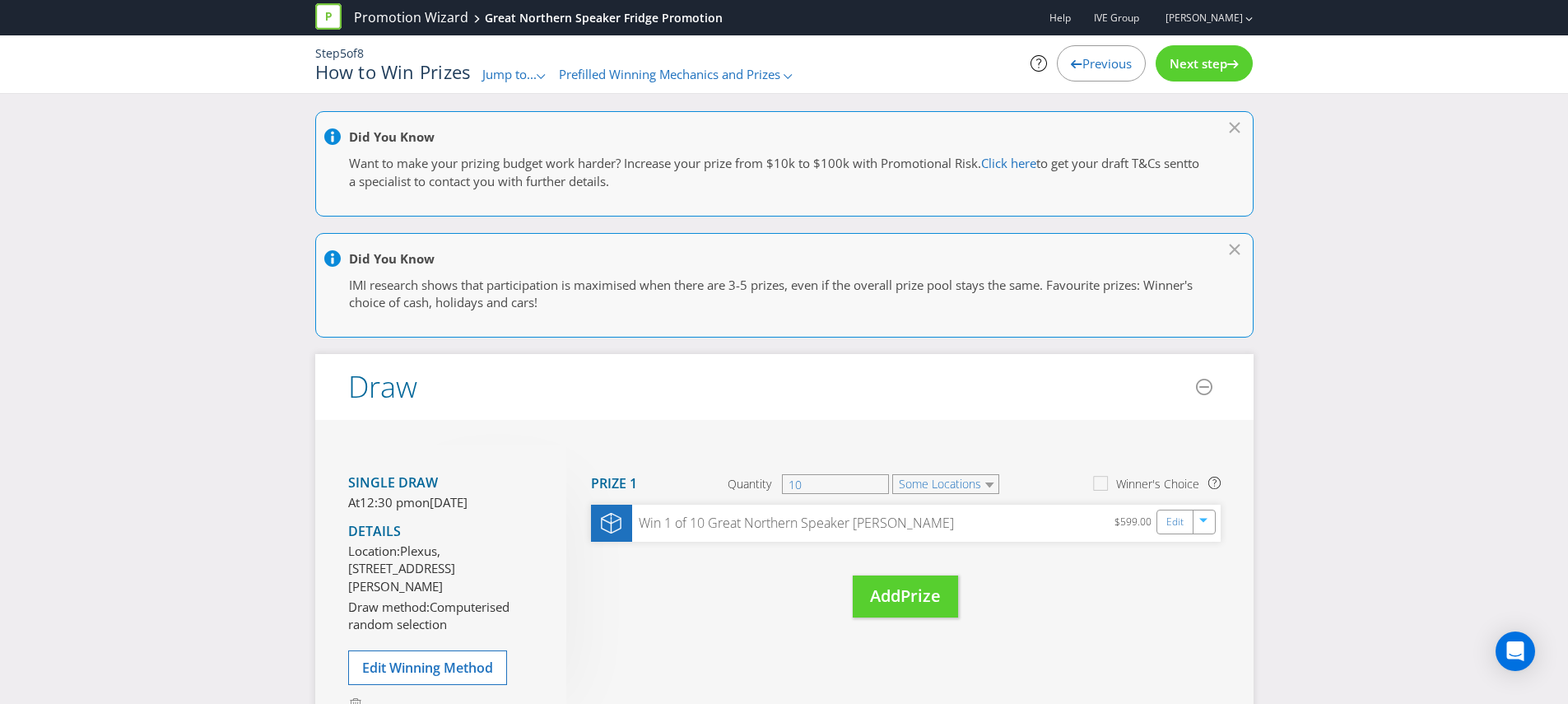
click at [521, 76] on span "Jump to..." at bounding box center [509, 74] width 54 height 16
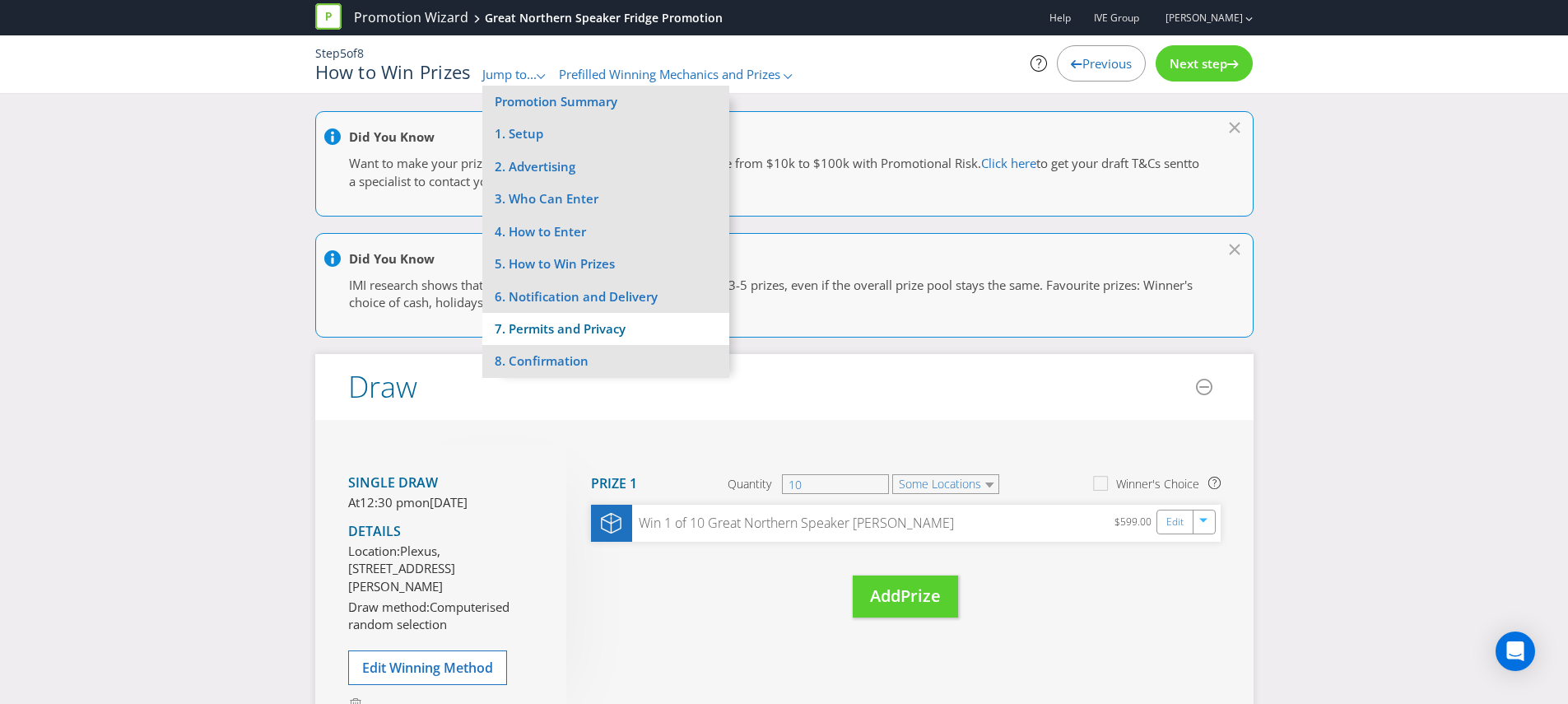
click at [576, 329] on li "7. Permits and Privacy" at bounding box center [605, 328] width 247 height 32
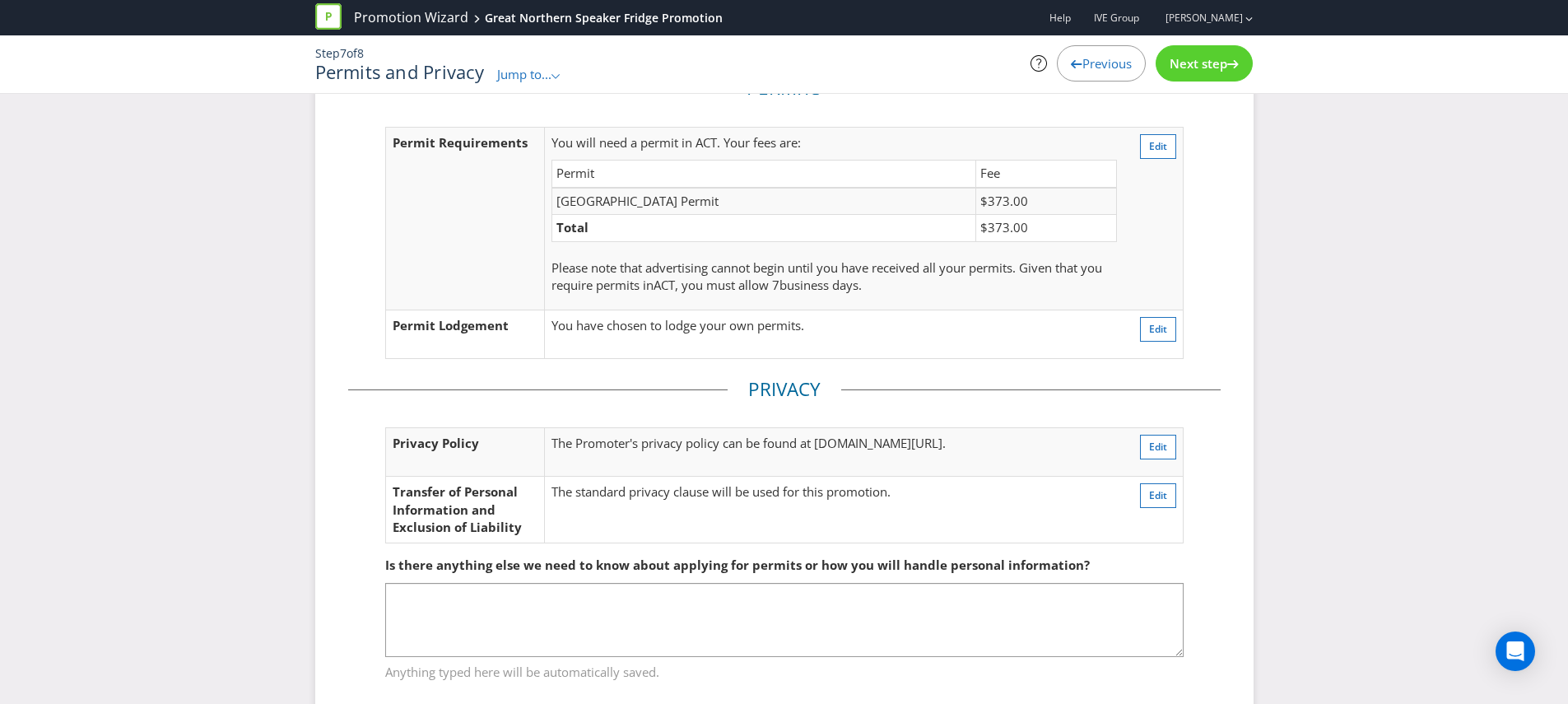
scroll to position [100, 0]
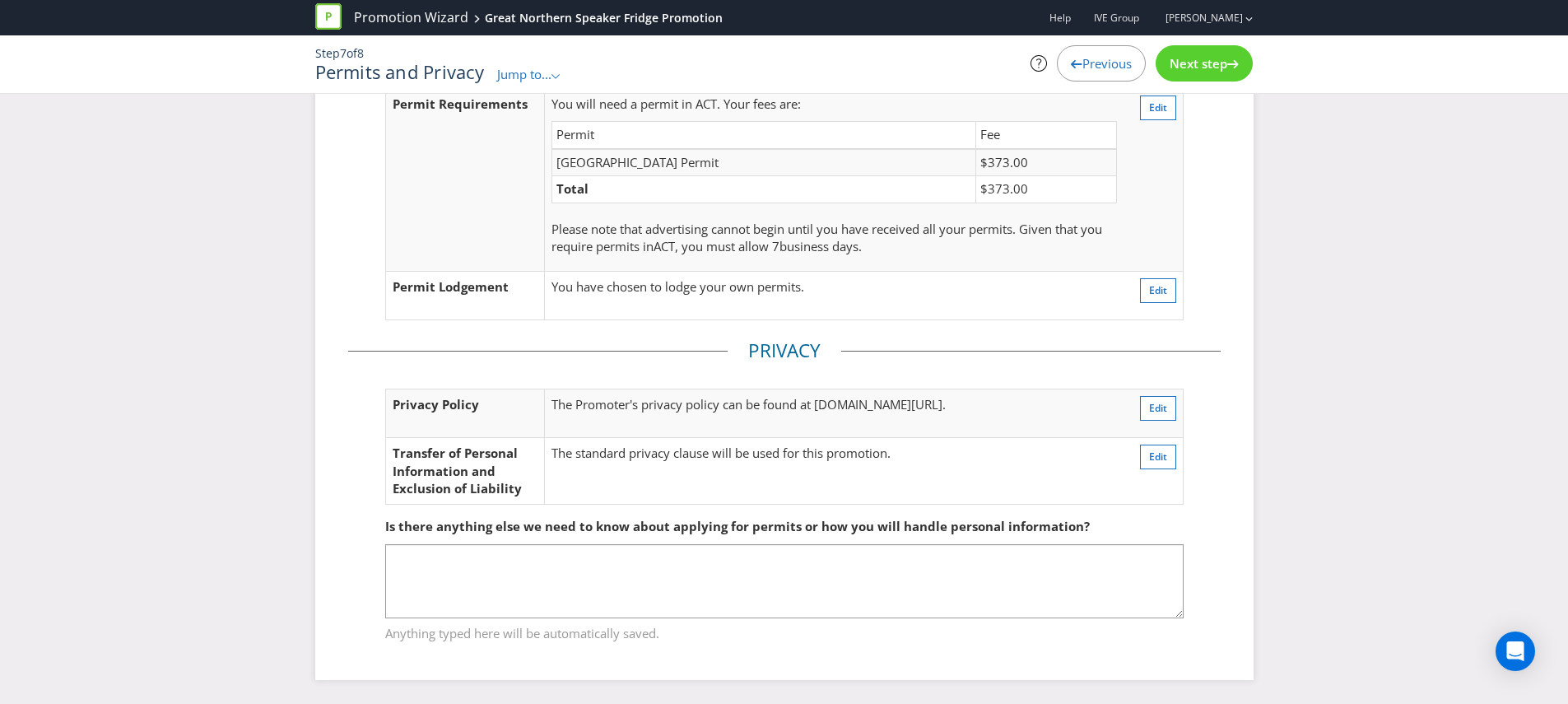
click at [522, 66] on span "Jump to..." at bounding box center [524, 74] width 54 height 16
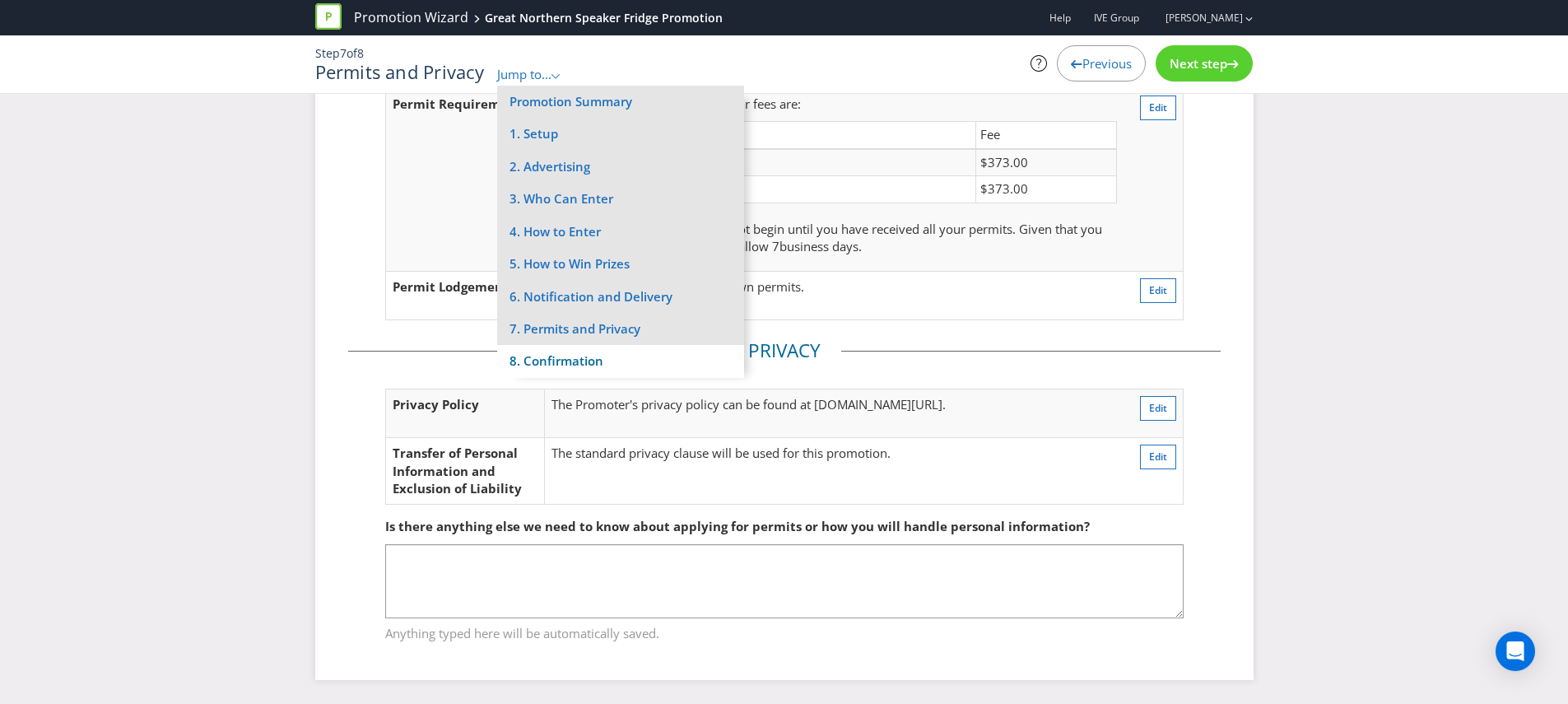
click at [521, 357] on li "8. Confirmation" at bounding box center [620, 361] width 247 height 32
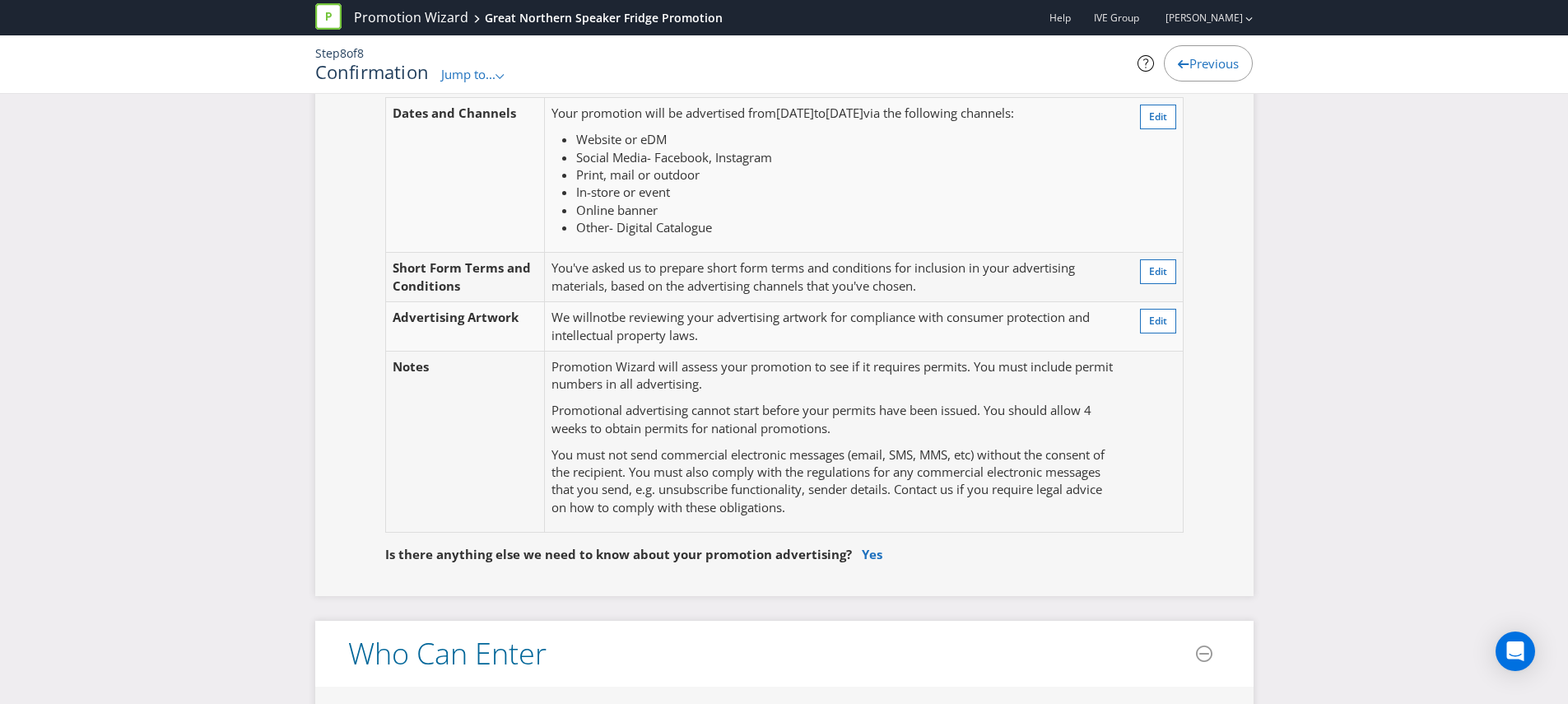
scroll to position [371, 0]
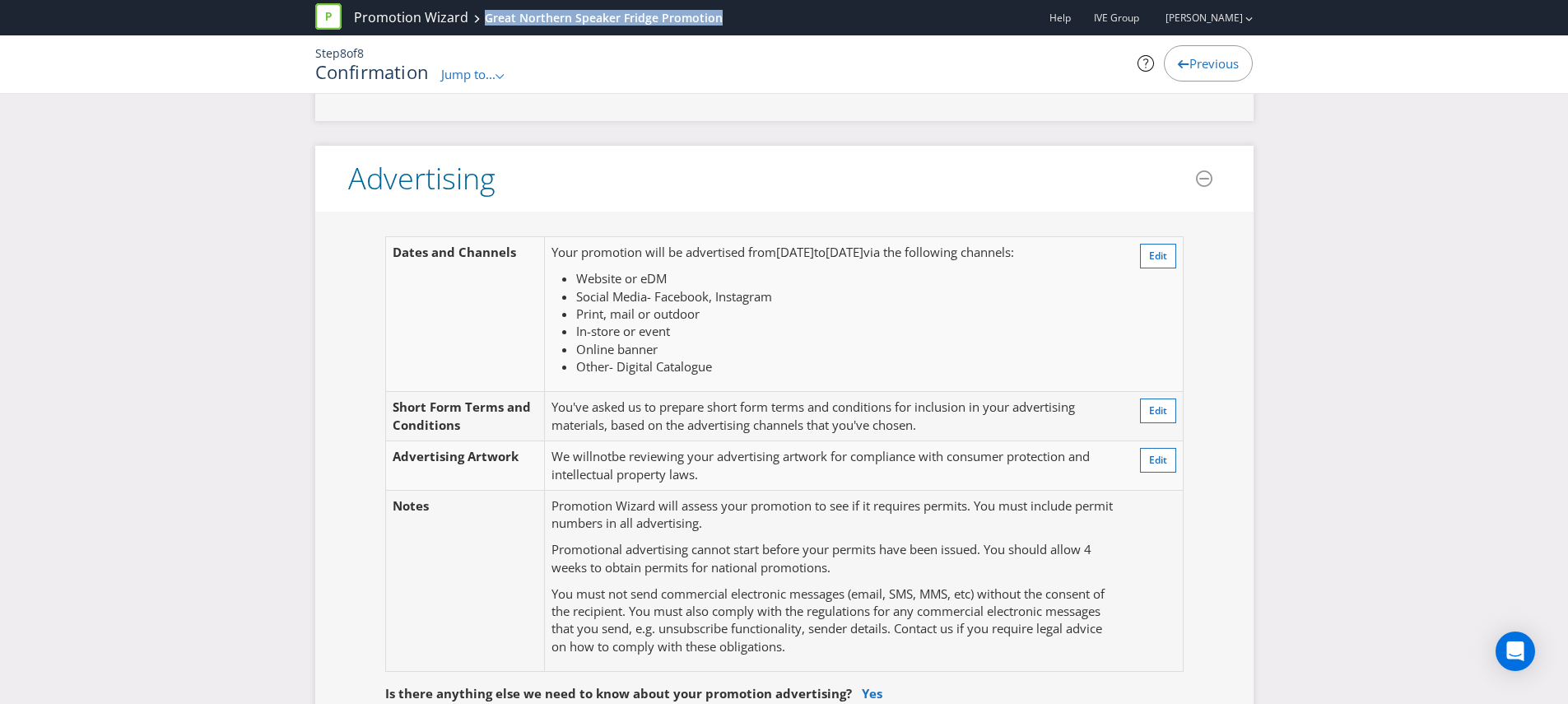
drag, startPoint x: 738, startPoint y: 17, endPoint x: 466, endPoint y: 23, distance: 272.1
click at [466, 23] on div "Promotion Wizard Great Northern Speaker Fridge Promotion Help IVE Group [PERSON…" at bounding box center [784, 18] width 938 height 36
copy div "Great Northern Speaker Fridge Promotion"
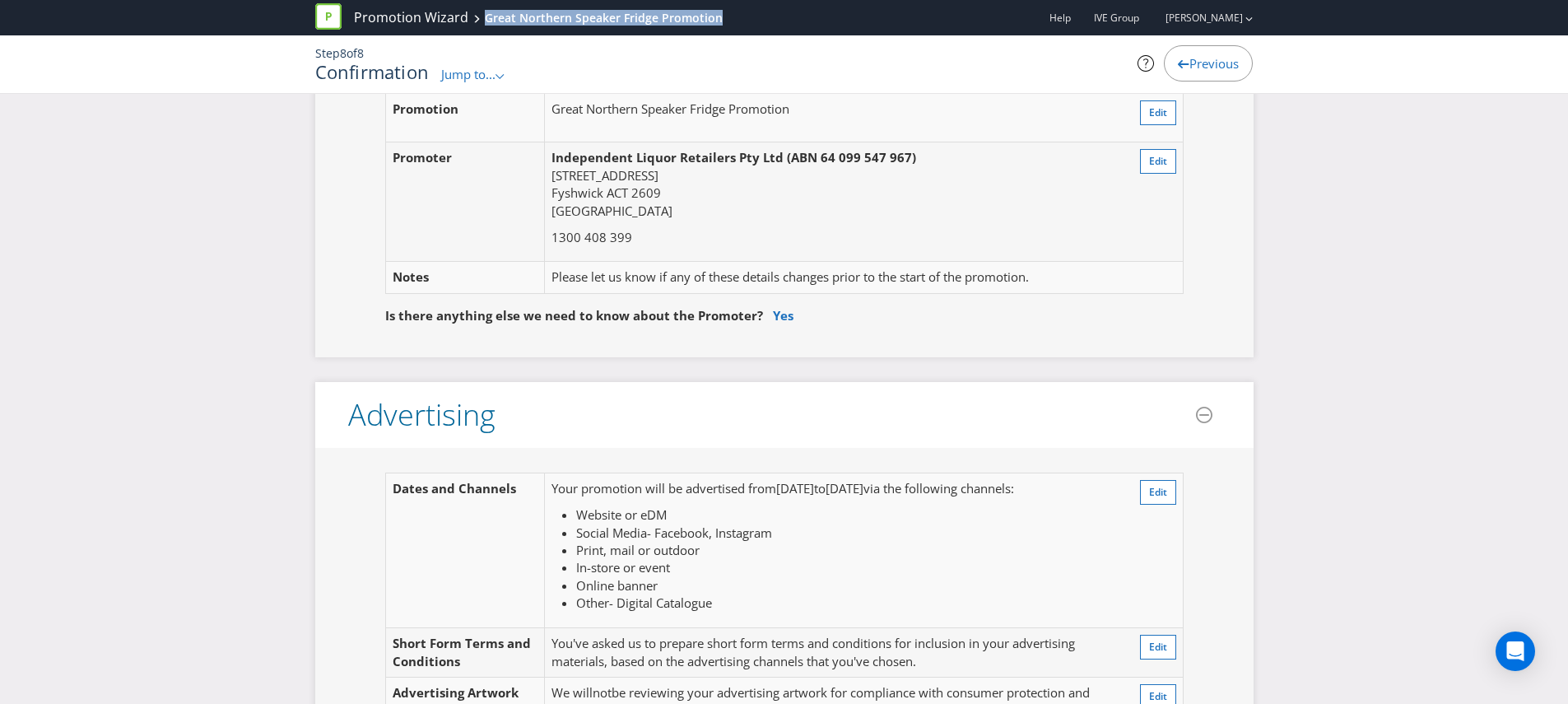
scroll to position [0, 0]
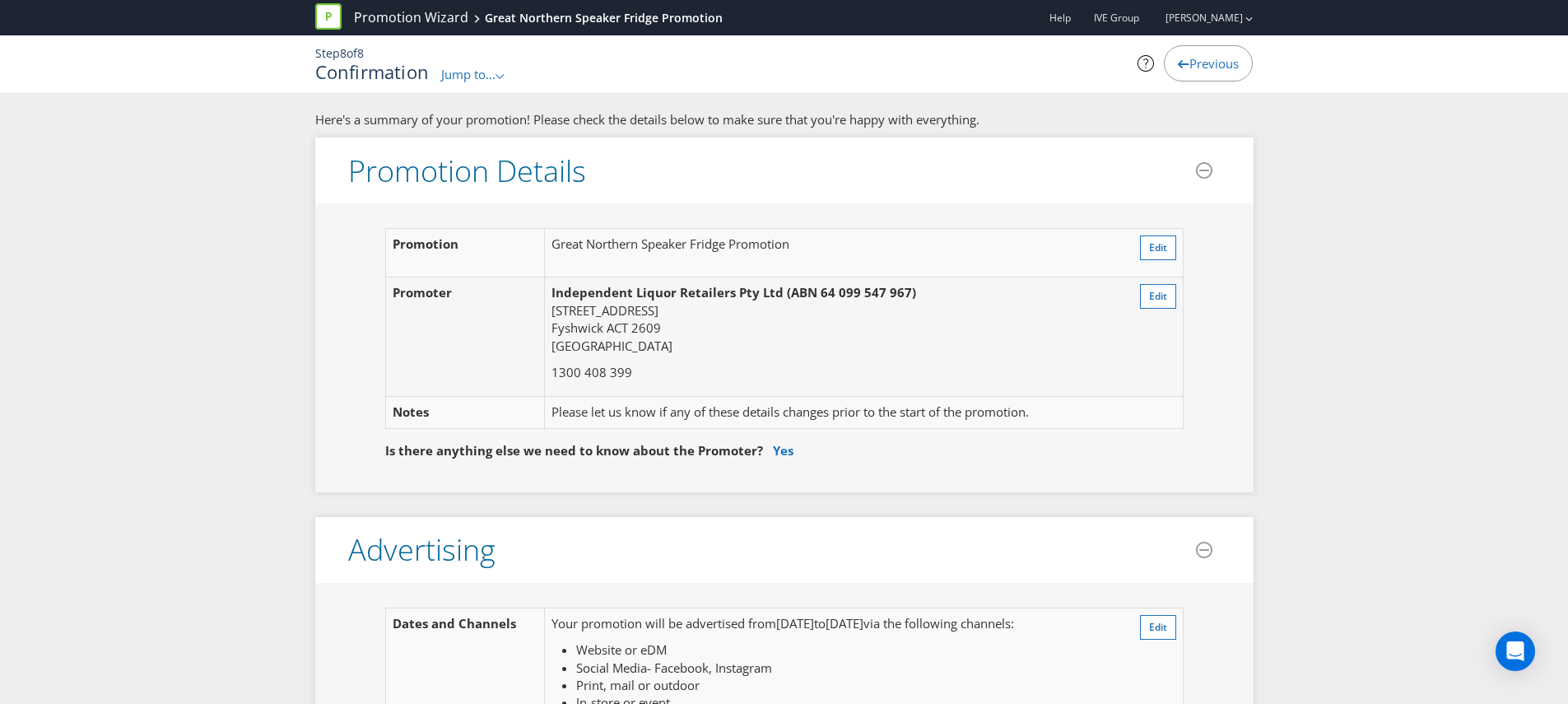
click at [476, 84] on div "Step 8 of 8 Confirmation Jump to... .st0{fill-rule:evenodd;clip-rule:evenodd;} …" at bounding box center [784, 64] width 963 height 58
click at [498, 74] on icon ".st0{fill-rule:evenodd;clip-rule:evenodd;}" at bounding box center [499, 77] width 8 height 5
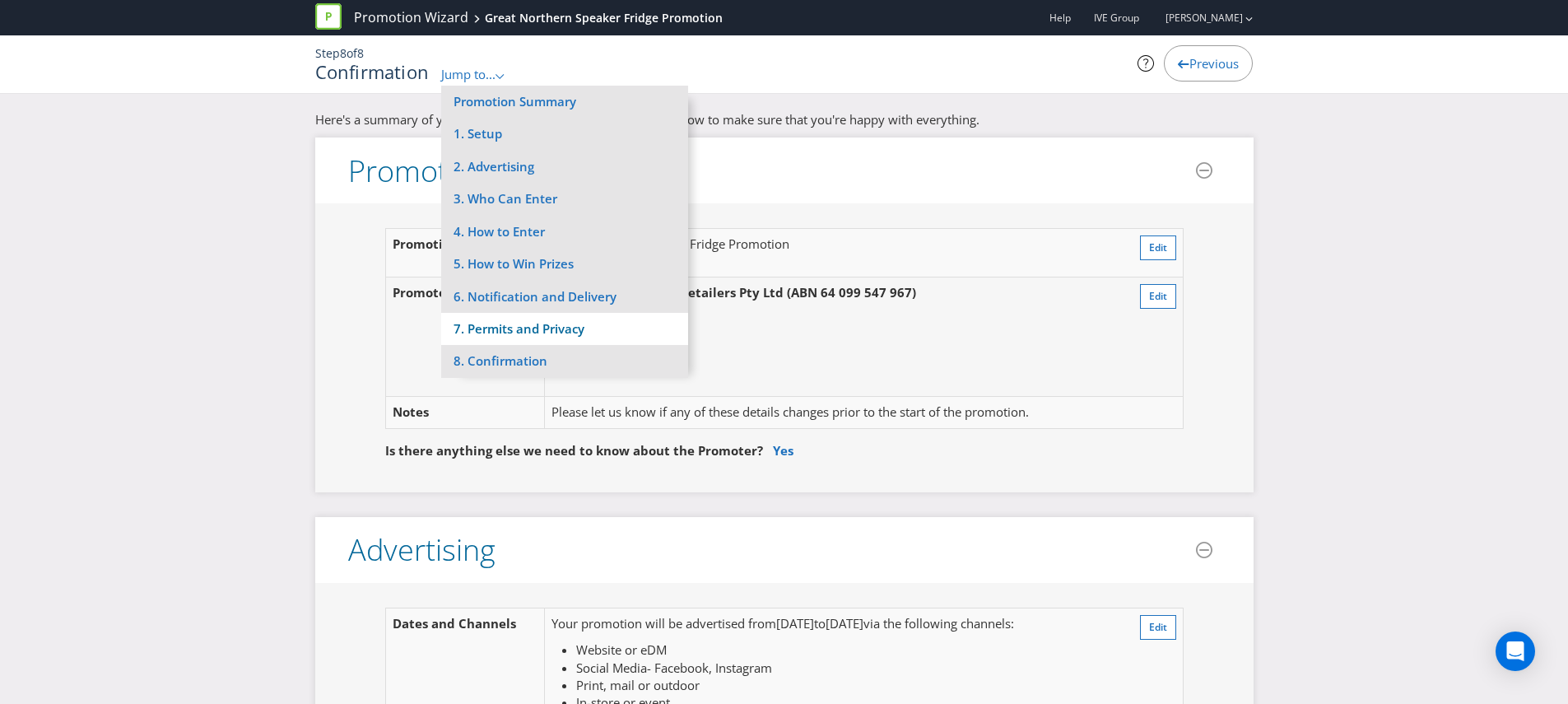
click at [515, 328] on li "7. Permits and Privacy" at bounding box center [564, 328] width 247 height 32
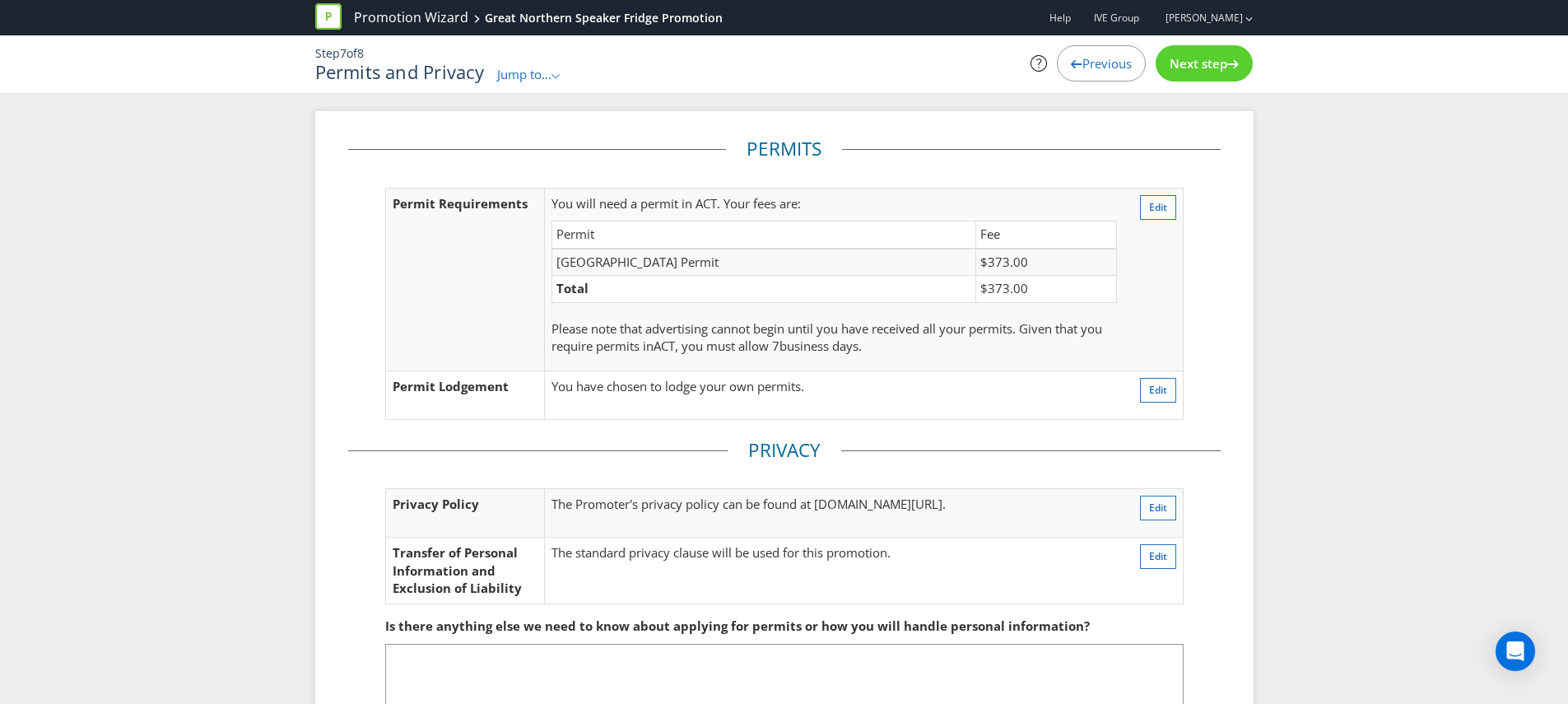
click at [552, 68] on span "Jump to..." at bounding box center [524, 74] width 54 height 16
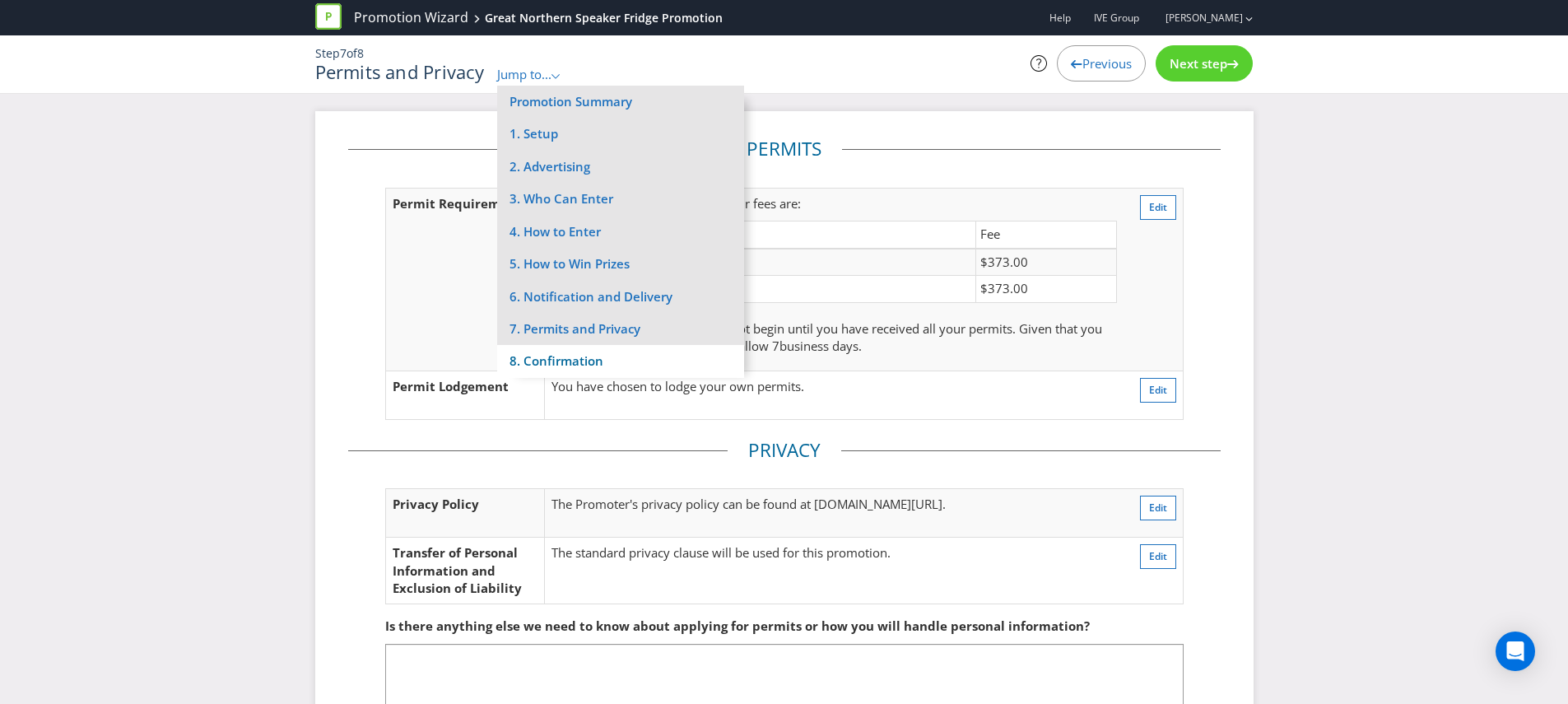
click at [575, 353] on li "8. Confirmation" at bounding box center [620, 361] width 247 height 32
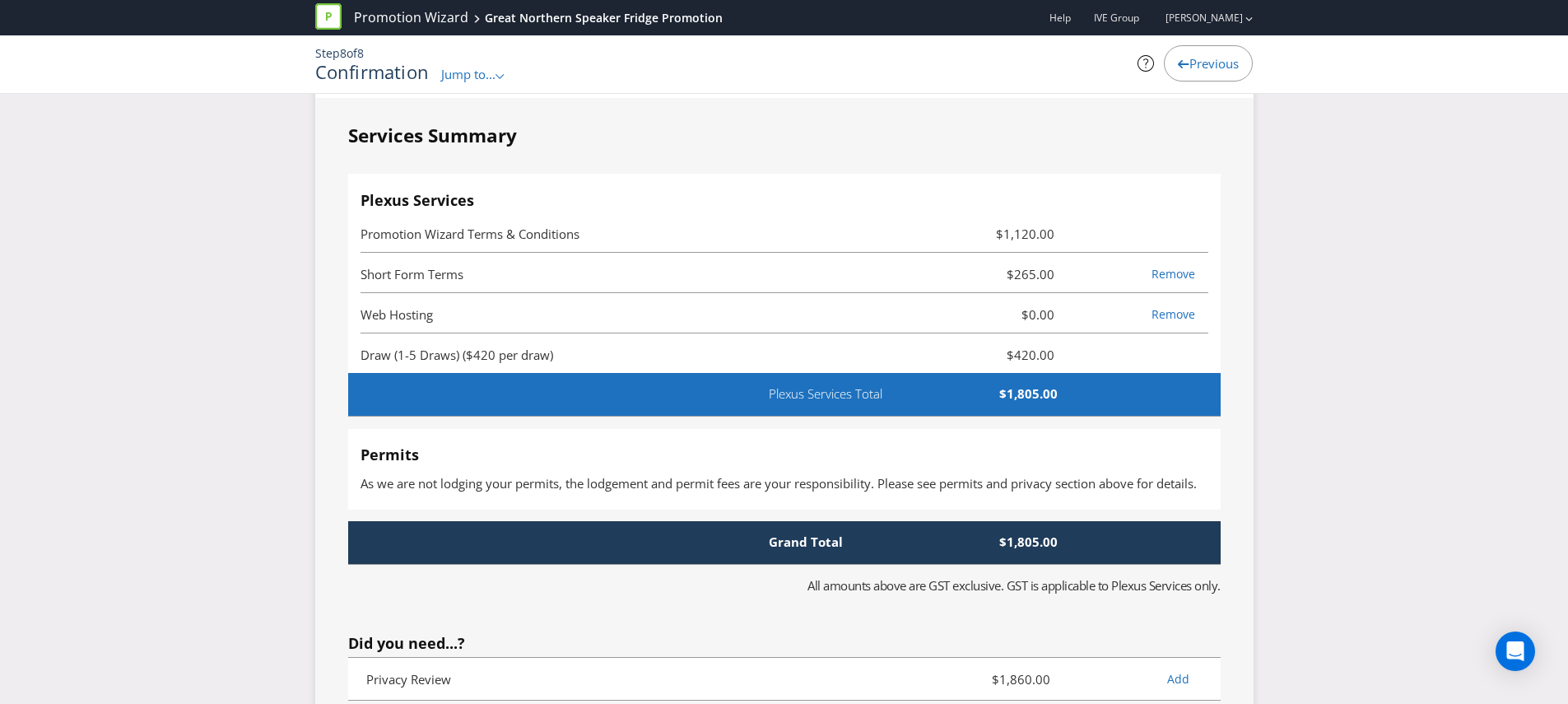
scroll to position [3791, 0]
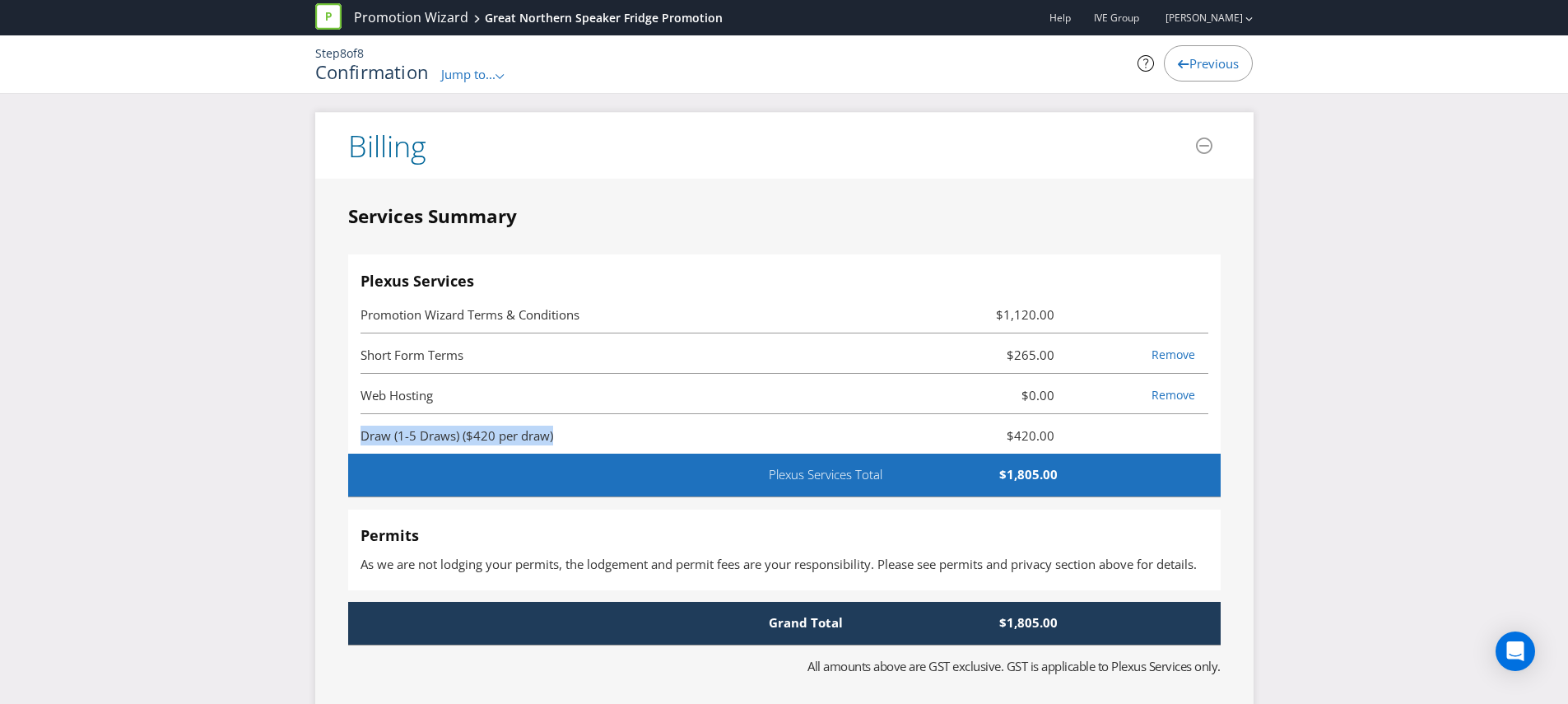
drag, startPoint x: 364, startPoint y: 439, endPoint x: 602, endPoint y: 433, distance: 238.1
click at [602, 433] on span "Draw (1-5 Draws) ($420 per draw)" at bounding box center [643, 435] width 565 height 20
click at [570, 439] on span "Draw (1-5 Draws) ($420 per draw)" at bounding box center [643, 435] width 565 height 20
drag, startPoint x: 570, startPoint y: 439, endPoint x: 344, endPoint y: 436, distance: 226.0
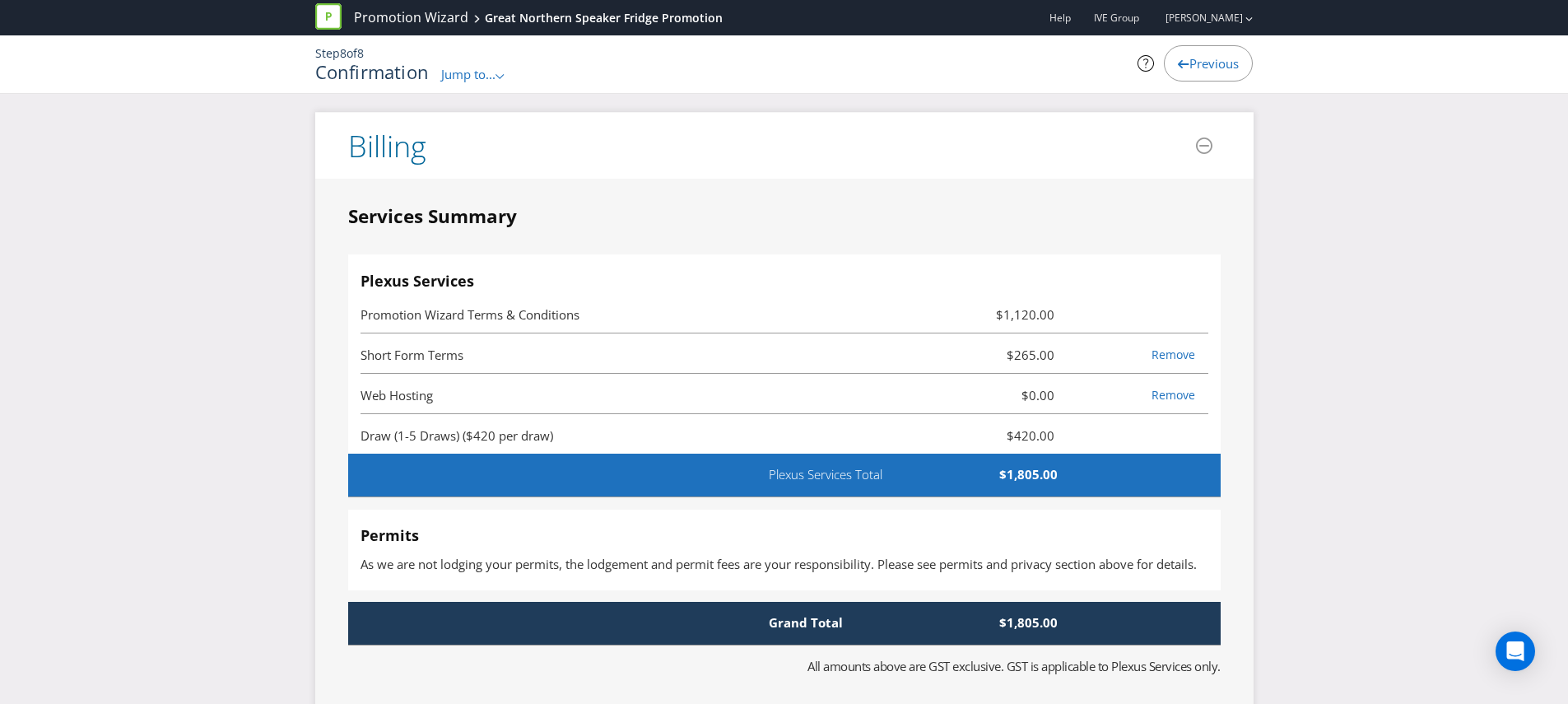
click at [754, 413] on li "Web Hosting $0.00 Remove" at bounding box center [784, 393] width 848 height 40
drag, startPoint x: 355, startPoint y: 437, endPoint x: 589, endPoint y: 431, distance: 234.1
click at [589, 431] on div "Plexus Services Promotion Wizard Terms & Conditions $1,120.00 Short Form Terms …" at bounding box center [784, 354] width 872 height 200
click at [564, 436] on span "Draw (1-5 Draws) ($420 per draw)" at bounding box center [643, 435] width 565 height 20
drag, startPoint x: 564, startPoint y: 436, endPoint x: 335, endPoint y: 441, distance: 229.1
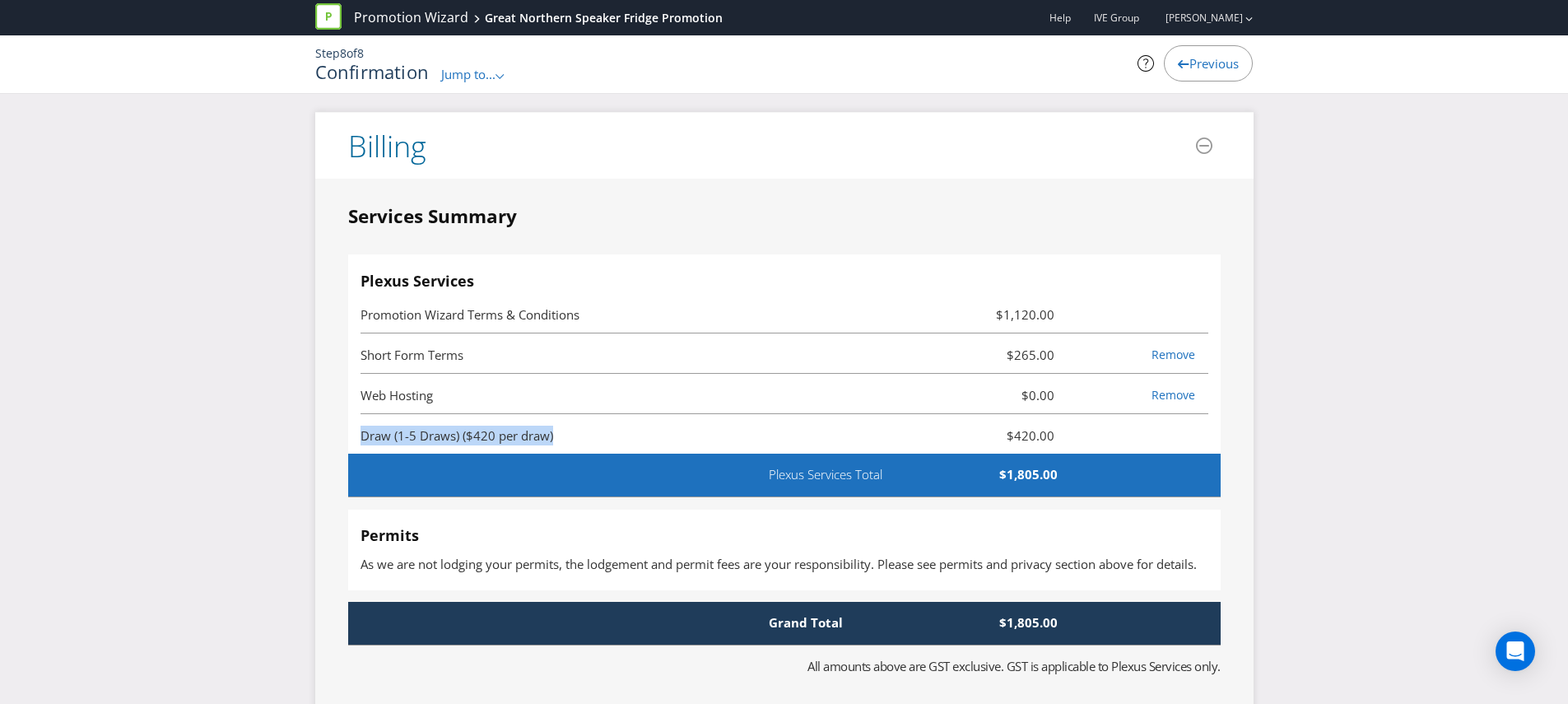
drag, startPoint x: 571, startPoint y: 432, endPoint x: 343, endPoint y: 420, distance: 228.3
click at [668, 391] on span "Web Hosting" at bounding box center [643, 395] width 565 height 20
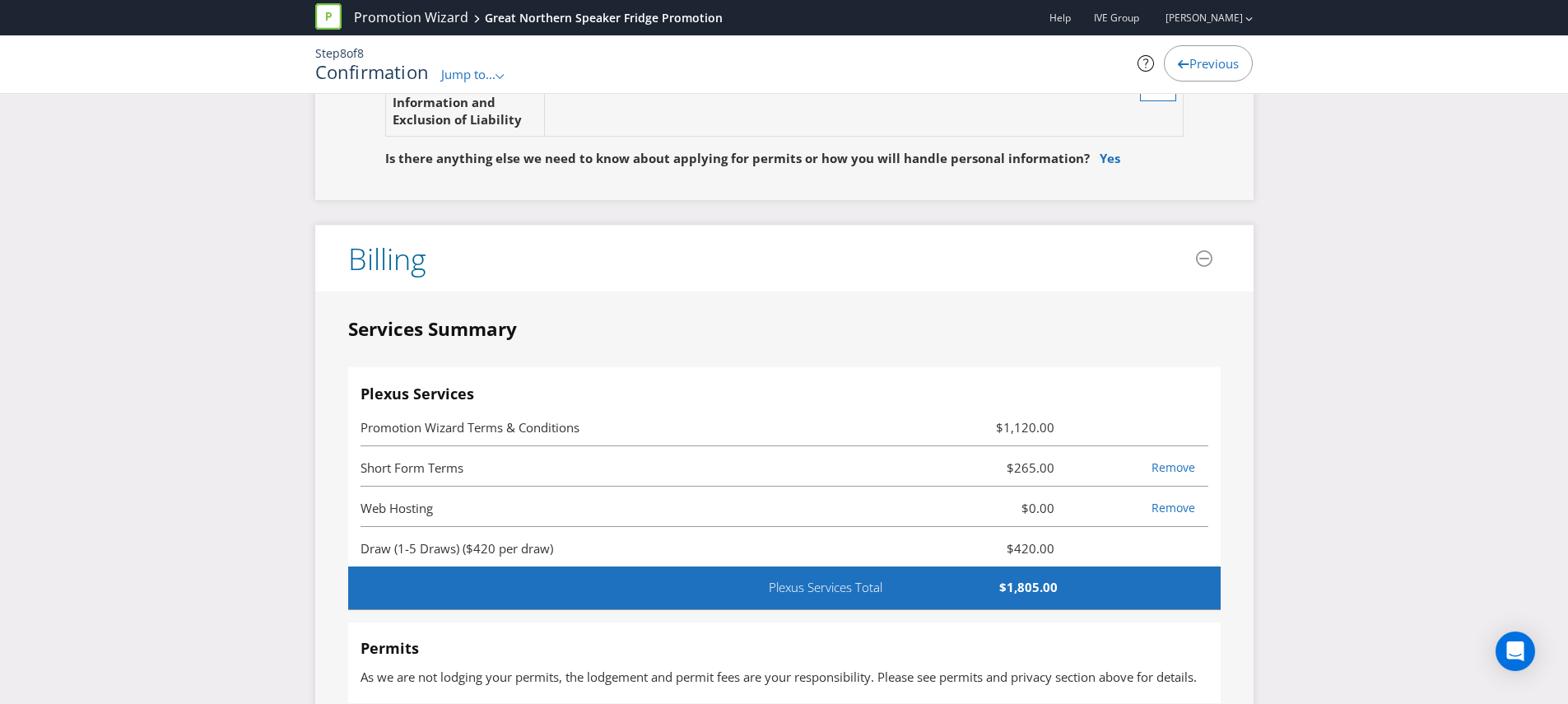
scroll to position [3256, 0]
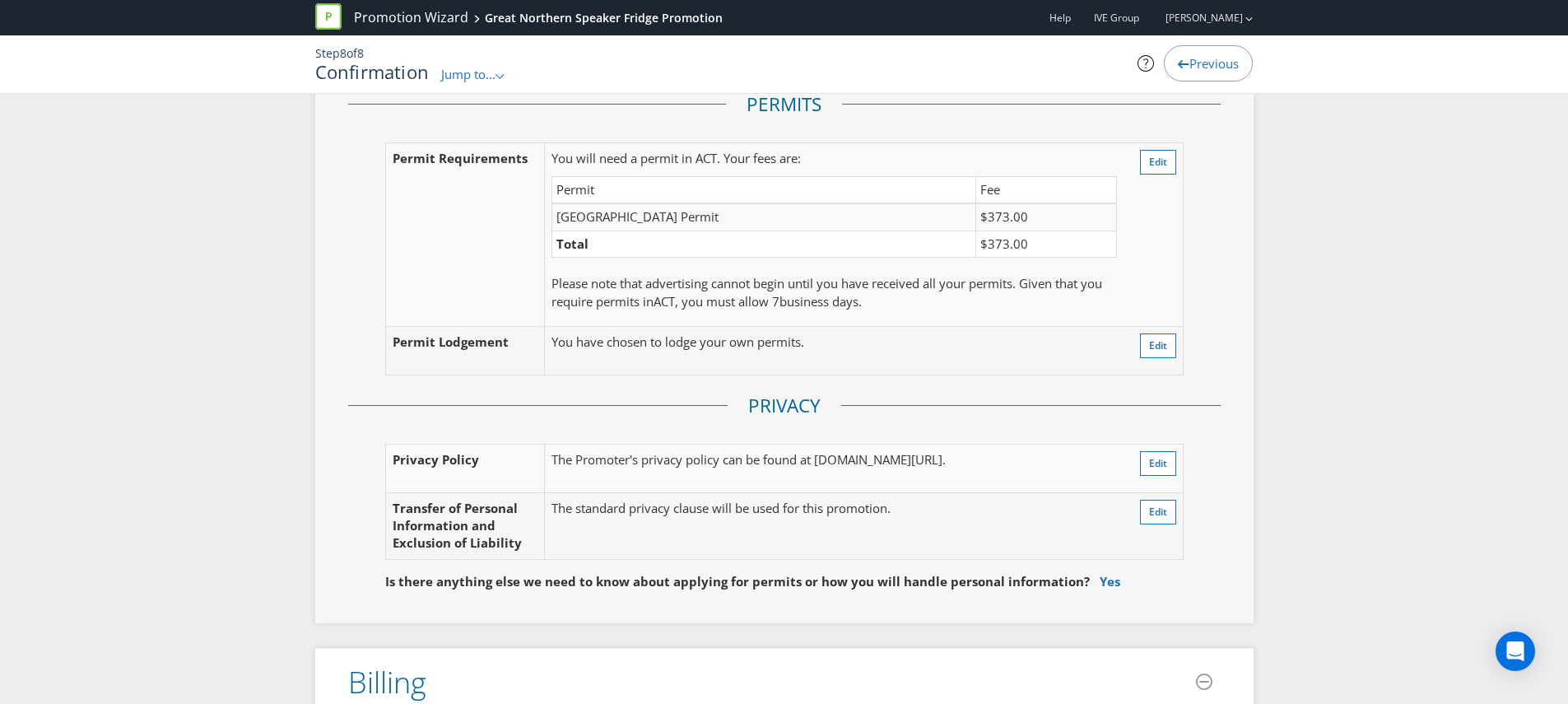
click at [486, 71] on span "Jump to..." at bounding box center [468, 74] width 54 height 16
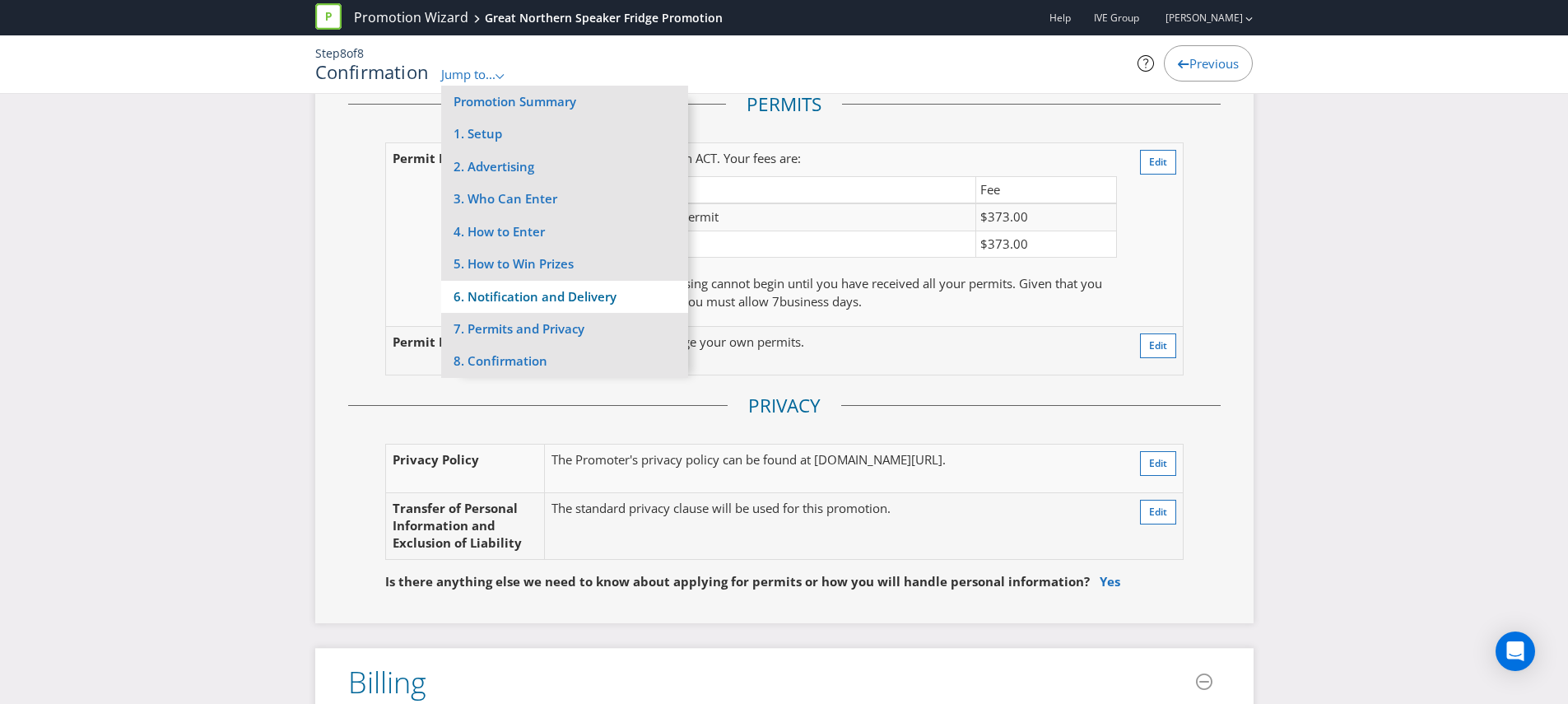
click at [521, 297] on li "6. Notification and Delivery" at bounding box center [564, 296] width 247 height 32
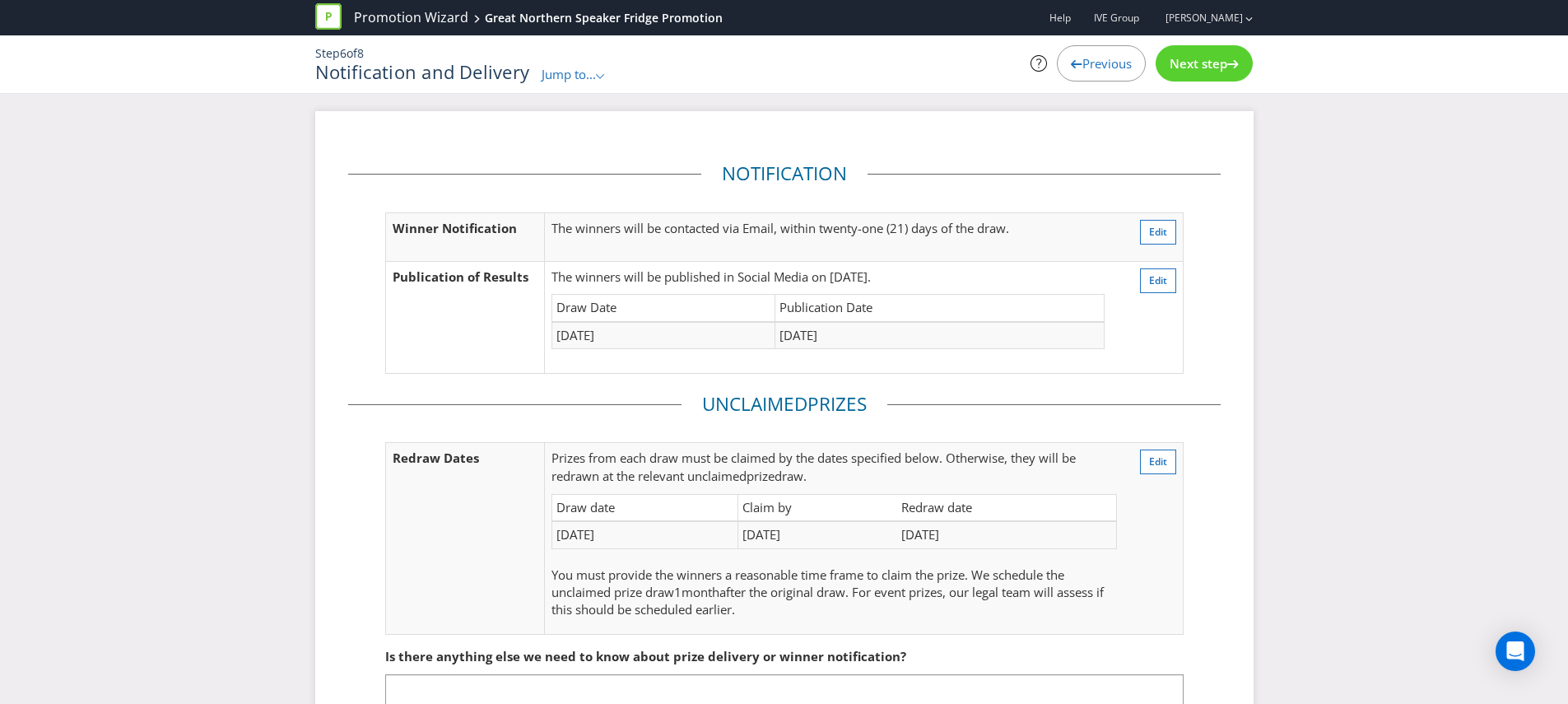
click at [570, 82] on span "Jump to..." at bounding box center [569, 74] width 54 height 16
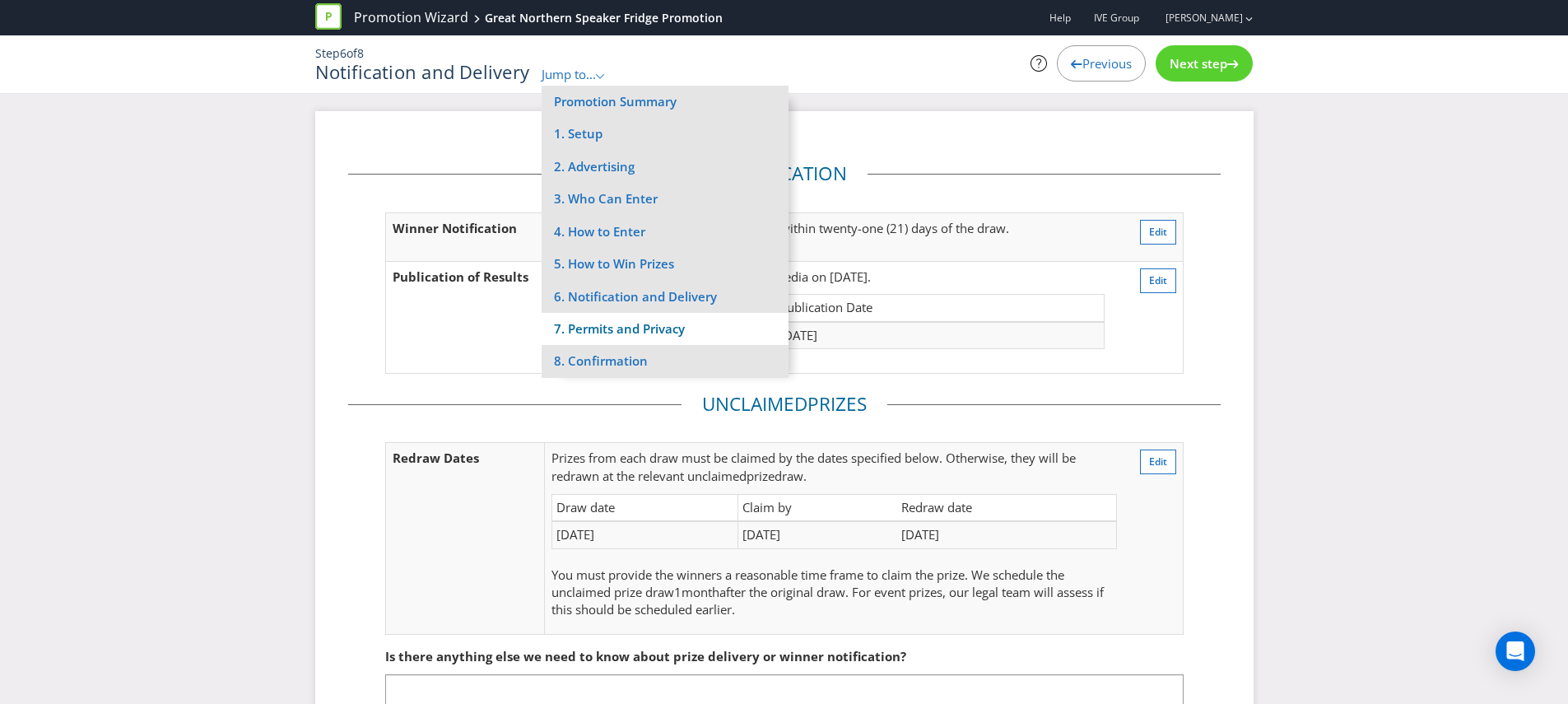
click at [634, 342] on li "7. Permits and Privacy" at bounding box center [665, 328] width 247 height 32
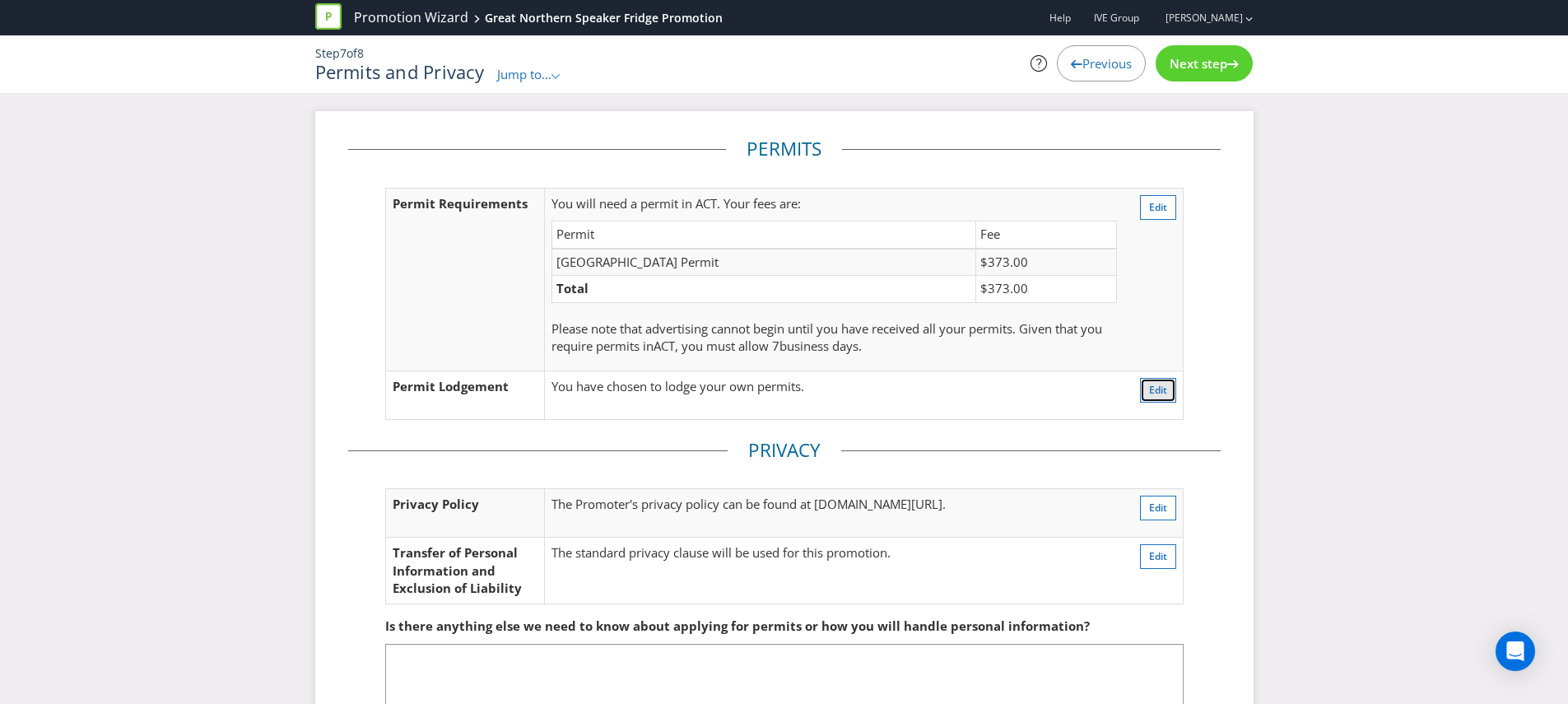
click at [1159, 398] on button "Edit" at bounding box center [1158, 391] width 36 height 25
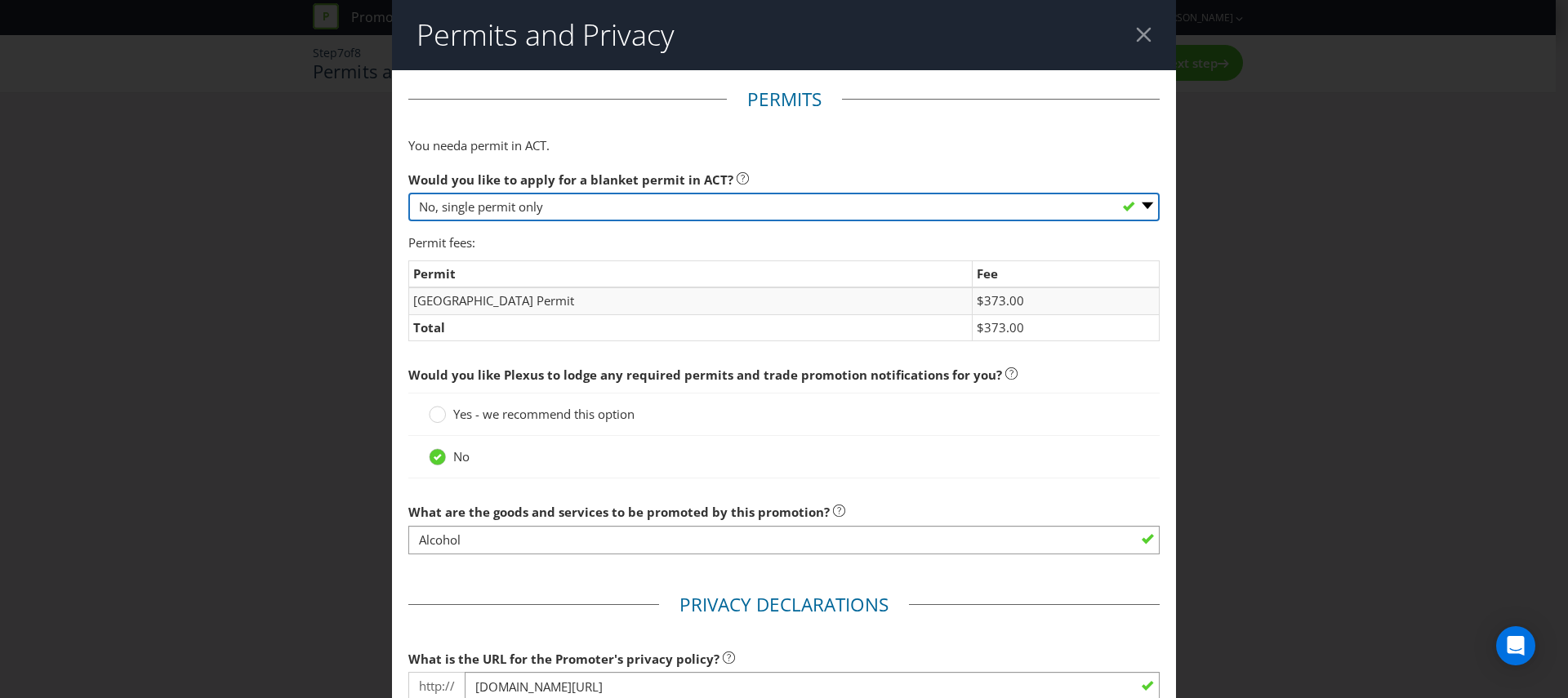
click at [561, 203] on select "-- Please select -- Yes, please apply for a new blanket permit No, this promoti…" at bounding box center [783, 206] width 751 height 28
click at [408, 192] on select "-- Please select -- Yes, please apply for a new blanket permit No, this promoti…" at bounding box center [783, 206] width 751 height 28
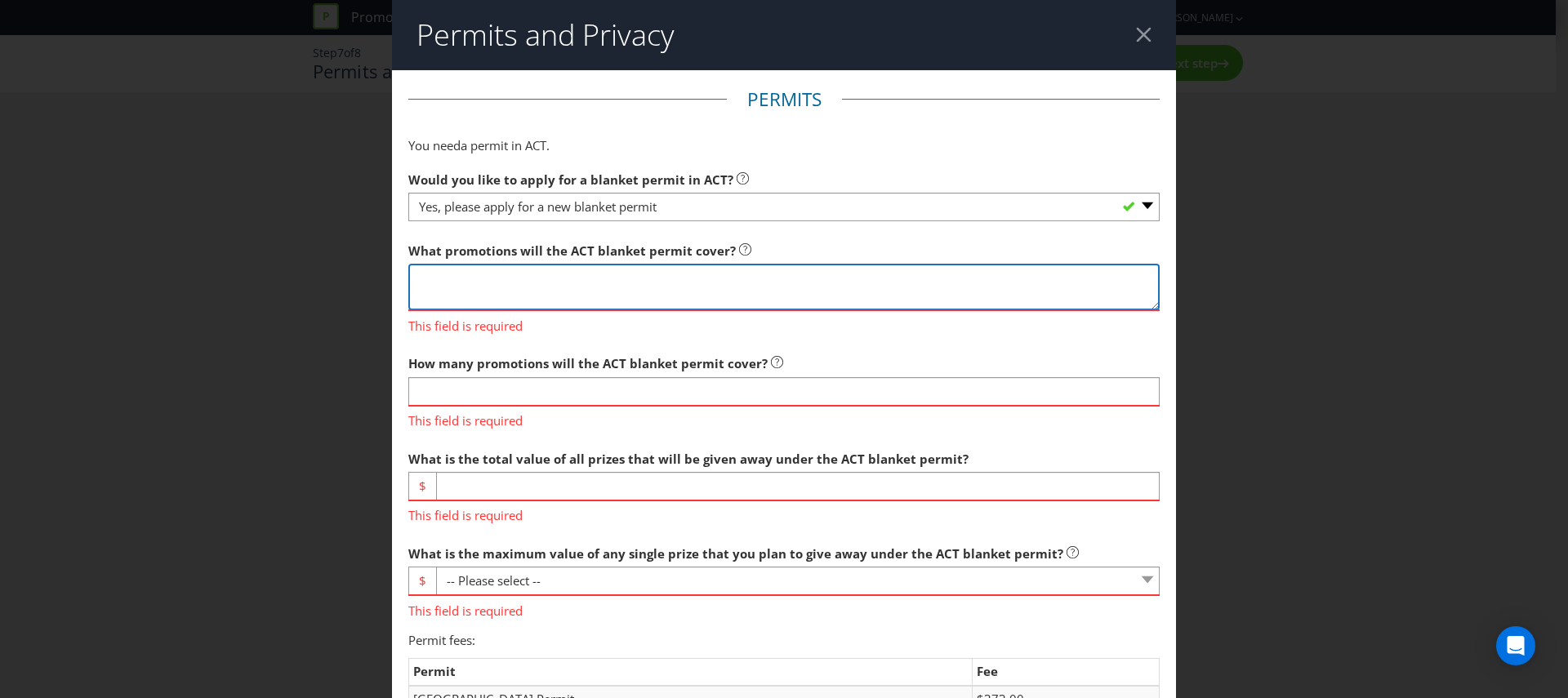
click at [504, 270] on textarea at bounding box center [783, 287] width 751 height 47
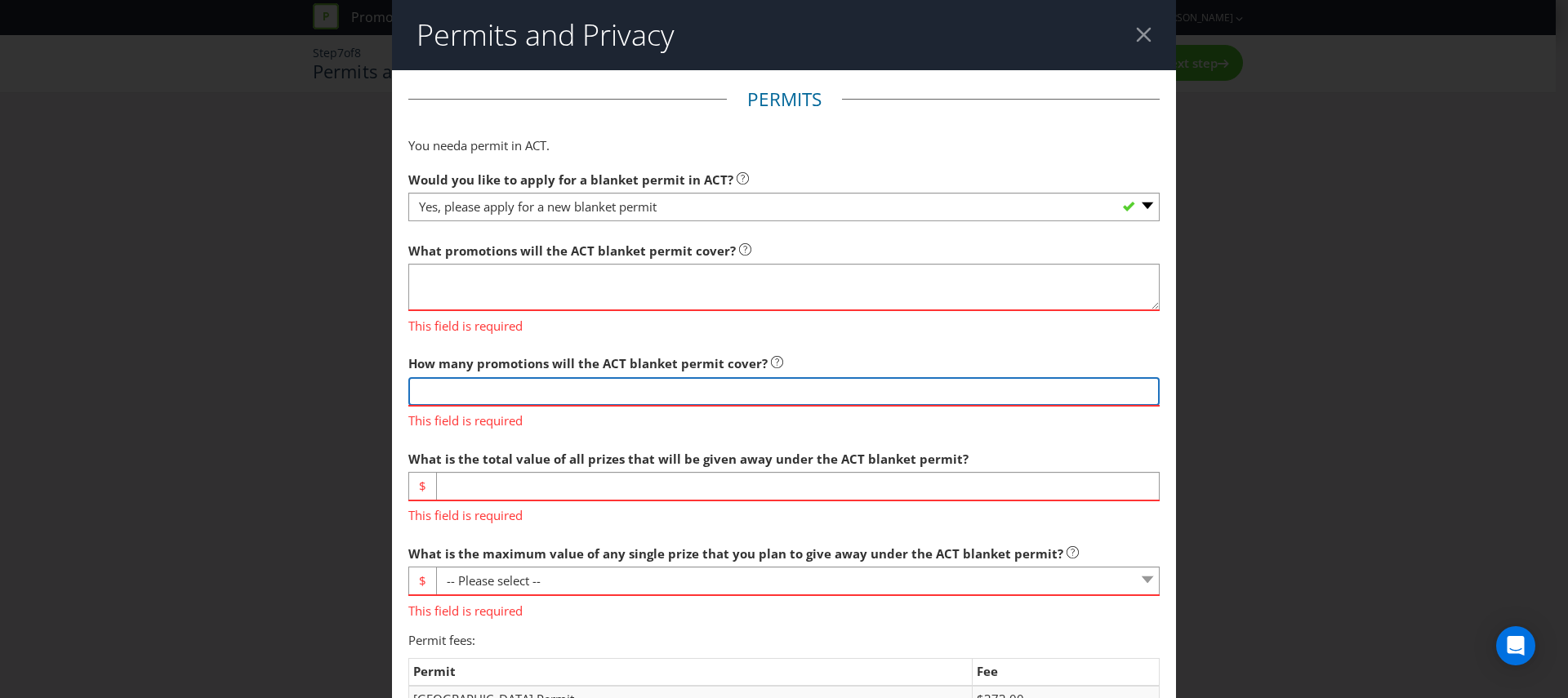
click at [635, 377] on input "number" at bounding box center [783, 391] width 751 height 28
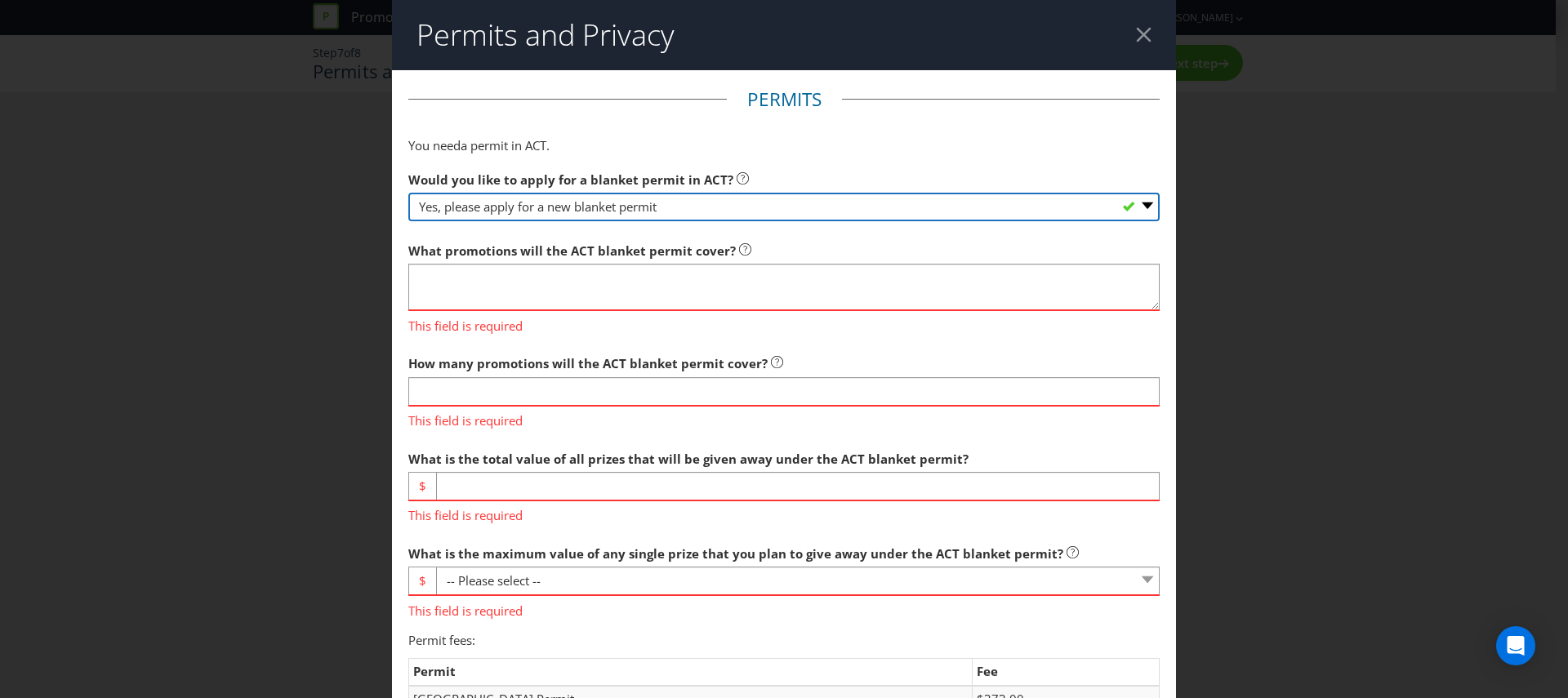
click at [563, 215] on select "-- Please select -- Yes, please apply for a new blanket permit No, this promoti…" at bounding box center [783, 206] width 751 height 28
select select "NO_NONE"
click at [408, 192] on select "-- Please select -- Yes, please apply for a new blanket permit No, this promoti…" at bounding box center [783, 206] width 751 height 28
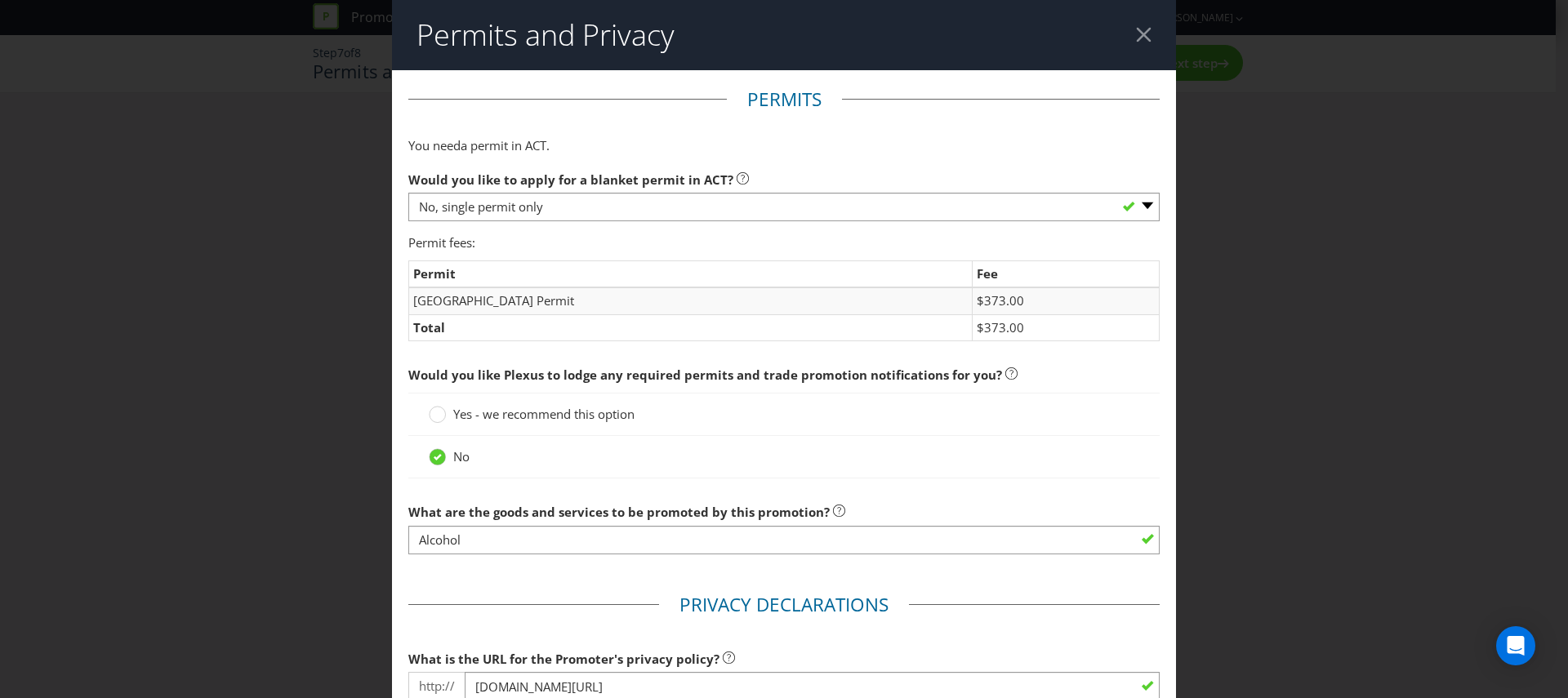
click at [1136, 34] on div at bounding box center [1144, 35] width 16 height 16
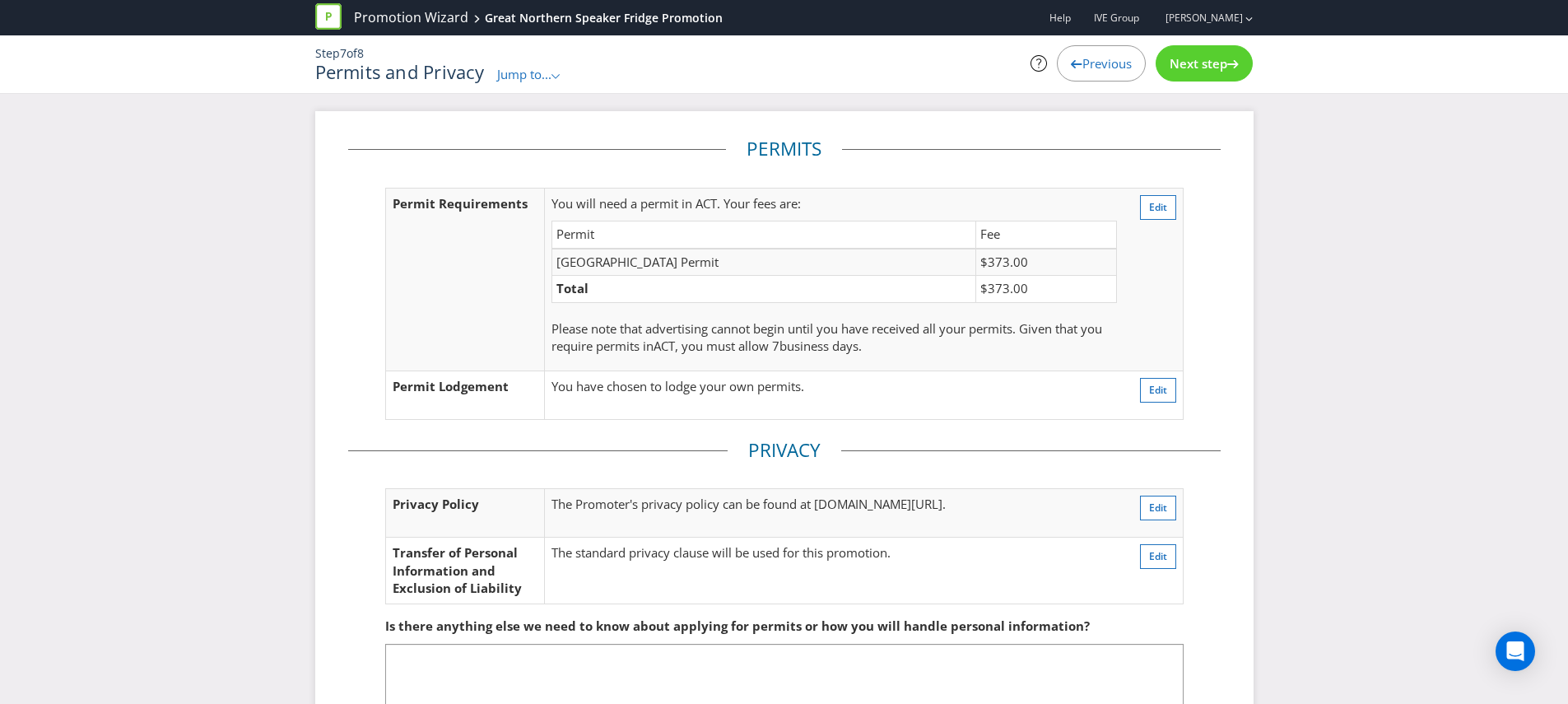
click at [499, 69] on span "Jump to..." at bounding box center [524, 74] width 54 height 16
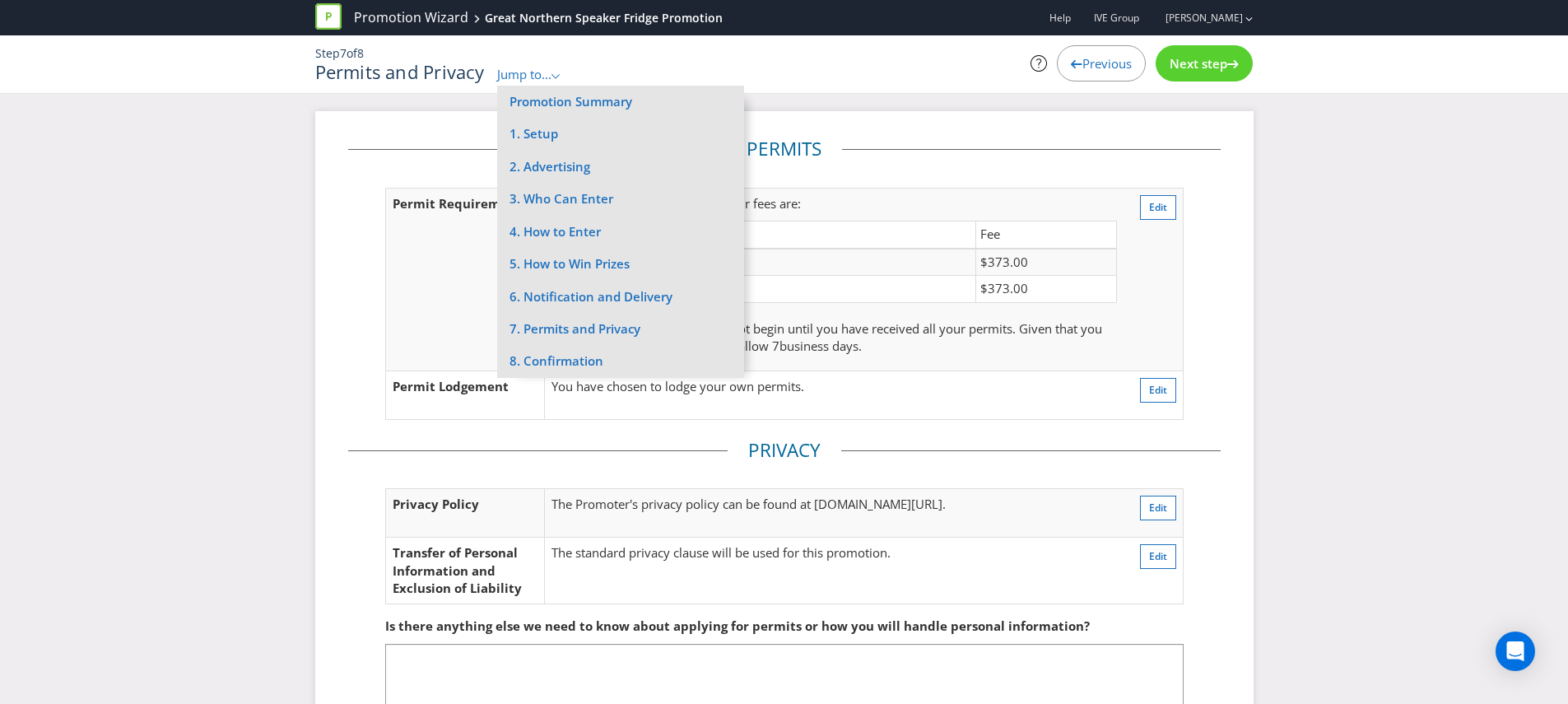
click at [877, 291] on td "Total" at bounding box center [764, 289] width 424 height 27
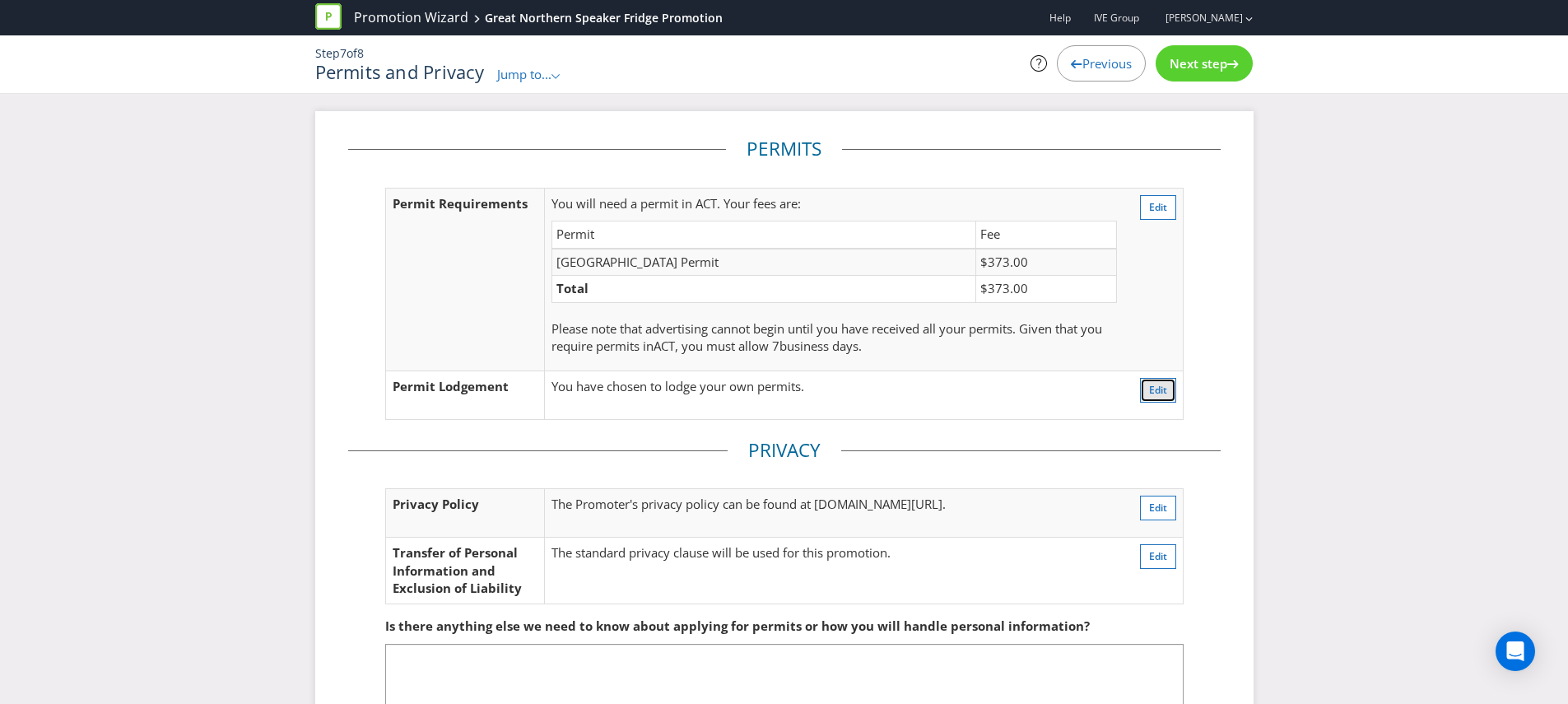
click at [1150, 384] on span "Edit" at bounding box center [1158, 390] width 18 height 14
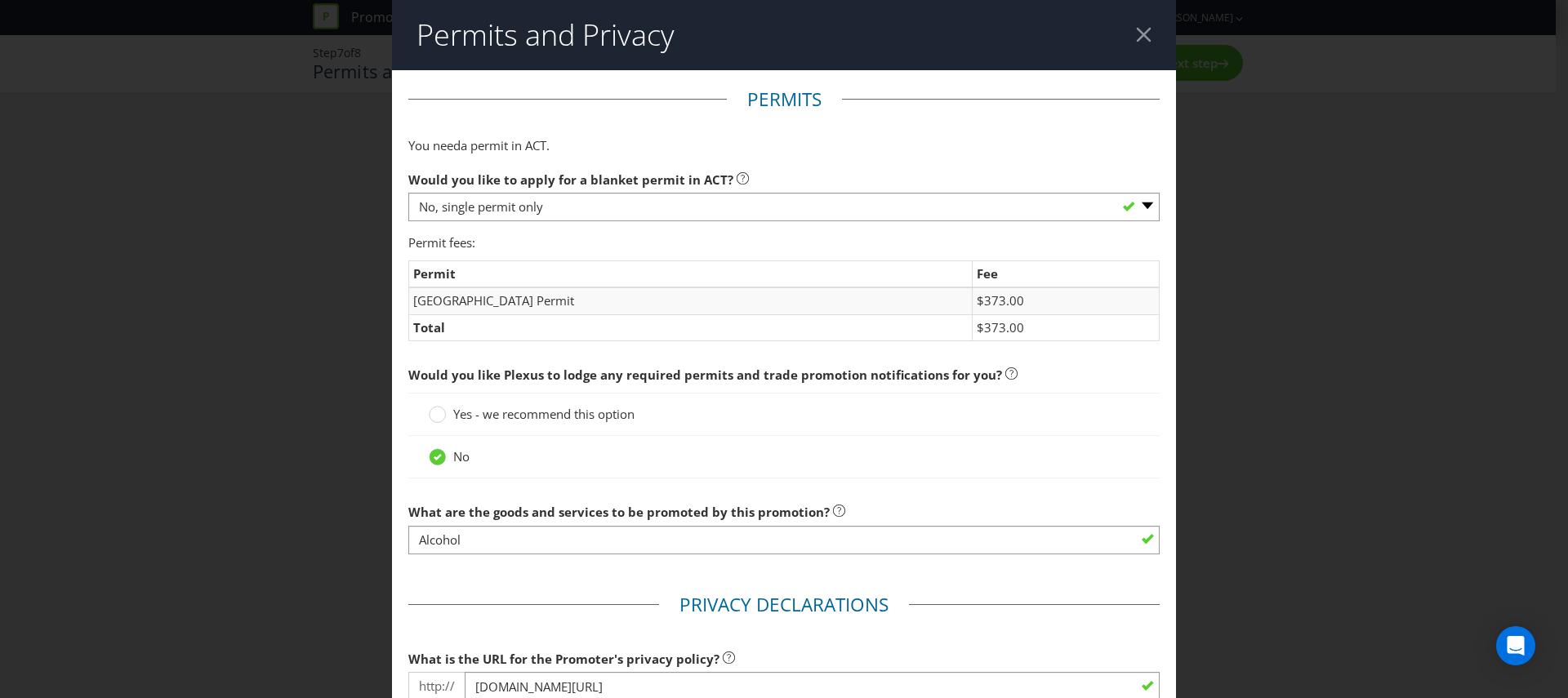
scroll to position [86, 0]
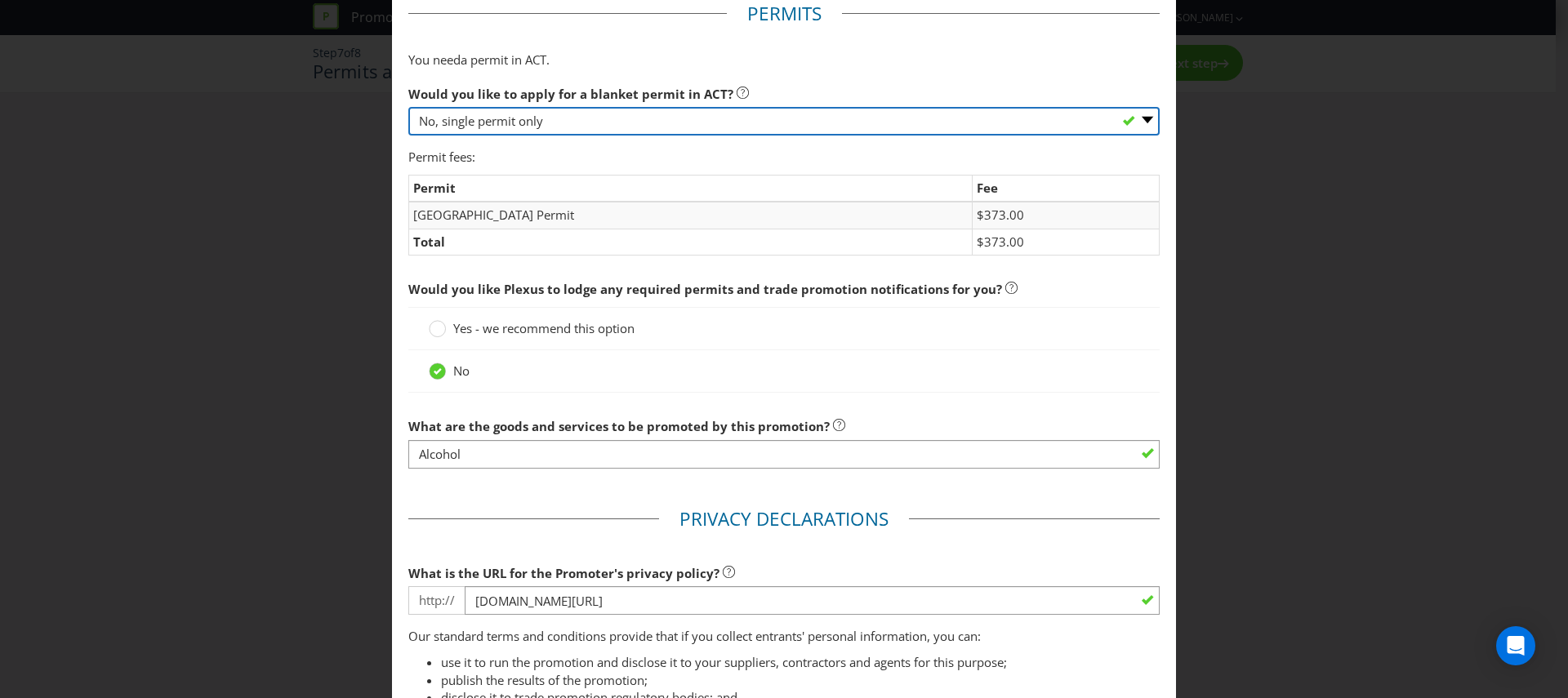
click at [577, 117] on select "-- Please select -- Yes, please apply for a new blanket permit No, this promoti…" at bounding box center [783, 121] width 751 height 28
click at [408, 107] on select "-- Please select -- Yes, please apply for a new blanket permit No, this promoti…" at bounding box center [783, 121] width 751 height 28
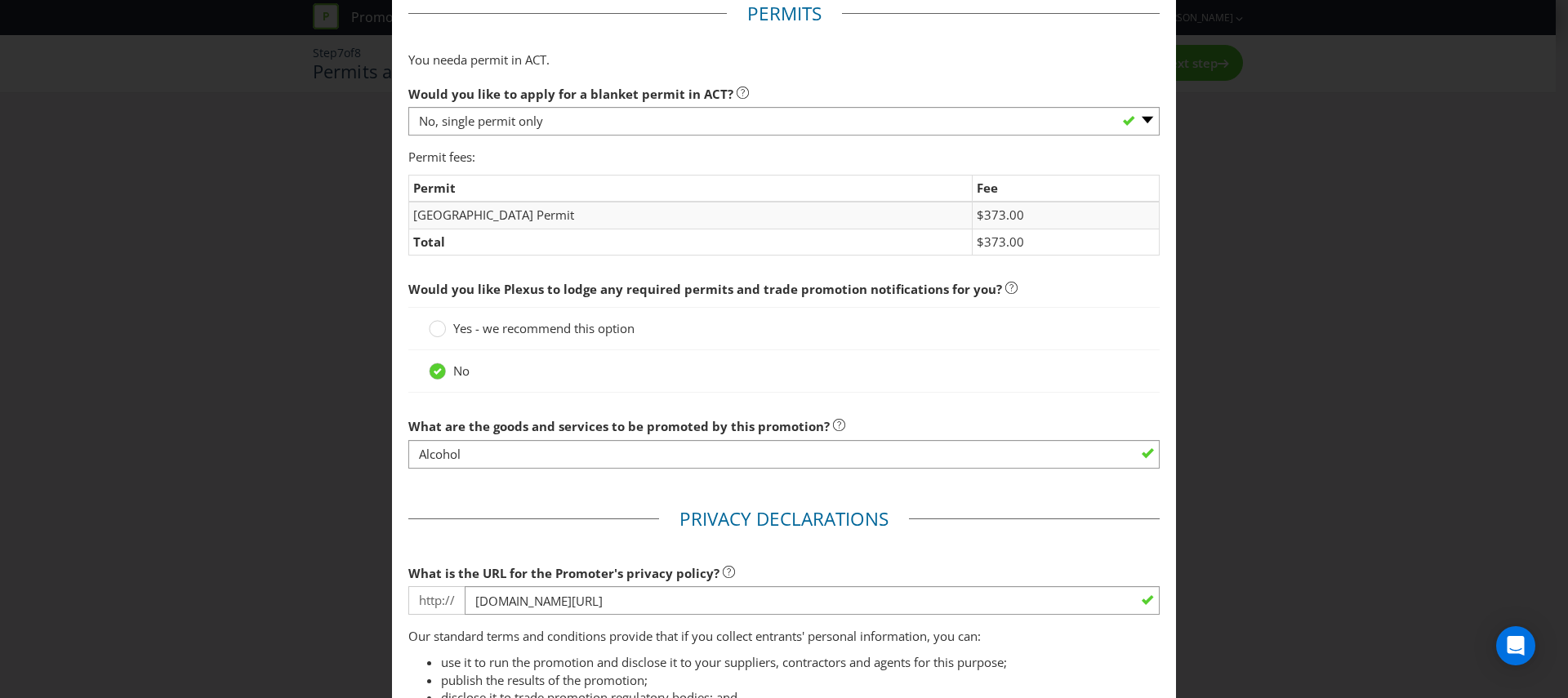
click at [503, 324] on span "Yes - we recommend this option" at bounding box center [543, 328] width 181 height 16
click at [0, 0] on input "Yes - we recommend this option" at bounding box center [0, 0] width 0 height 0
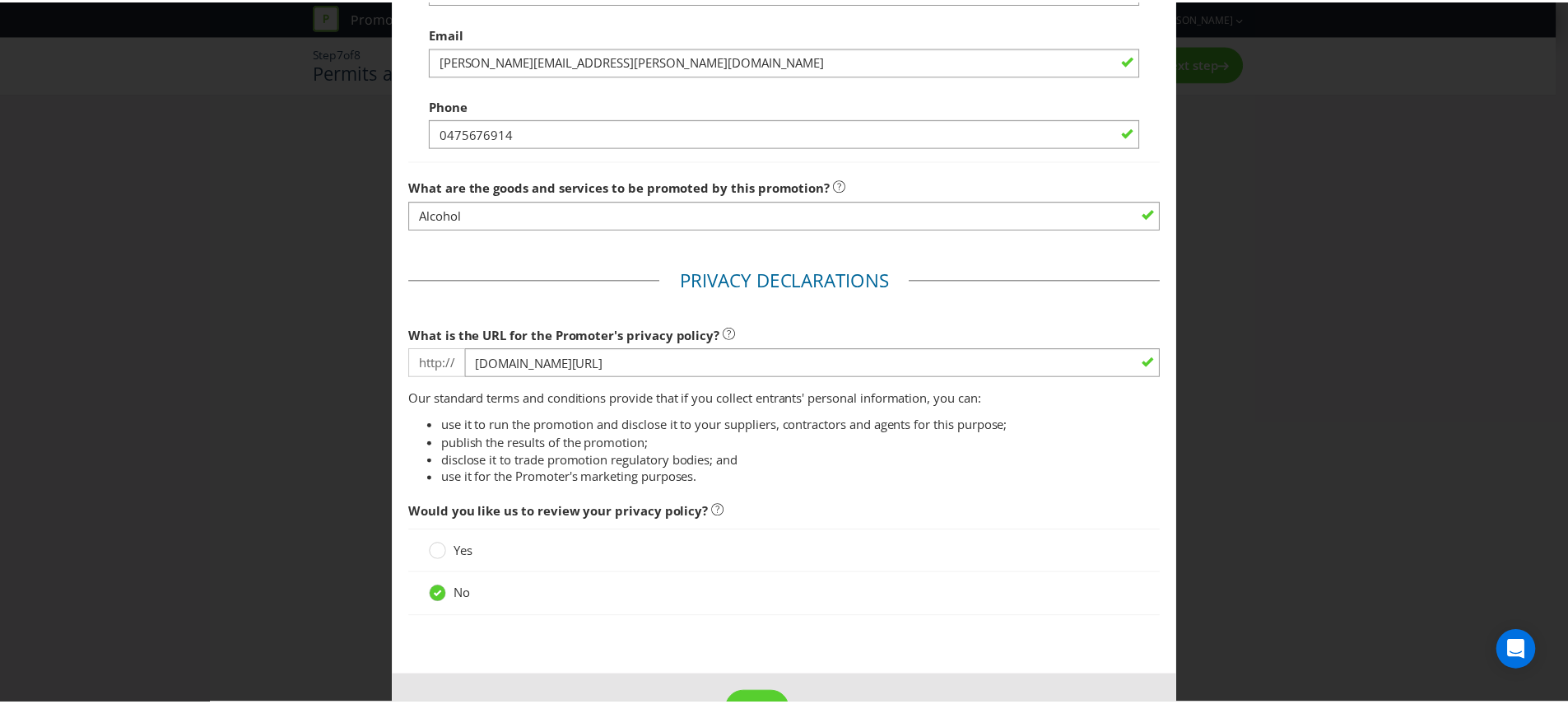
scroll to position [871, 0]
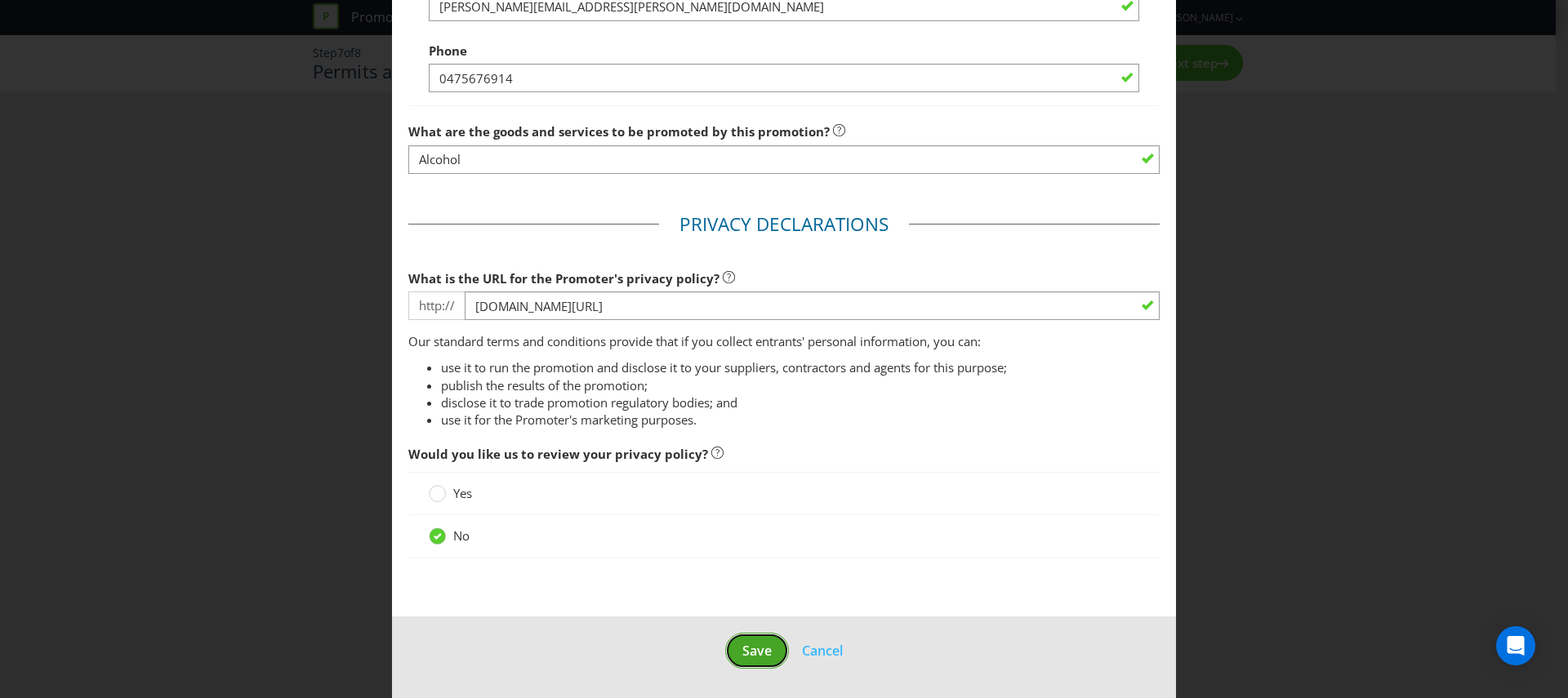
click at [743, 642] on span "Save" at bounding box center [757, 650] width 29 height 18
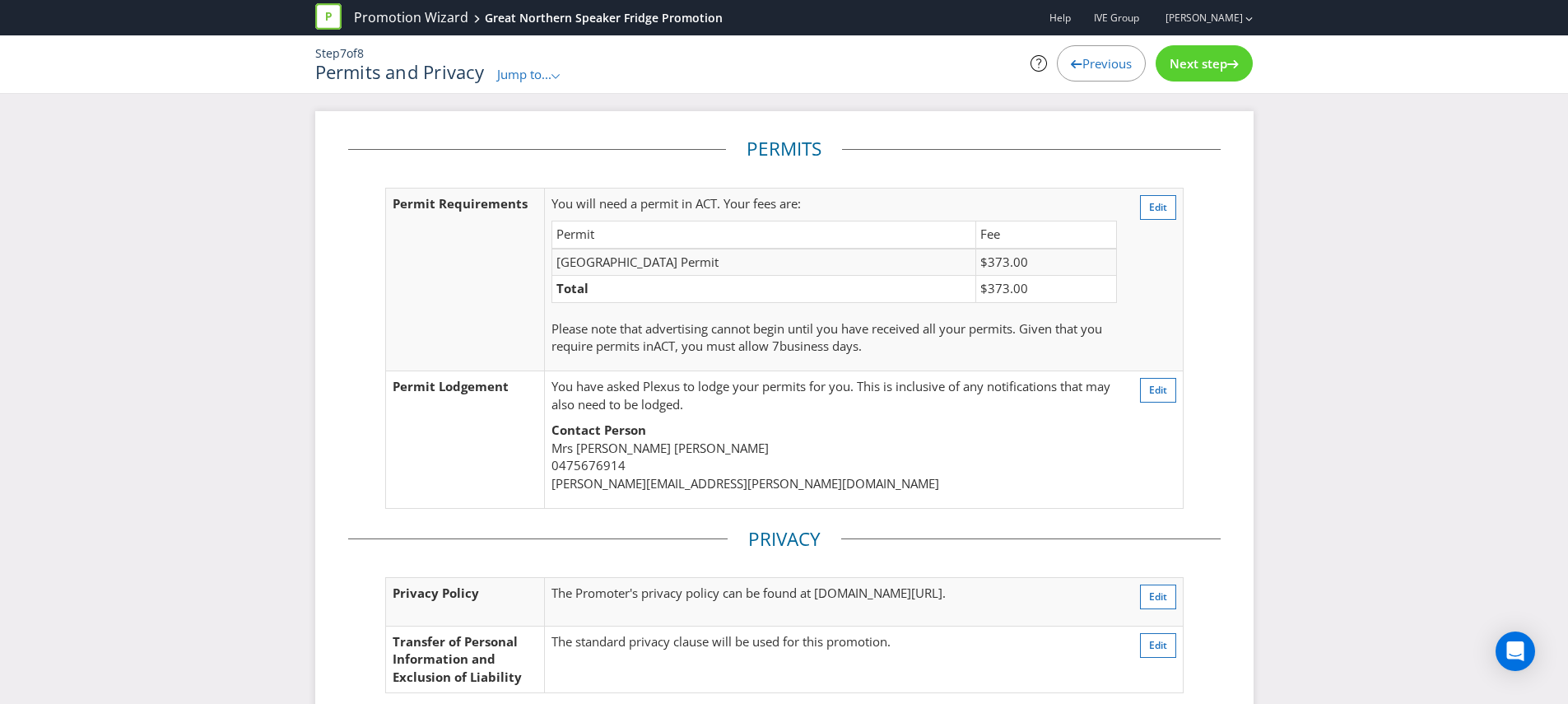
click at [537, 64] on div "Permits and Privacy Jump to... .st0{fill-rule:evenodd;clip-rule:evenodd;} Promo…" at bounding box center [624, 72] width 618 height 21
click at [532, 74] on span "Jump to..." at bounding box center [524, 74] width 54 height 16
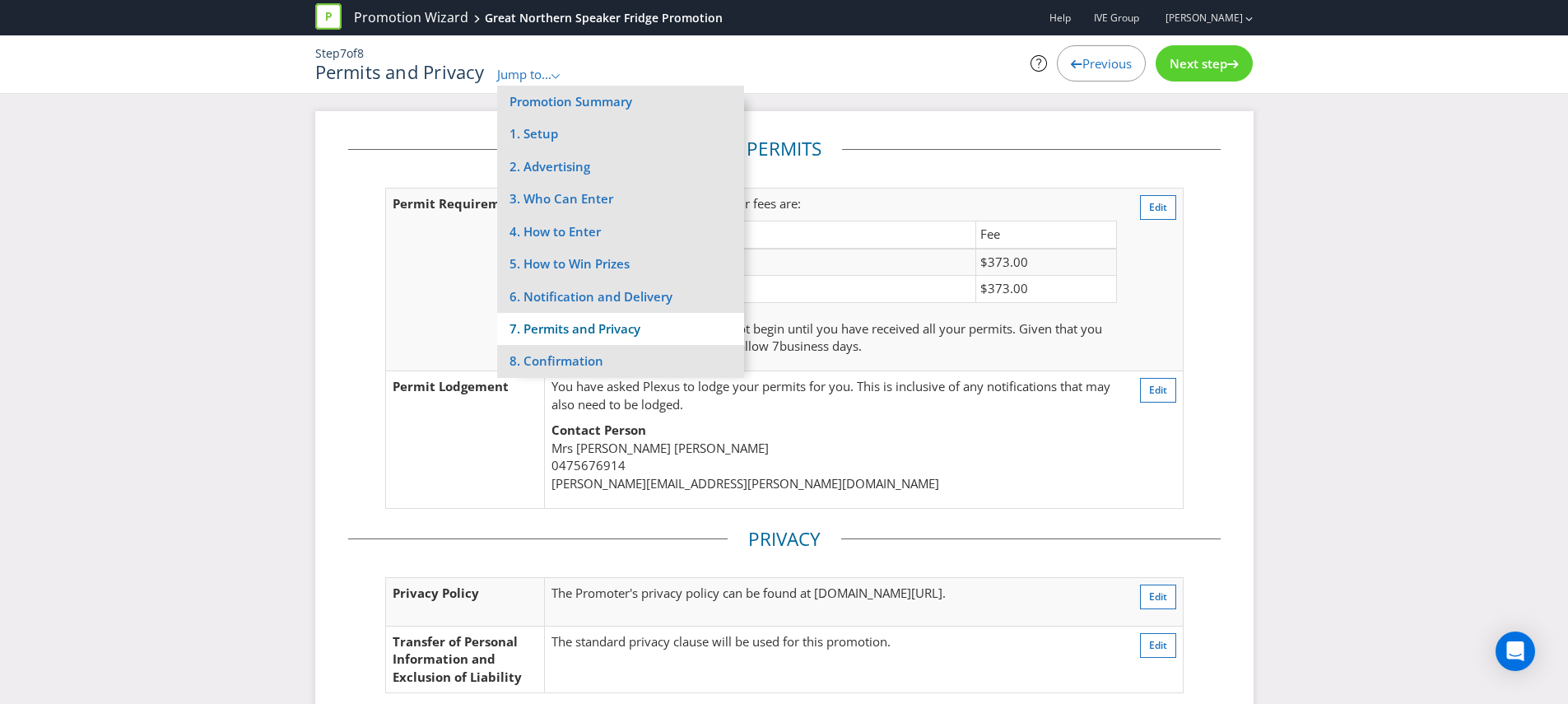
click at [572, 335] on li "7. Permits and Privacy" at bounding box center [620, 328] width 247 height 32
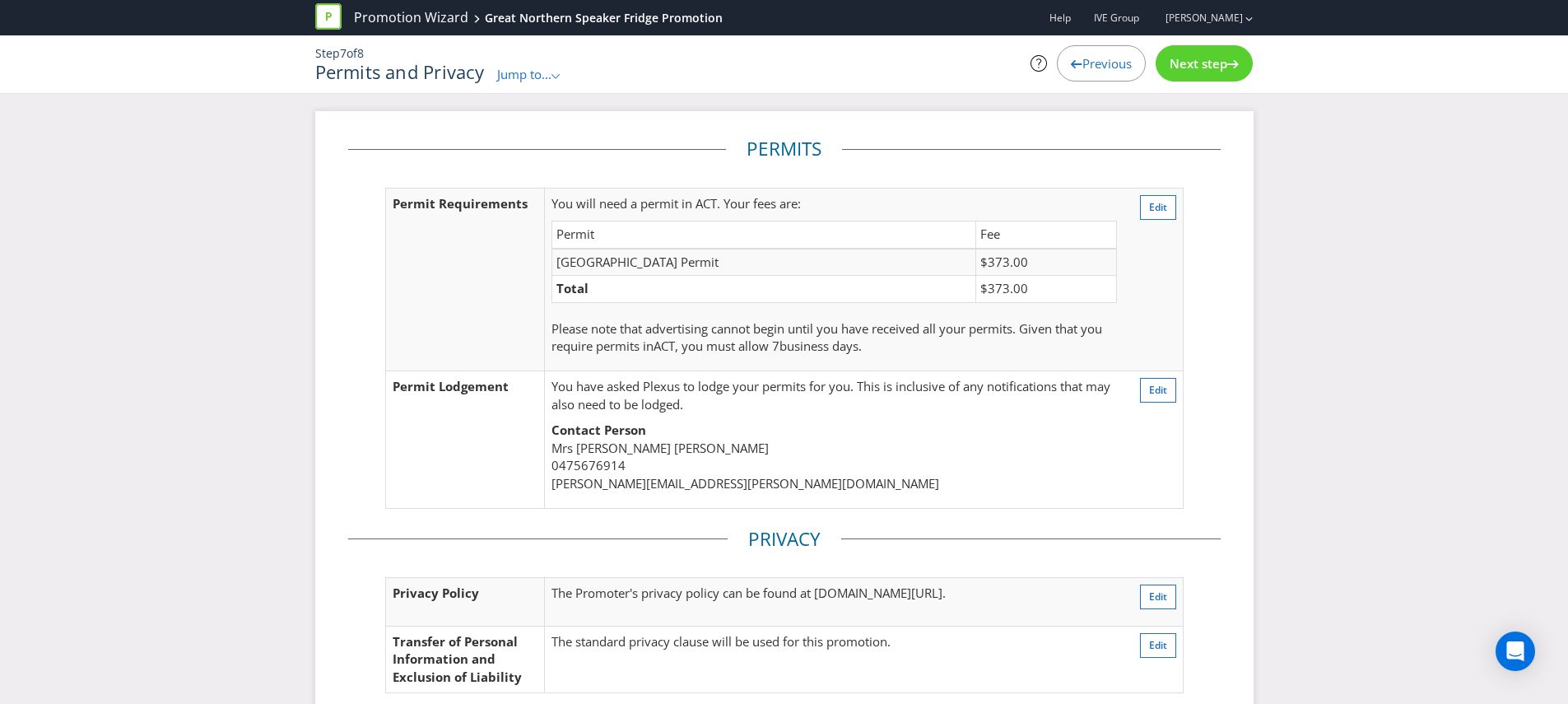
click at [545, 75] on span "Jump to..." at bounding box center [524, 74] width 54 height 16
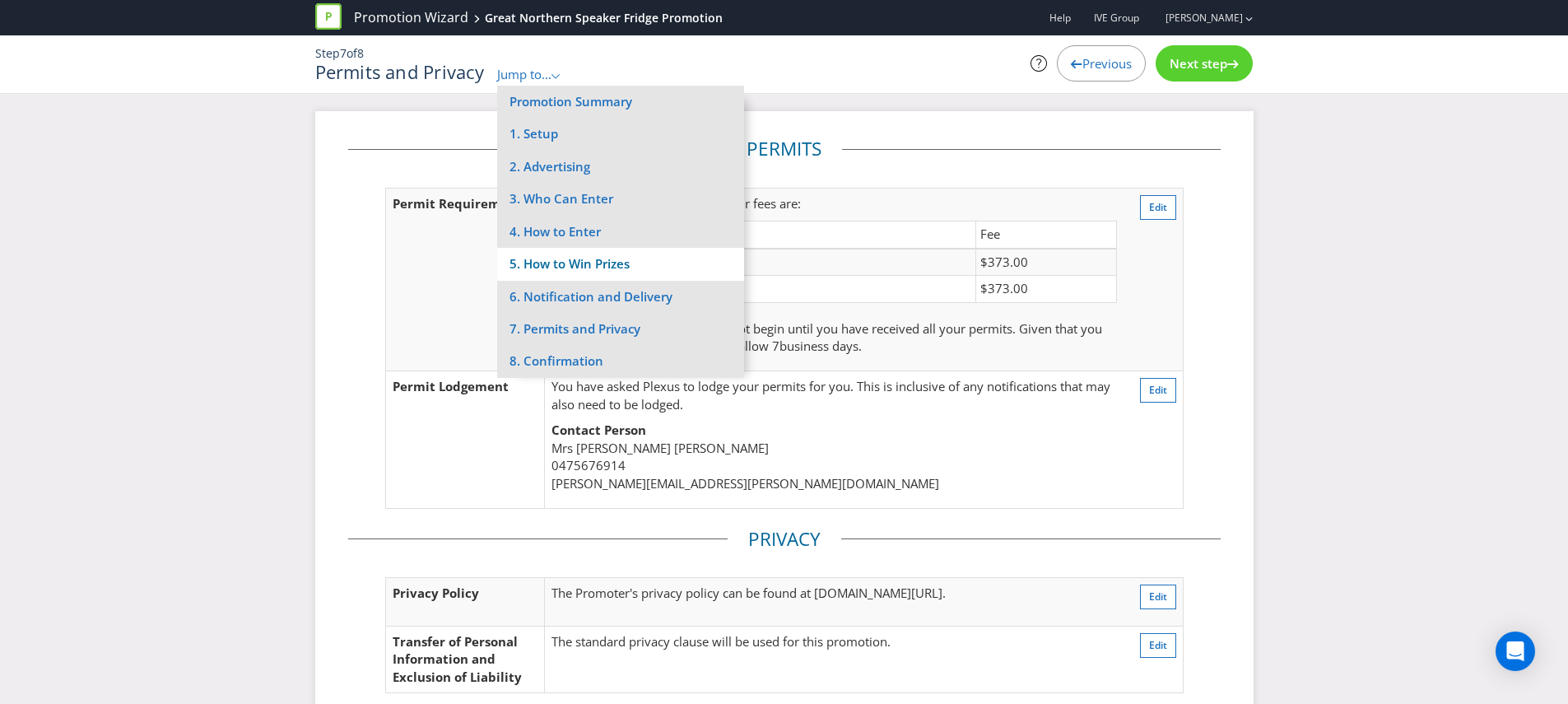
click at [568, 260] on li "5. How to Win Prizes" at bounding box center [620, 263] width 247 height 32
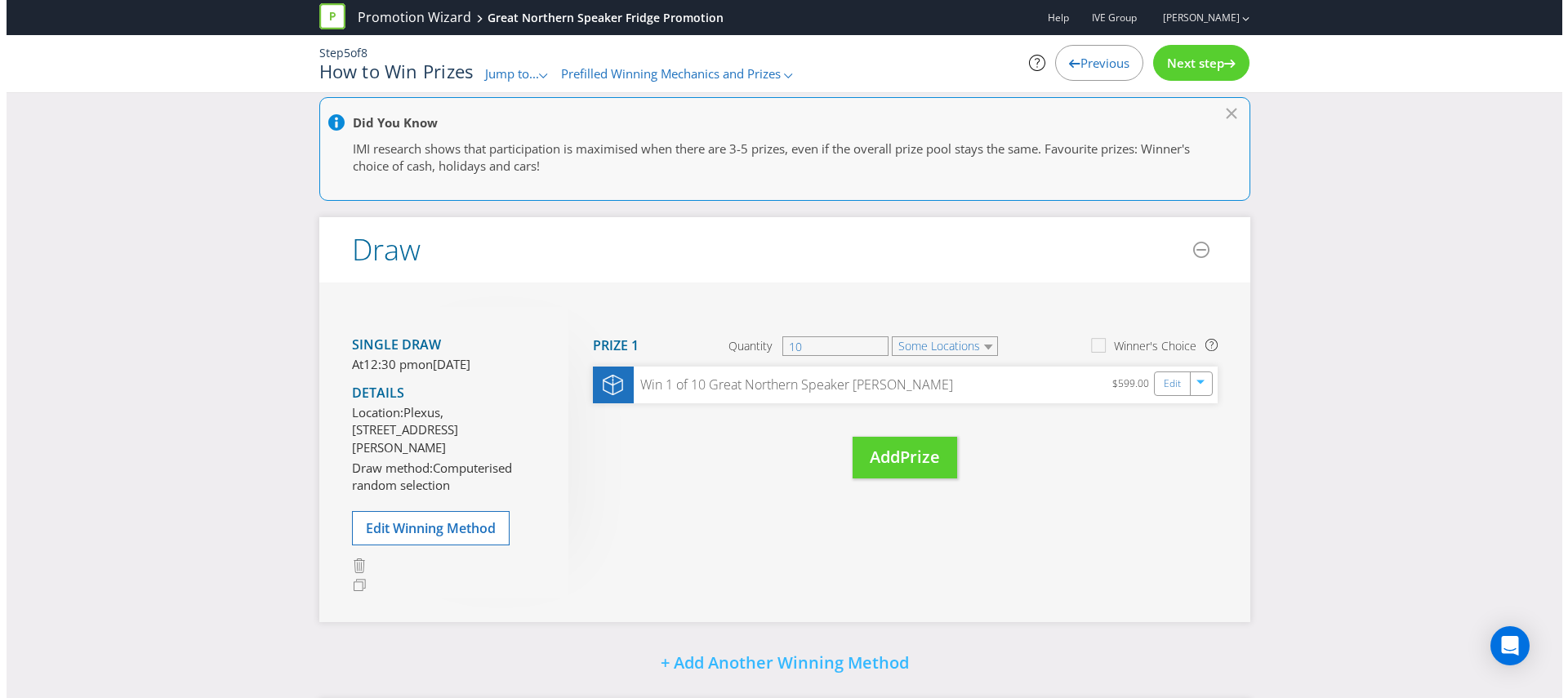
scroll to position [139, 0]
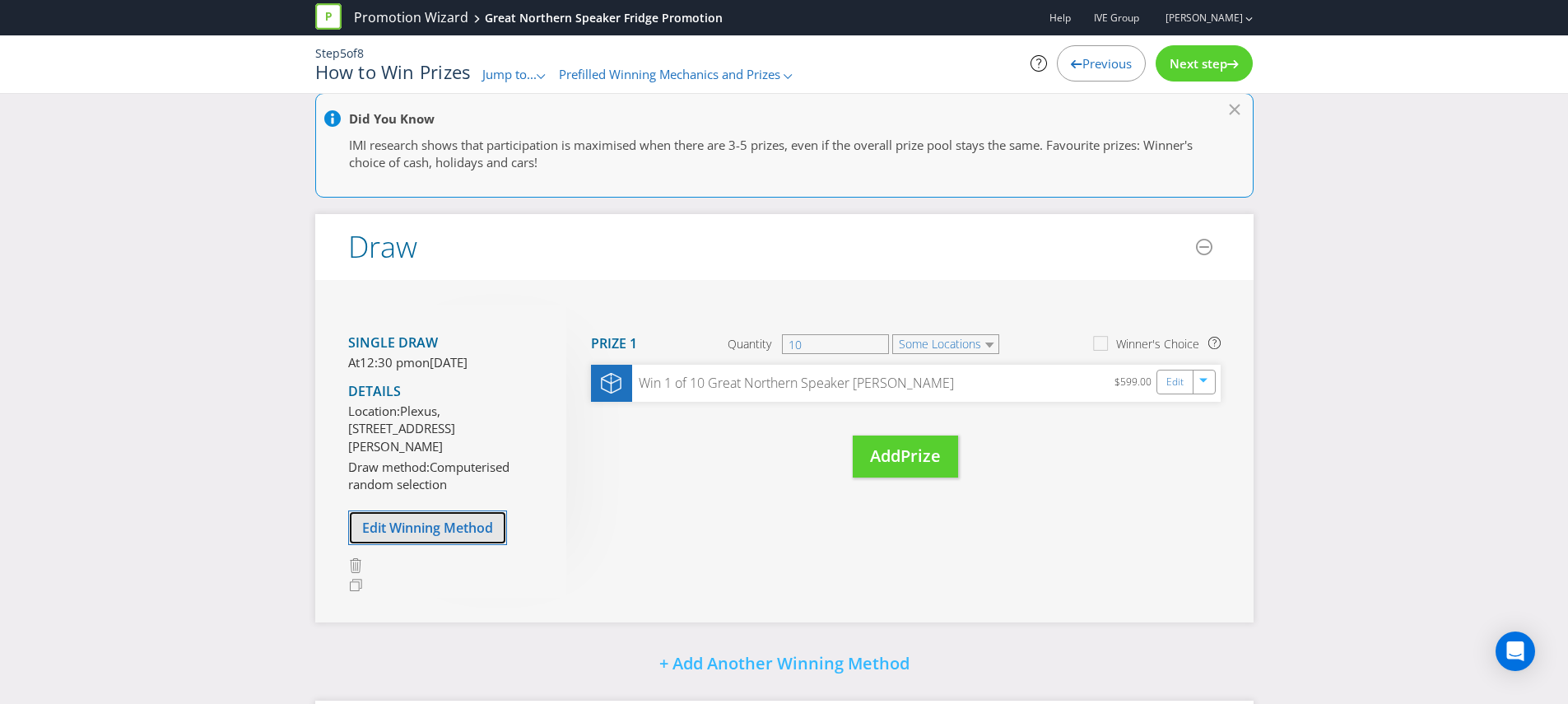
click at [452, 537] on span "Edit Winning Method" at bounding box center [427, 528] width 131 height 18
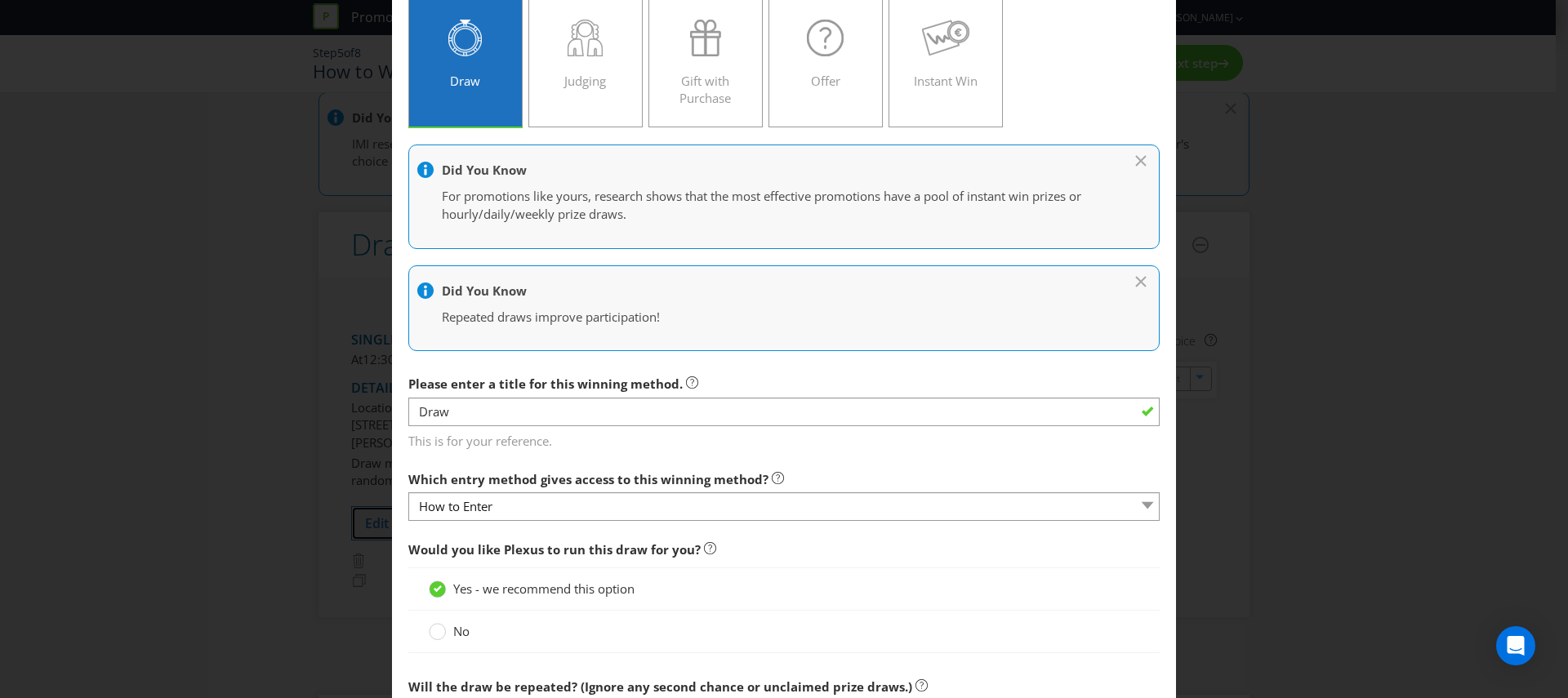
scroll to position [415, 0]
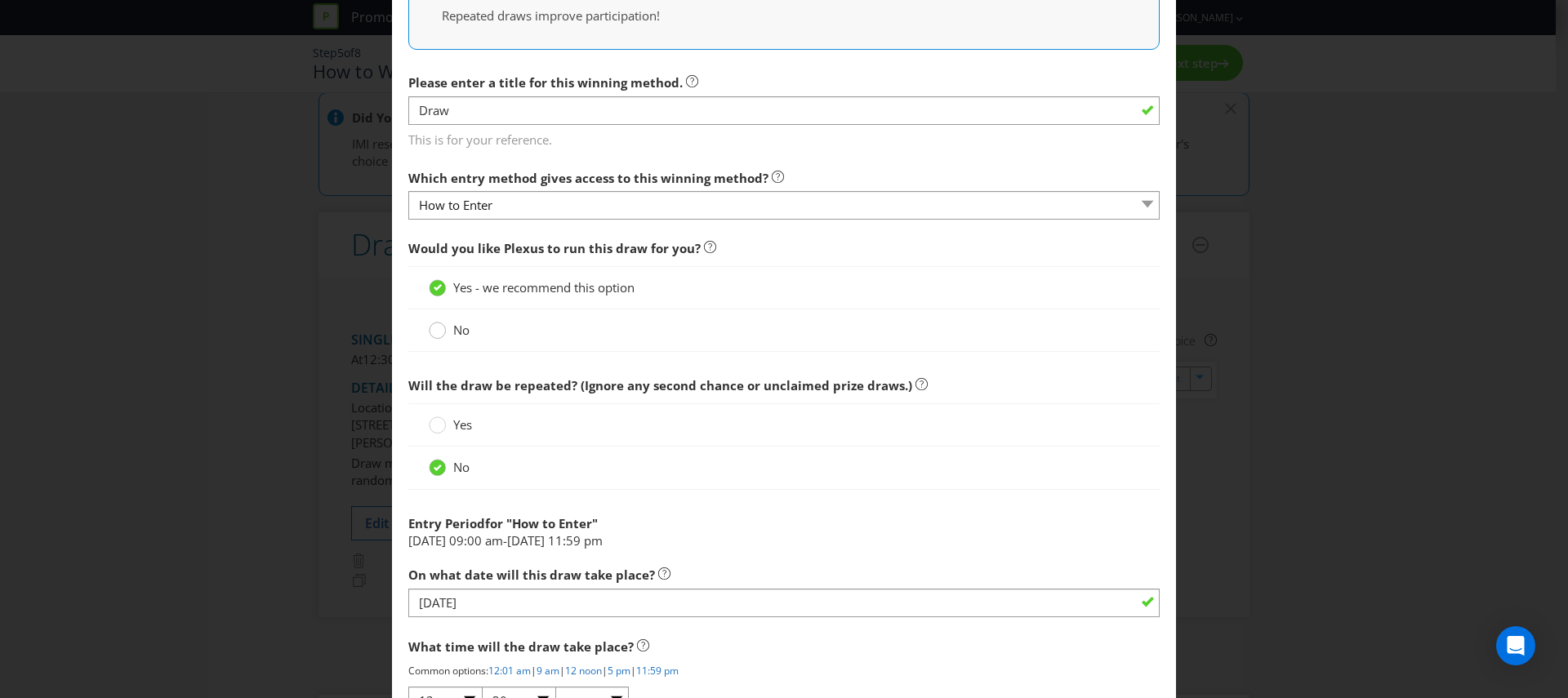
click at [433, 328] on div at bounding box center [437, 325] width 8 height 8
click at [0, 0] on input "No" at bounding box center [0, 0] width 0 height 0
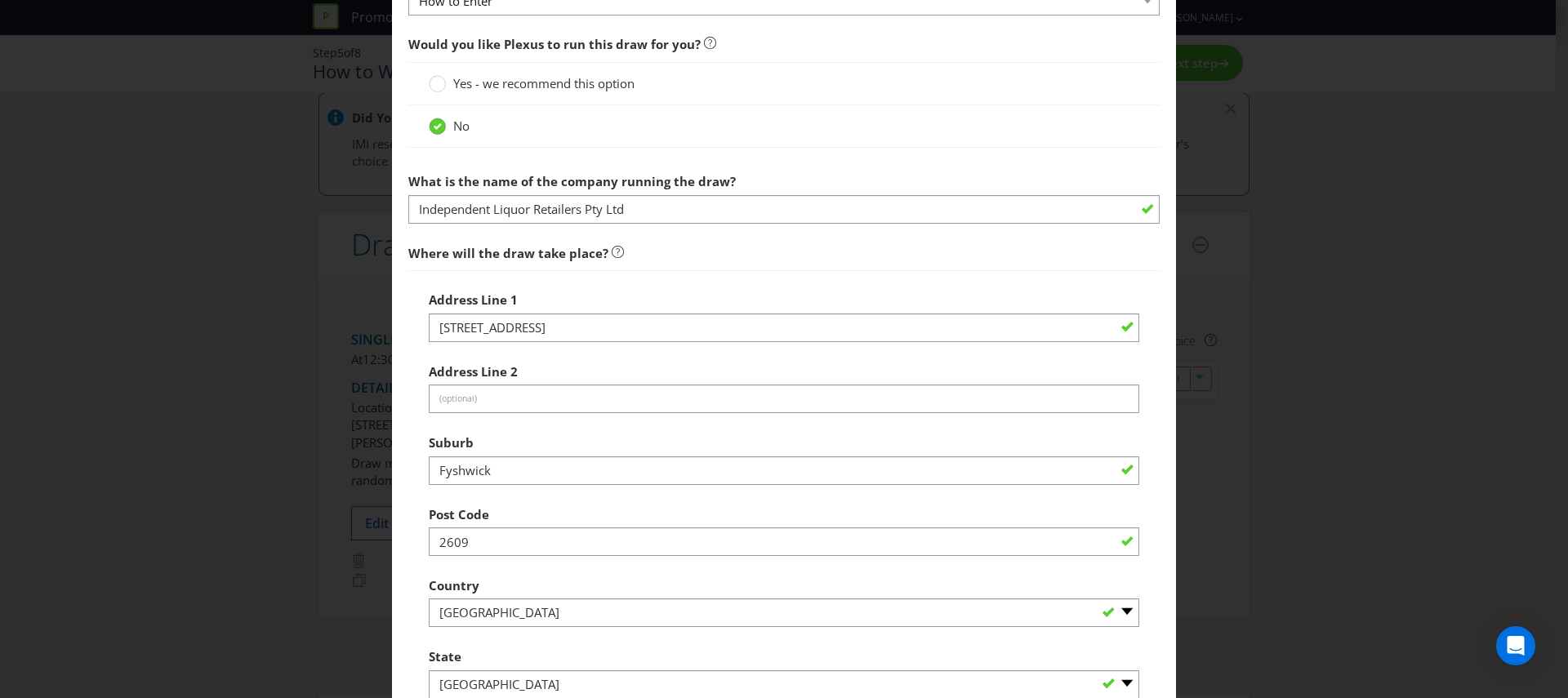
scroll to position [623, 0]
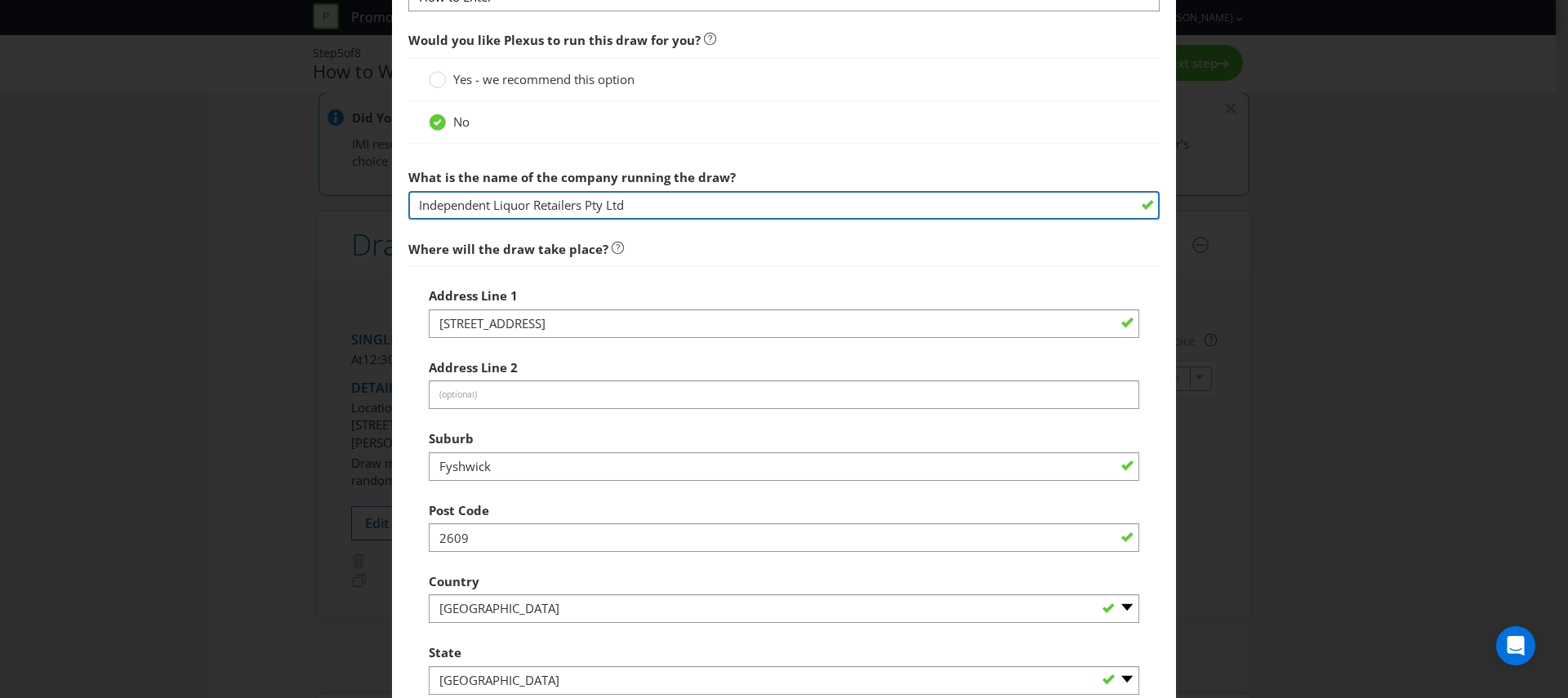
drag, startPoint x: 649, startPoint y: 209, endPoint x: 371, endPoint y: 191, distance: 278.6
click at [371, 191] on div "Edit Winning Method How to Enter How will the winners be selected? Draw Judging…" at bounding box center [784, 349] width 1568 height 698
type input "IVE Group"
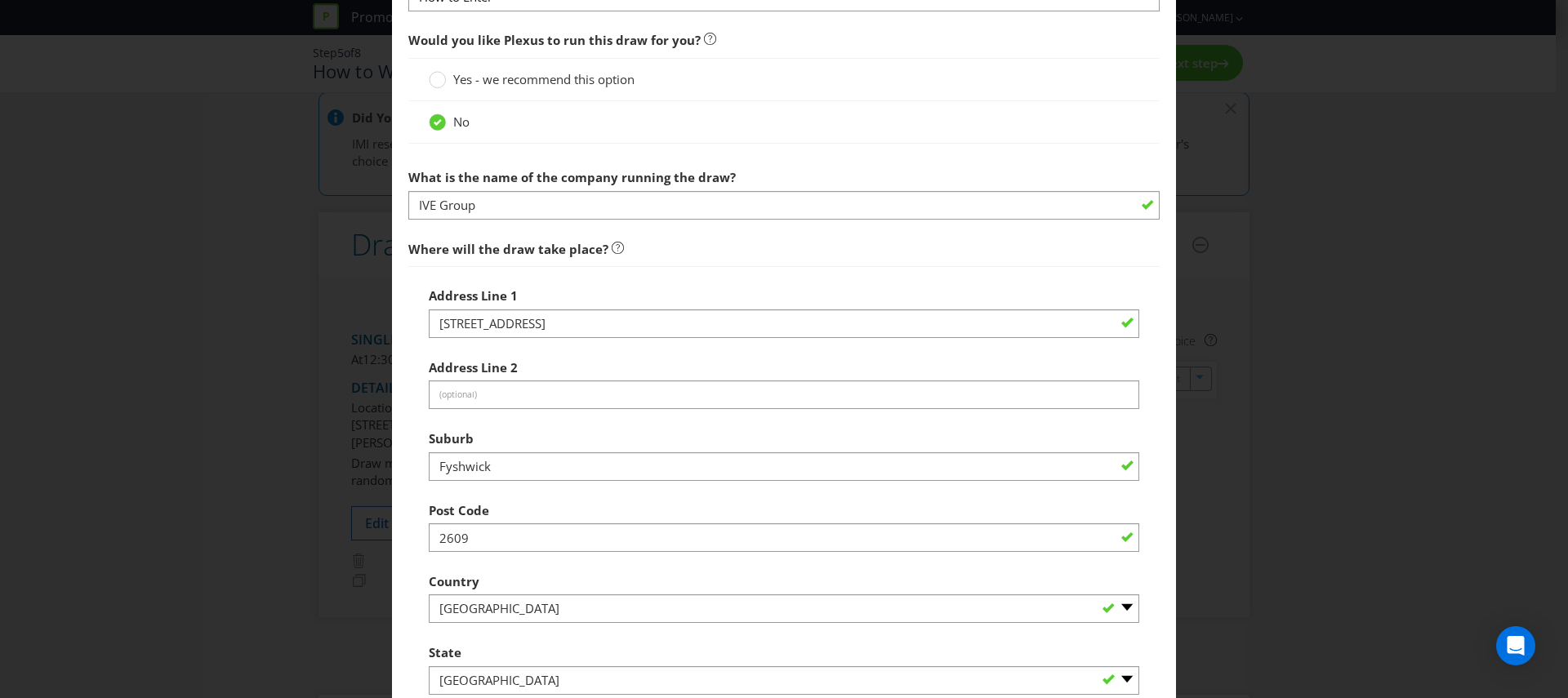
click at [596, 337] on div at bounding box center [784, 338] width 711 height 2
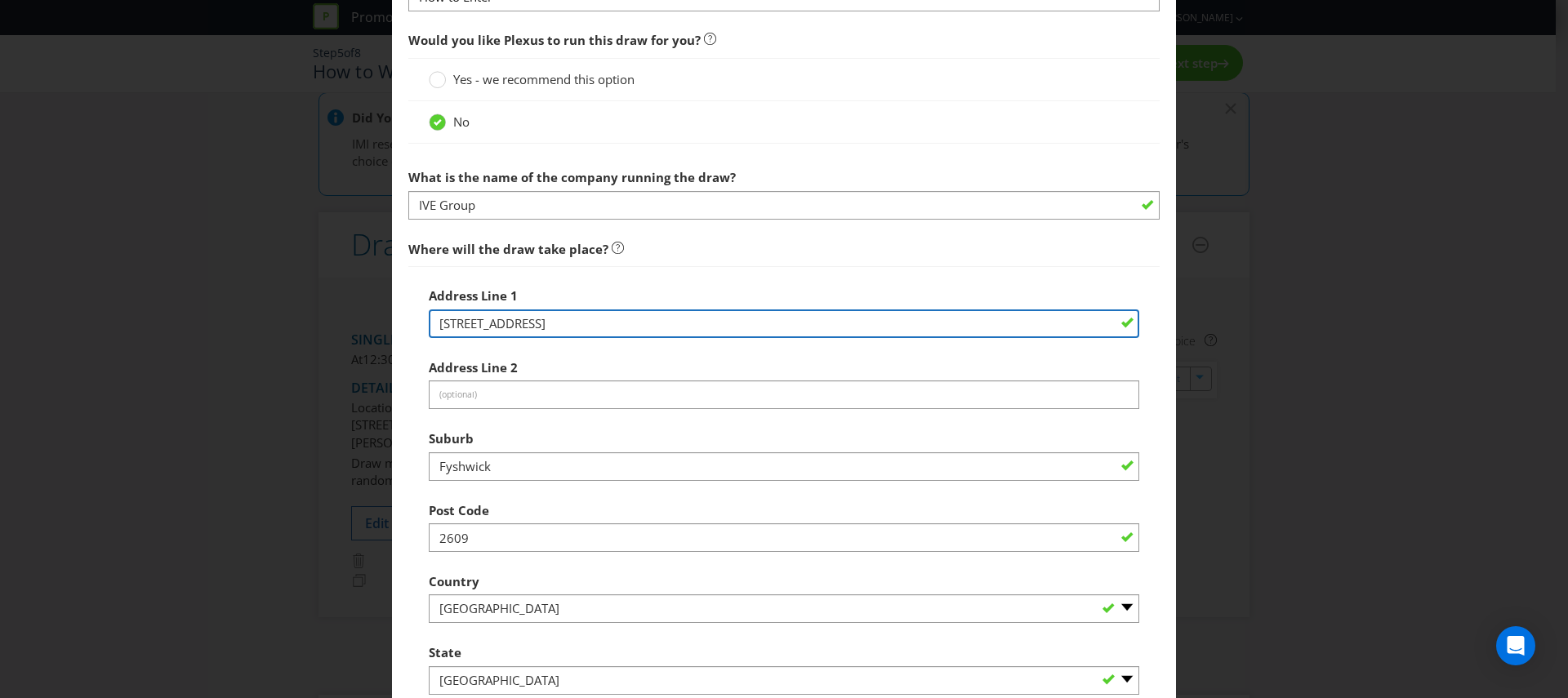
click at [596, 326] on input "[STREET_ADDRESS]" at bounding box center [784, 324] width 711 height 28
paste input "Level [STREET_ADDRESS][PERSON_NAME]"
type input "Level [STREET_ADDRESS][PERSON_NAME]"
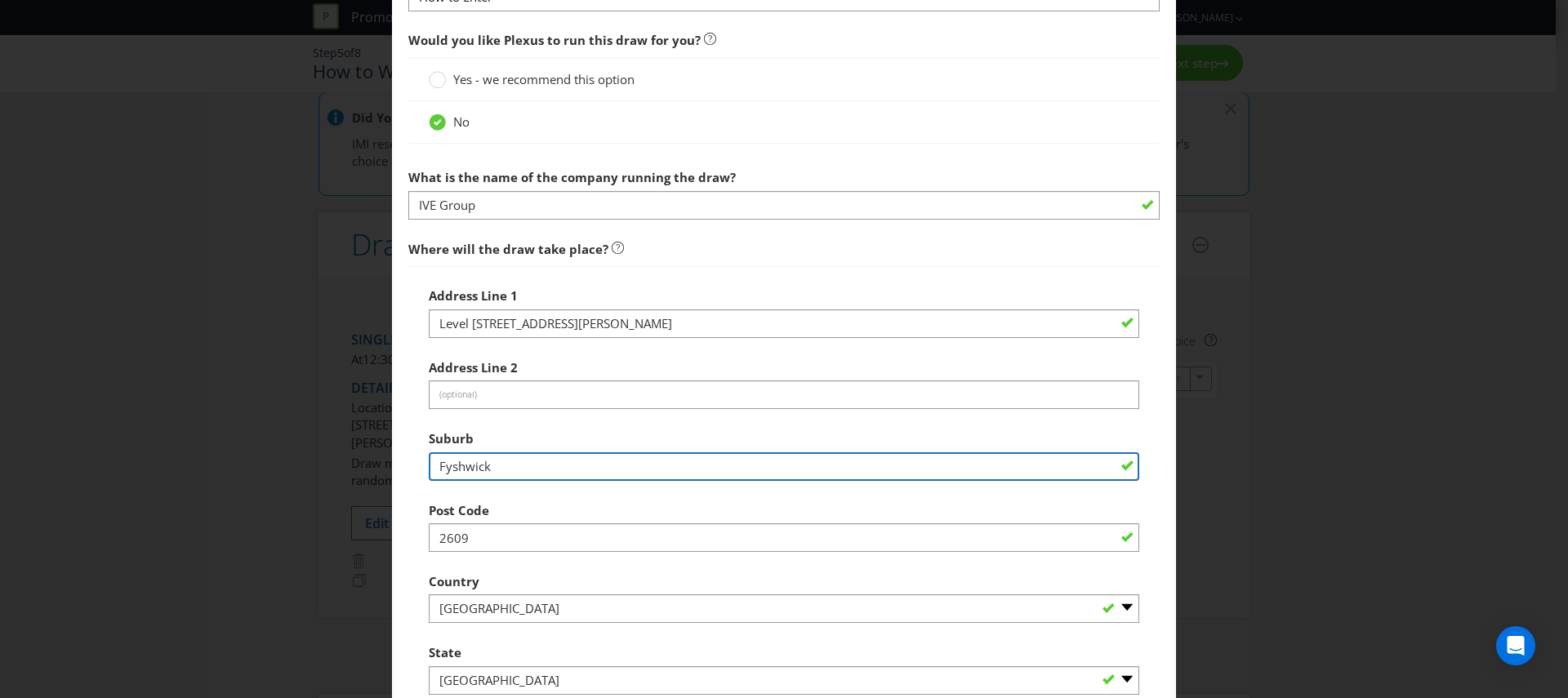
click at [473, 471] on input "Fyshwick" at bounding box center [784, 466] width 711 height 28
type input "[GEOGRAPHIC_DATA]"
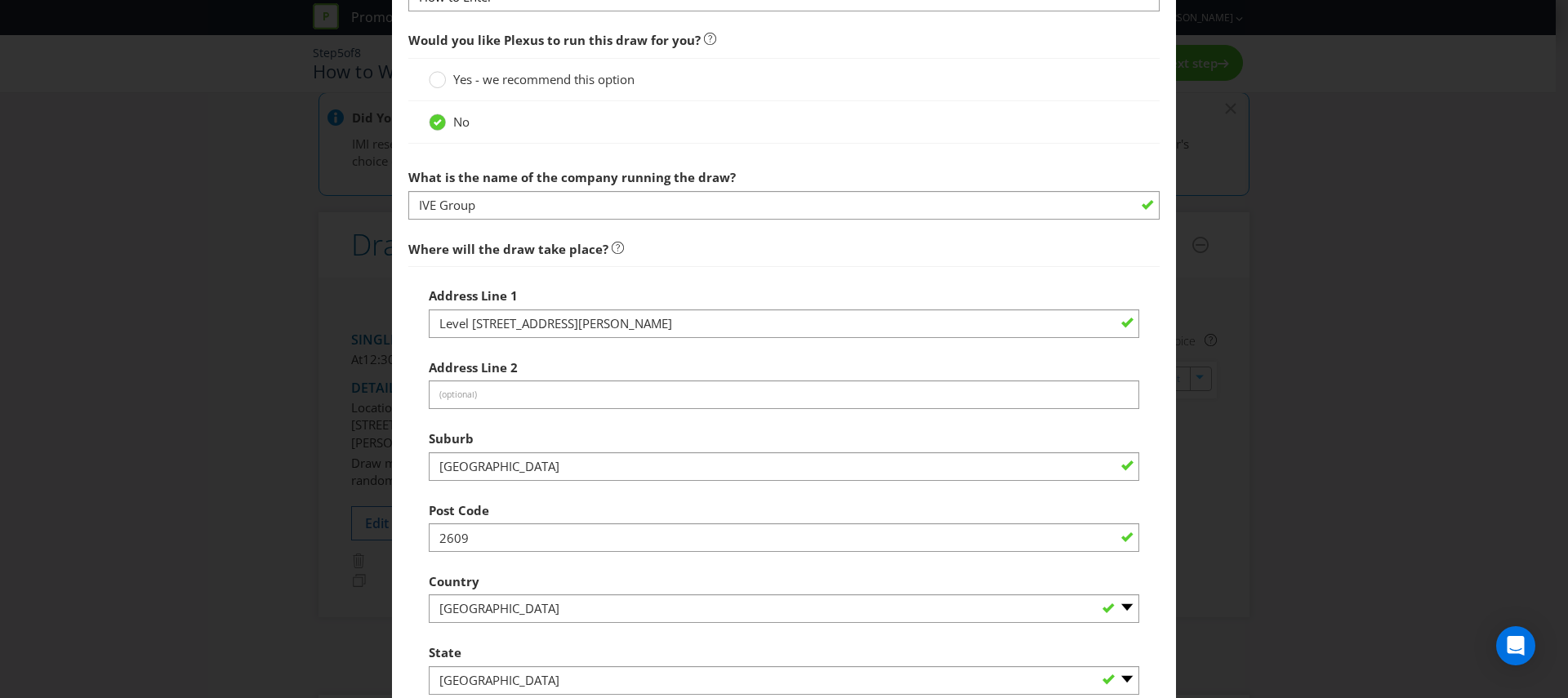
click at [419, 537] on div "Address Line [GEOGRAPHIC_DATA][PERSON_NAME] Address Line 2 (optional) Suburb [G…" at bounding box center [783, 487] width 751 height 442
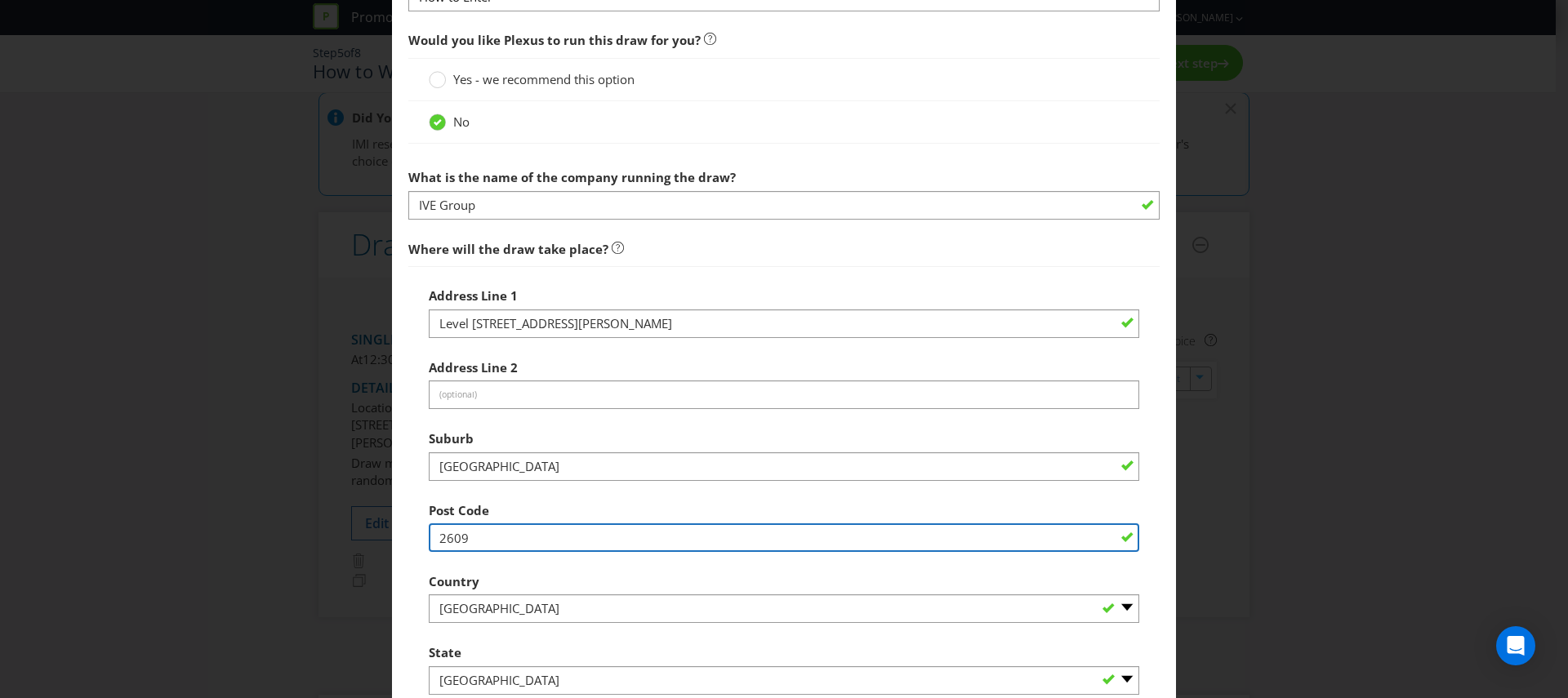
click at [453, 535] on input "2609" at bounding box center [784, 537] width 711 height 28
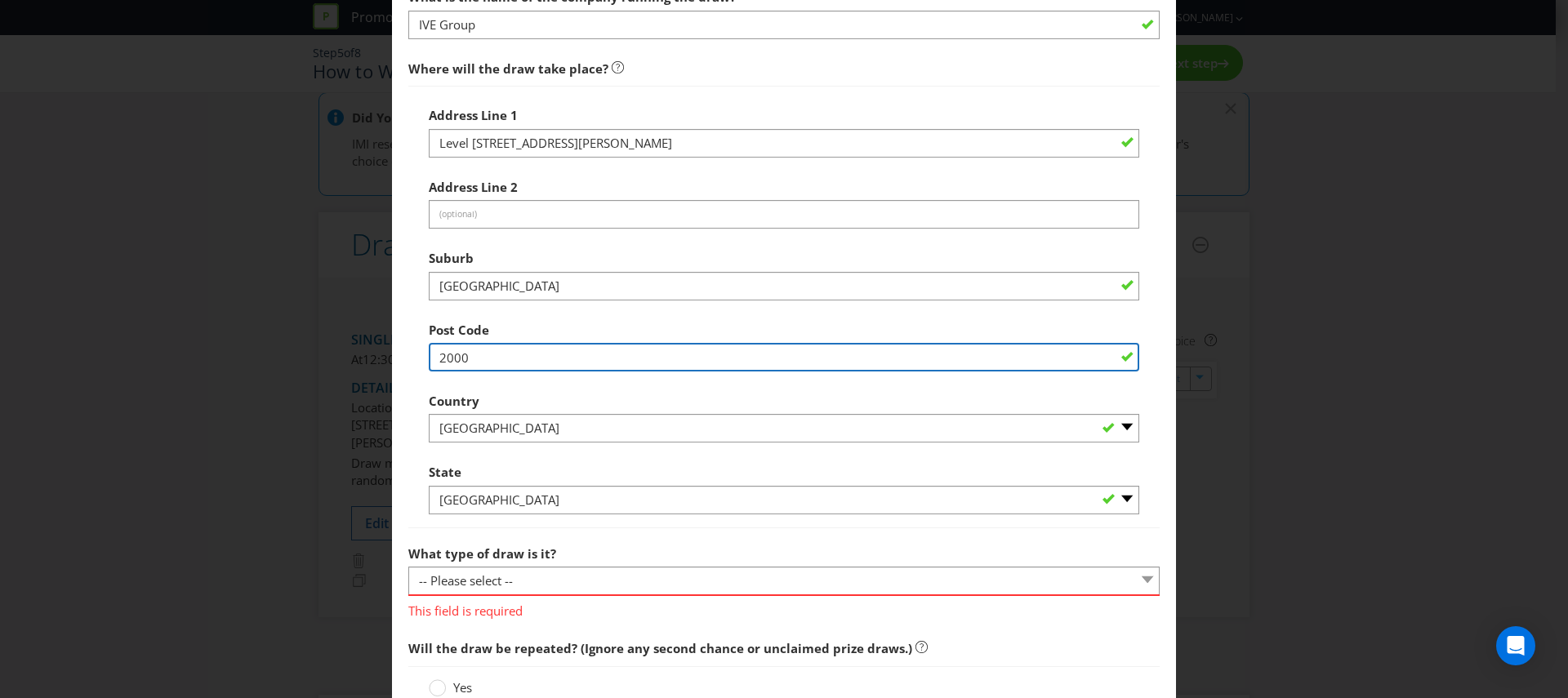
scroll to position [939, 0]
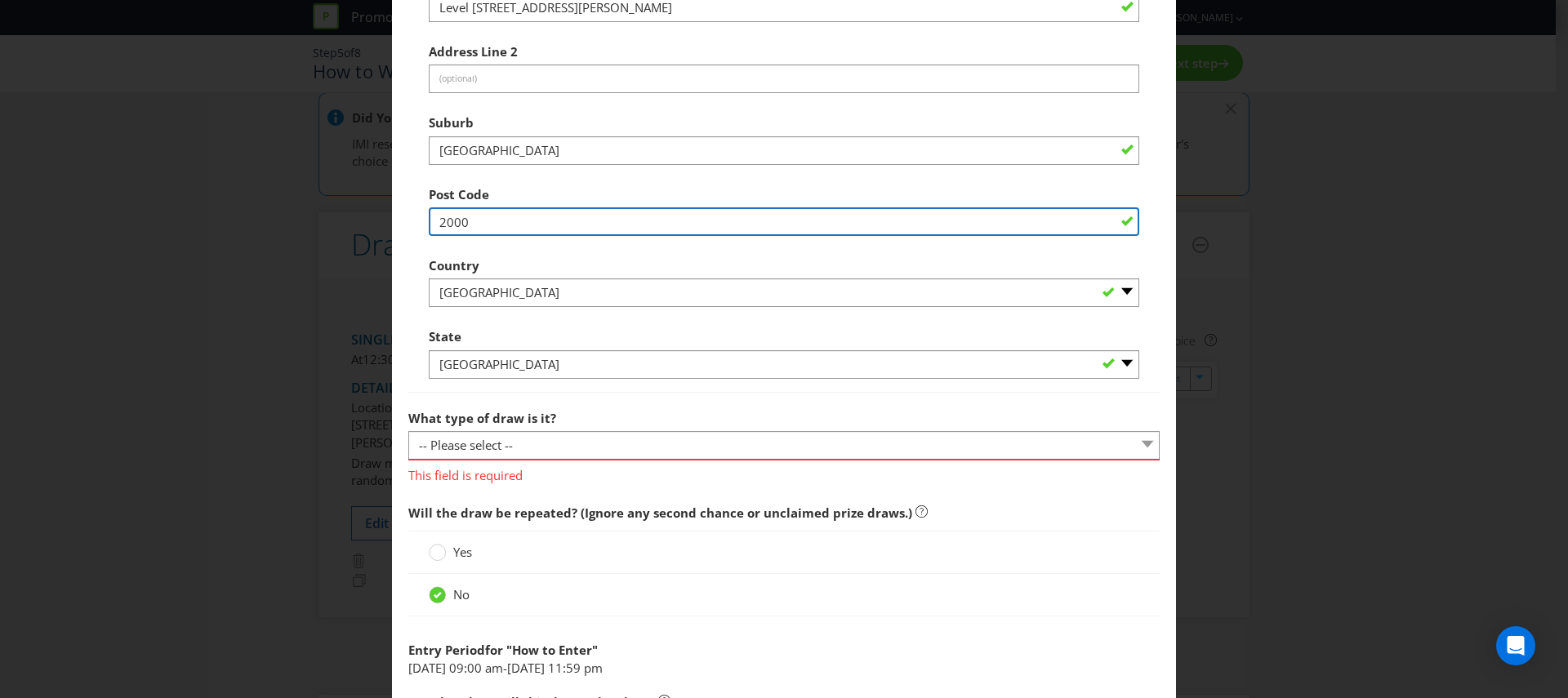
type input "2000"
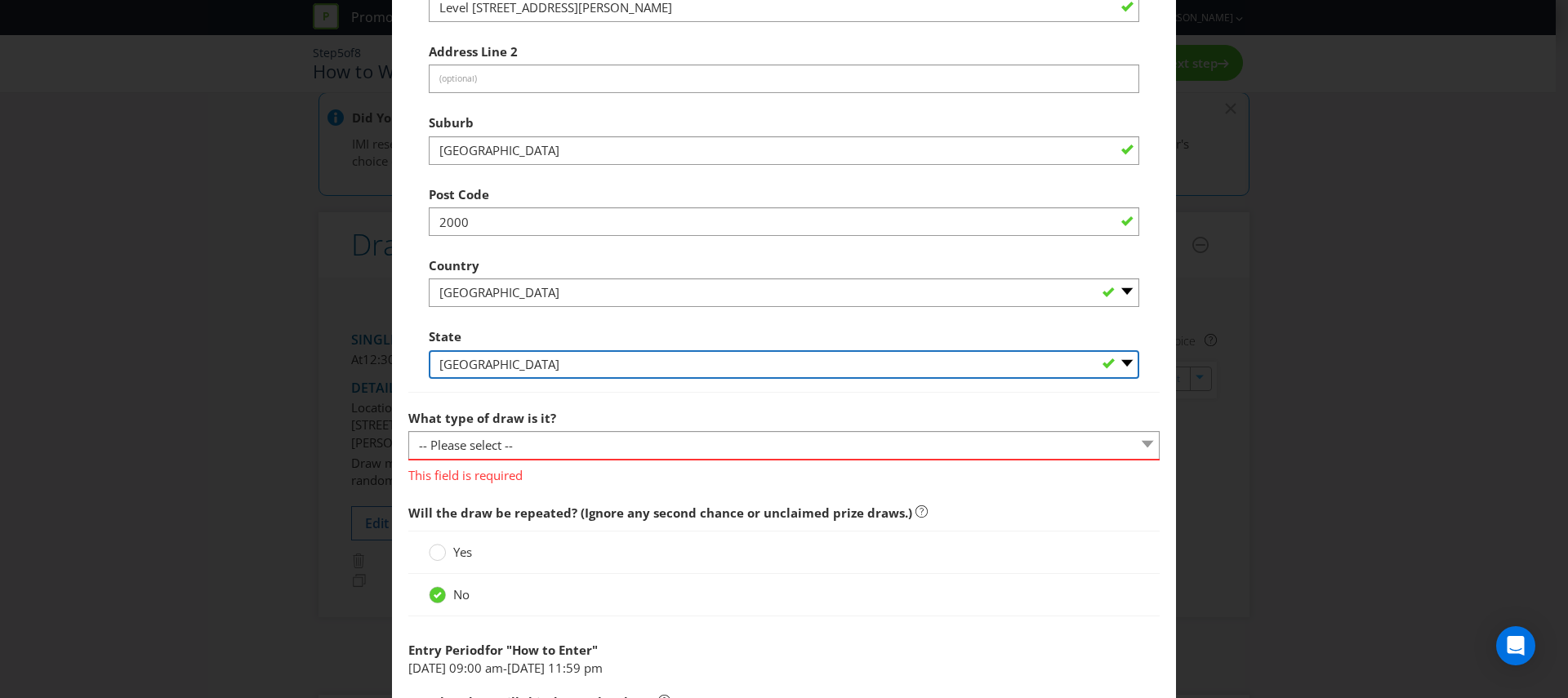
click at [495, 363] on select "-- Please Select -- [GEOGRAPHIC_DATA] [GEOGRAPHIC_DATA] [GEOGRAPHIC_DATA] [GEOG…" at bounding box center [784, 364] width 711 height 28
select select "[GEOGRAPHIC_DATA]"
click at [429, 350] on select "-- Please Select -- [GEOGRAPHIC_DATA] [GEOGRAPHIC_DATA] [GEOGRAPHIC_DATA] [GEOG…" at bounding box center [784, 364] width 711 height 28
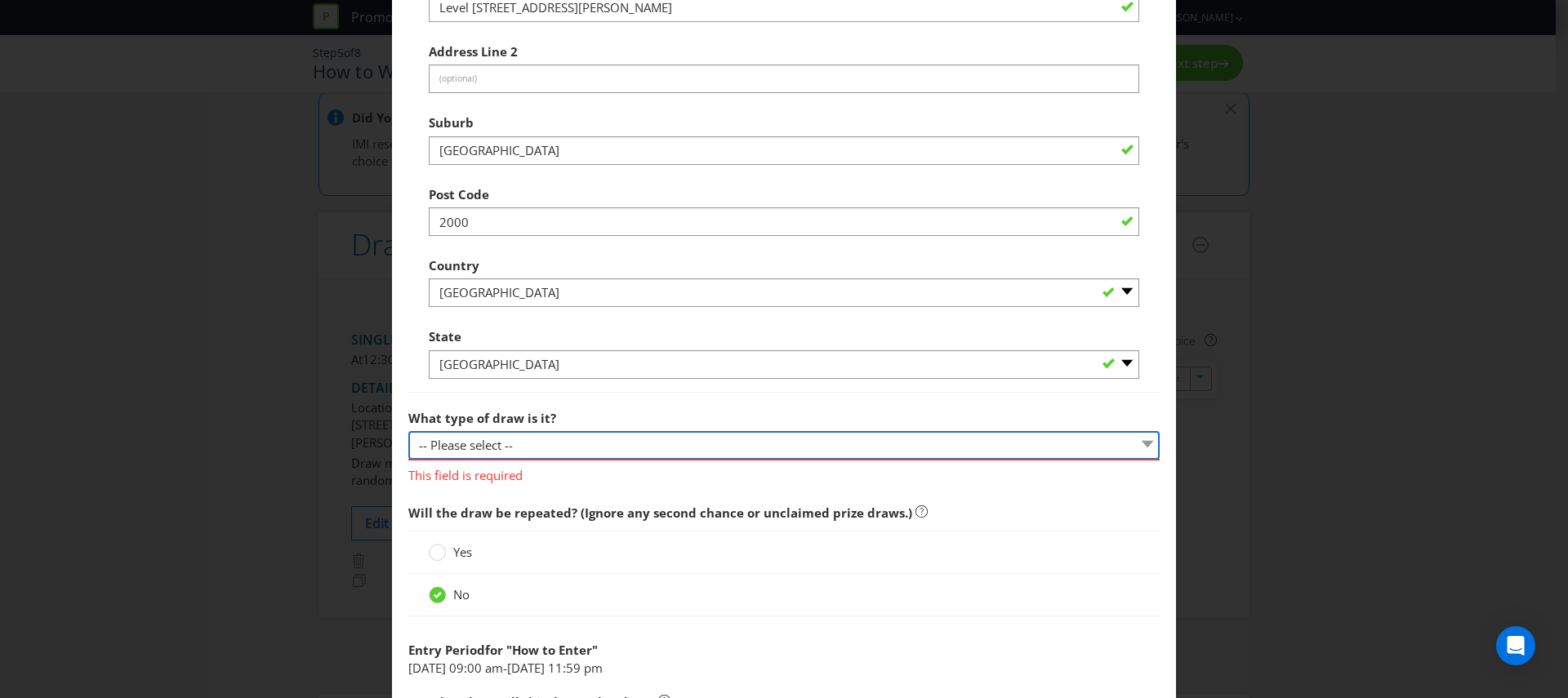
click at [495, 444] on select "-- Please select -- Computerised random selection Barrel draw Don't specify Oth…" at bounding box center [783, 445] width 751 height 28
select select "COMPUTERISED"
click at [408, 431] on select "-- Please select -- Computerised random selection Barrel draw Don't specify Oth…" at bounding box center [783, 445] width 751 height 28
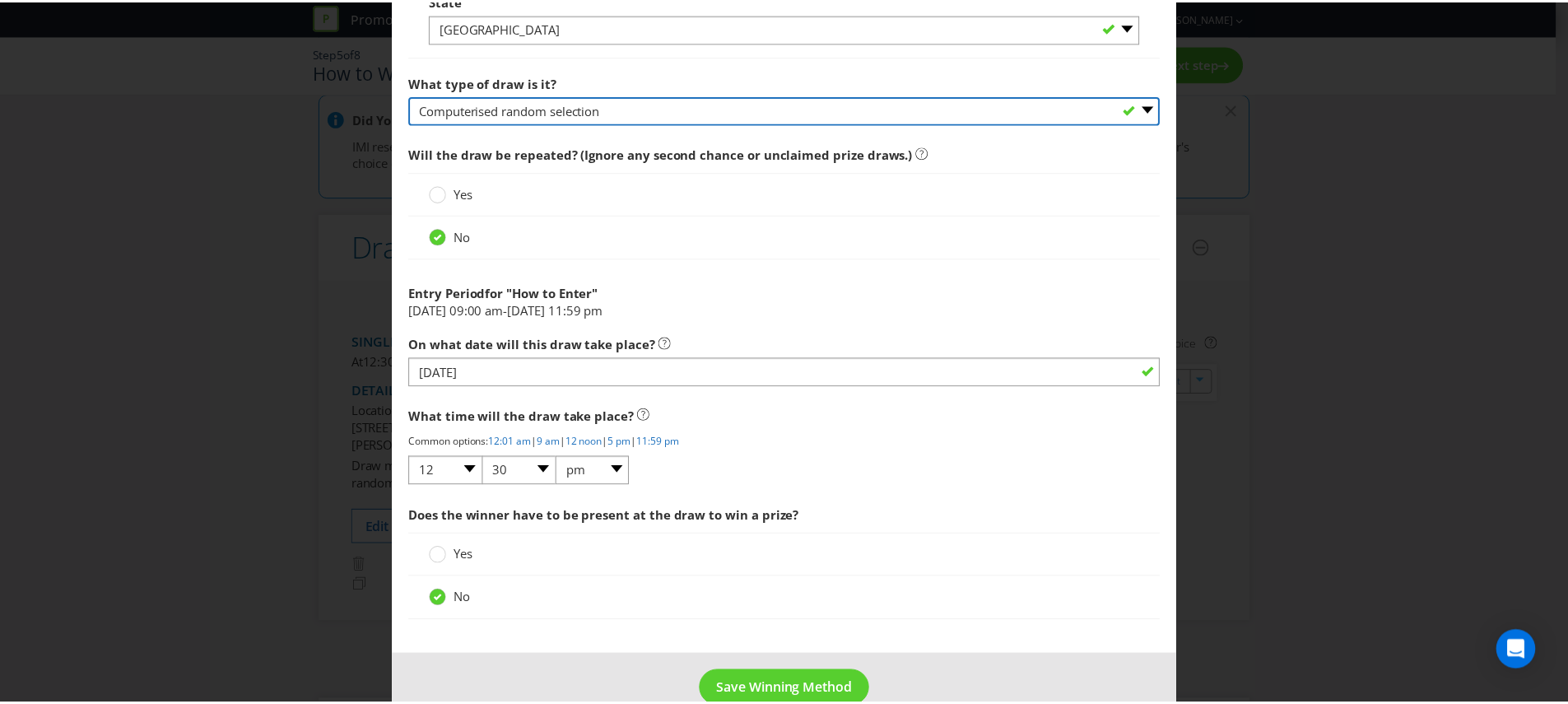
scroll to position [1320, 0]
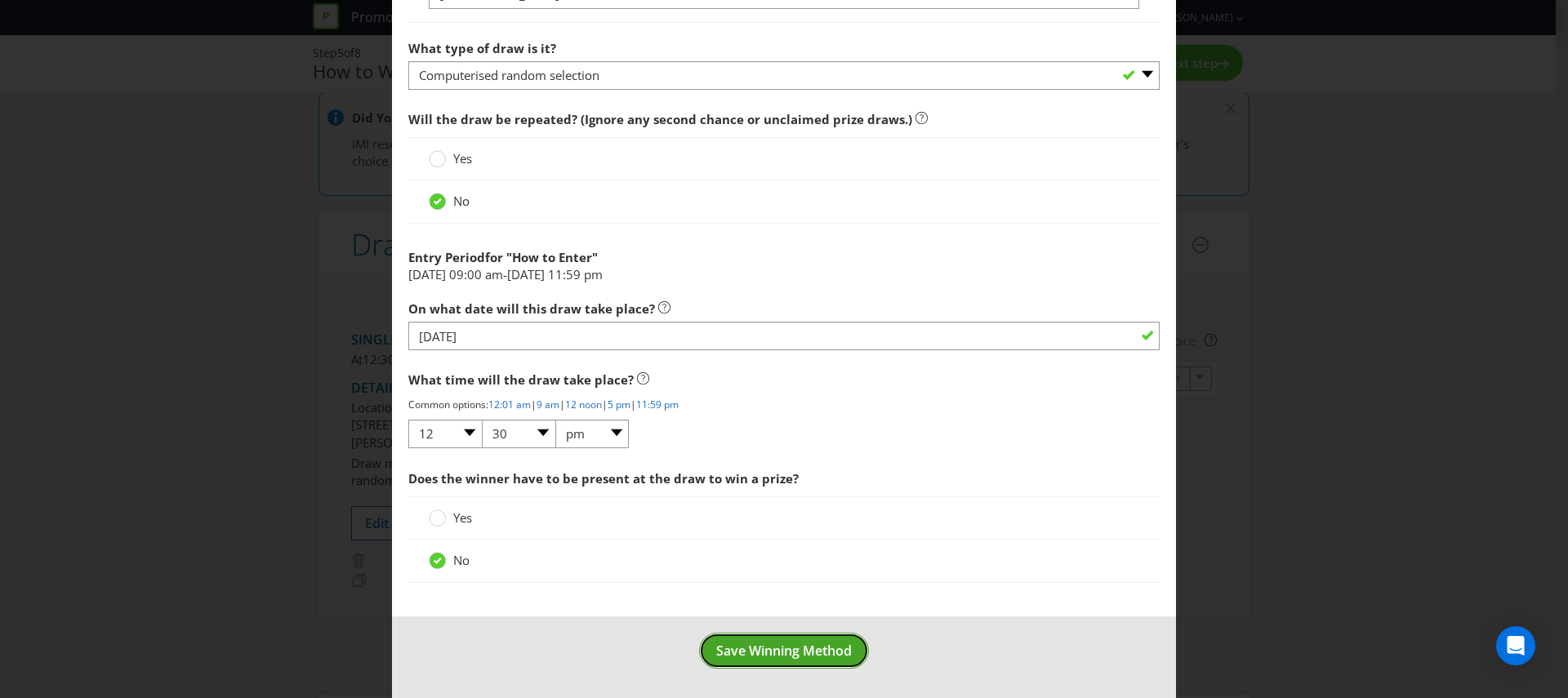
click at [730, 643] on span "Save Winning Method" at bounding box center [784, 650] width 136 height 18
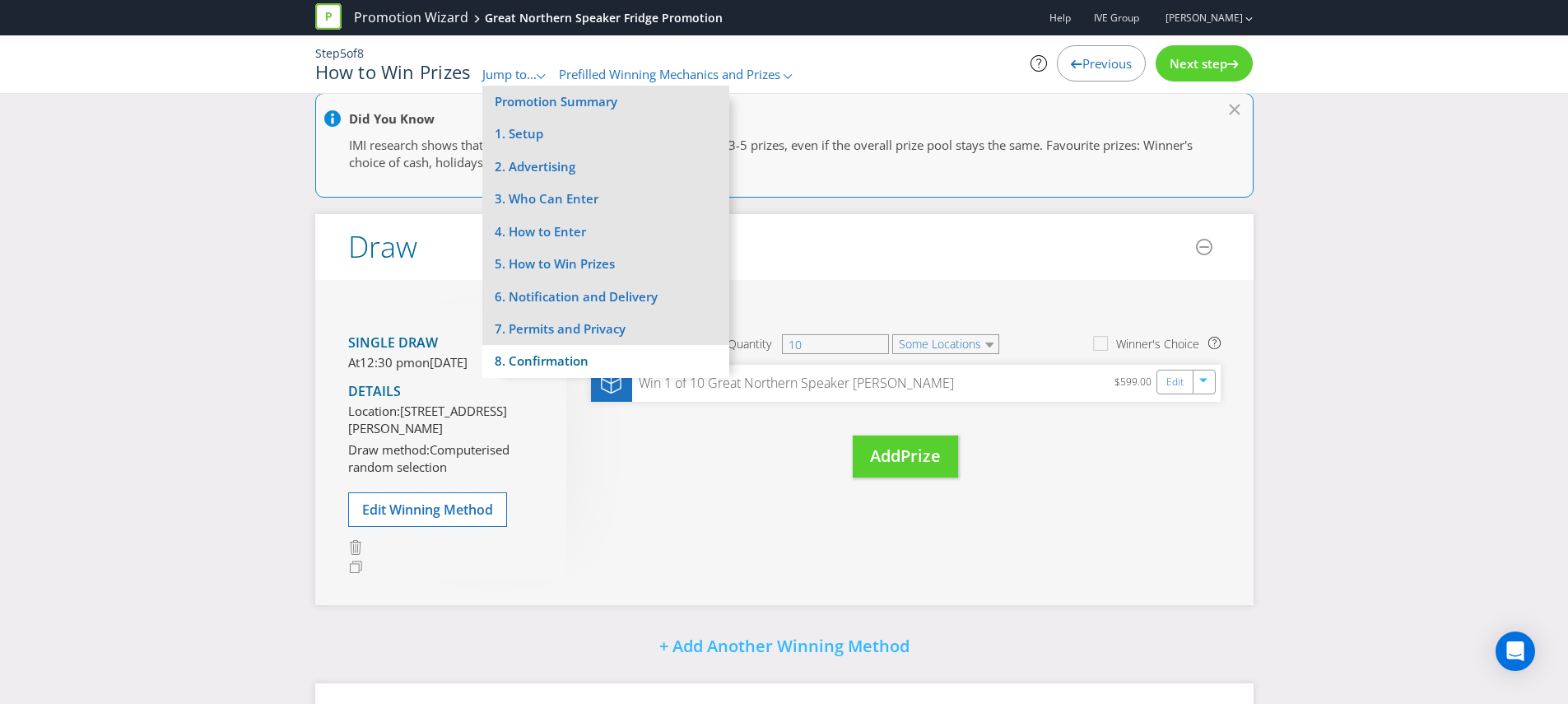
click at [536, 359] on li "8. Confirmation" at bounding box center [605, 361] width 247 height 32
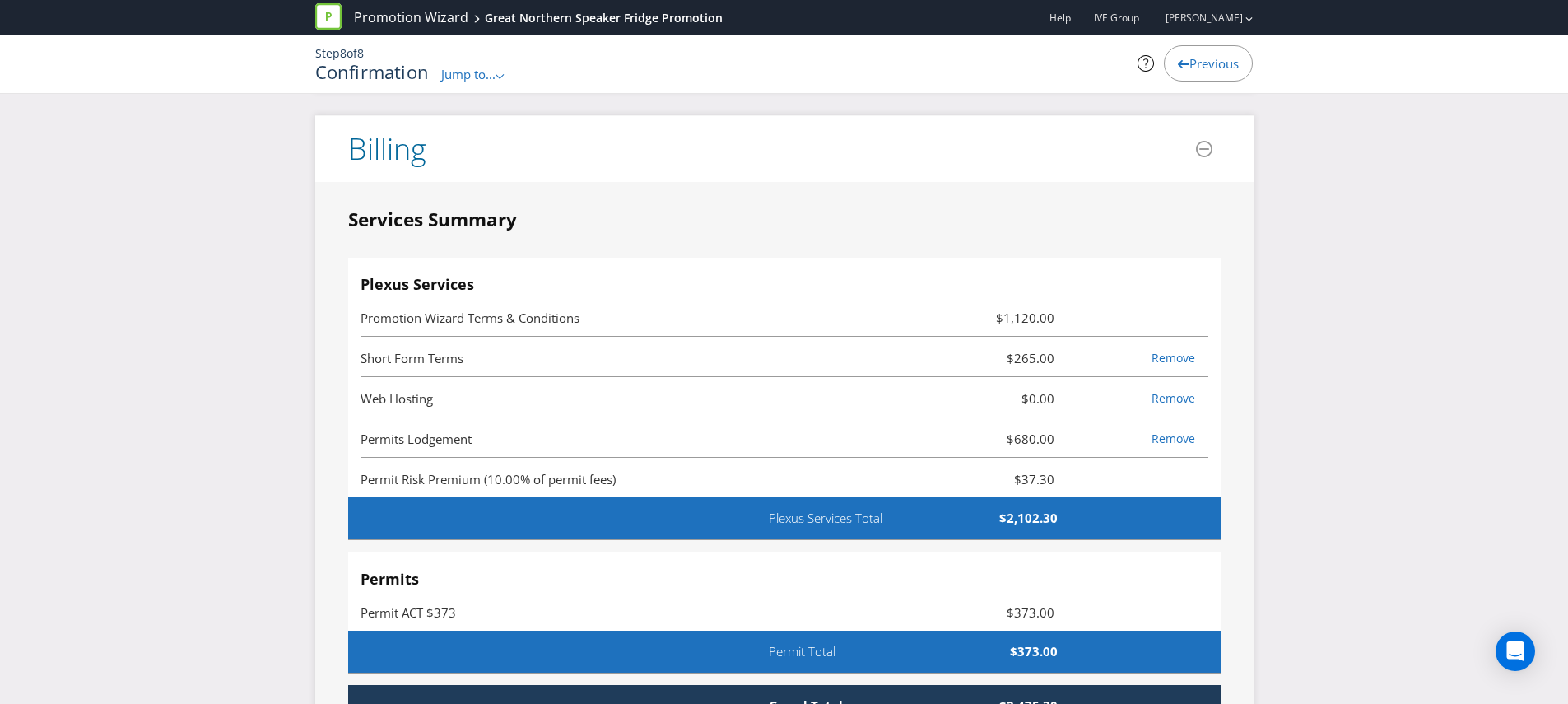
scroll to position [3872, 0]
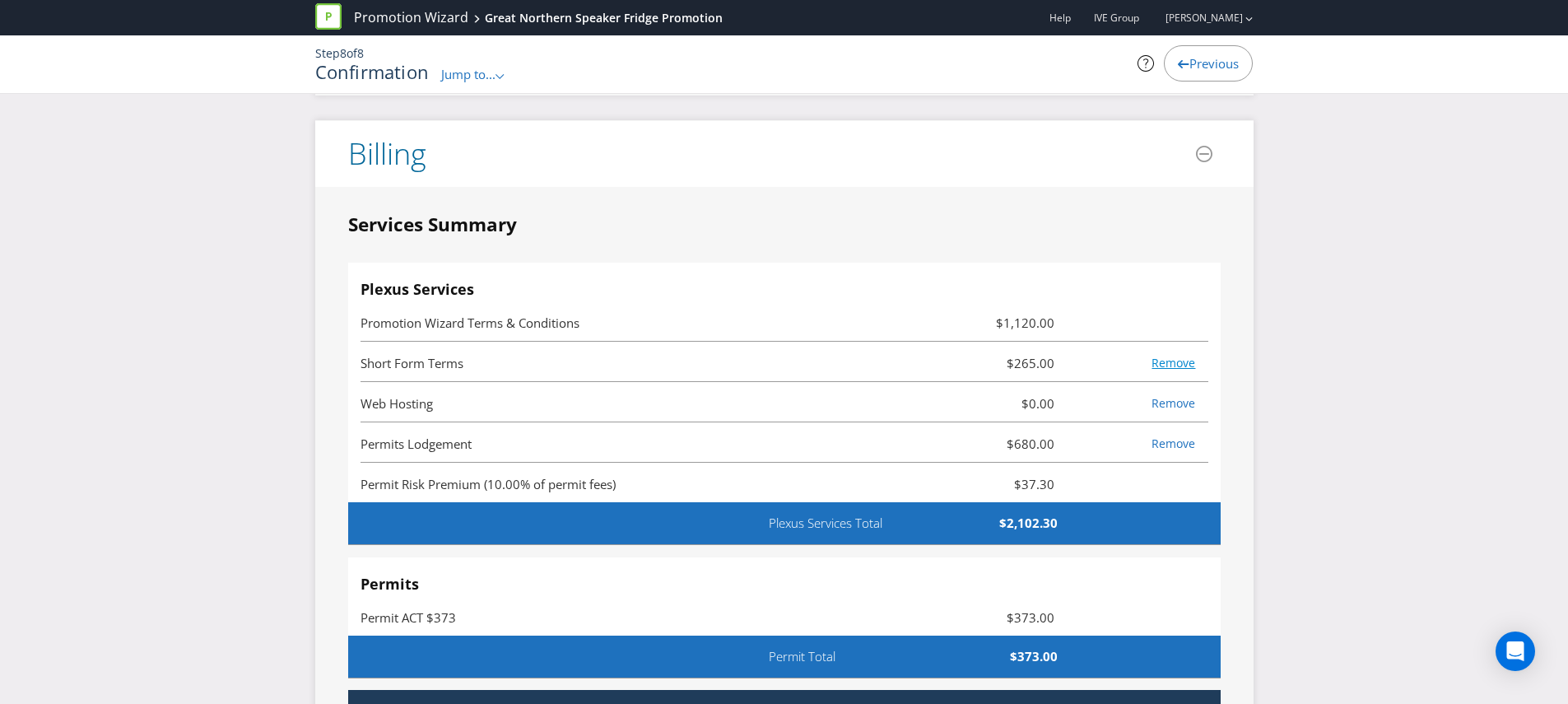
click at [1181, 362] on link "Remove" at bounding box center [1173, 363] width 44 height 16
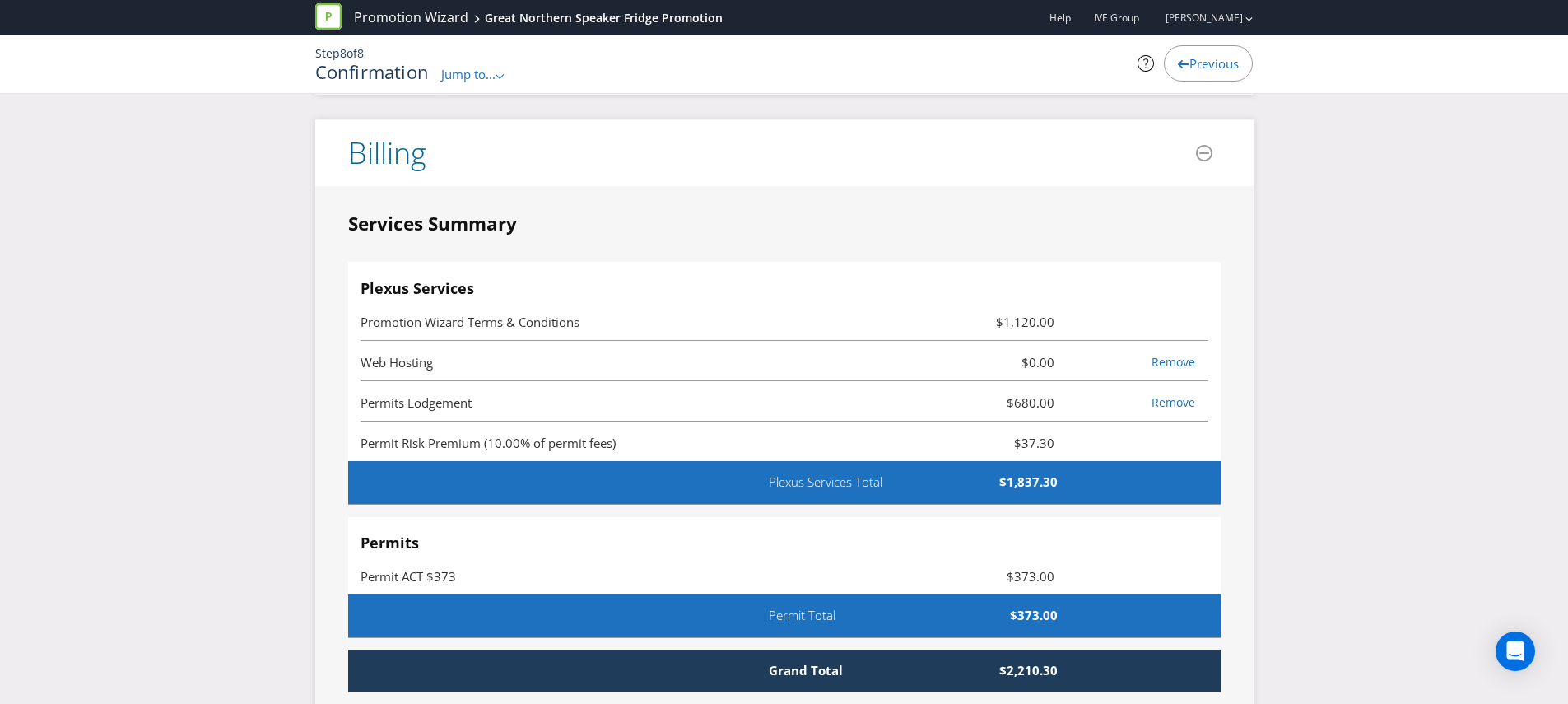
click at [966, 286] on h4 "Plexus Services" at bounding box center [784, 288] width 848 height 16
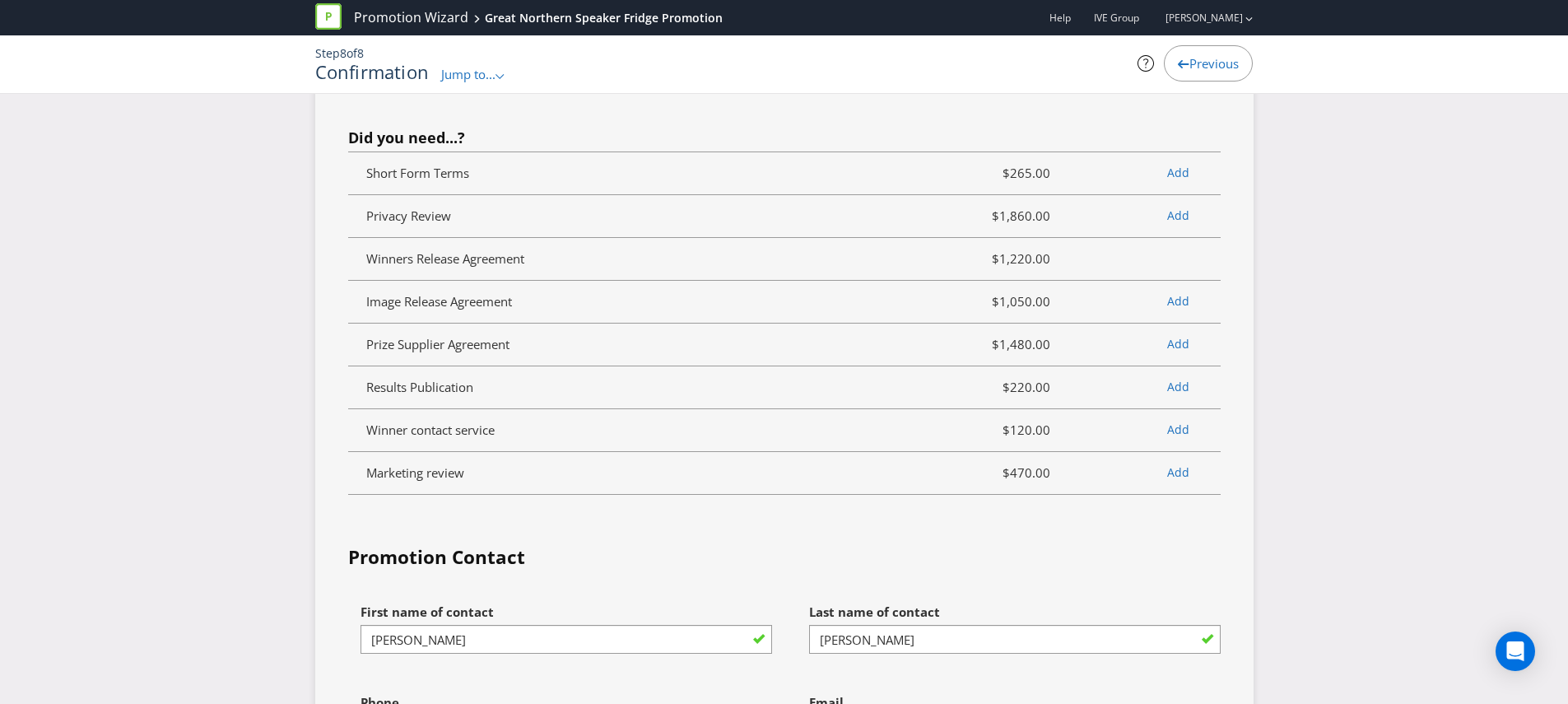
scroll to position [3991, 0]
